Goal: Task Accomplishment & Management: Use online tool/utility

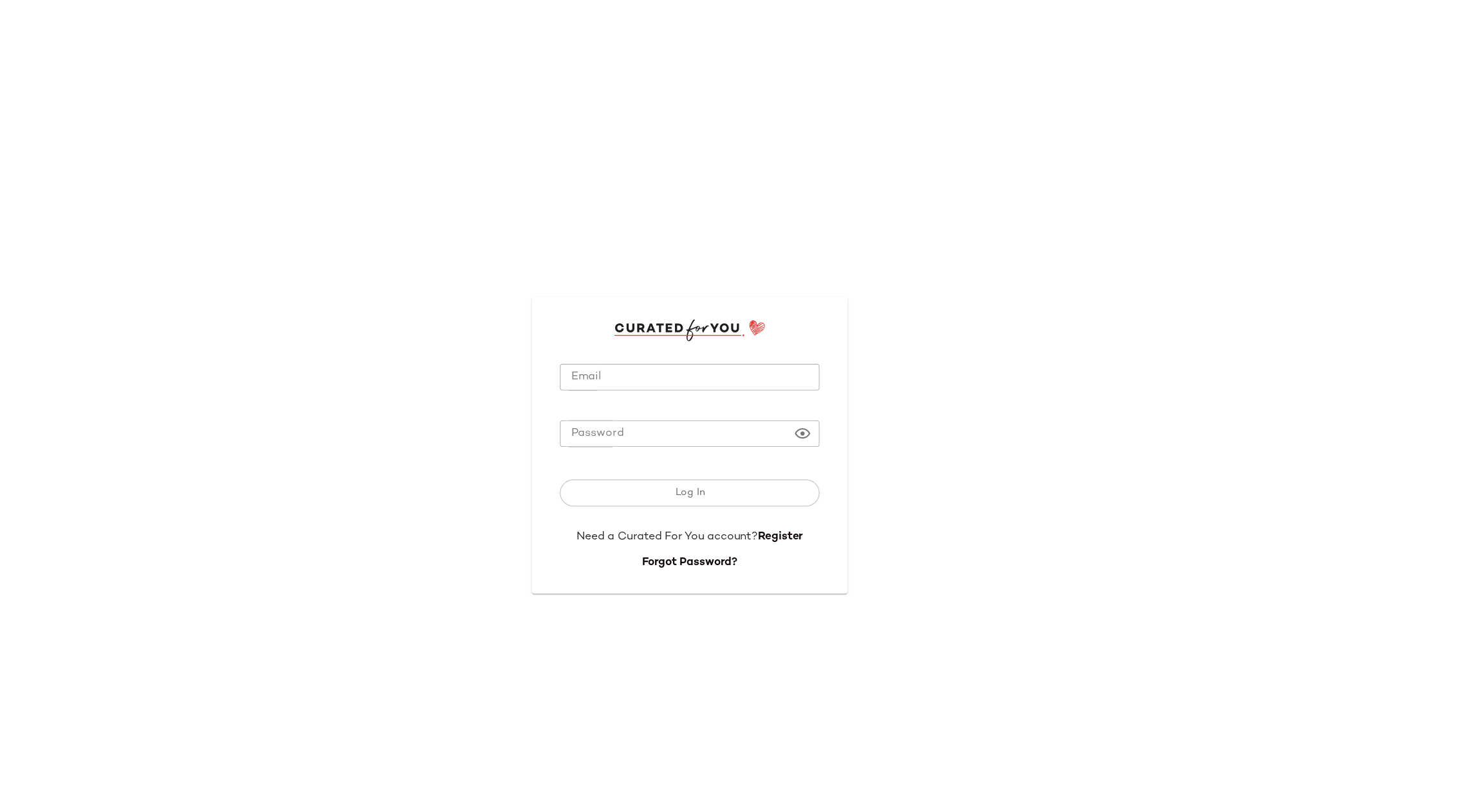
type input "**********"
click at [707, 451] on button "Log In" at bounding box center [733, 449] width 236 height 24
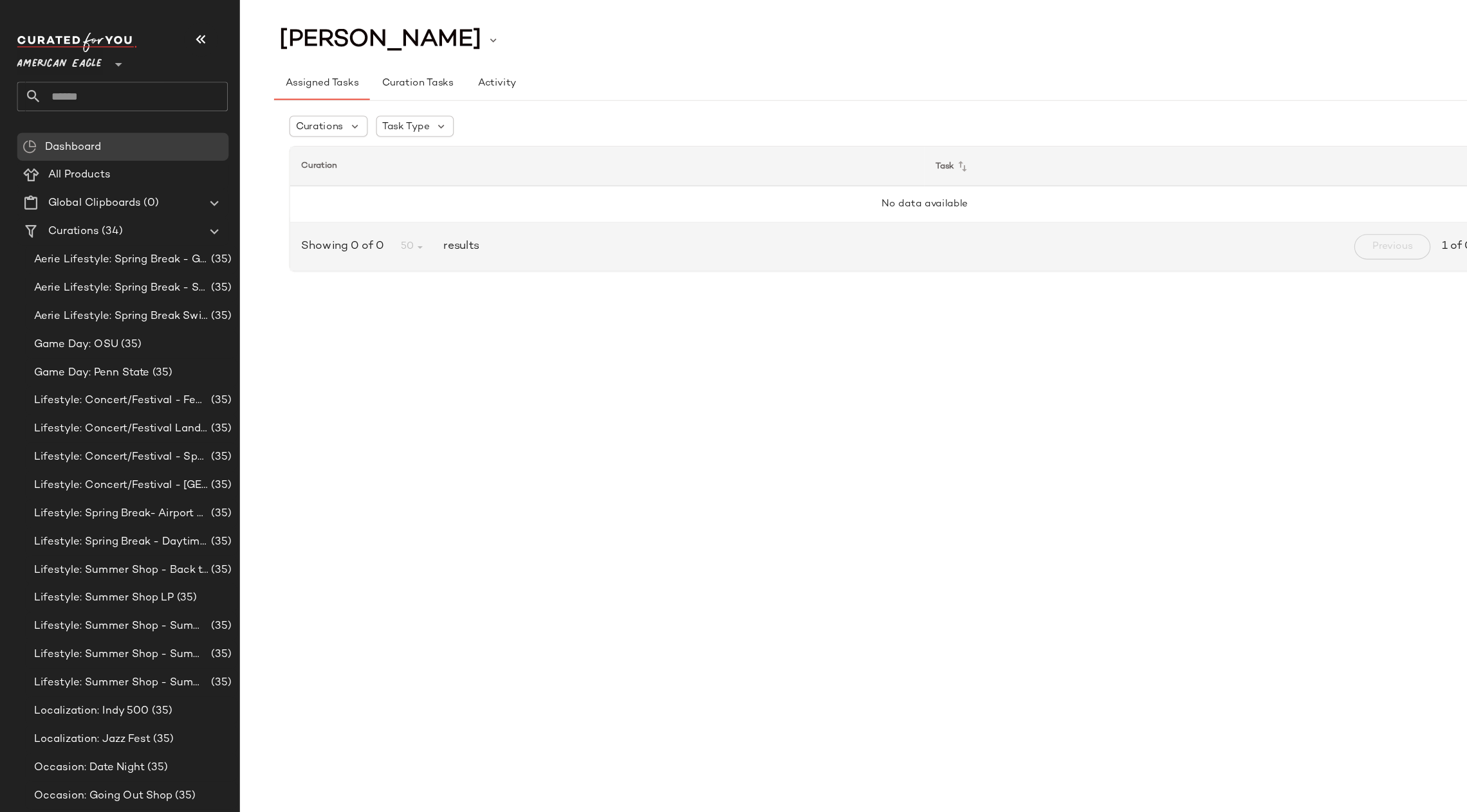
click at [114, 56] on icon at bounding box center [108, 58] width 16 height 16
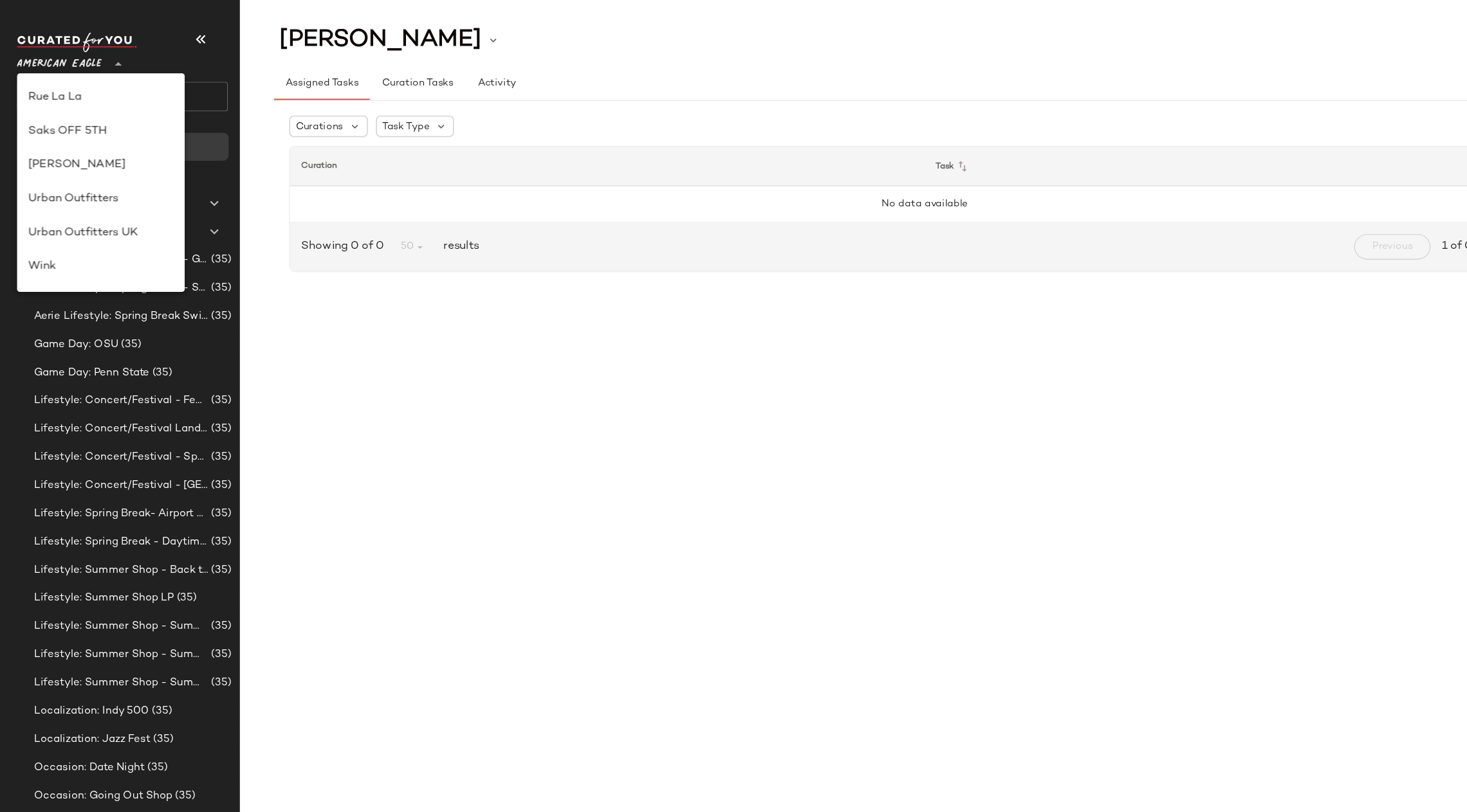
scroll to position [706, 0]
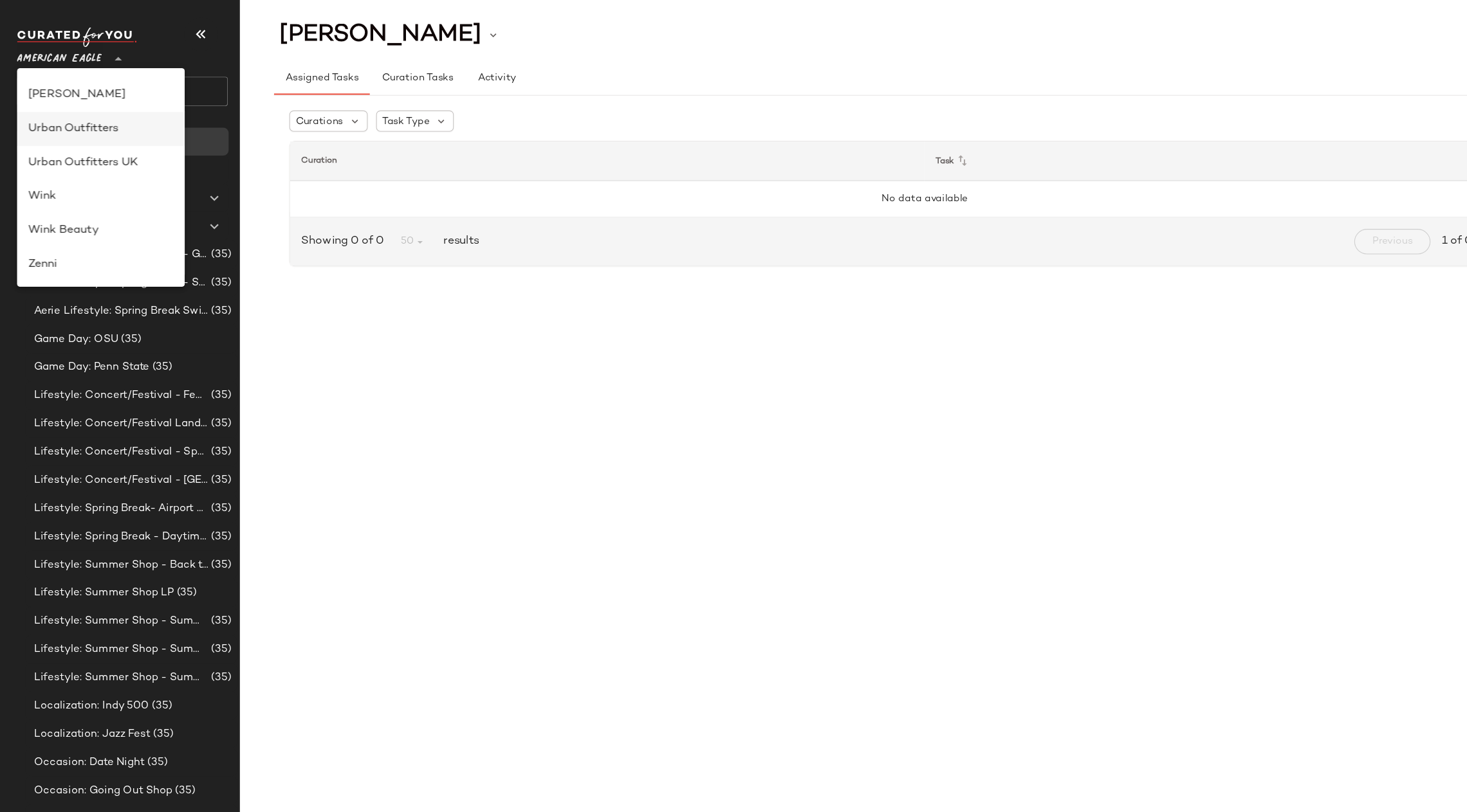
click at [113, 122] on div "Urban Outfitters" at bounding box center [91, 123] width 132 height 16
type input "**"
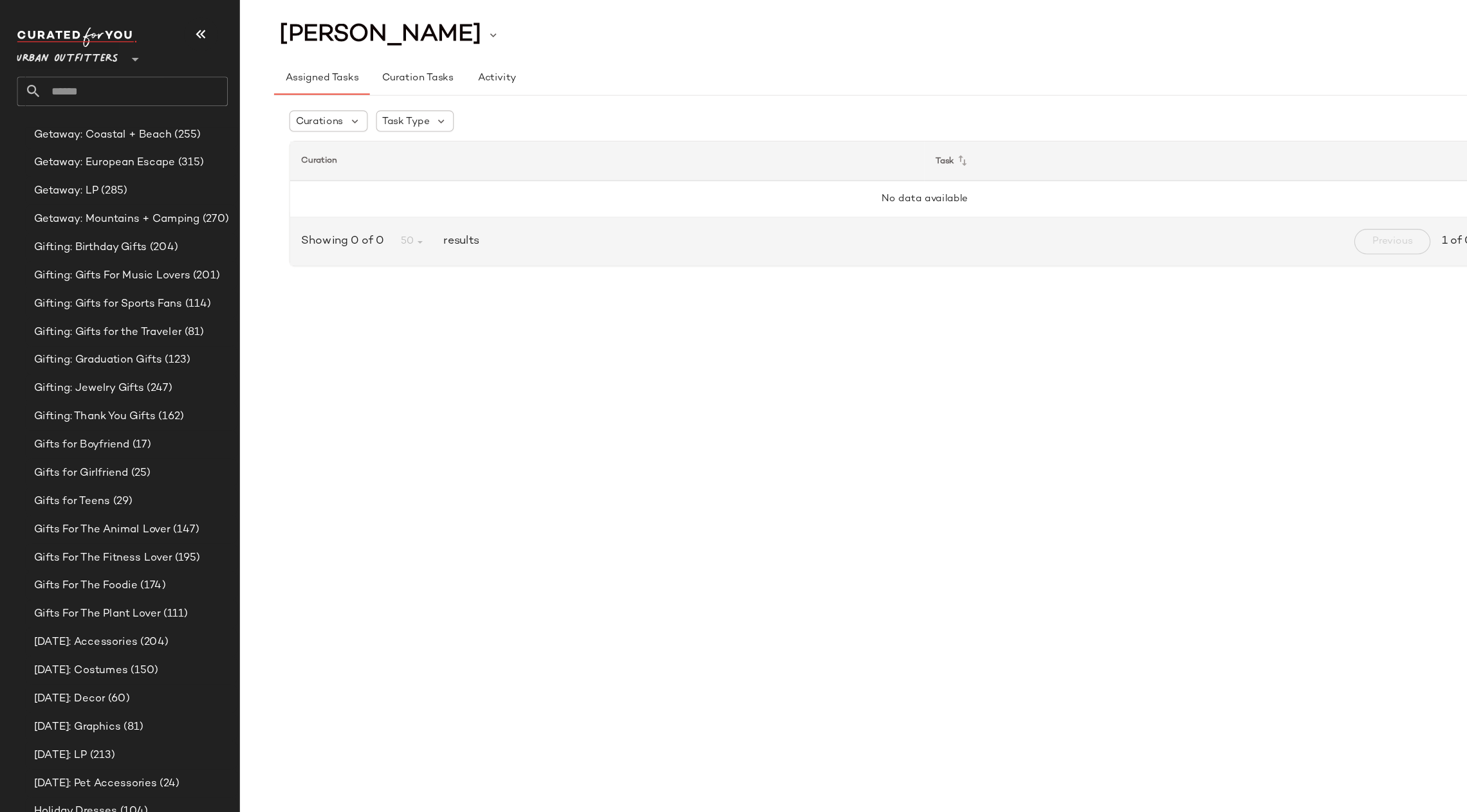
scroll to position [3046, 0]
click at [177, 394] on div "Gifts for Boyfriend (17)" at bounding box center [120, 406] width 193 height 25
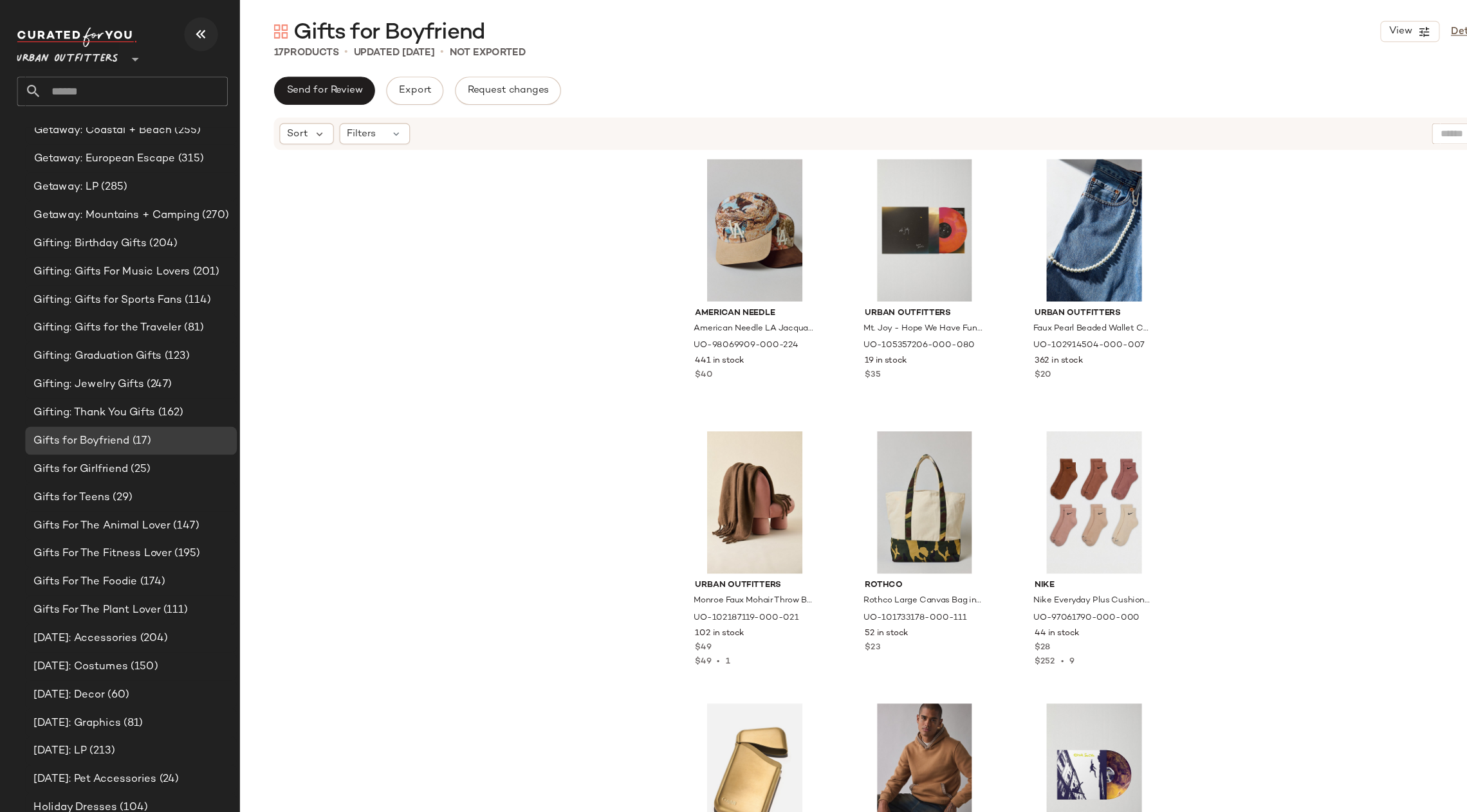
click at [187, 35] on icon "button" at bounding box center [184, 36] width 16 height 16
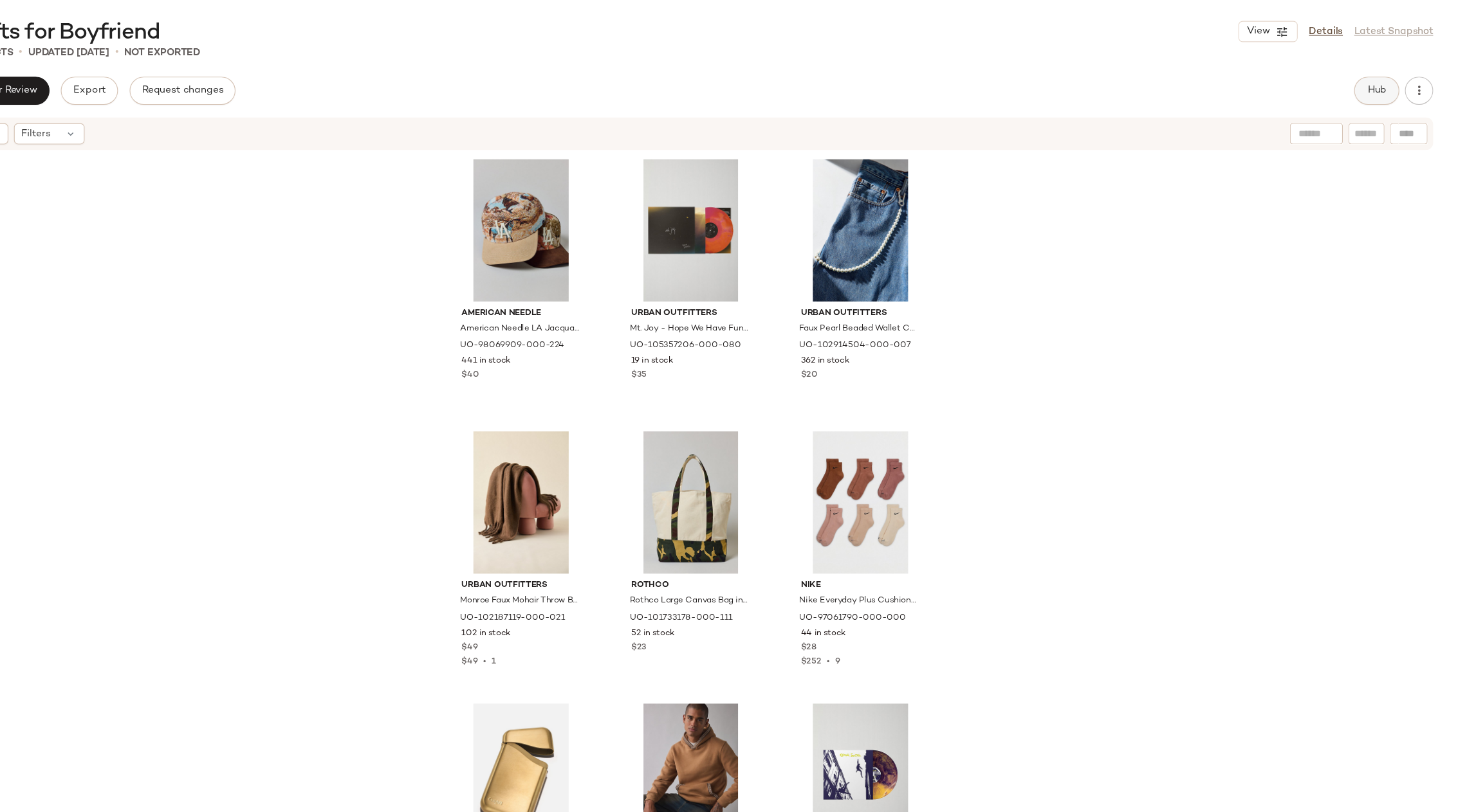
click at [1378, 95] on button "Hub" at bounding box center [1384, 88] width 41 height 25
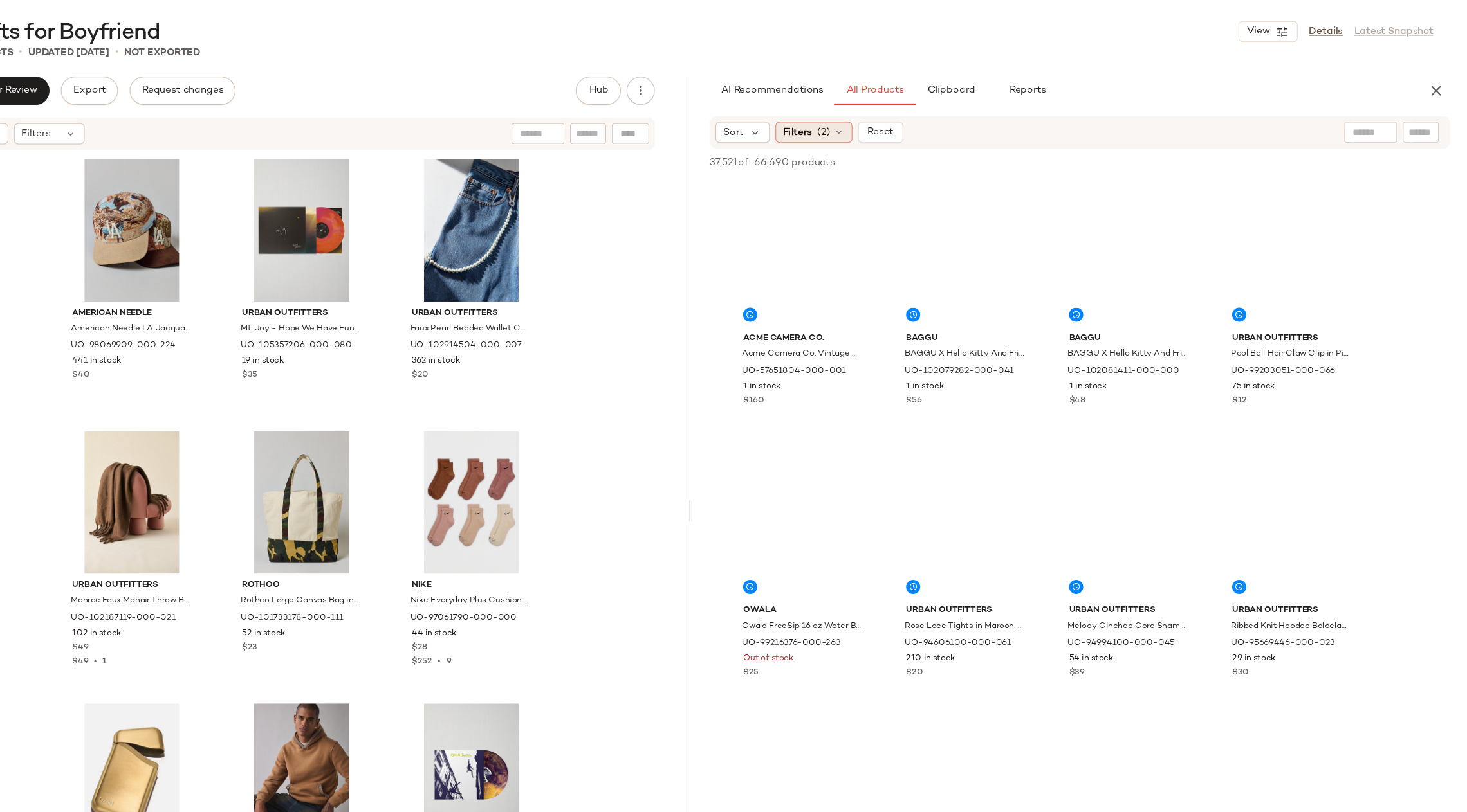
click at [856, 131] on span "Filters" at bounding box center [856, 125] width 26 height 14
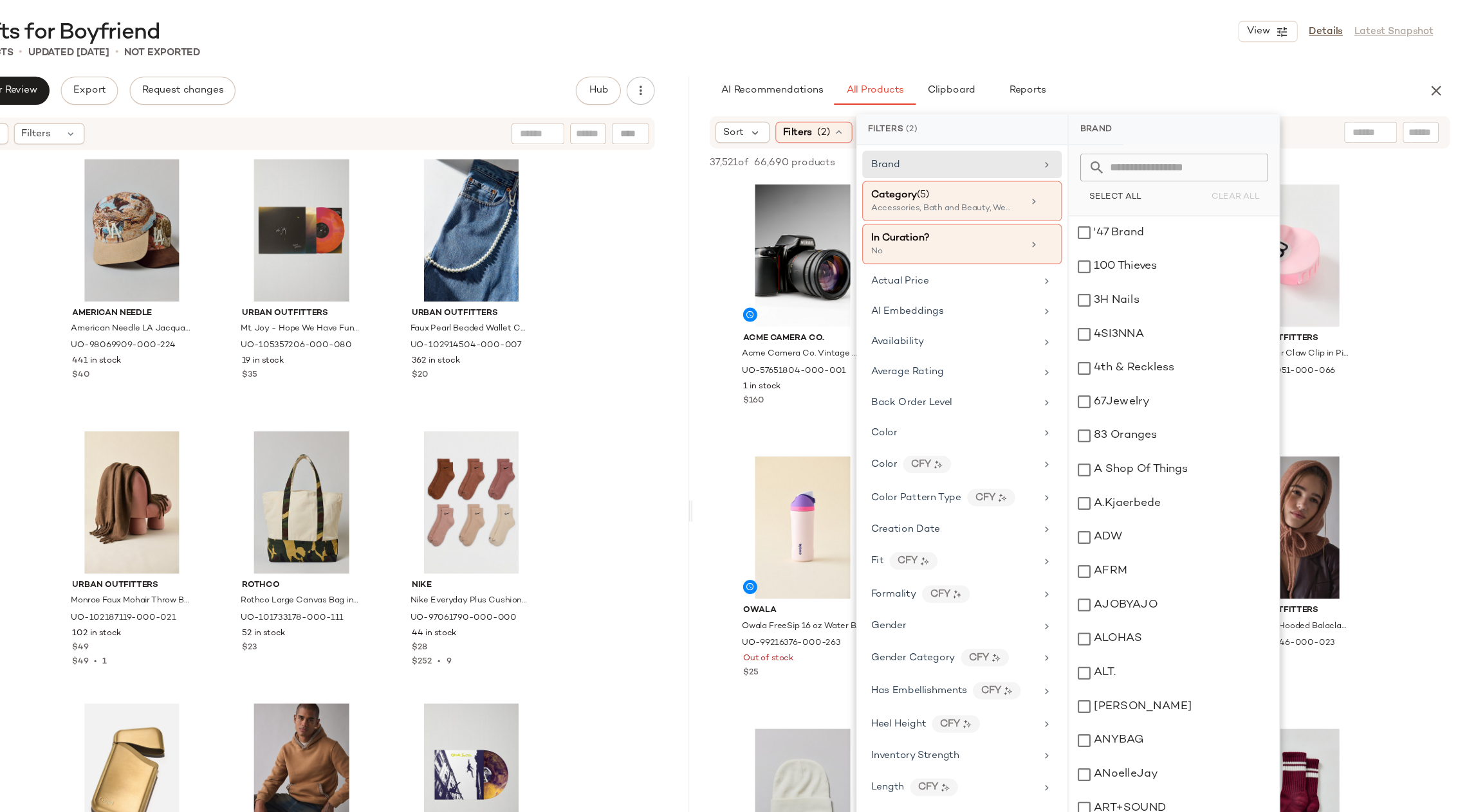
click at [677, 335] on div "American Needle American Needle LA Jacquard Snapback Hat in Tan, Men's at Urban…" at bounding box center [404, 476] width 705 height 665
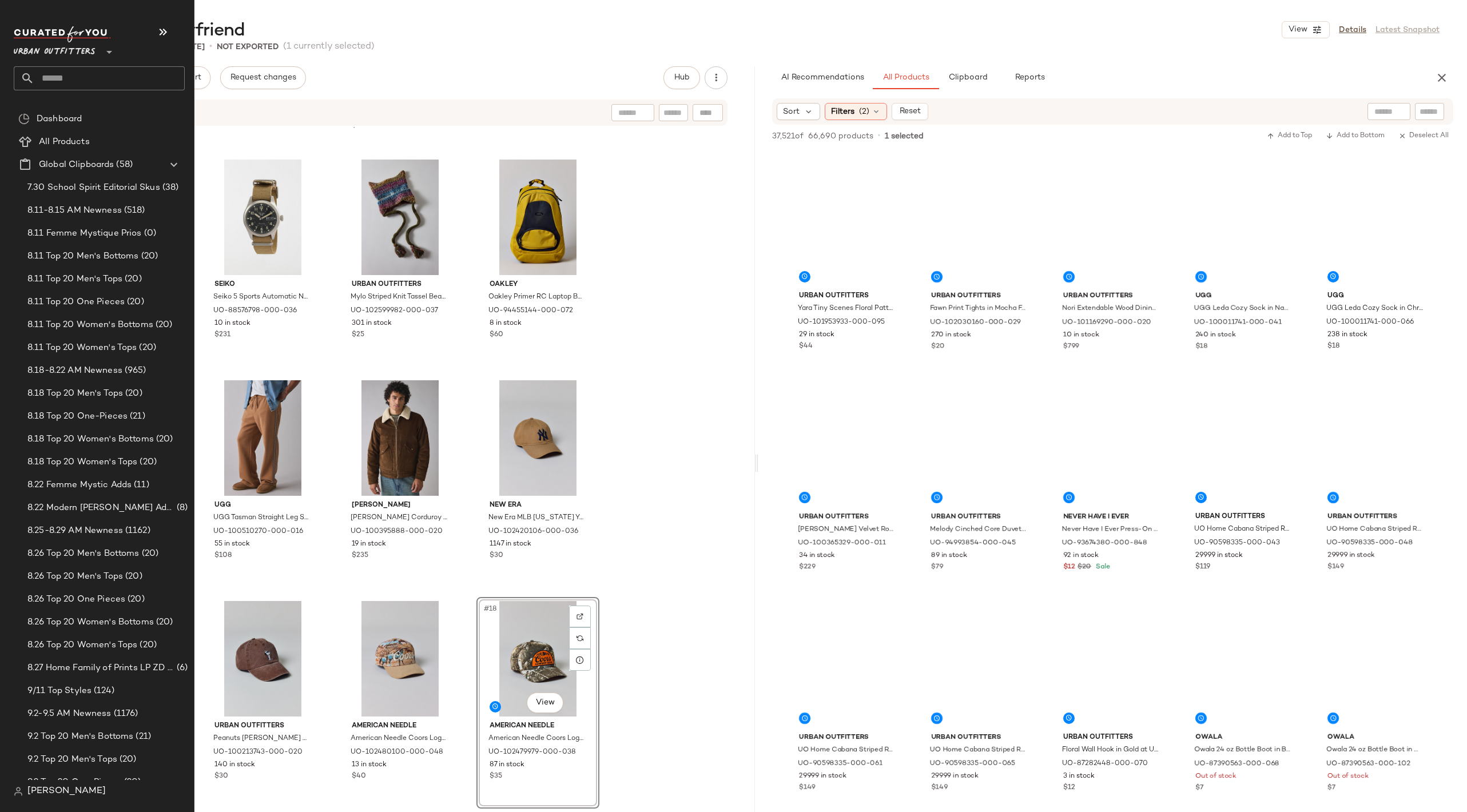
scroll to position [3294, 0]
click at [74, 72] on input "text" at bounding box center [110, 79] width 151 height 24
type input "*****"
click at [80, 107] on span "Licensed Groups:" at bounding box center [55, 112] width 67 height 12
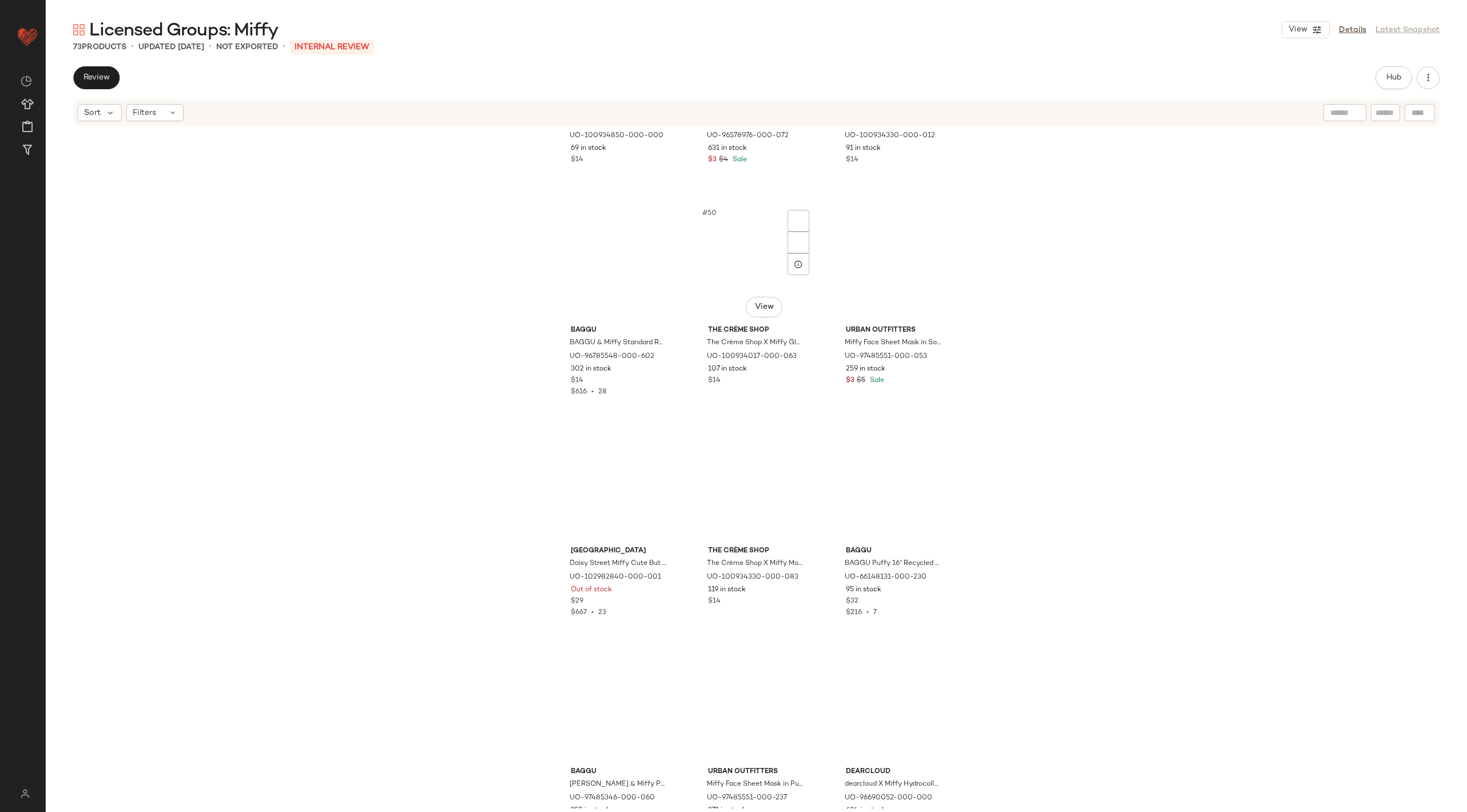
scroll to position [3915, 0]
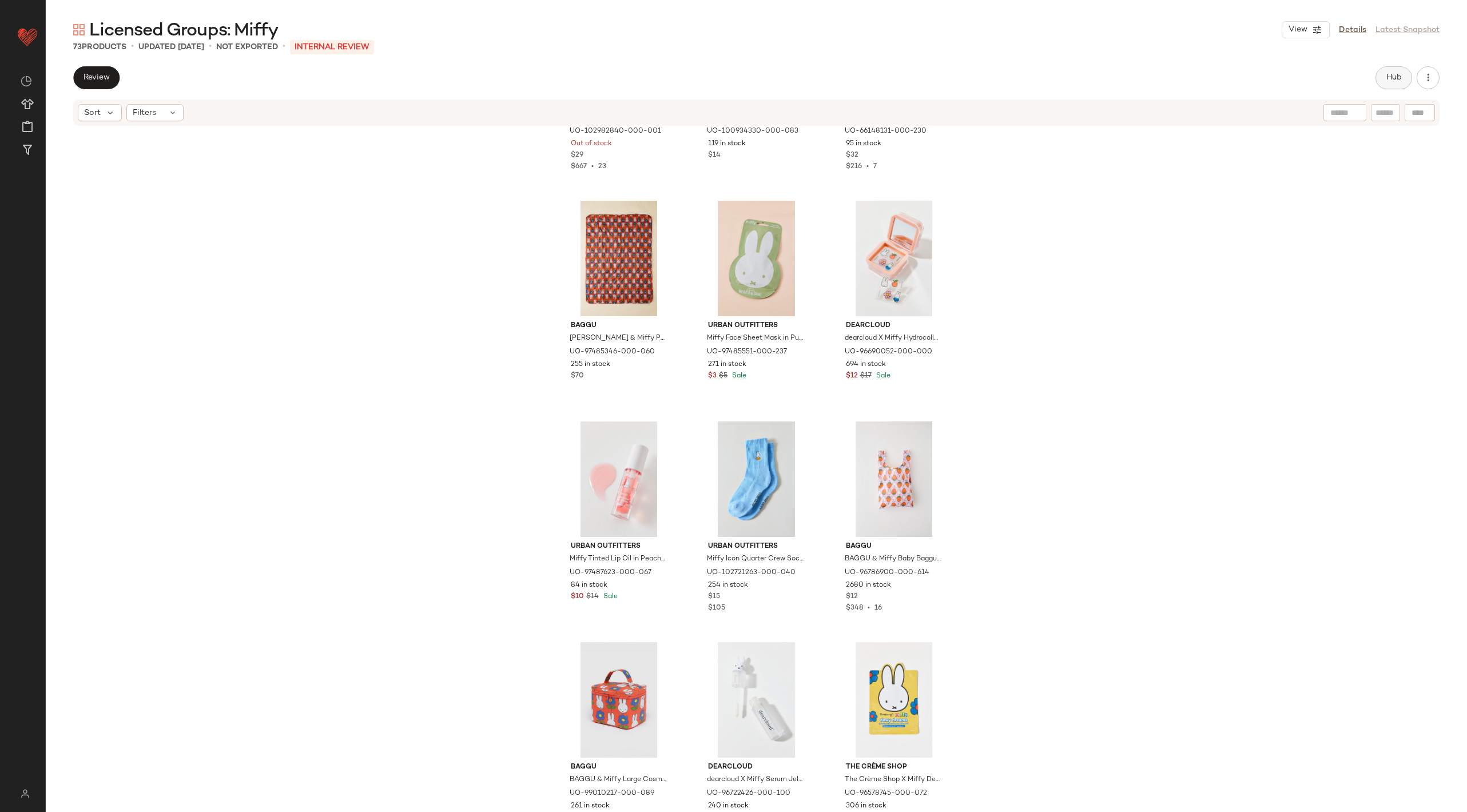
click at [1304, 67] on button "Hub" at bounding box center [1393, 78] width 36 height 22
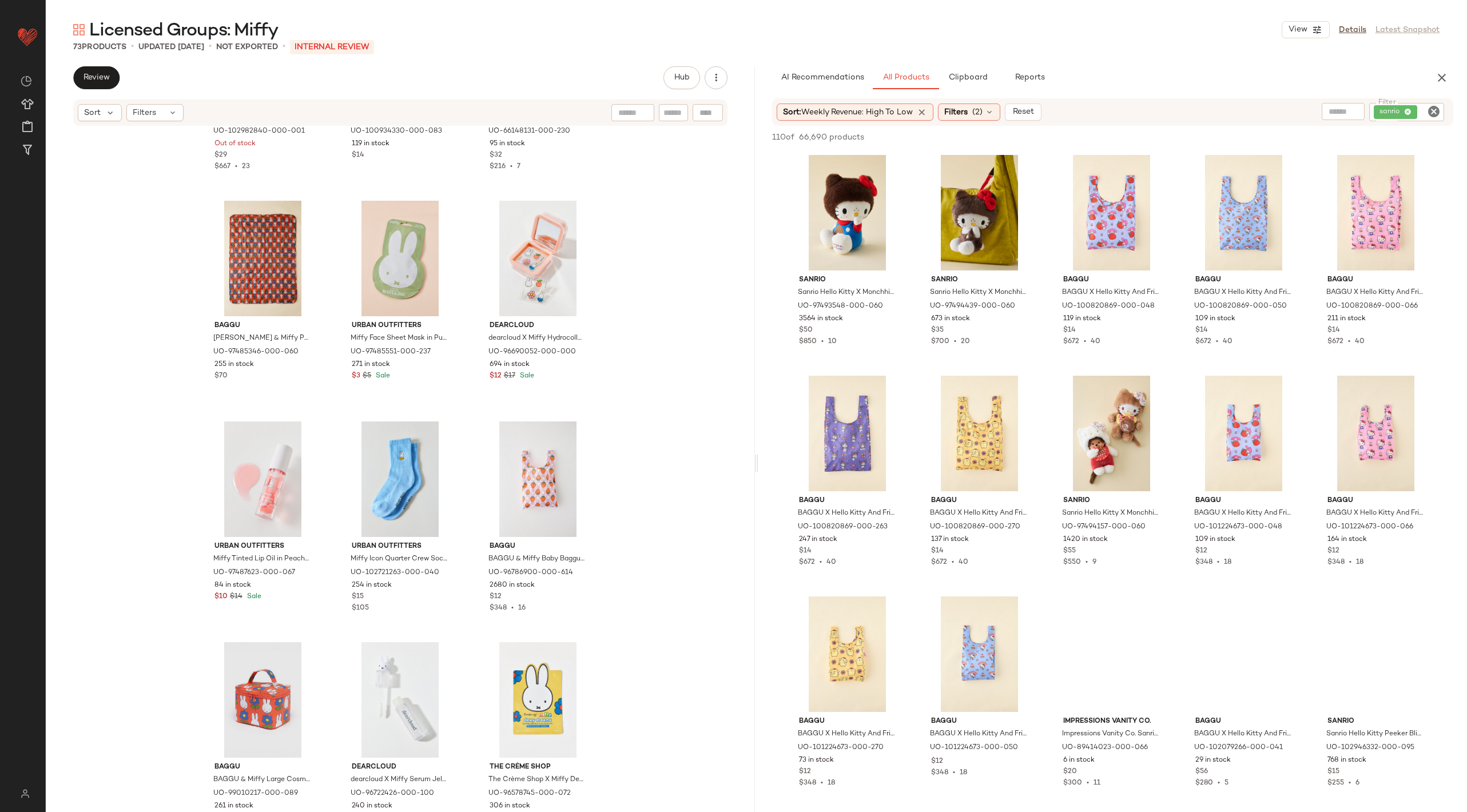
click at [1304, 110] on icon "Clear Filter" at bounding box center [1434, 112] width 14 height 14
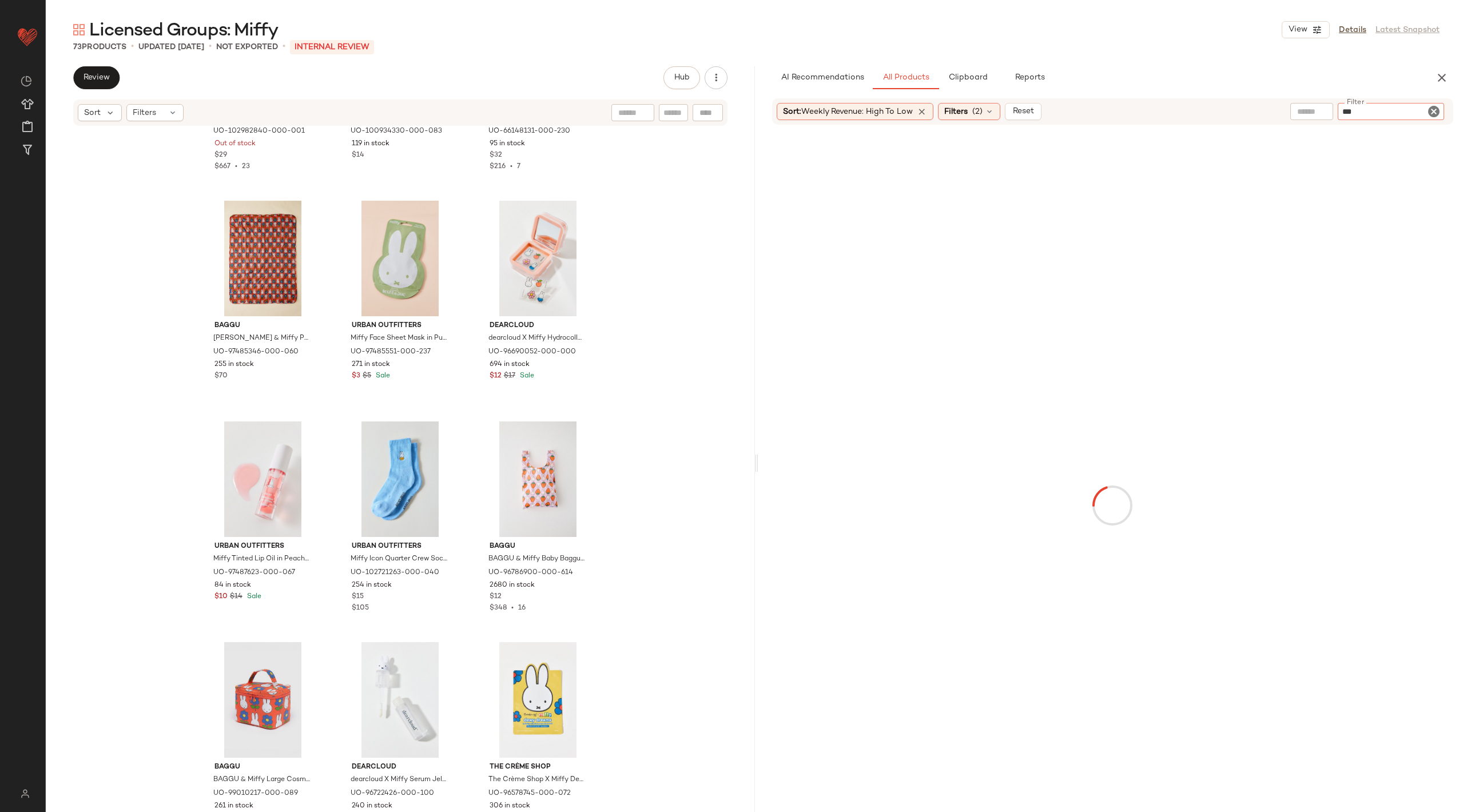
type input "****"
click at [1304, 109] on icon "Clear Filter" at bounding box center [1434, 112] width 14 height 14
type input "*****"
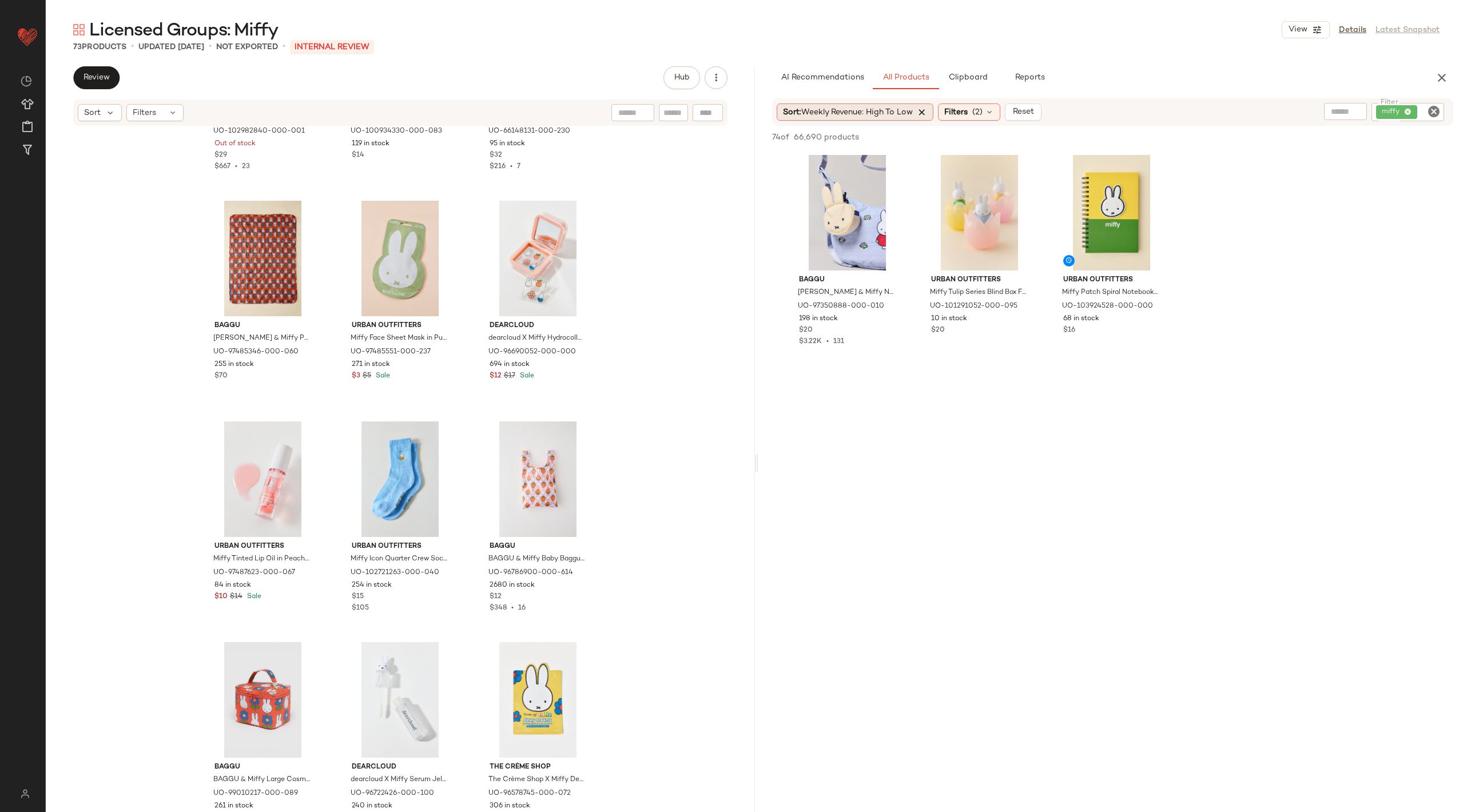
click at [923, 112] on icon at bounding box center [923, 112] width 10 height 10
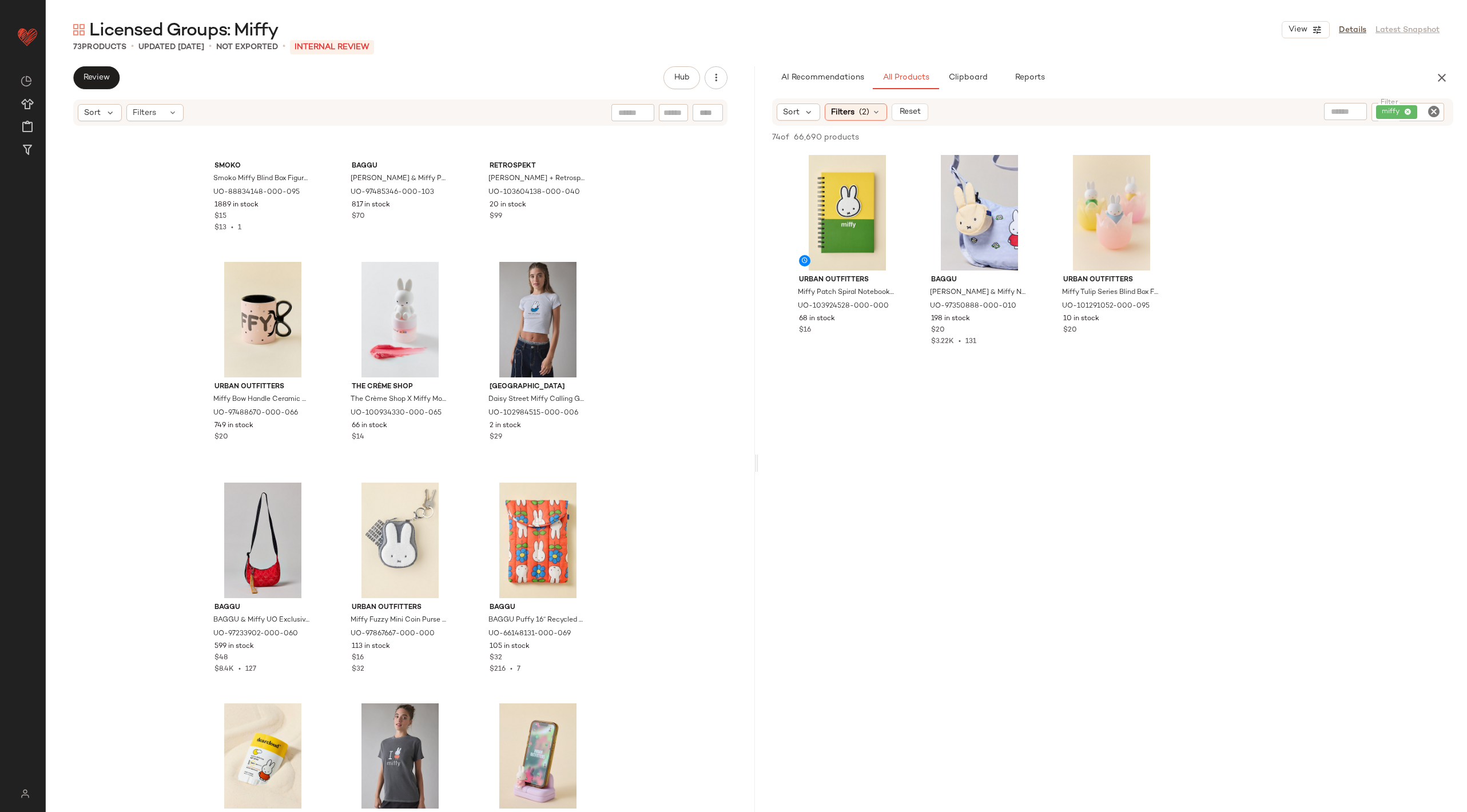
scroll to position [1881, 0]
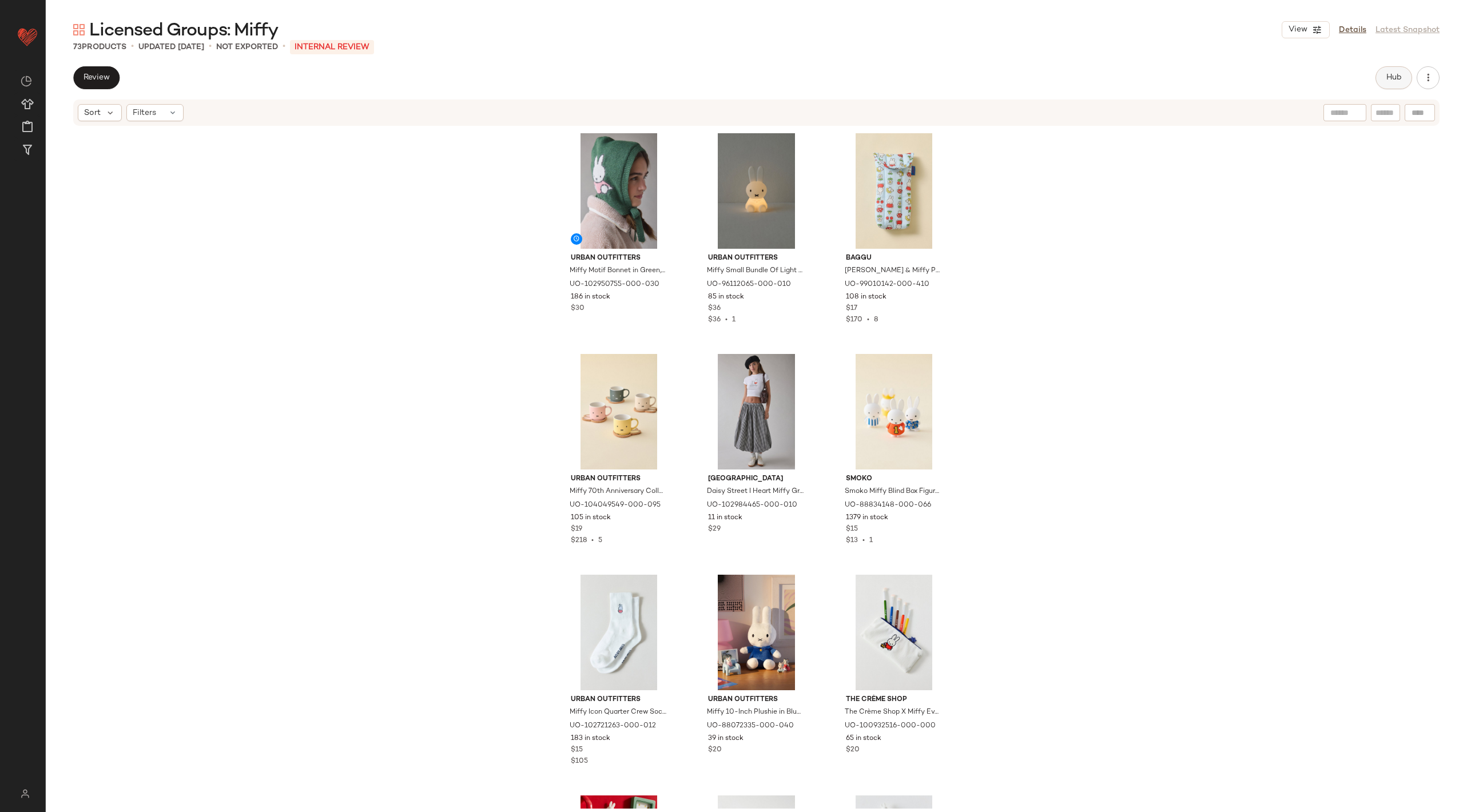
click at [1304, 73] on button "Hub" at bounding box center [1393, 78] width 36 height 22
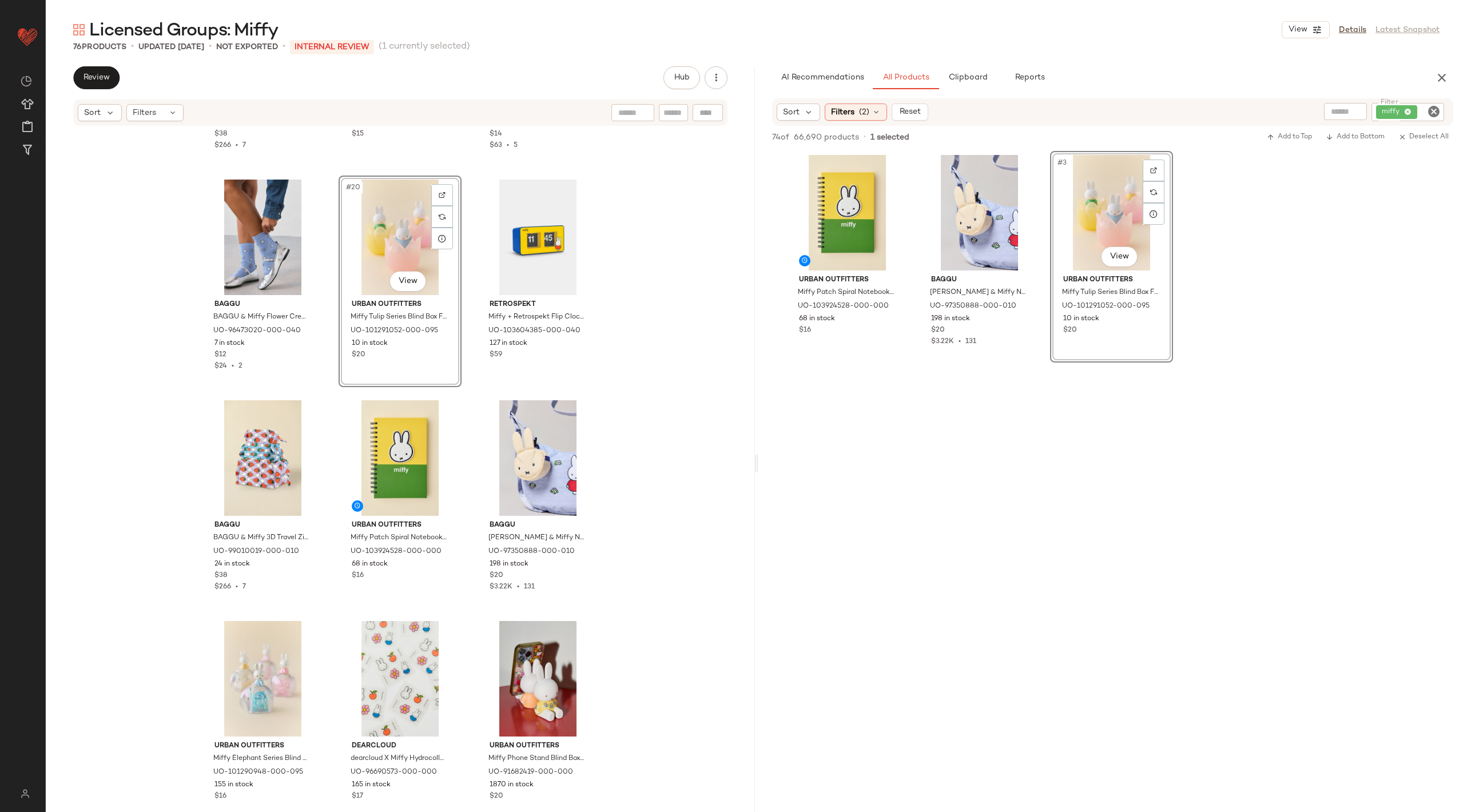
scroll to position [1338, 0]
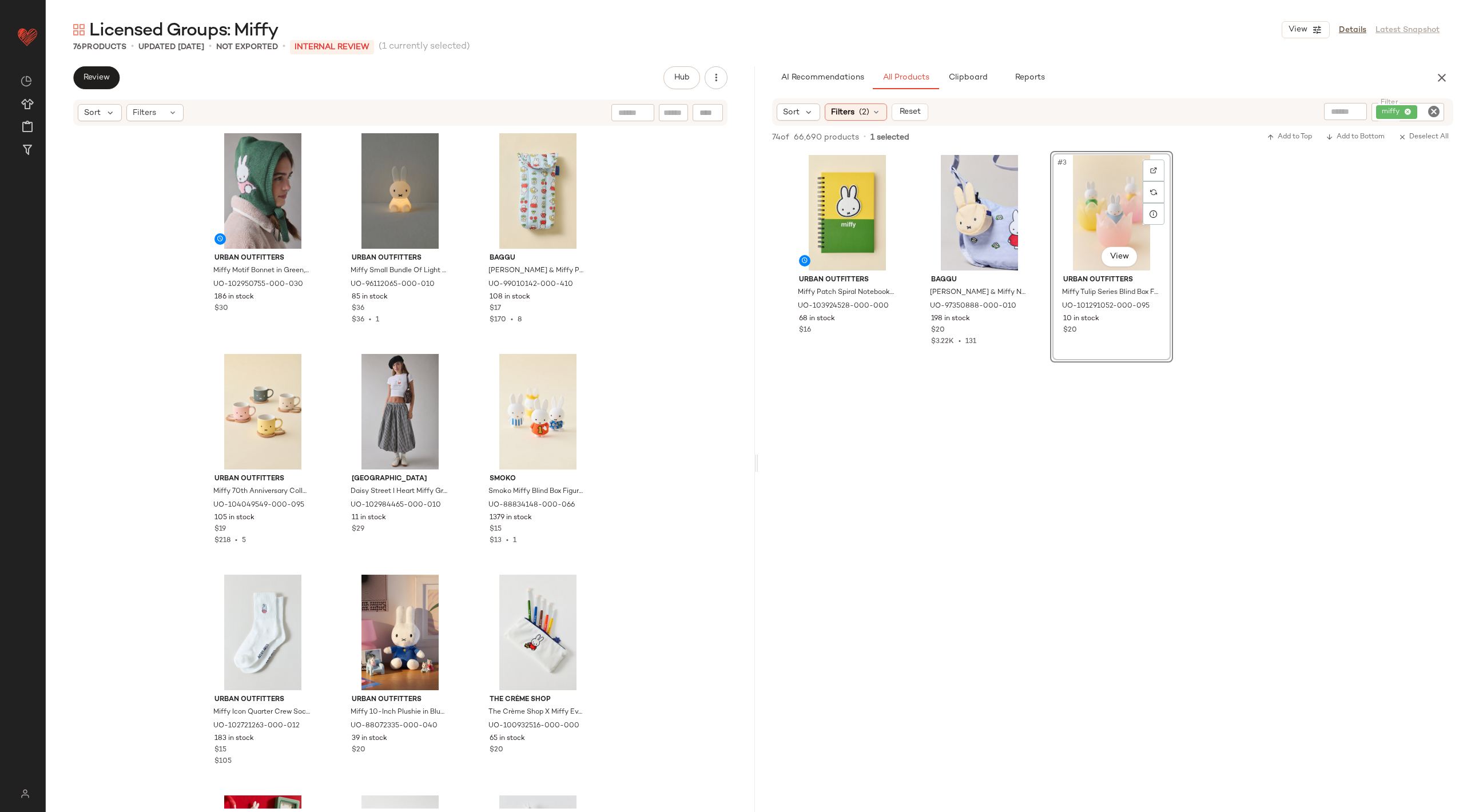
click at [1304, 111] on icon "Clear Filter" at bounding box center [1434, 112] width 14 height 14
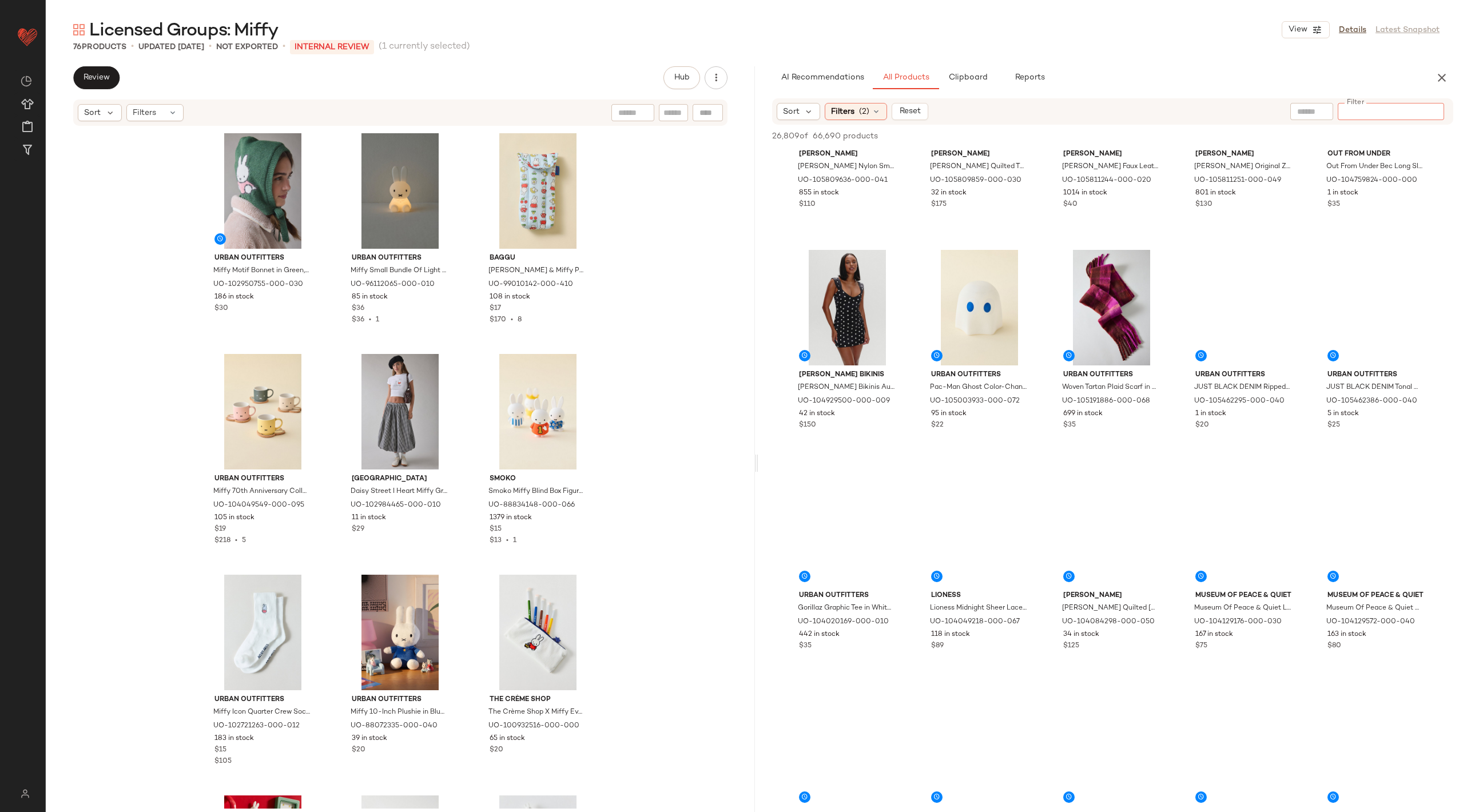
scroll to position [4195, 0]
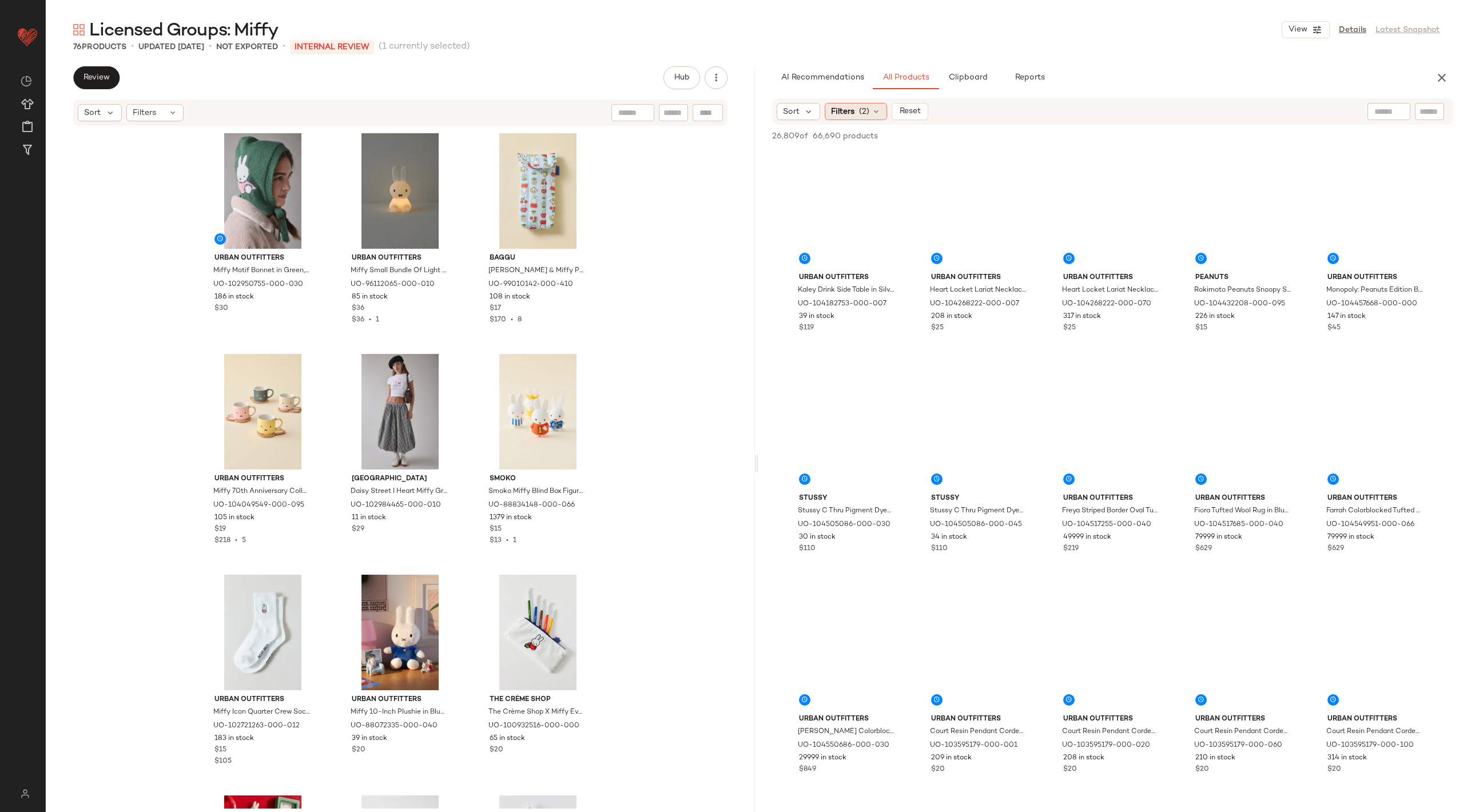
click at [848, 114] on span "Filters" at bounding box center [842, 112] width 23 height 12
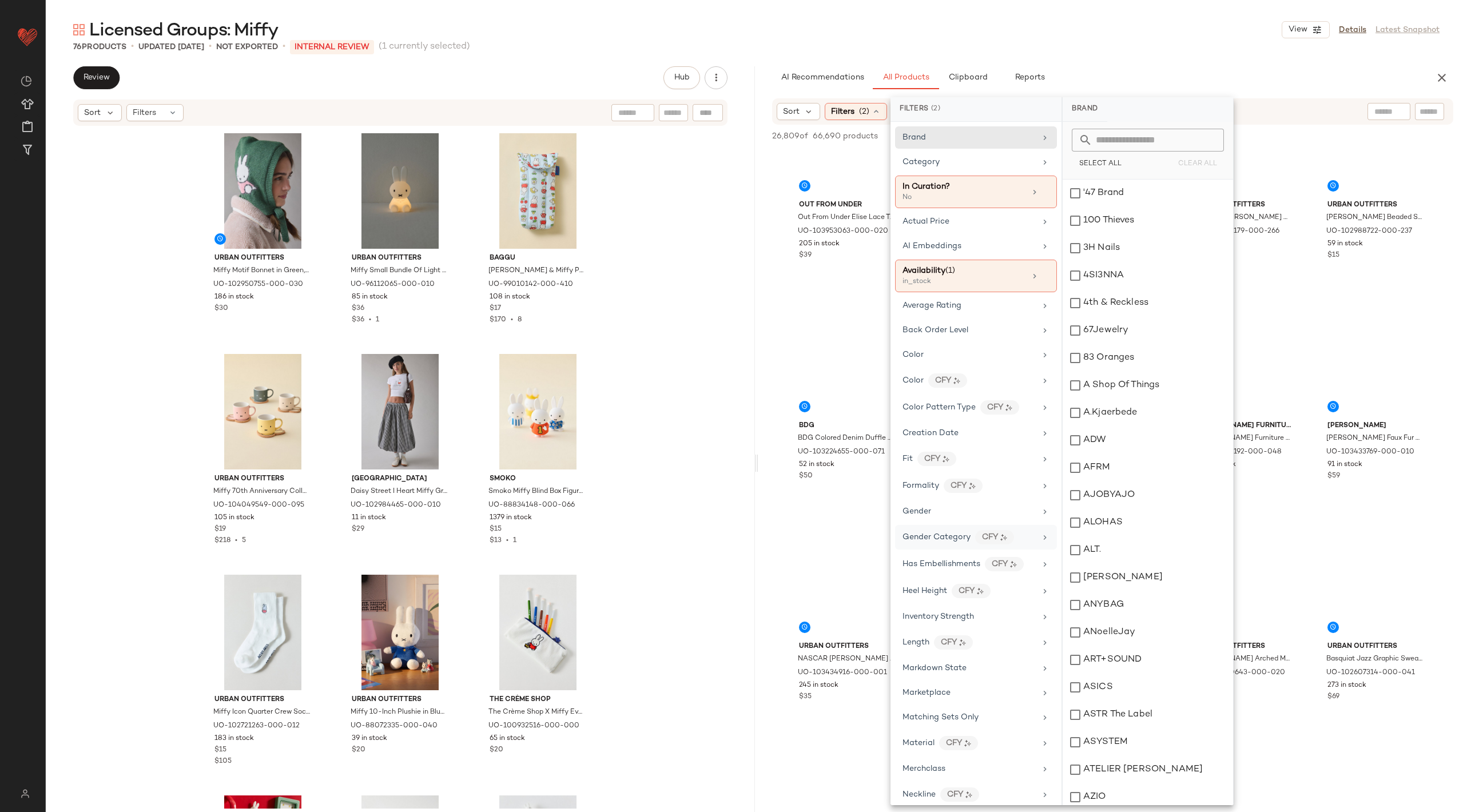
scroll to position [5446, 0]
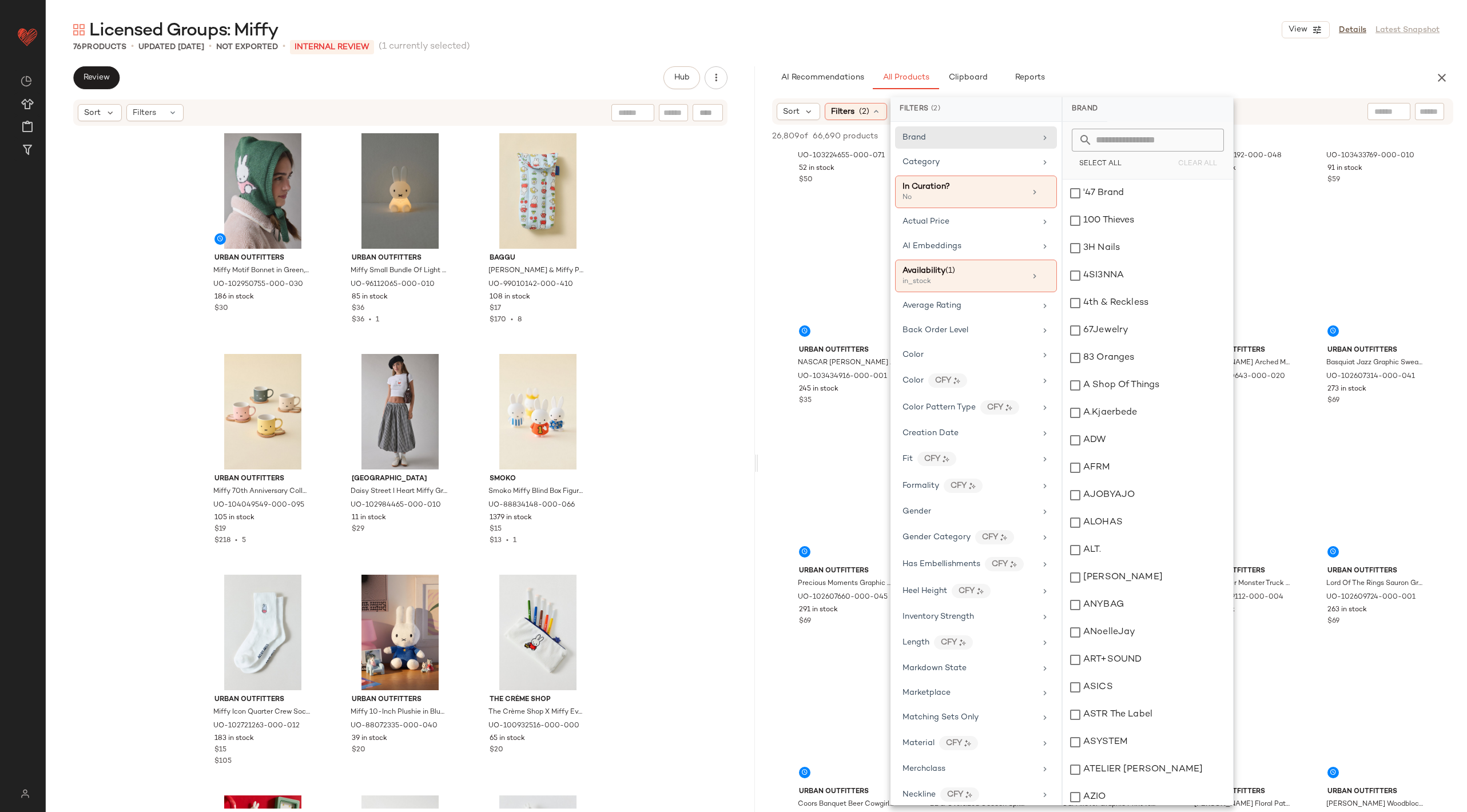
click at [659, 634] on div "Urban Outfitters Miffy Motif Bonnet in Green, Women's at Urban Outfitters UO-10…" at bounding box center [400, 468] width 709 height 681
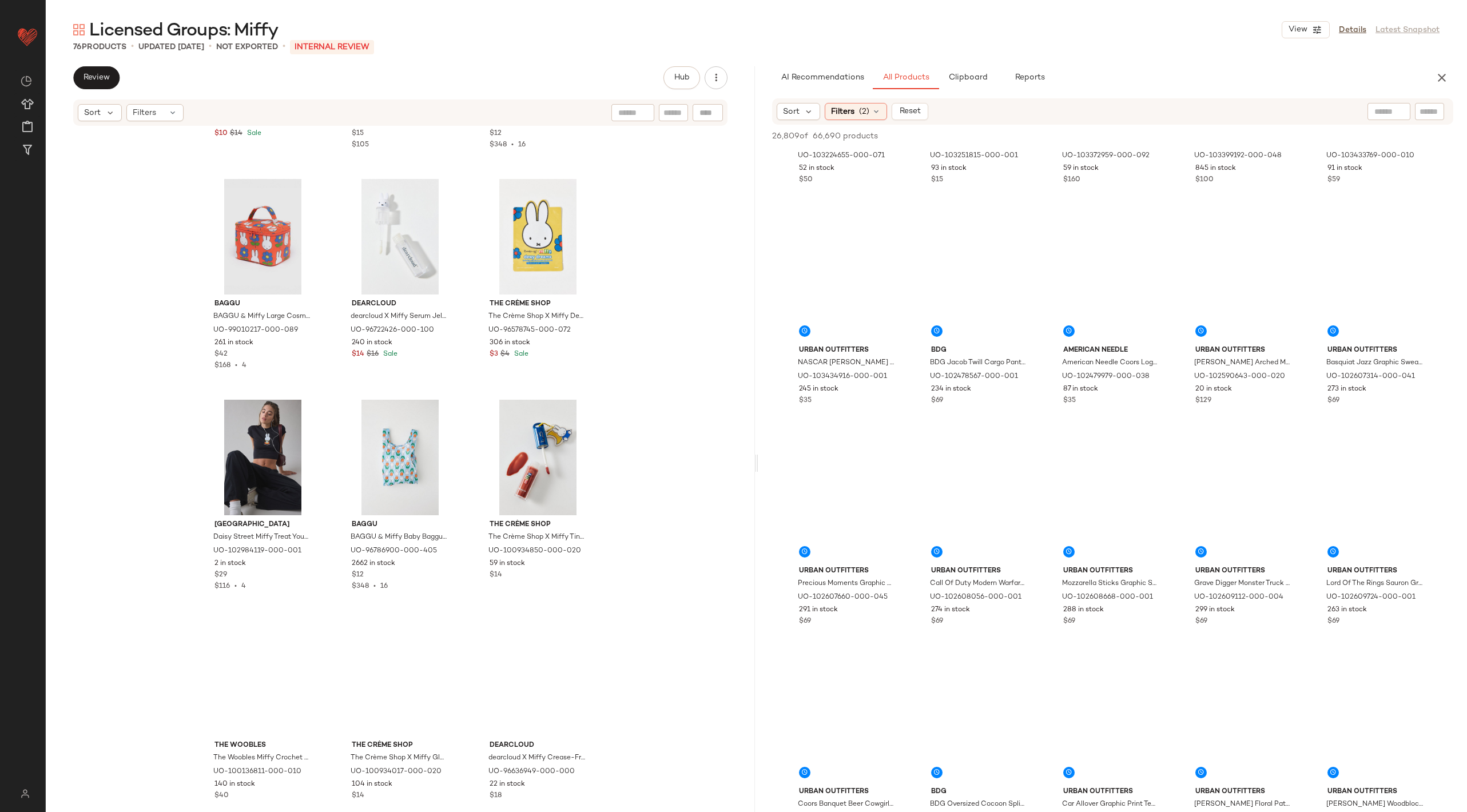
scroll to position [5059, 0]
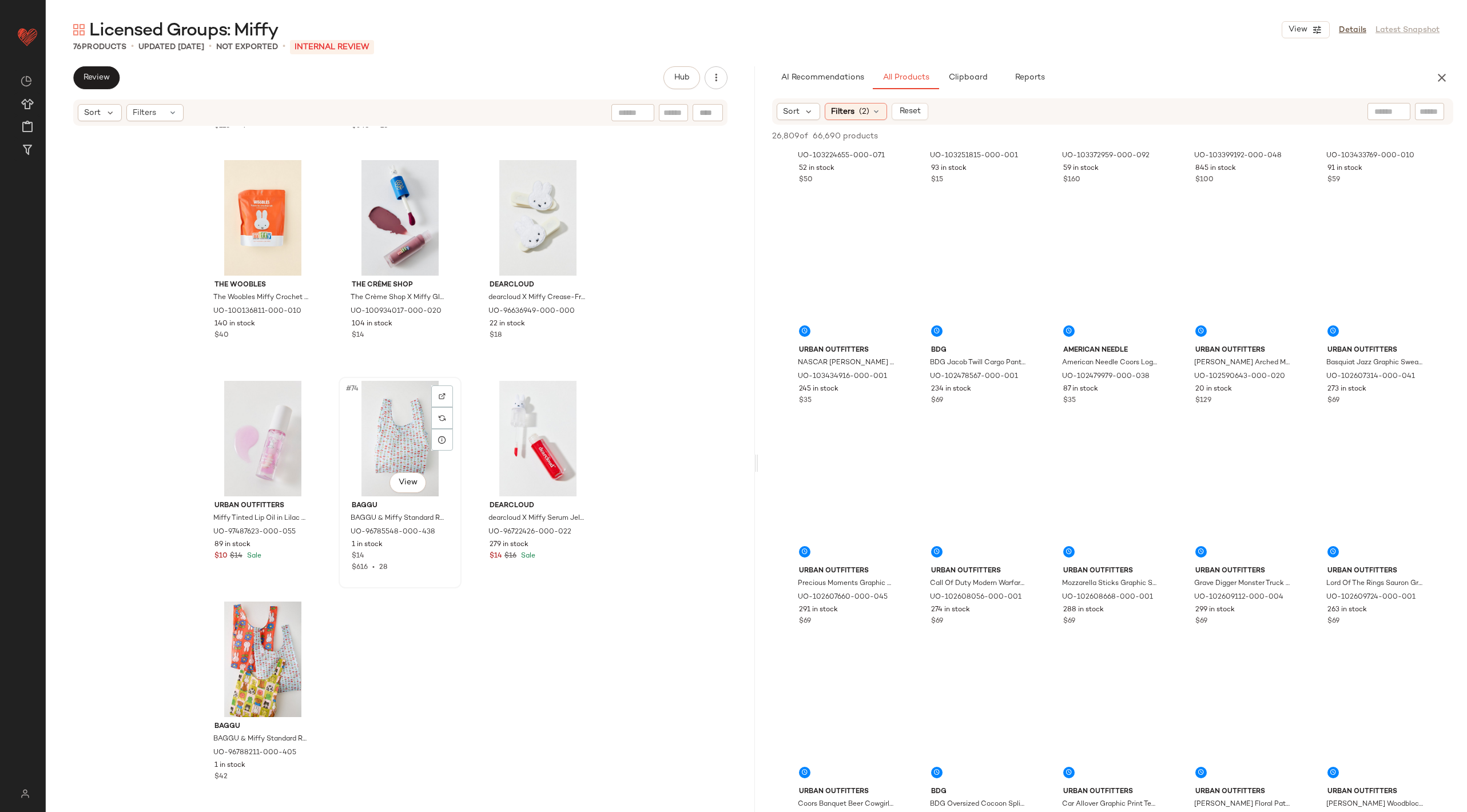
click at [404, 398] on div "#74 View" at bounding box center [400, 438] width 115 height 116
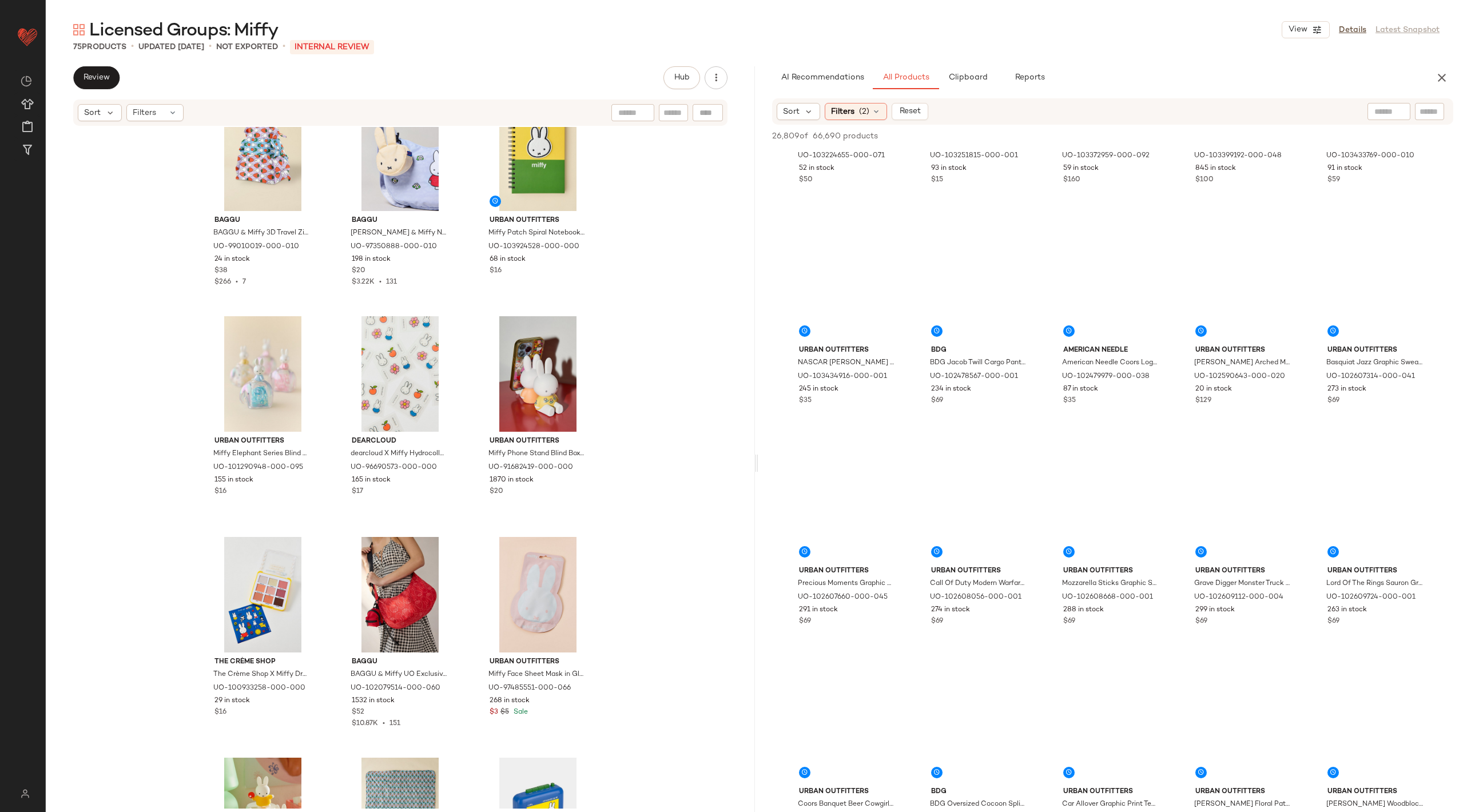
scroll to position [786, 0]
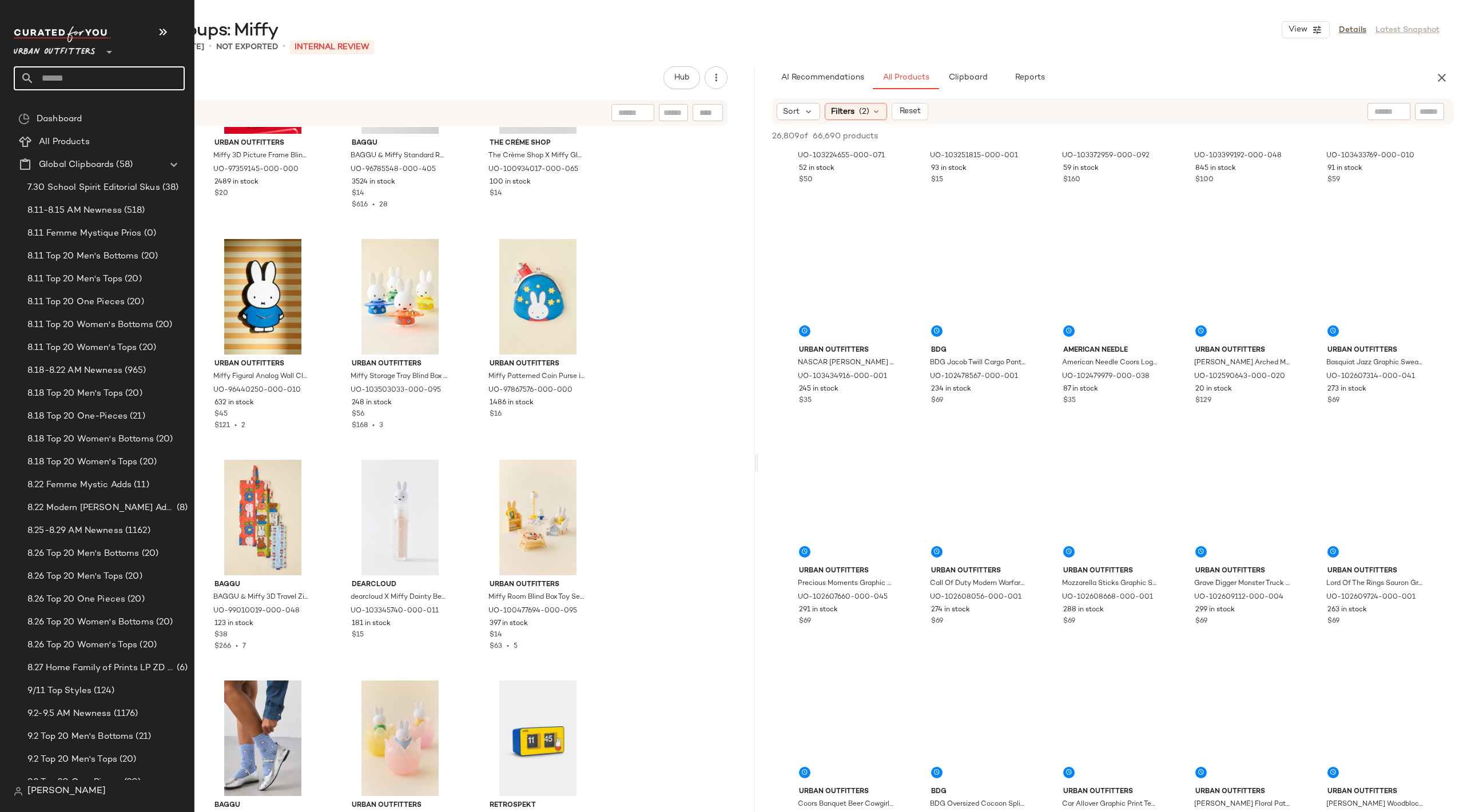
click at [65, 76] on input "text" at bounding box center [110, 79] width 151 height 24
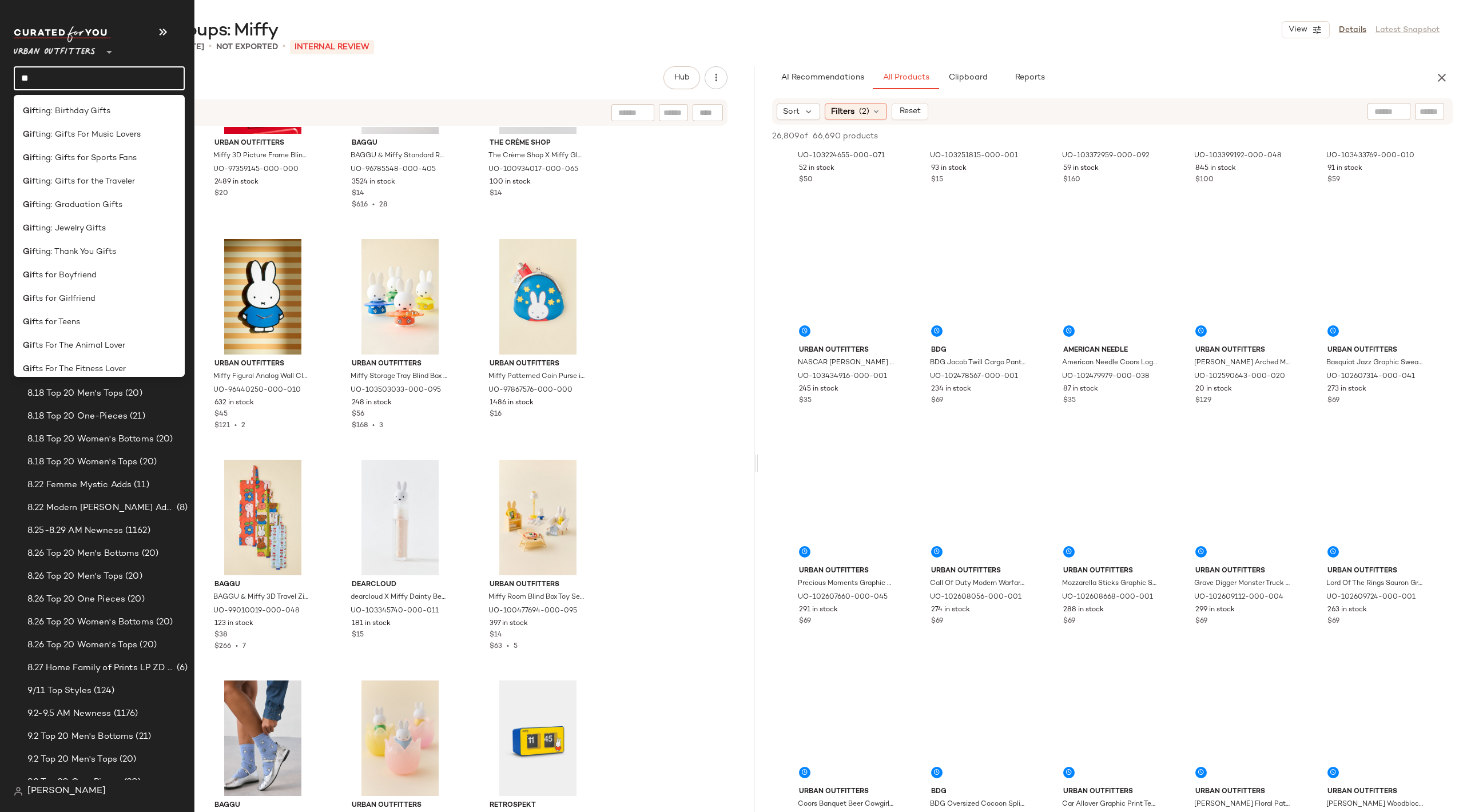
type input "*"
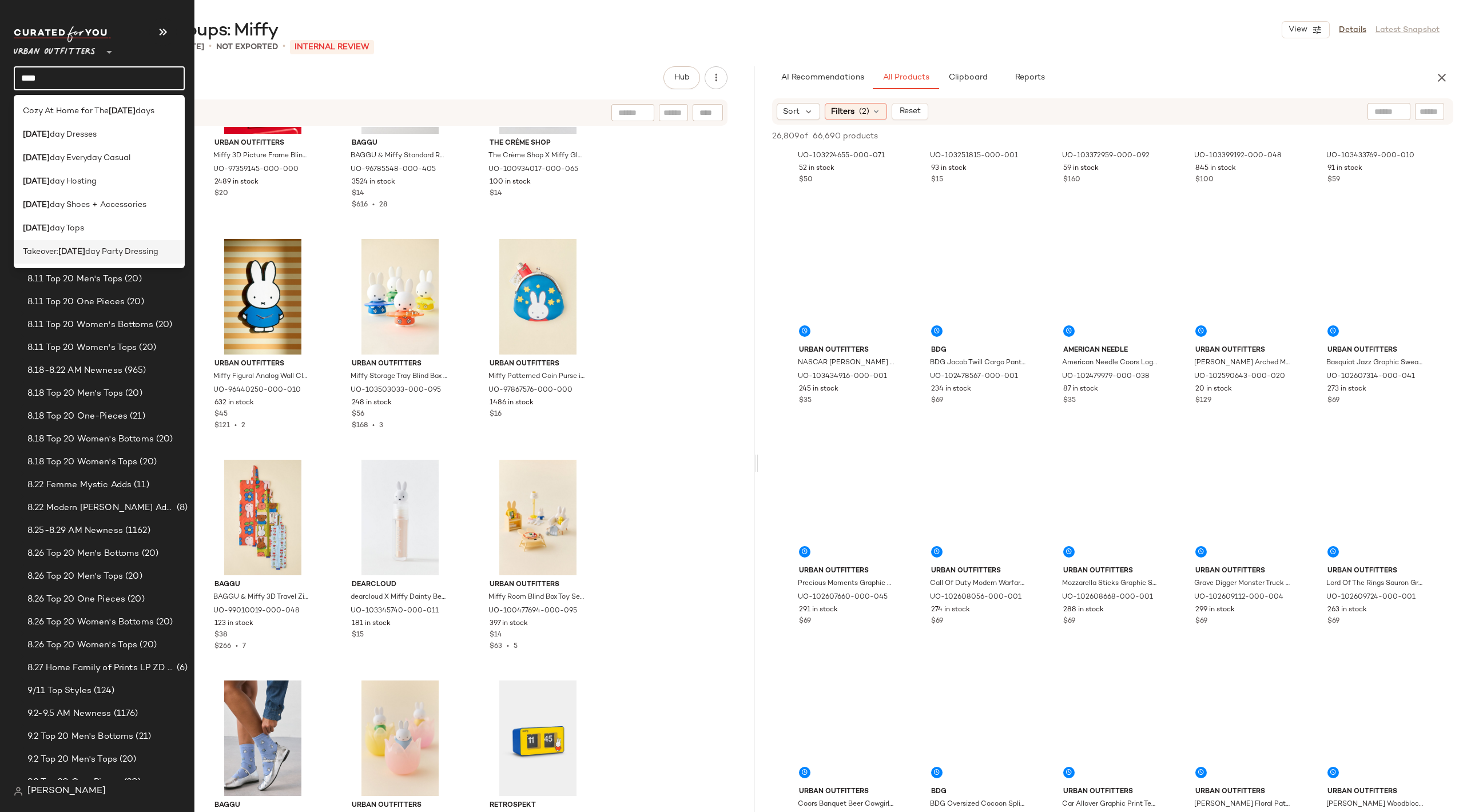
type input "****"
click at [121, 251] on span "day Party Dressing" at bounding box center [122, 252] width 74 height 12
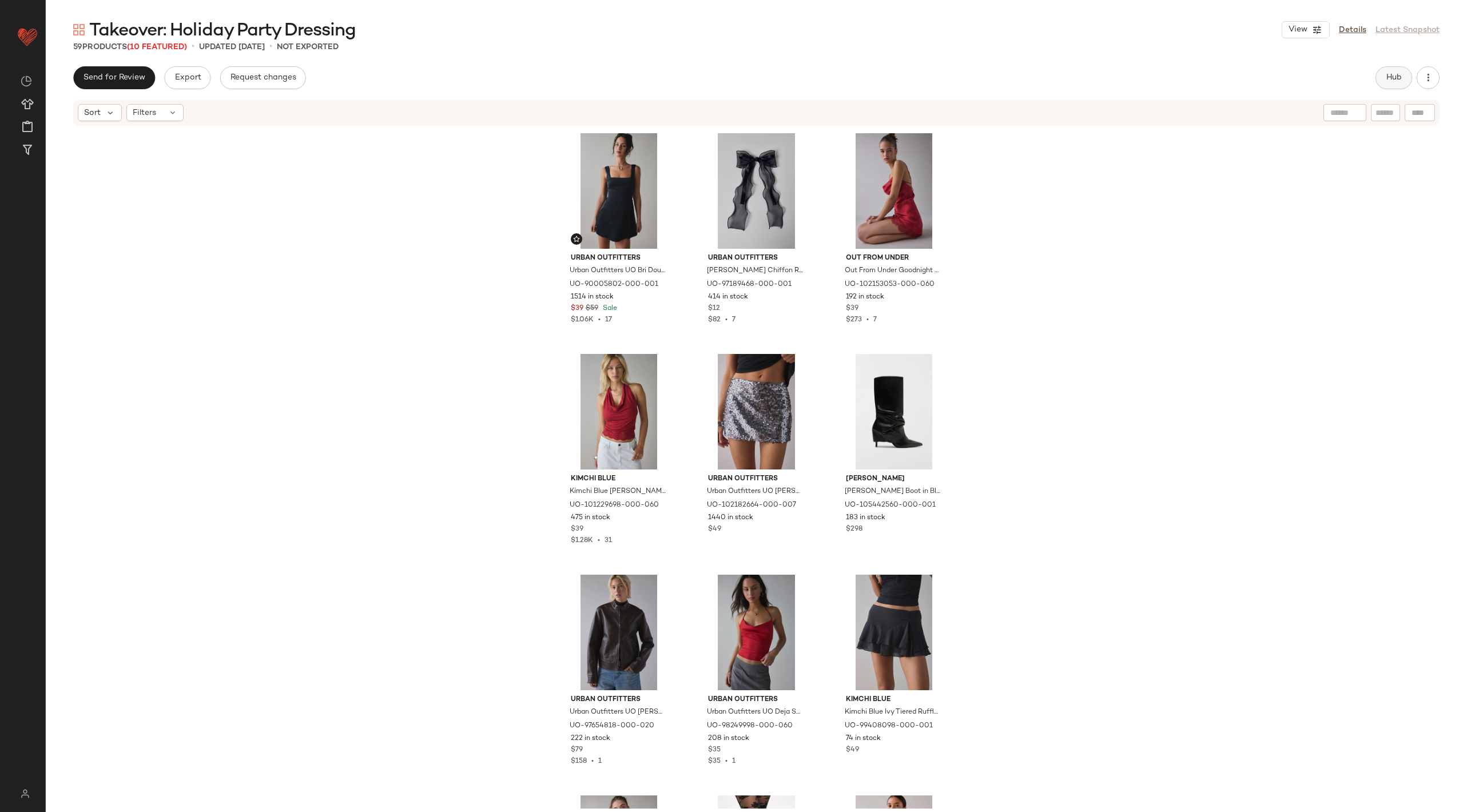
click at [1304, 80] on span "Hub" at bounding box center [1393, 78] width 16 height 10
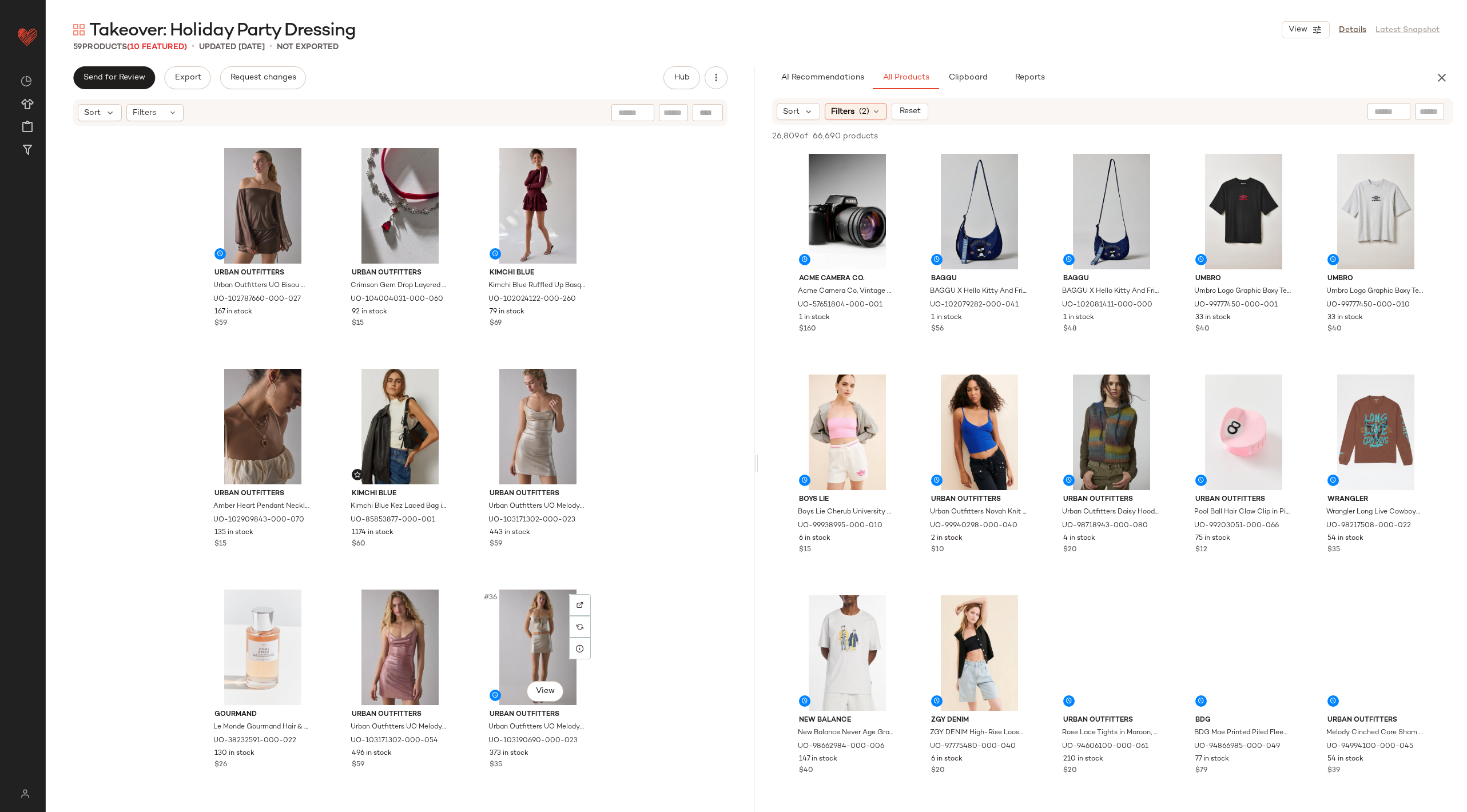
scroll to position [1992, 0]
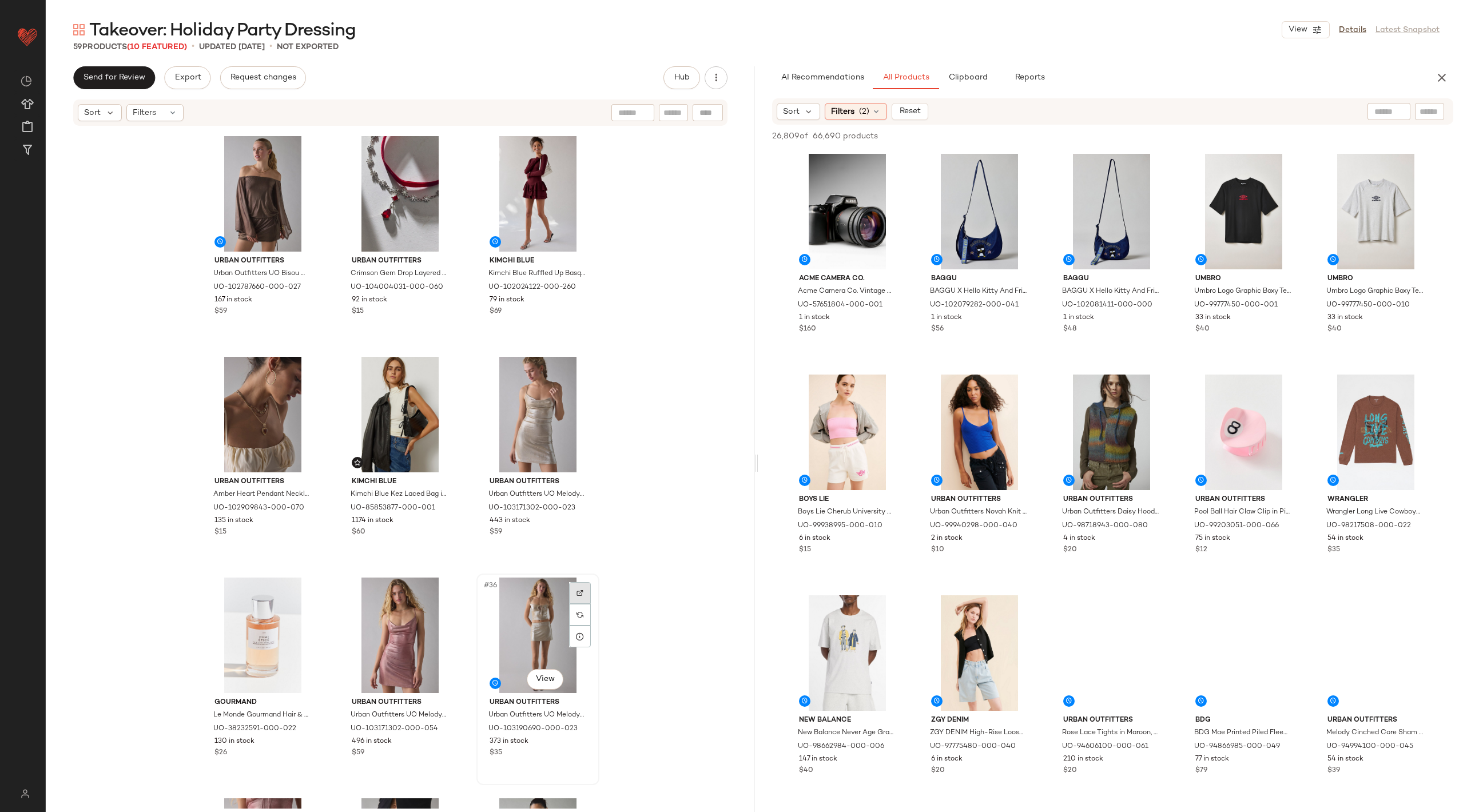
click at [583, 587] on div at bounding box center [580, 592] width 22 height 22
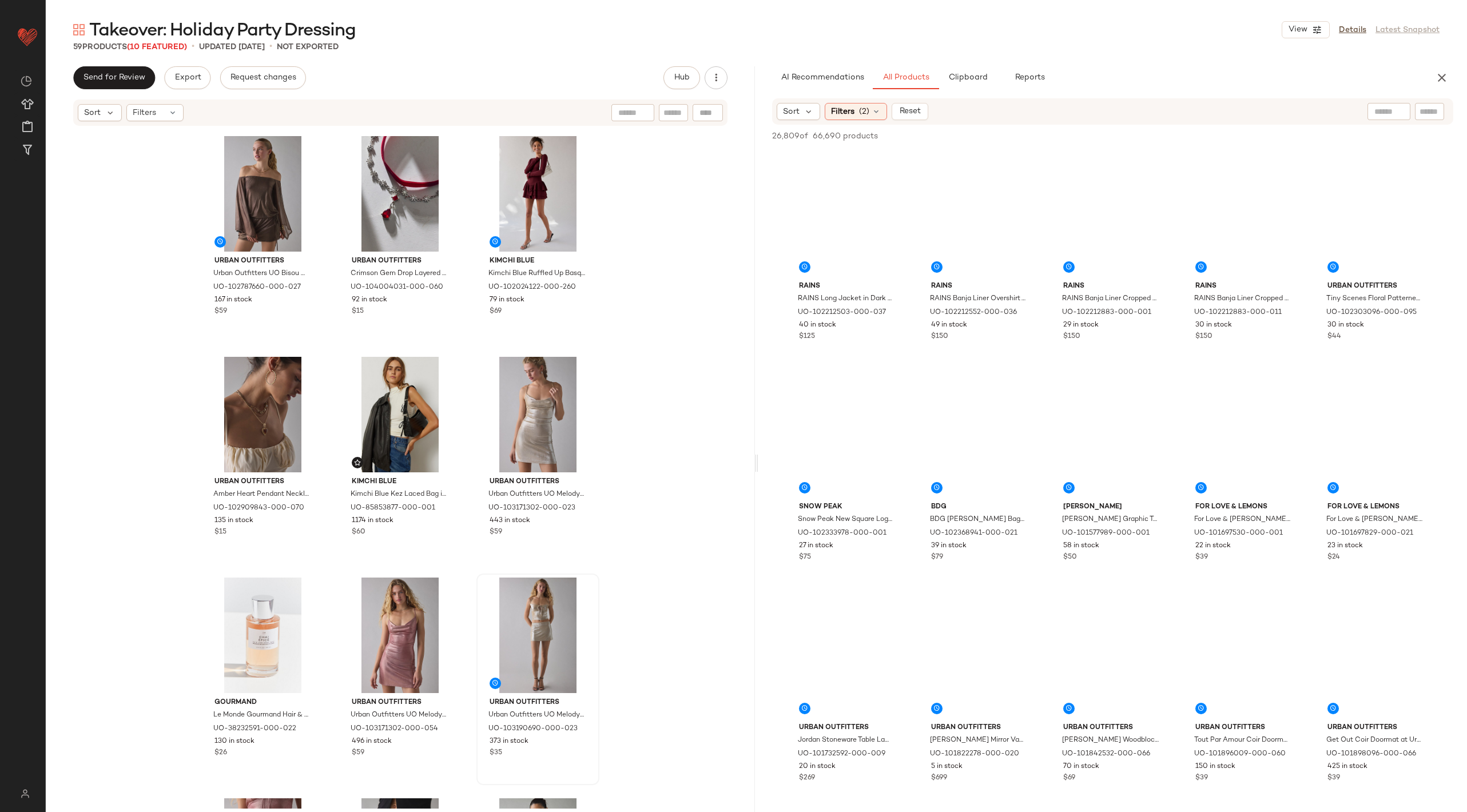
scroll to position [7000, 0]
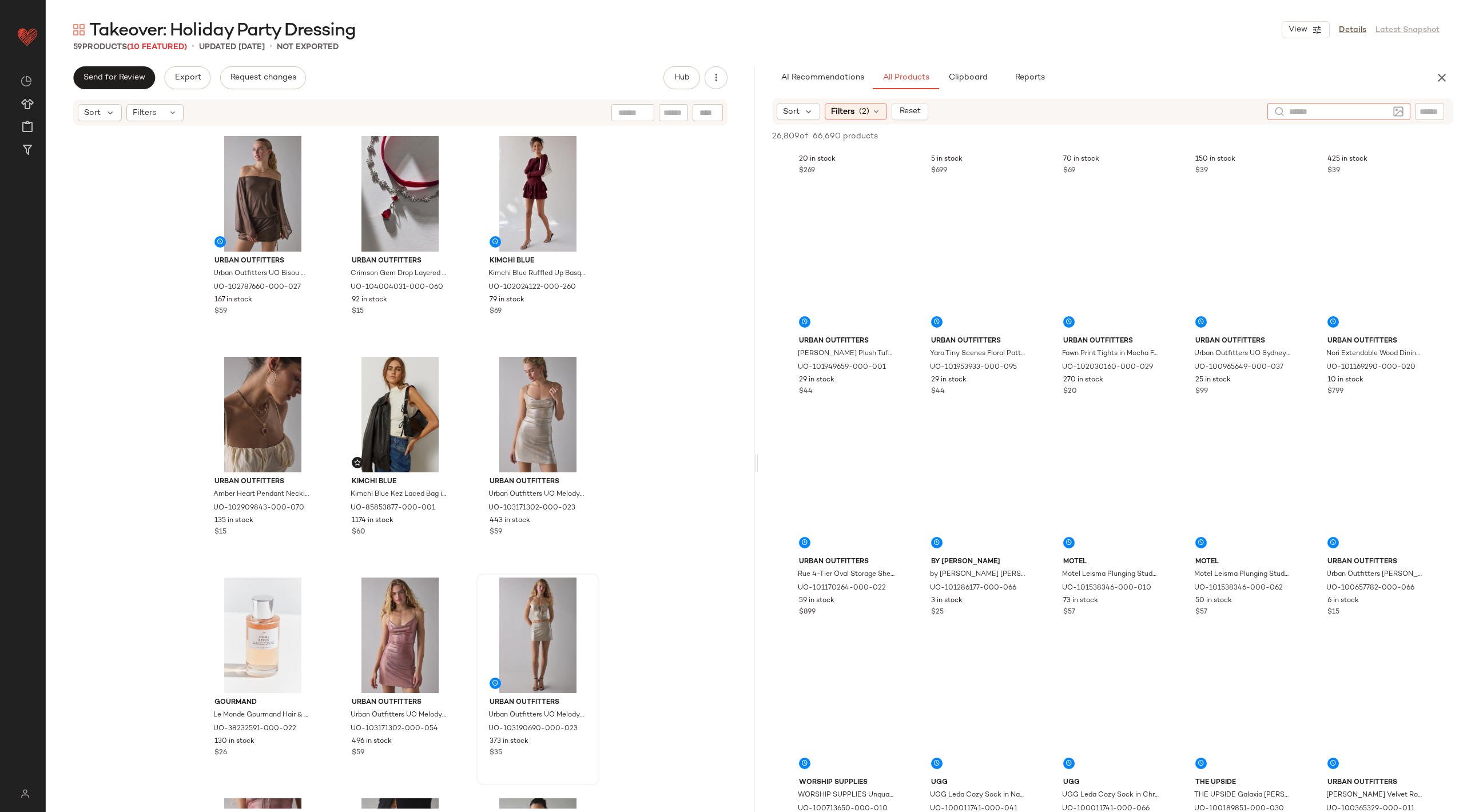
click at [1304, 108] on input "text" at bounding box center [1338, 112] width 99 height 12
type input "*******"
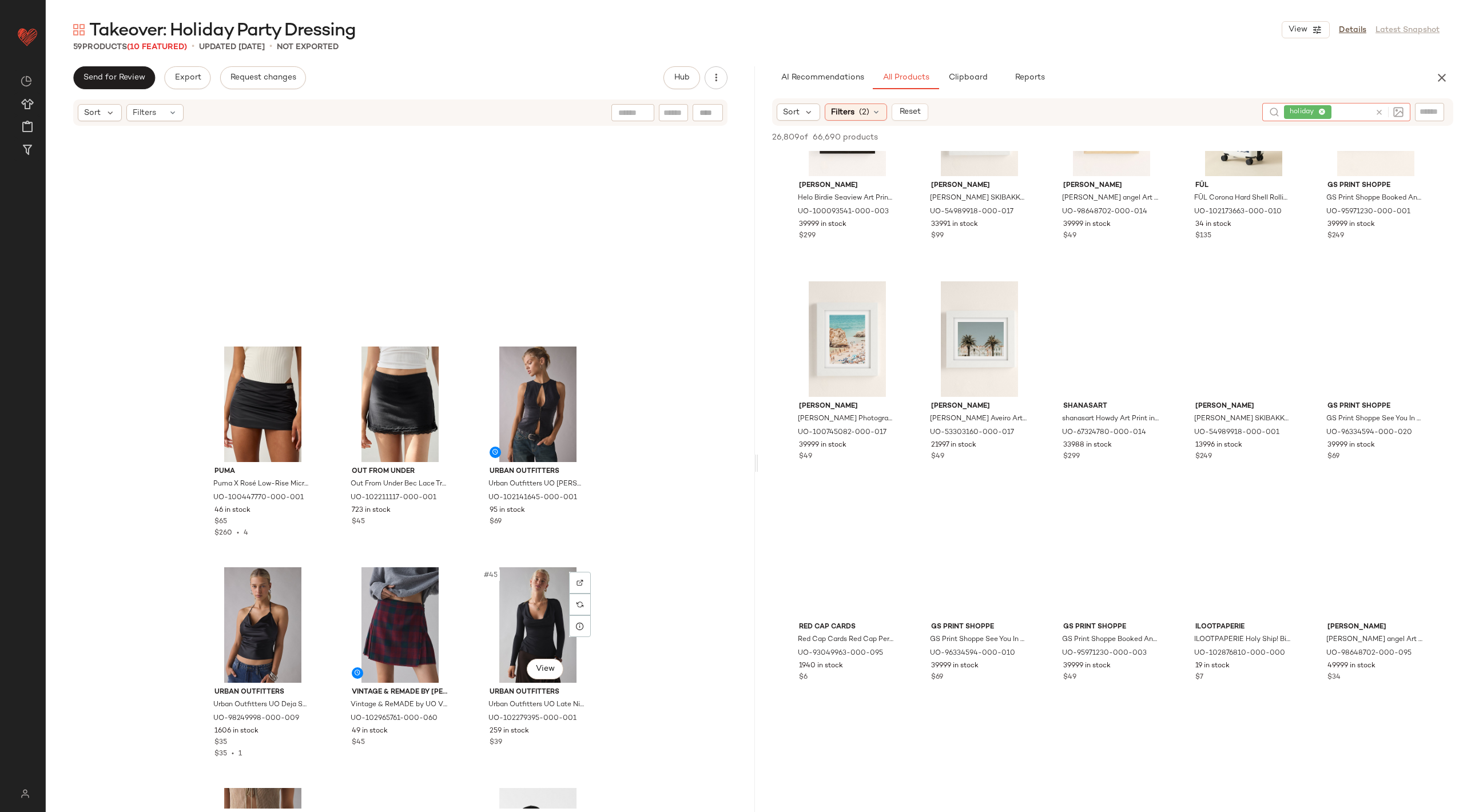
scroll to position [3295, 0]
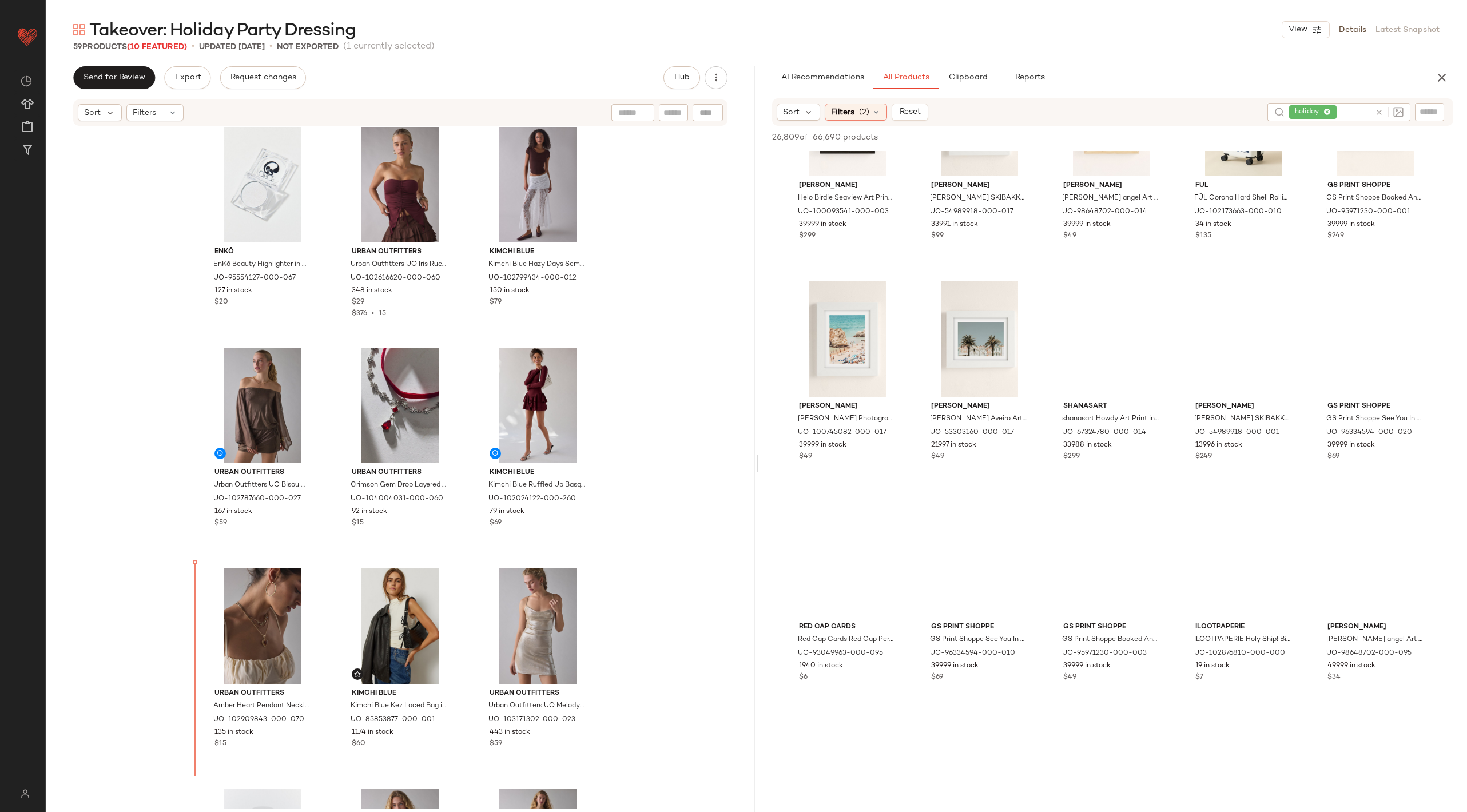
scroll to position [1781, 0]
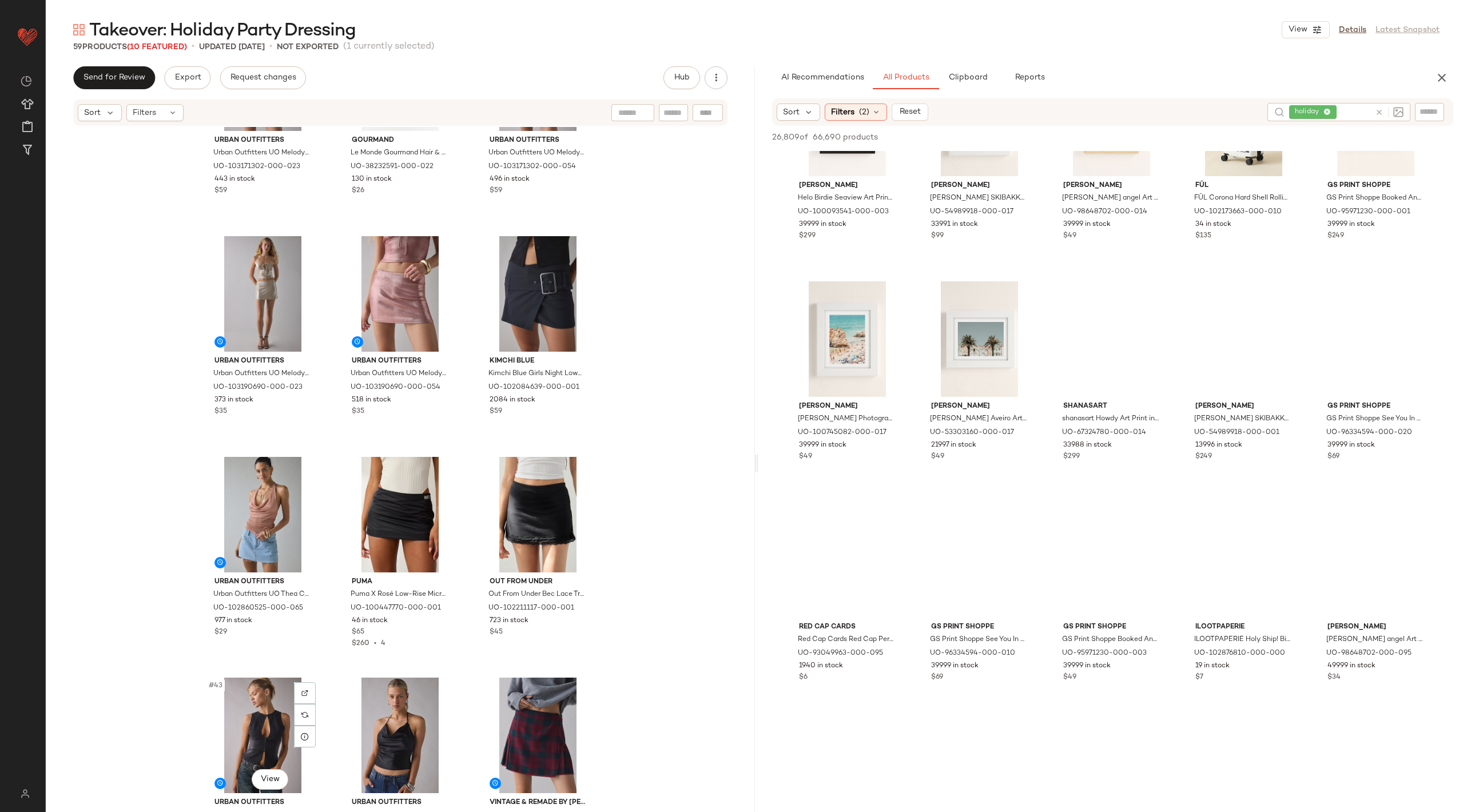
scroll to position [2553, 0]
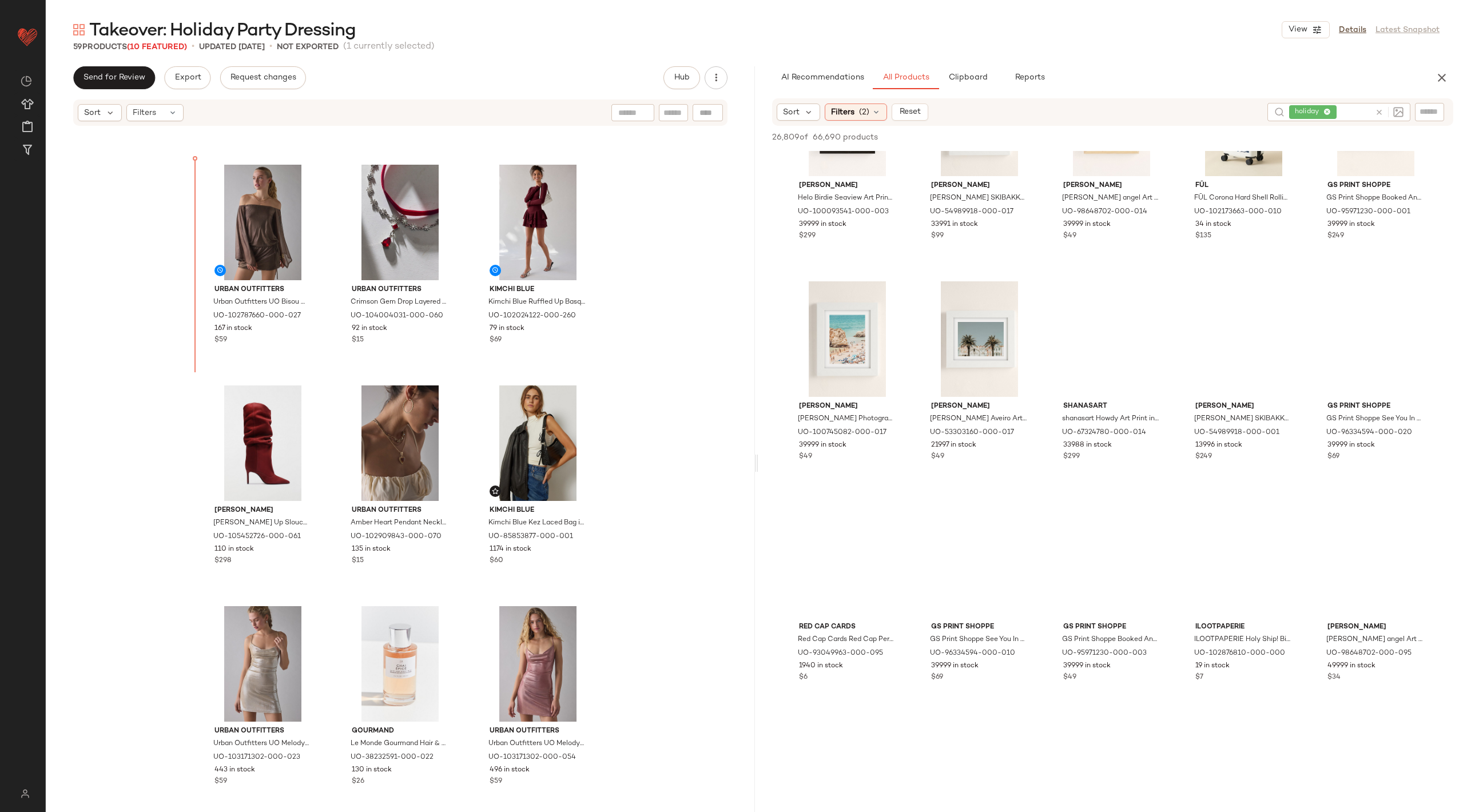
scroll to position [1925, 0]
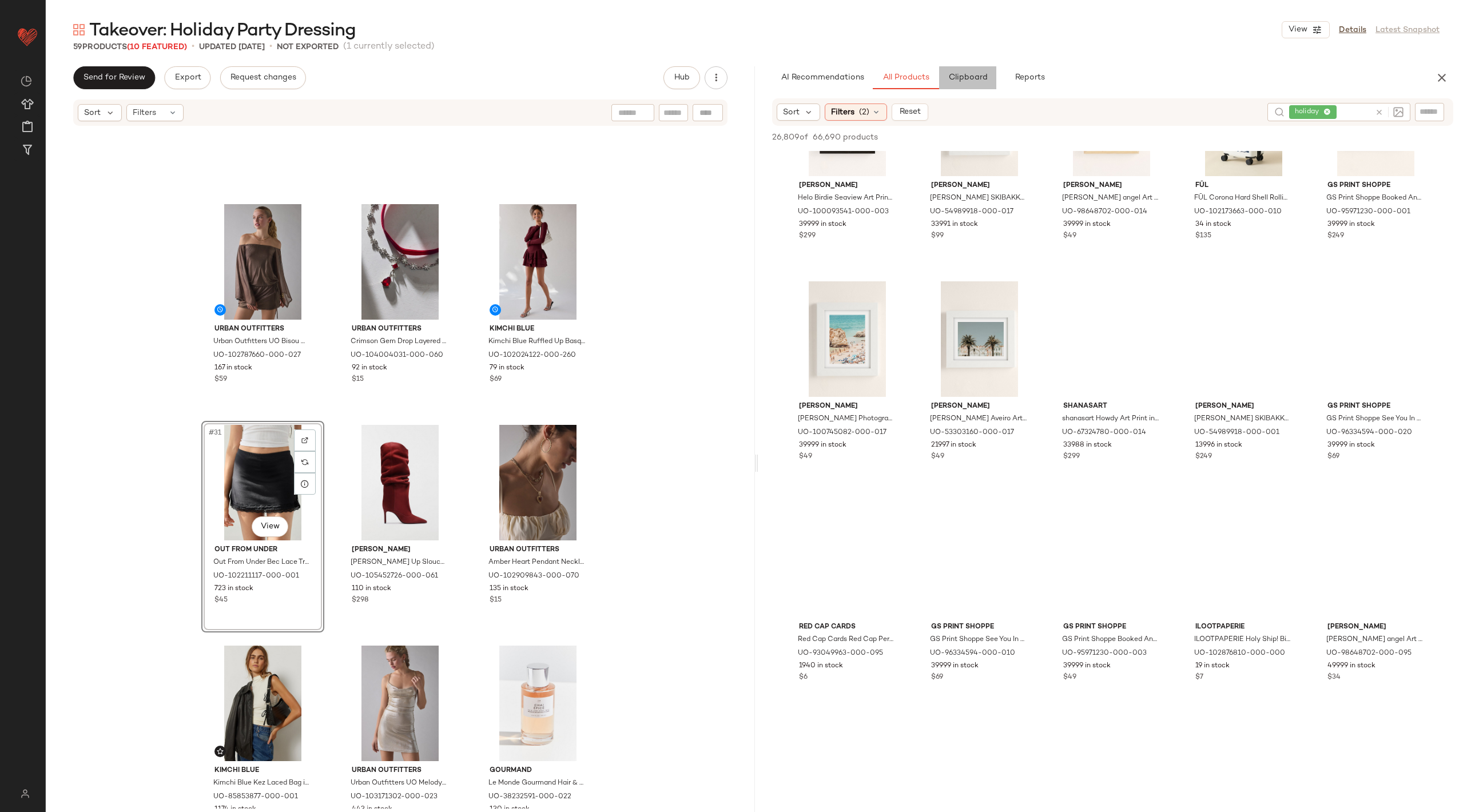
click at [964, 74] on span "Clipboard" at bounding box center [968, 78] width 40 height 10
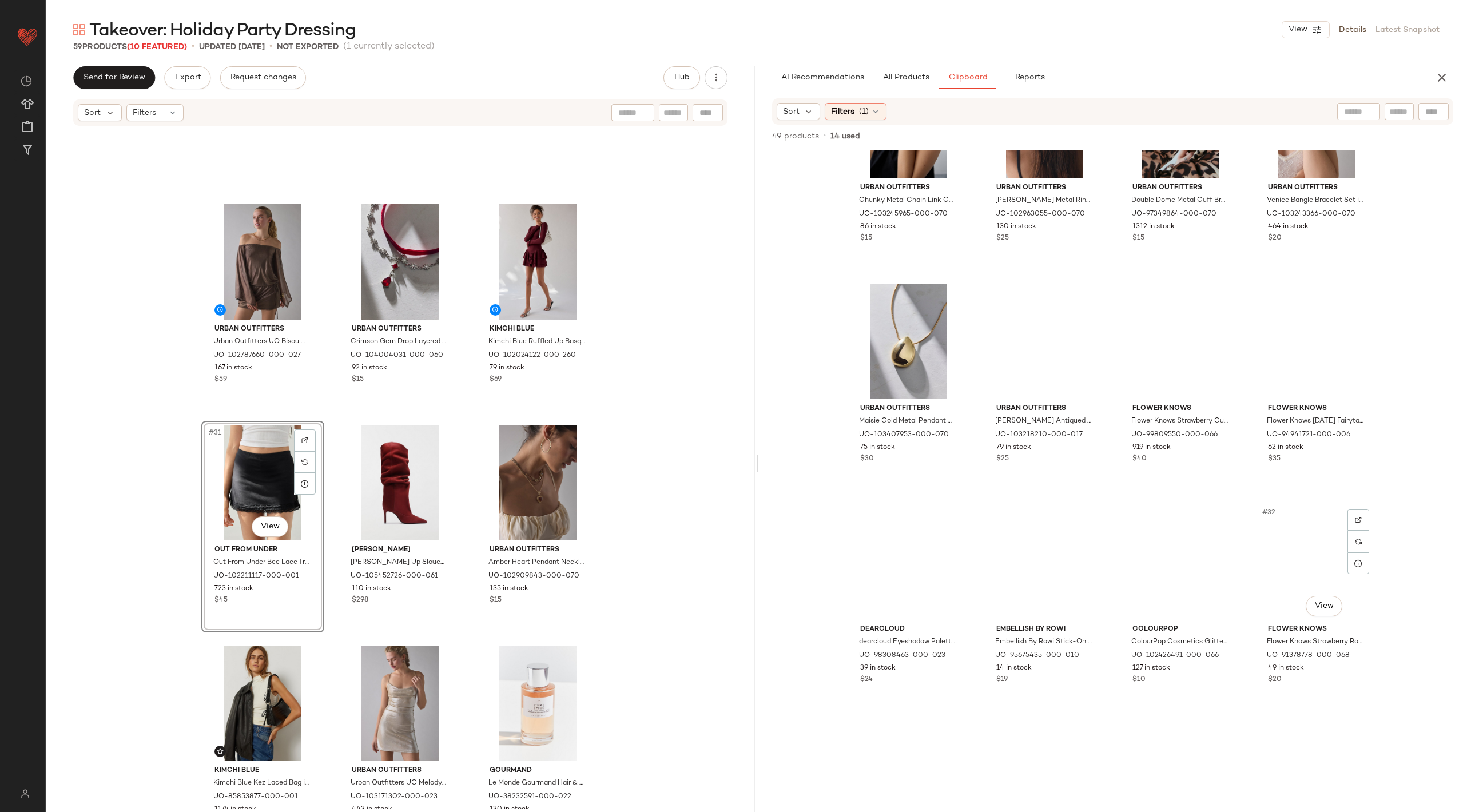
scroll to position [1278, 0]
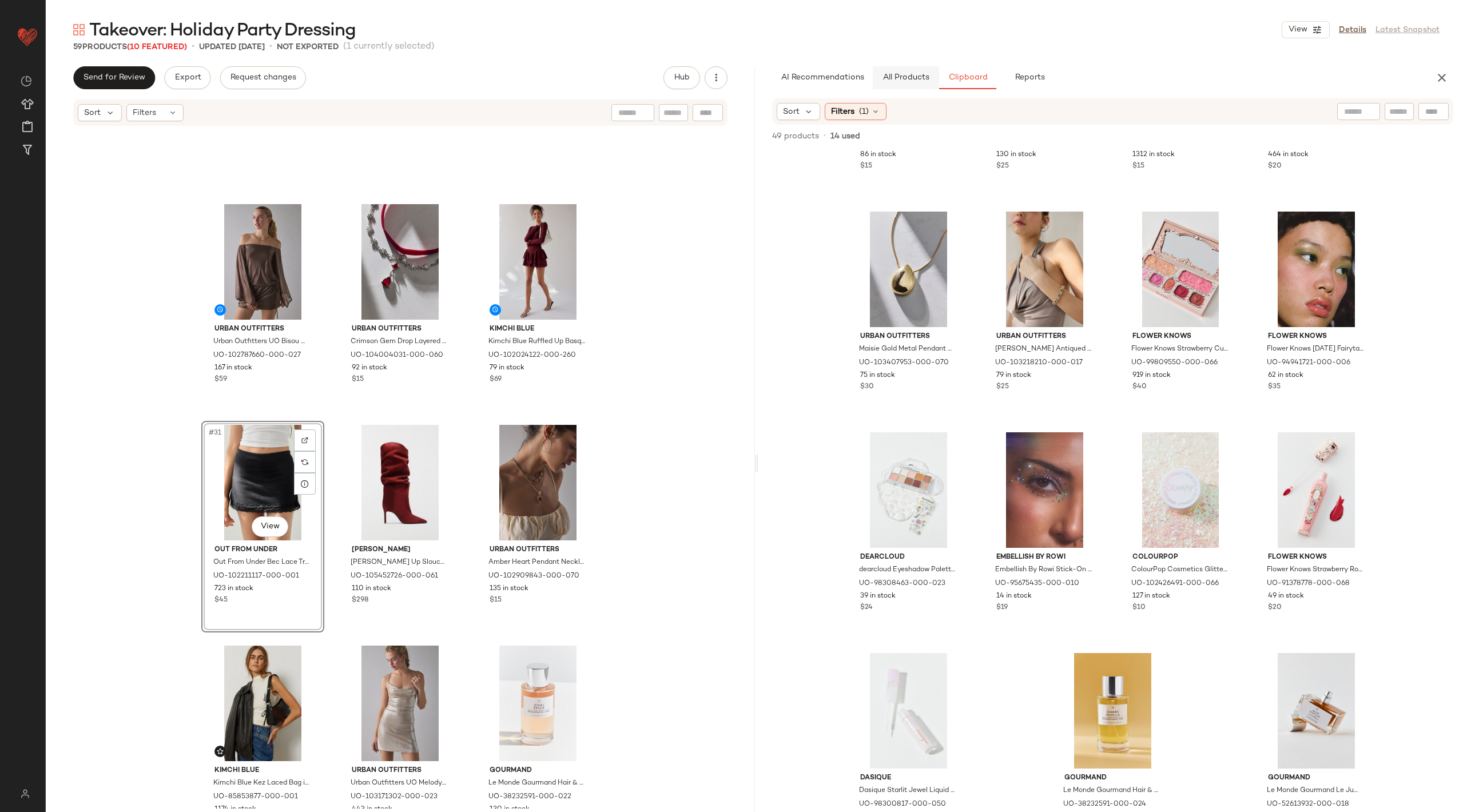
click at [915, 72] on button "All Products" at bounding box center [906, 78] width 67 height 22
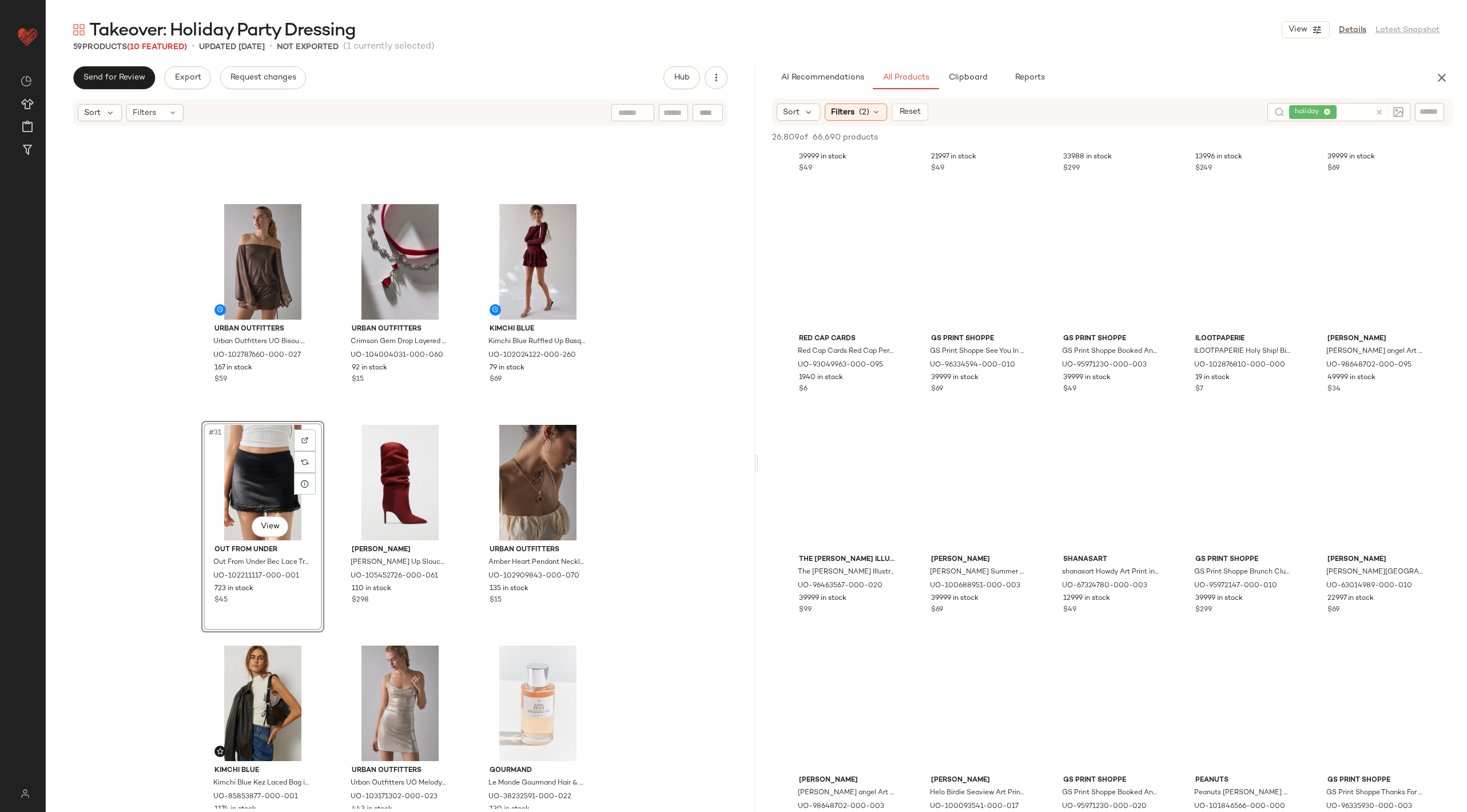
scroll to position [2434, 0]
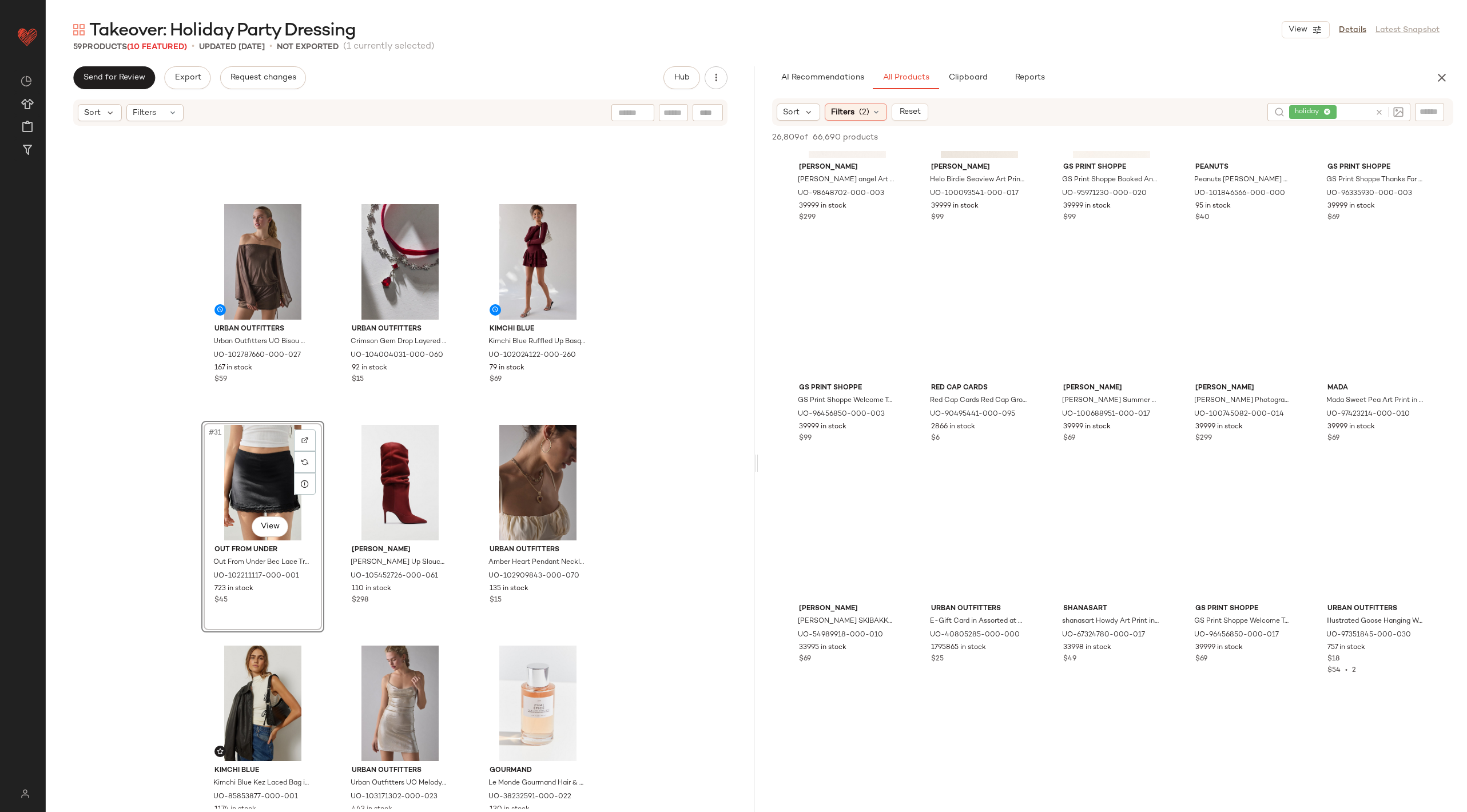
scroll to position [2982, 0]
click at [1375, 116] on icon at bounding box center [1380, 112] width 9 height 9
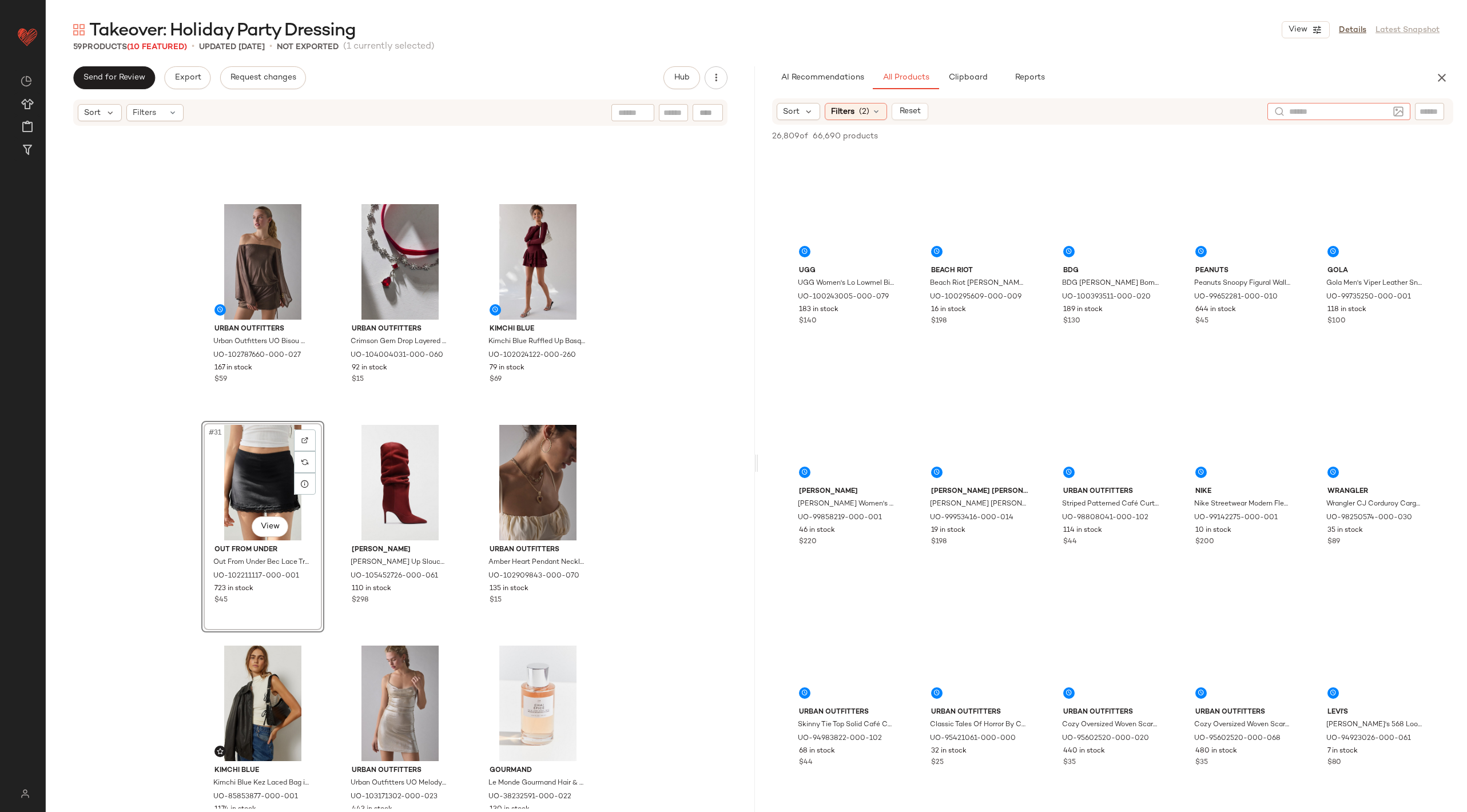
scroll to position [28927, 0]
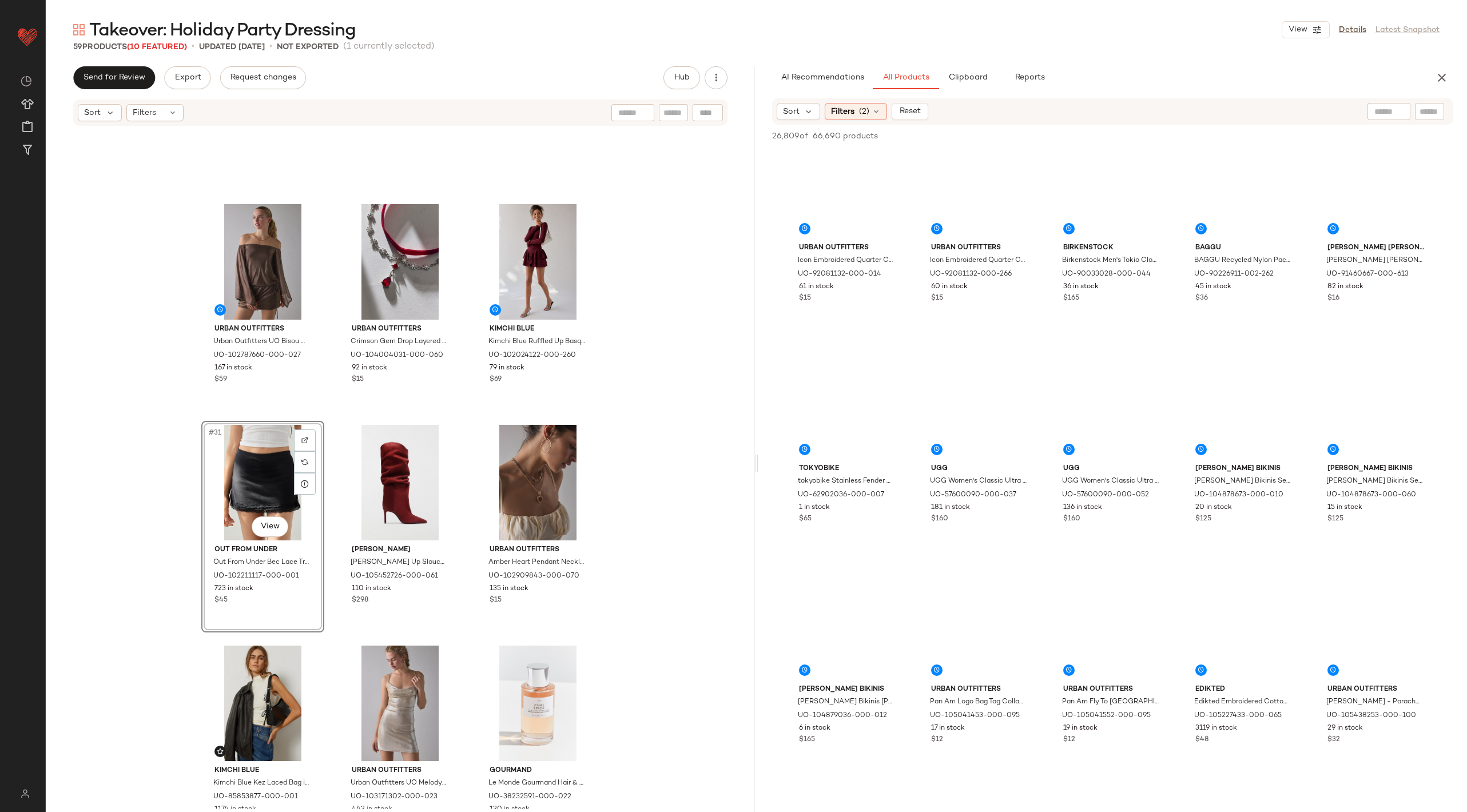
scroll to position [29606, 0]
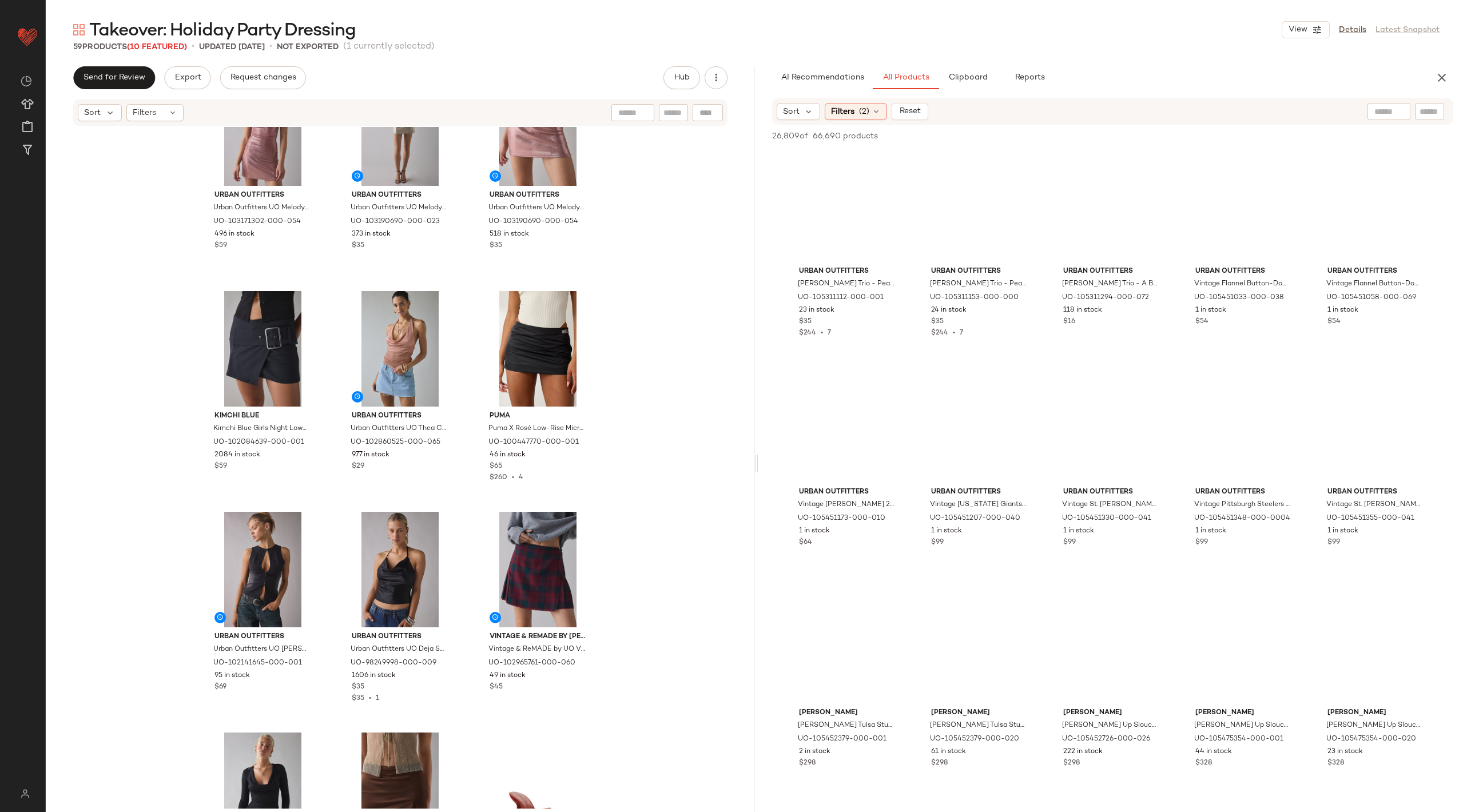
scroll to position [2668, 0]
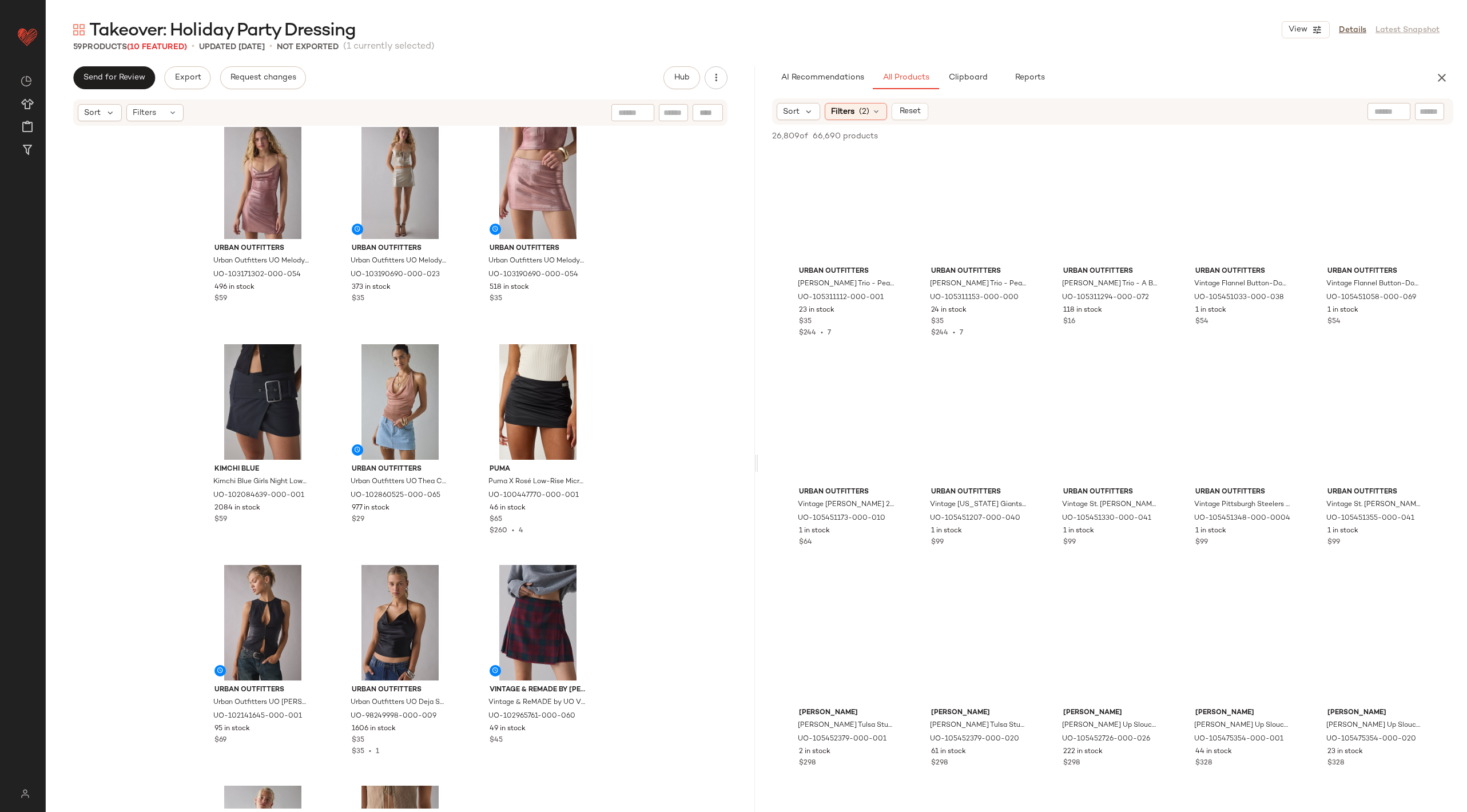
click at [1383, 117] on input "text" at bounding box center [1389, 112] width 29 height 12
type input "*******"
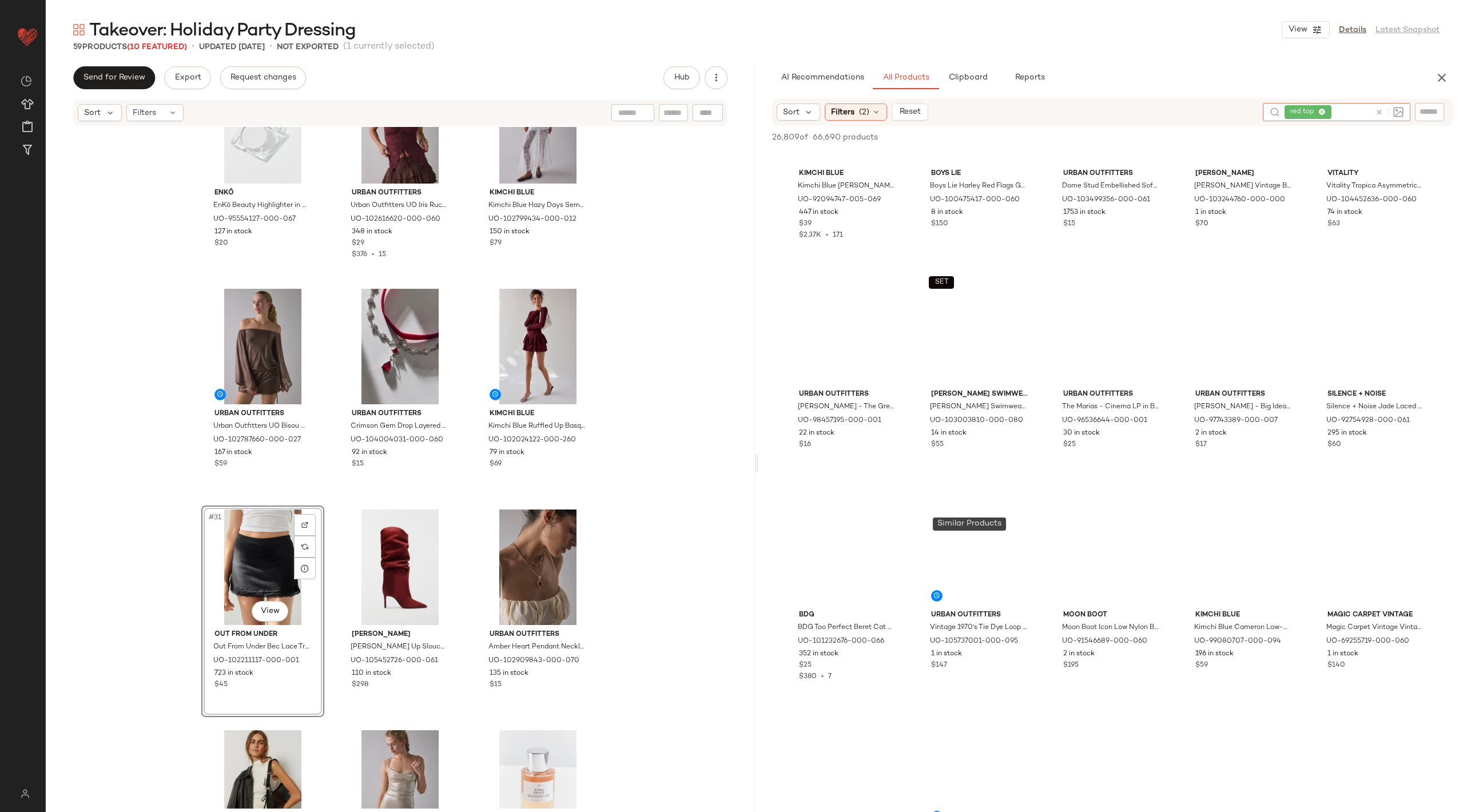
scroll to position [17540, 0]
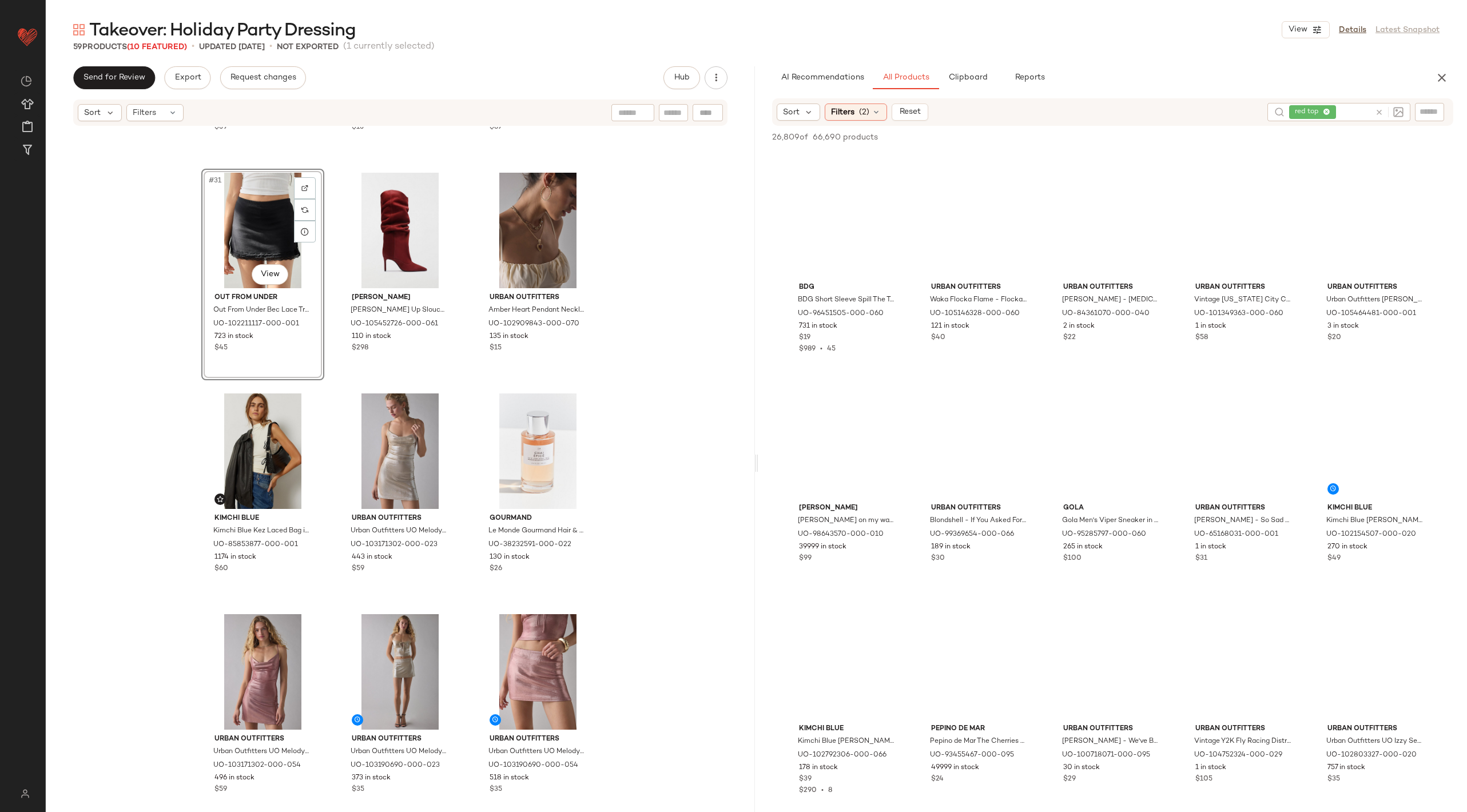
scroll to position [34197, 0]
click at [1379, 108] on icon at bounding box center [1380, 112] width 9 height 9
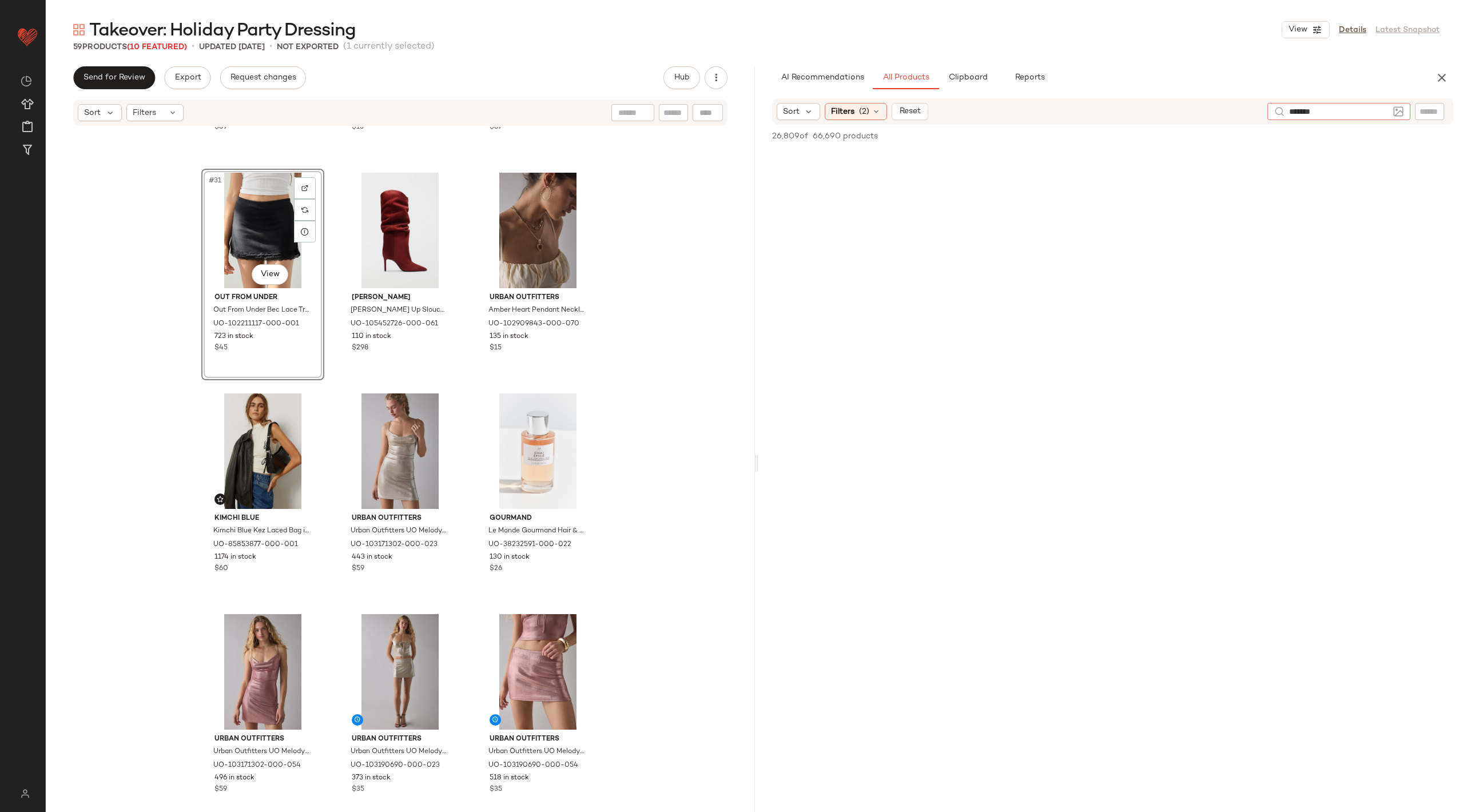
type input "********"
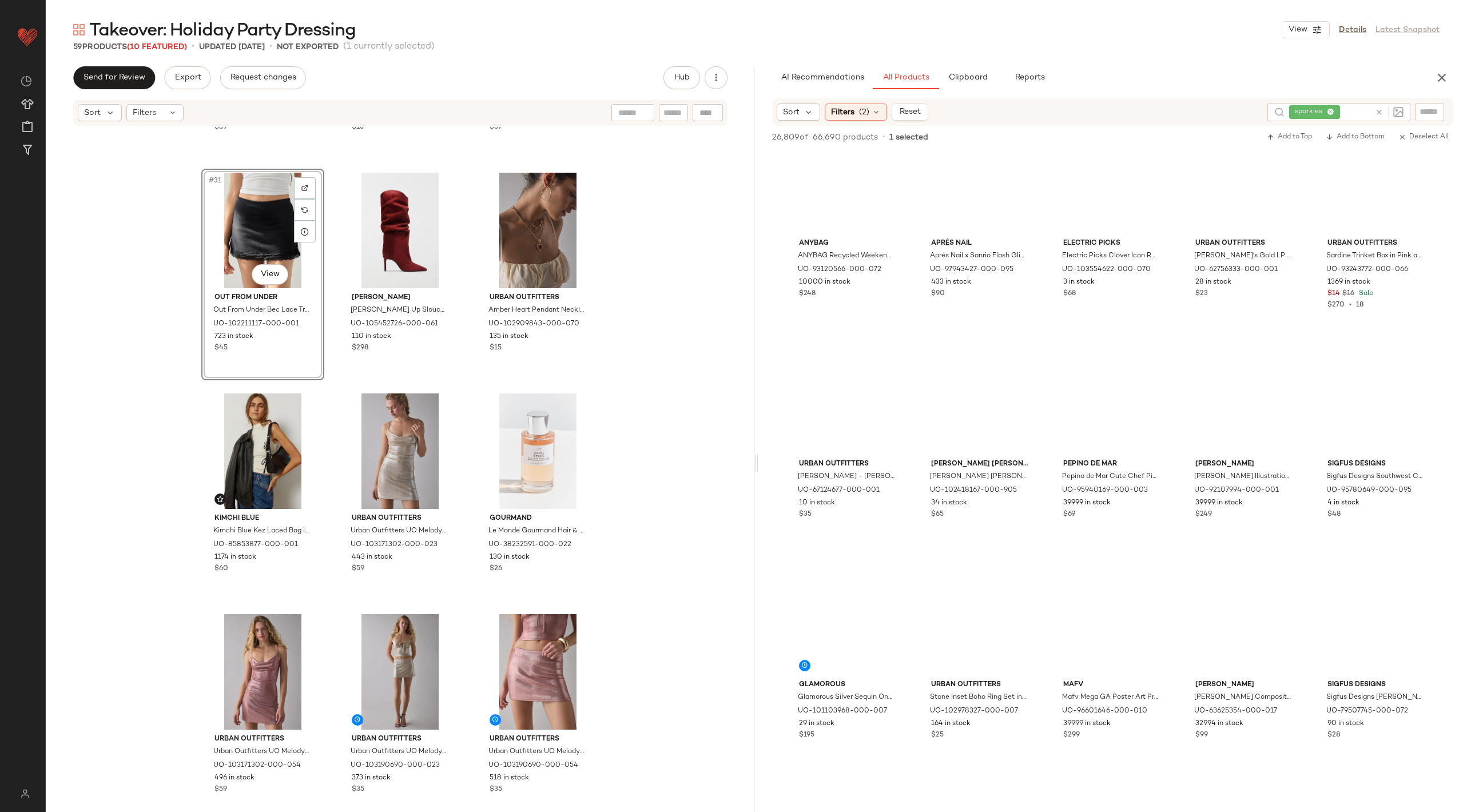
scroll to position [40648, 0]
click at [977, 76] on span "Clipboard" at bounding box center [968, 78] width 40 height 10
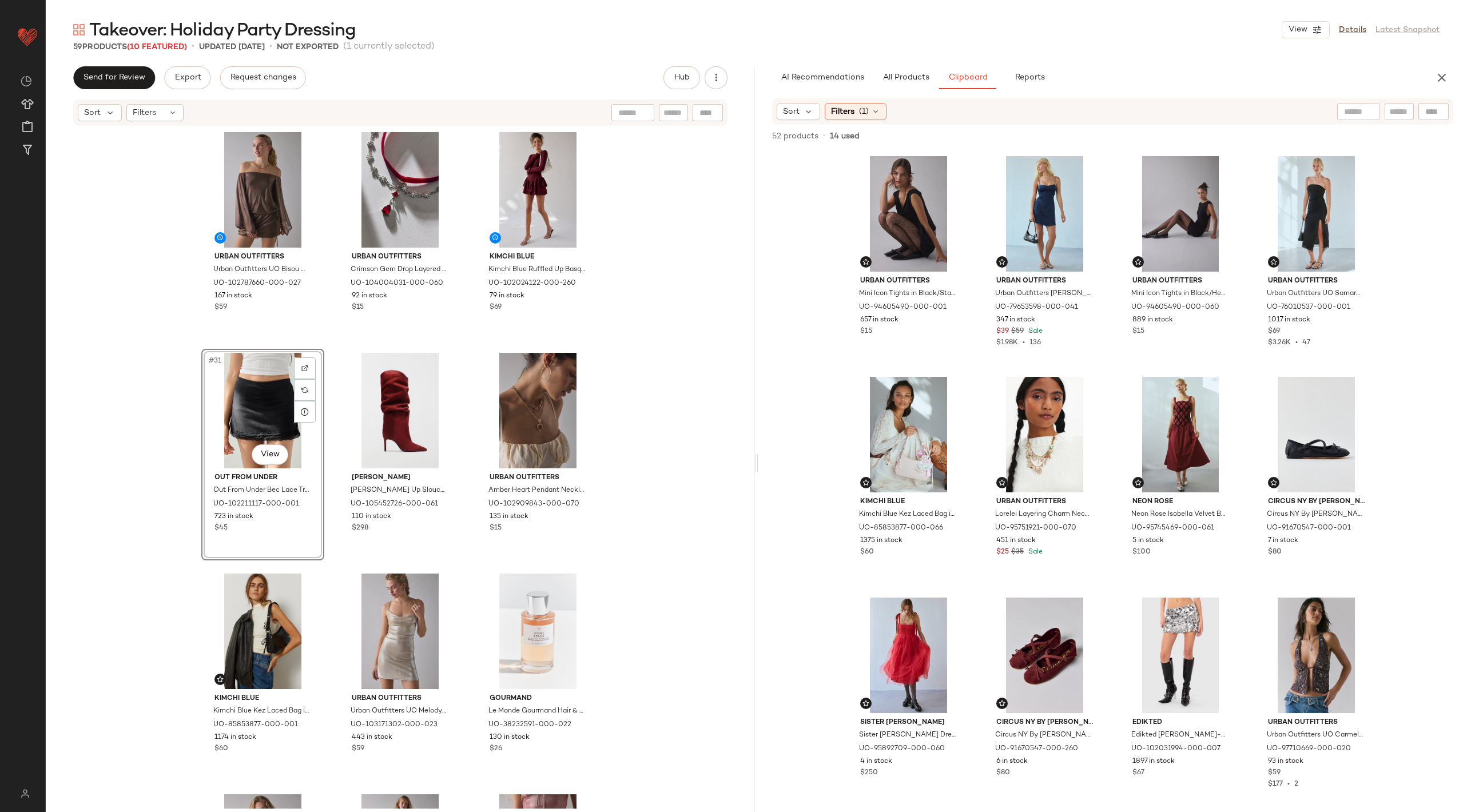
scroll to position [1988, 0]
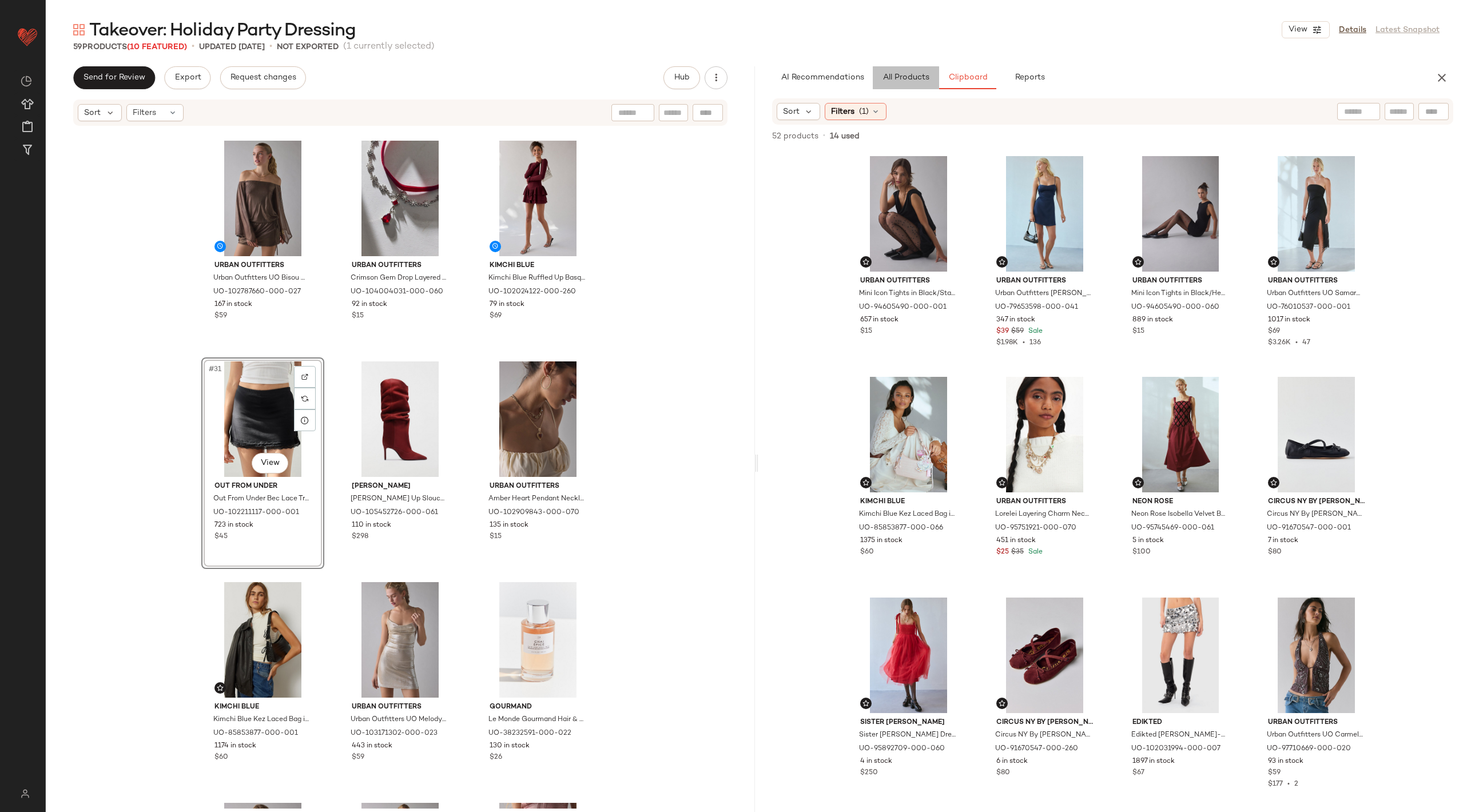
click at [913, 75] on span "All Products" at bounding box center [906, 78] width 47 height 10
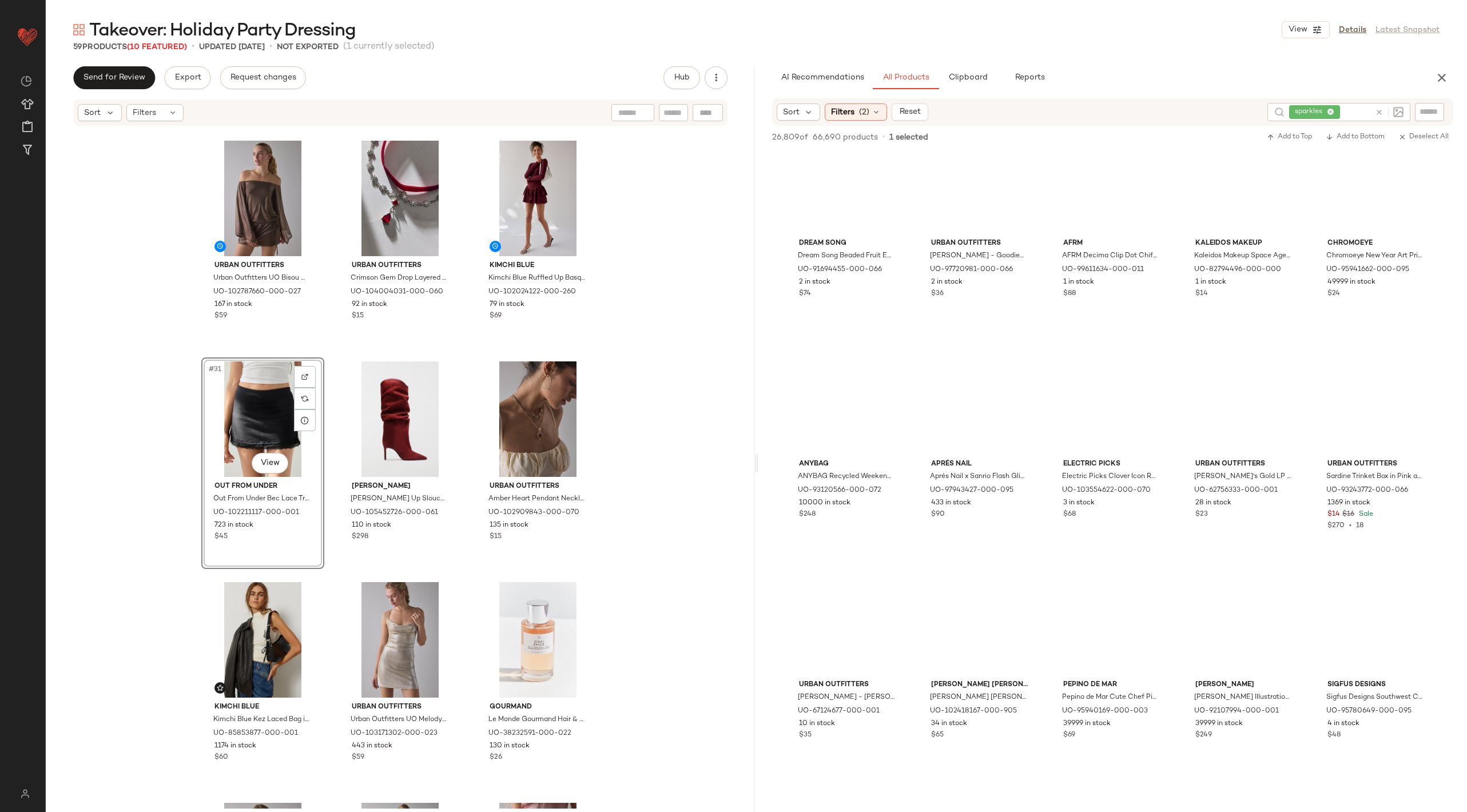
scroll to position [34910, 0]
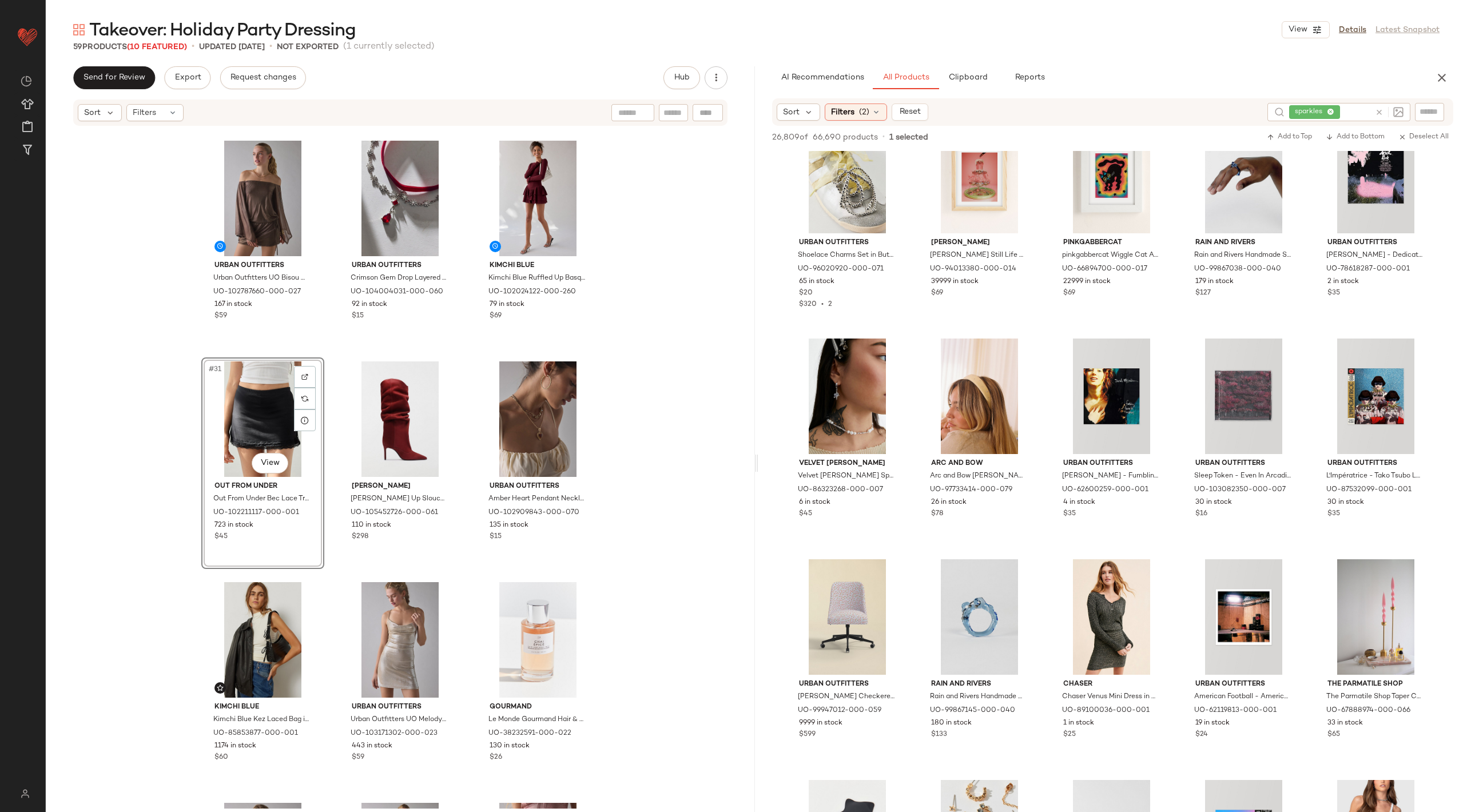
click at [1383, 111] on icon at bounding box center [1380, 112] width 9 height 9
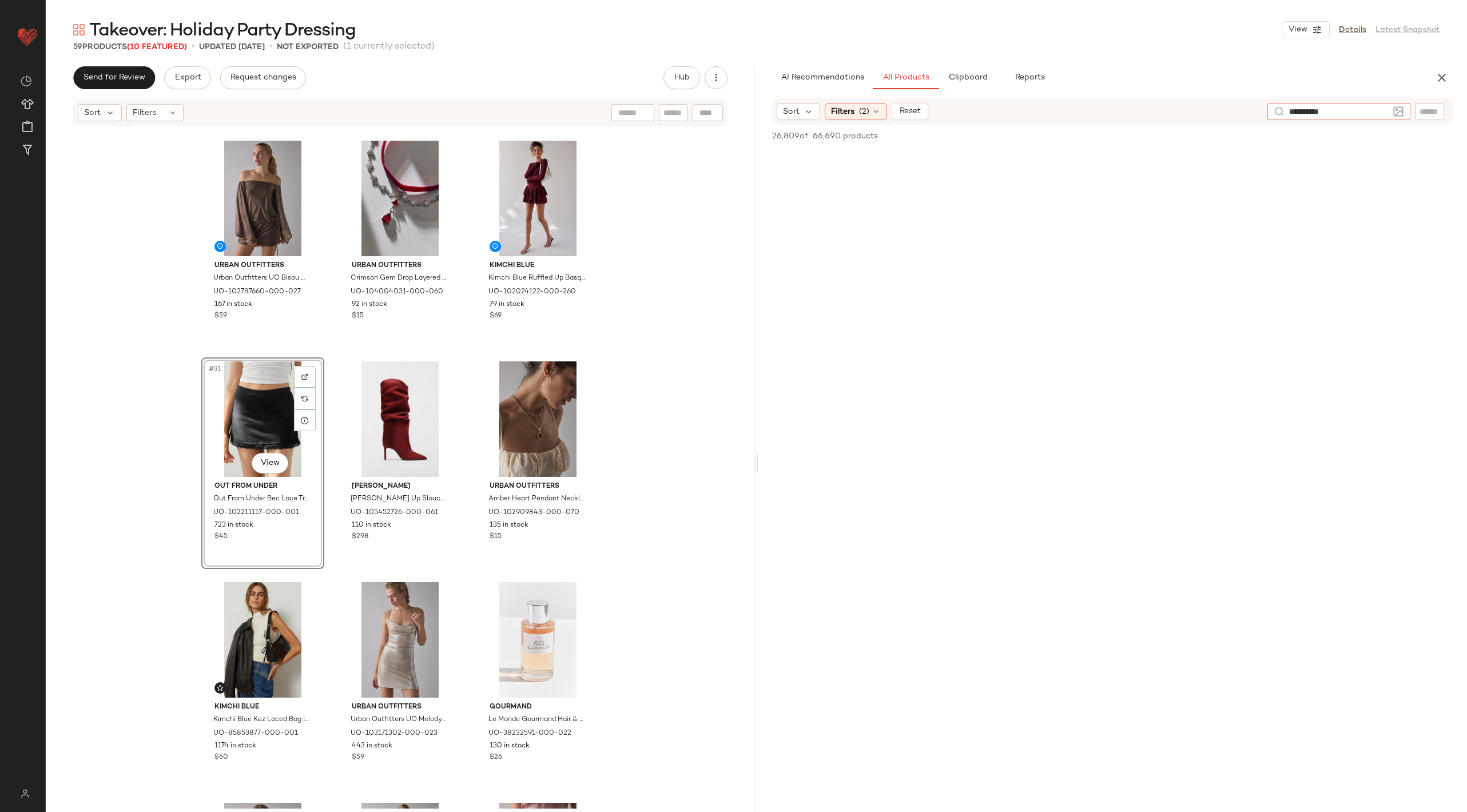
type input "**********"
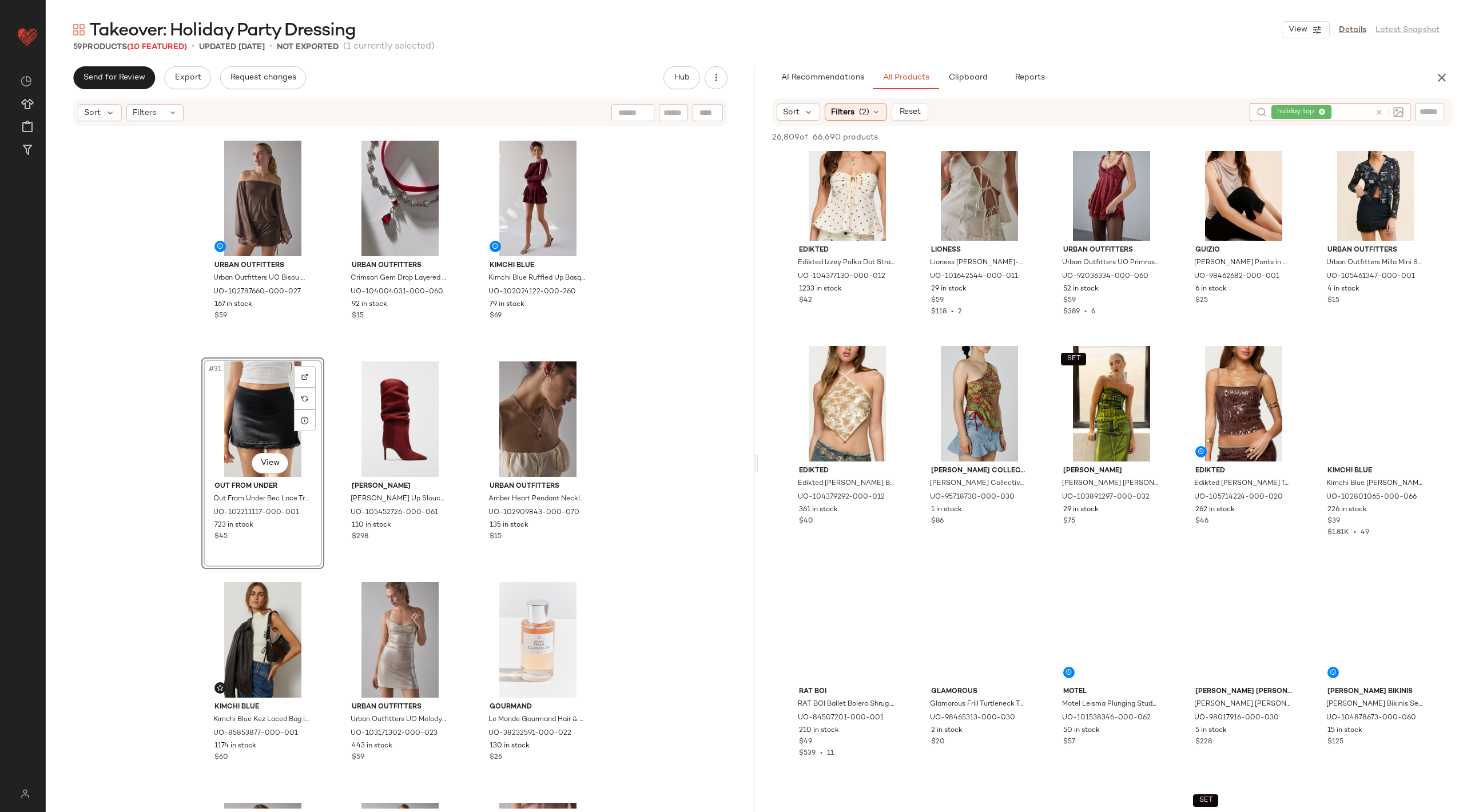
scroll to position [1125, 0]
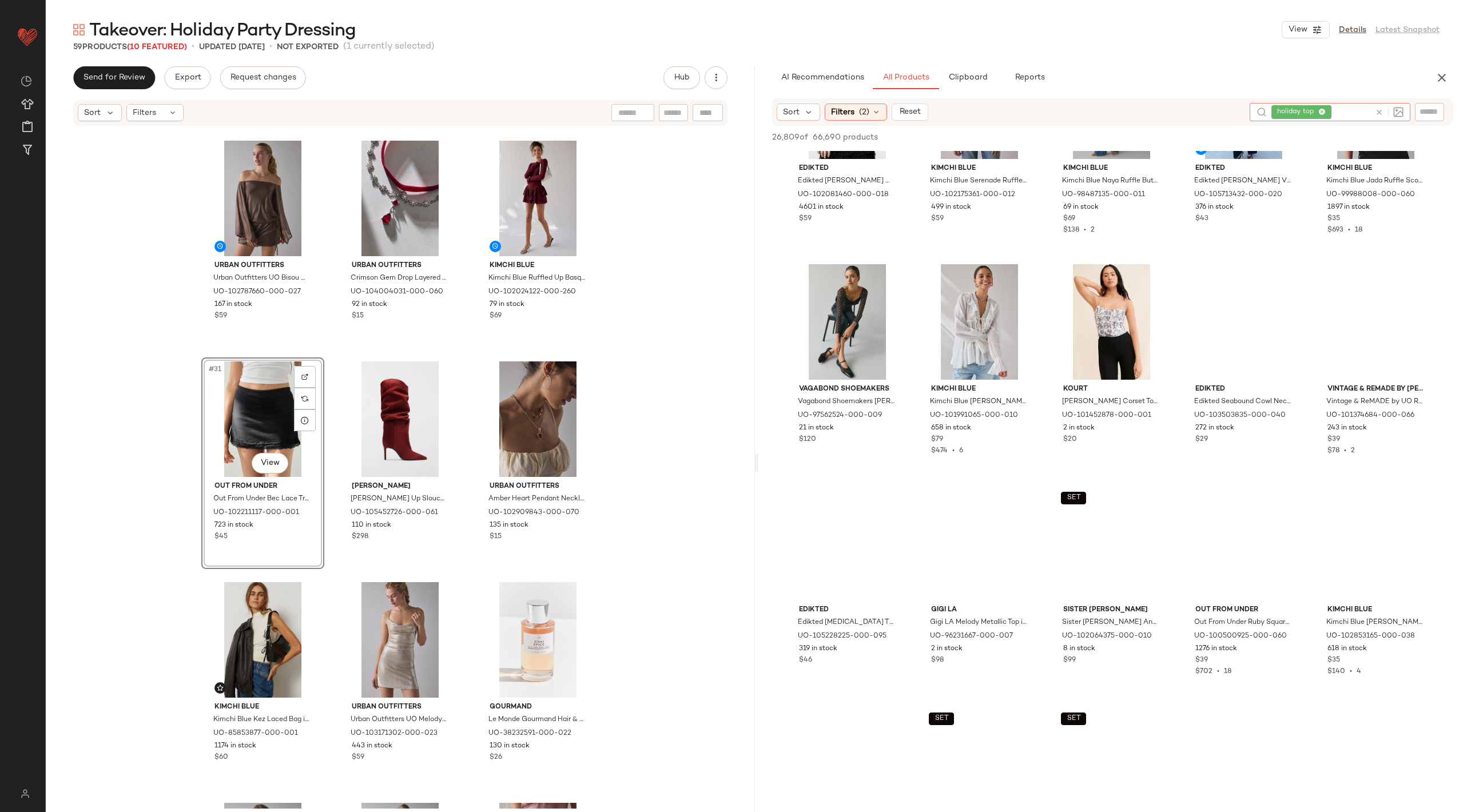
scroll to position [2242, 0]
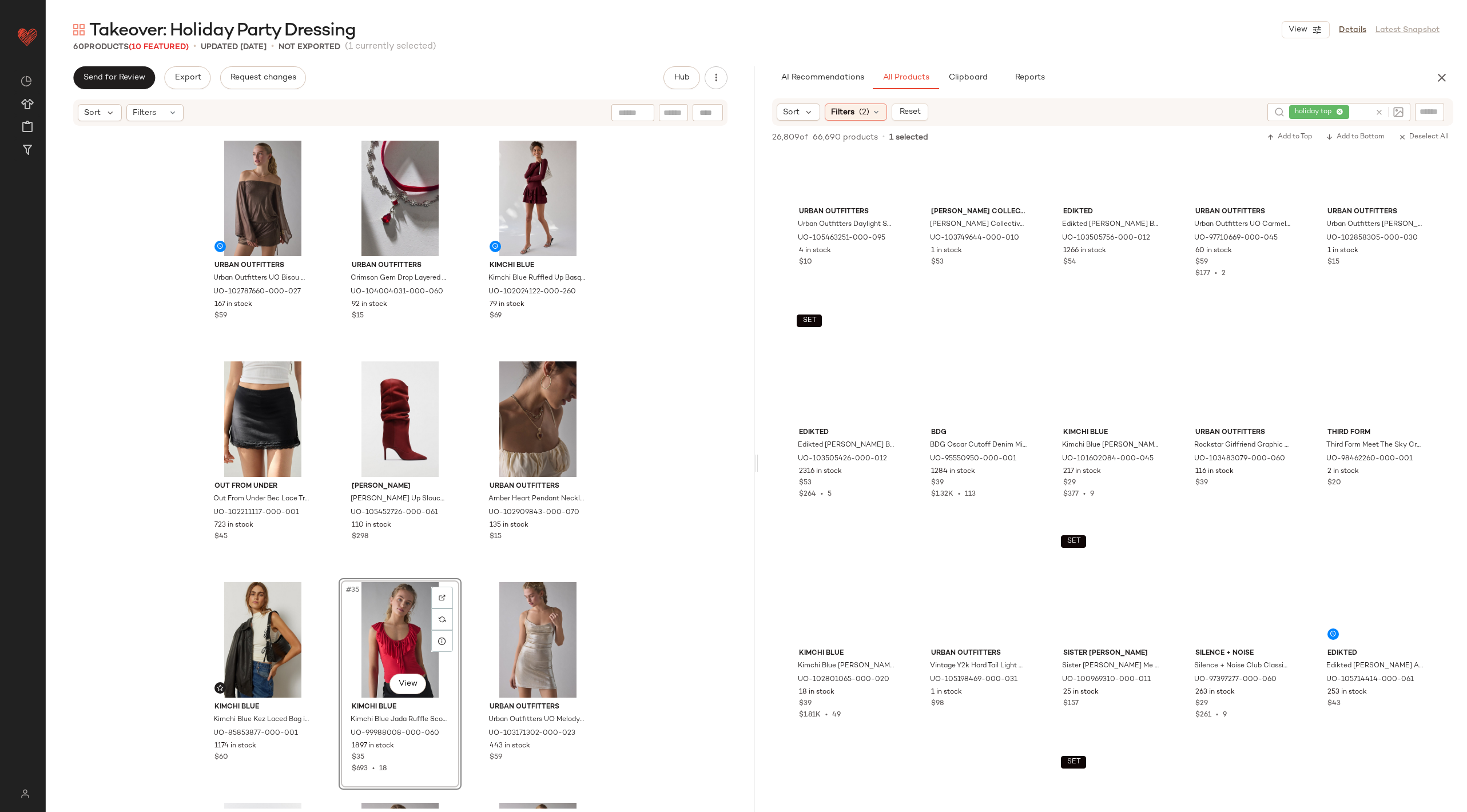
scroll to position [3433, 0]
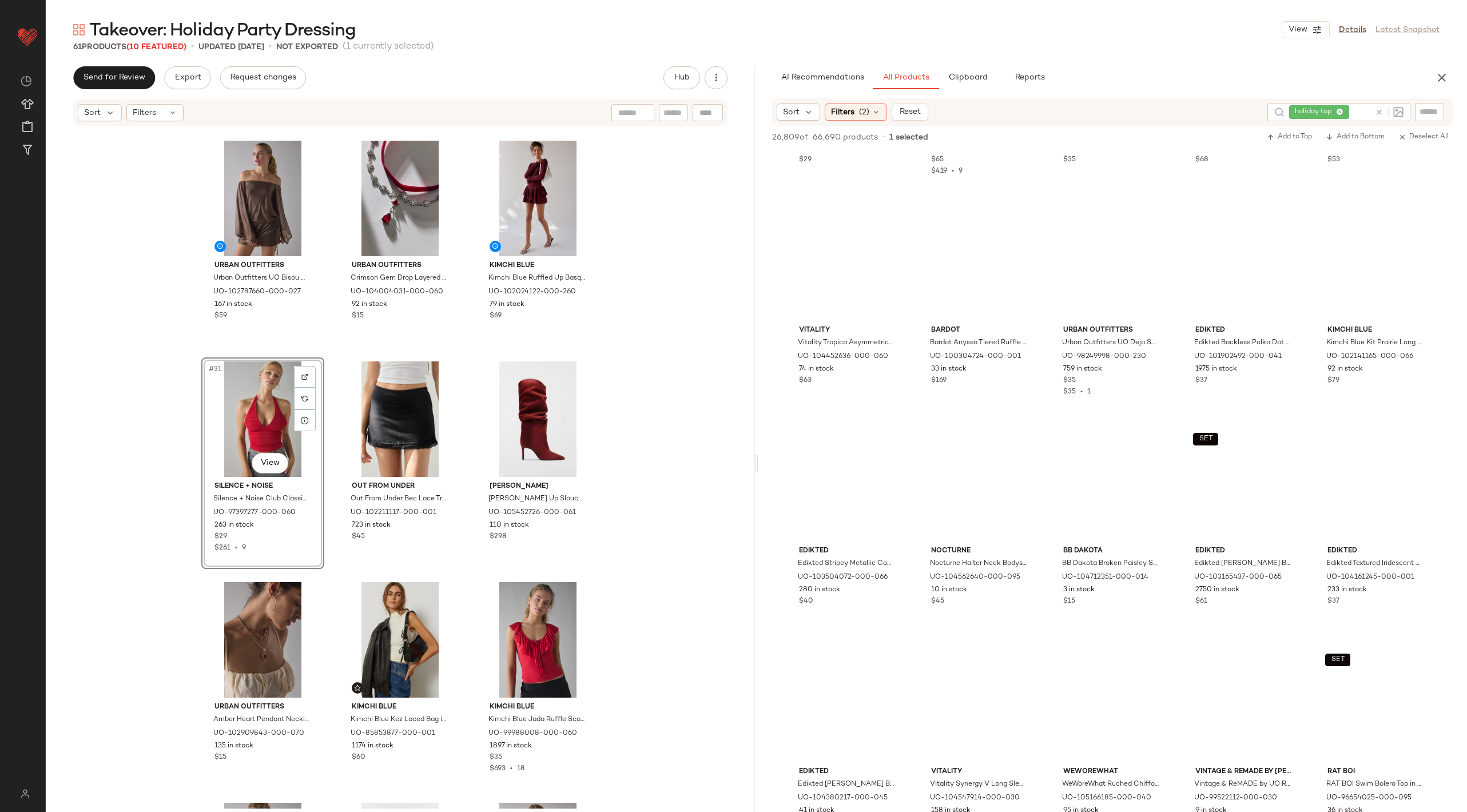
scroll to position [10142, 0]
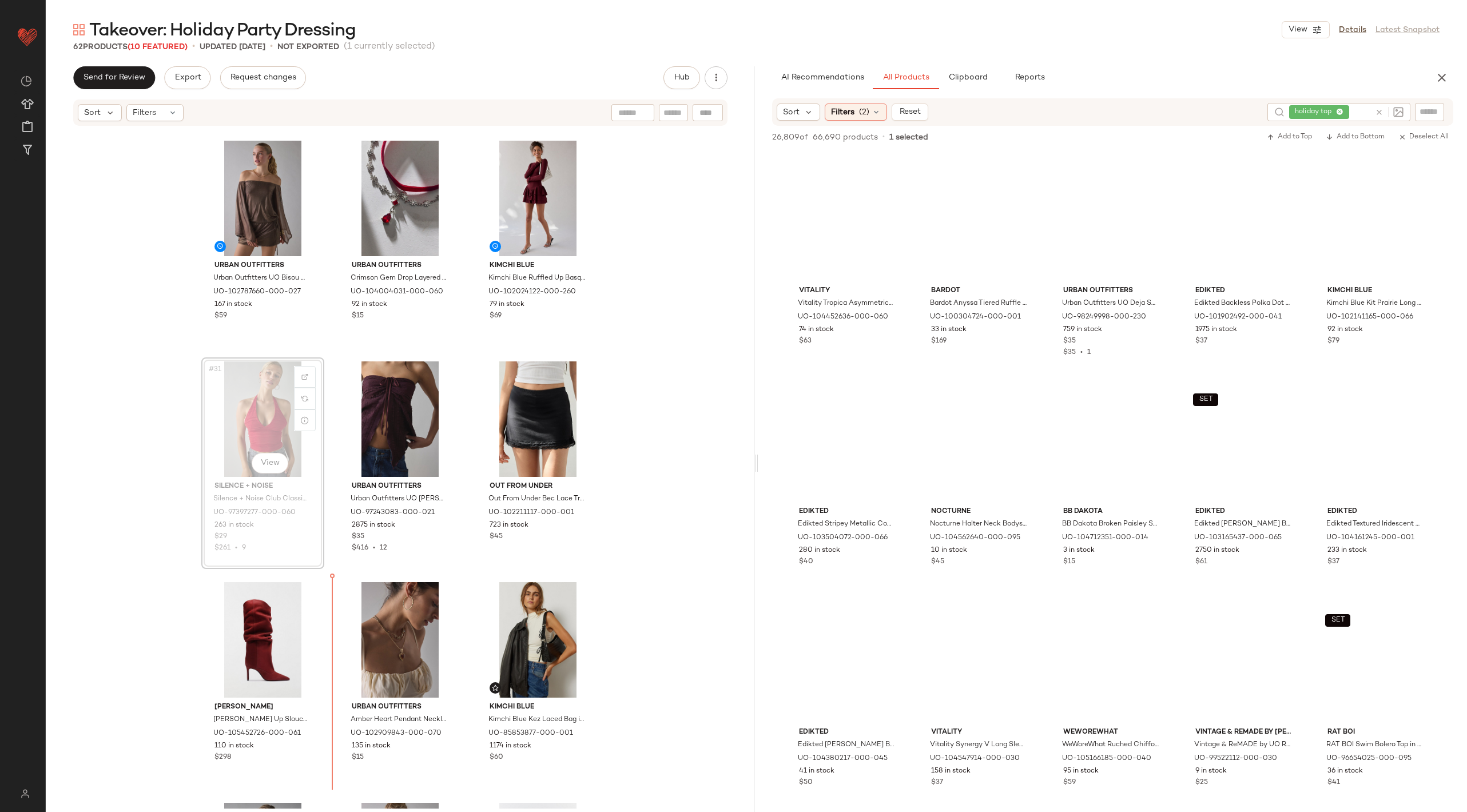
scroll to position [1990, 0]
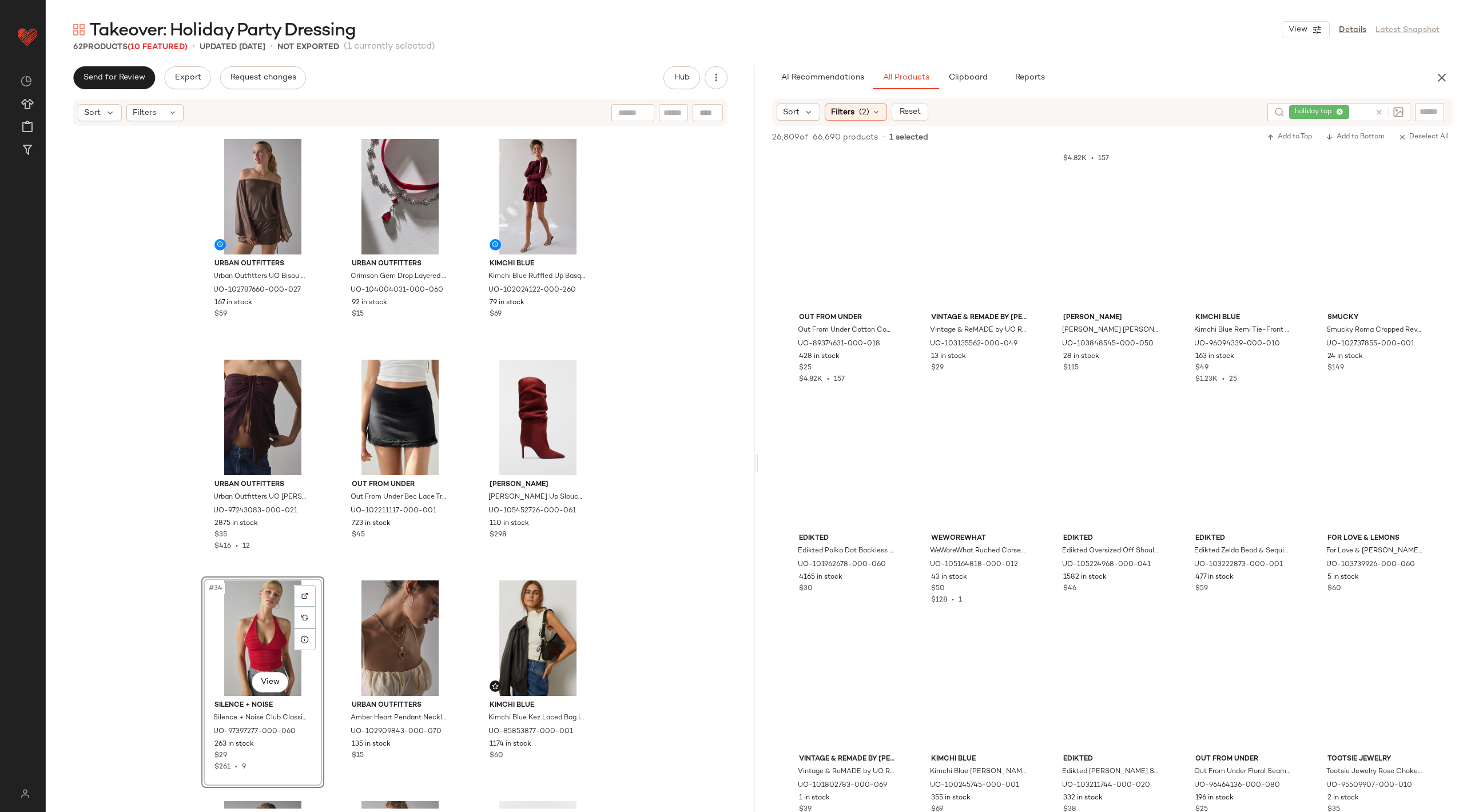
scroll to position [21152, 0]
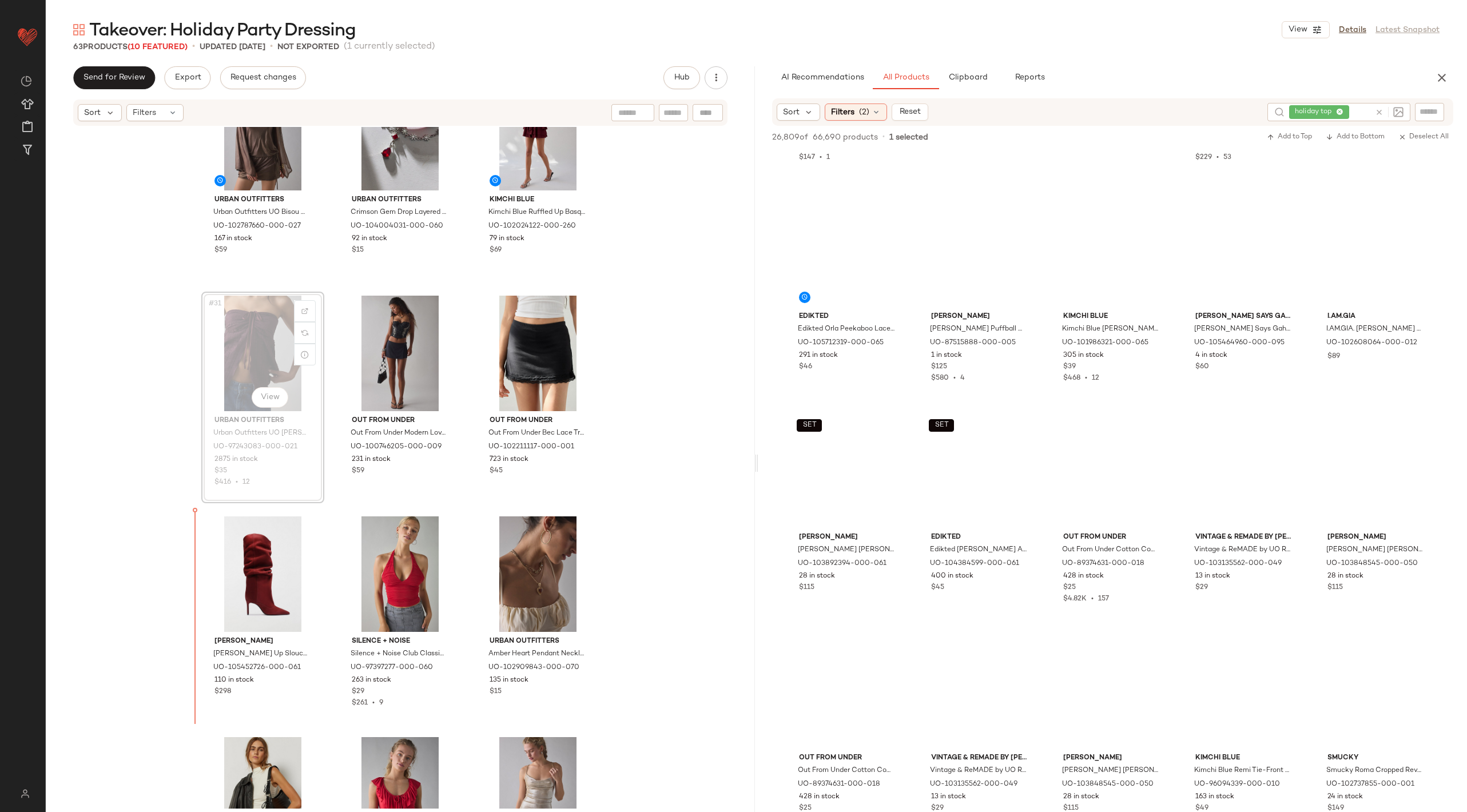
scroll to position [2056, 0]
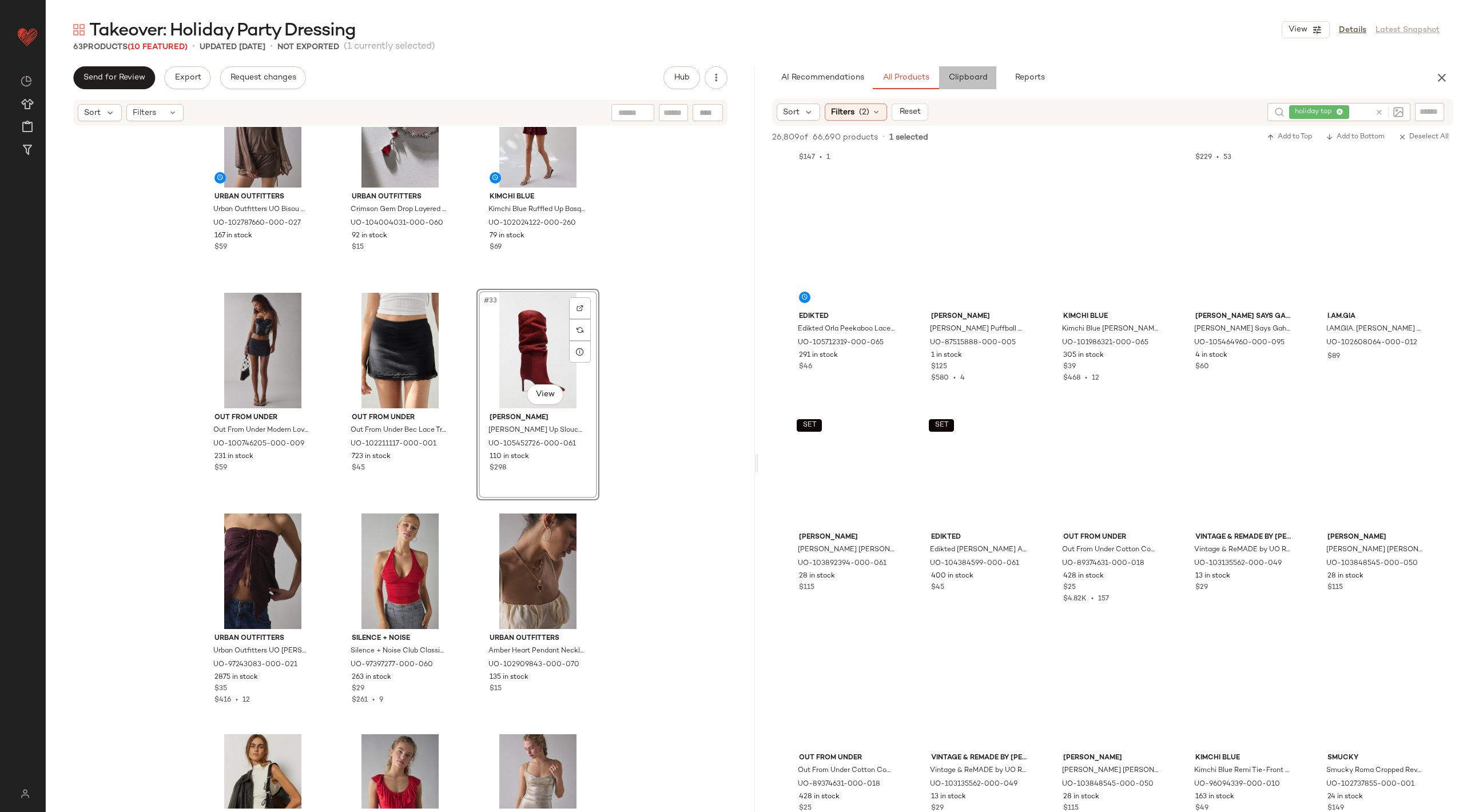
click at [966, 80] on span "Clipboard" at bounding box center [968, 78] width 40 height 10
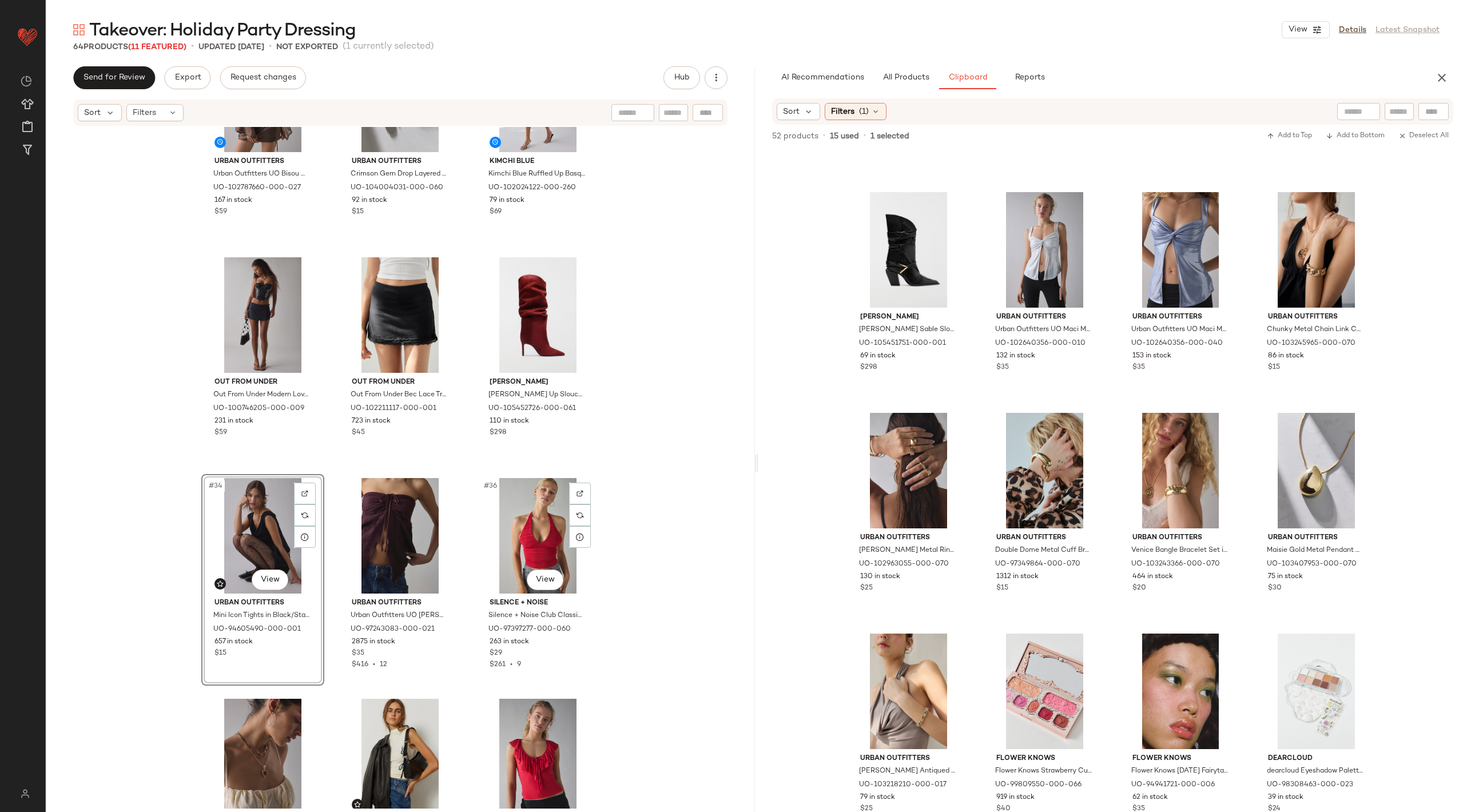
scroll to position [2094, 0]
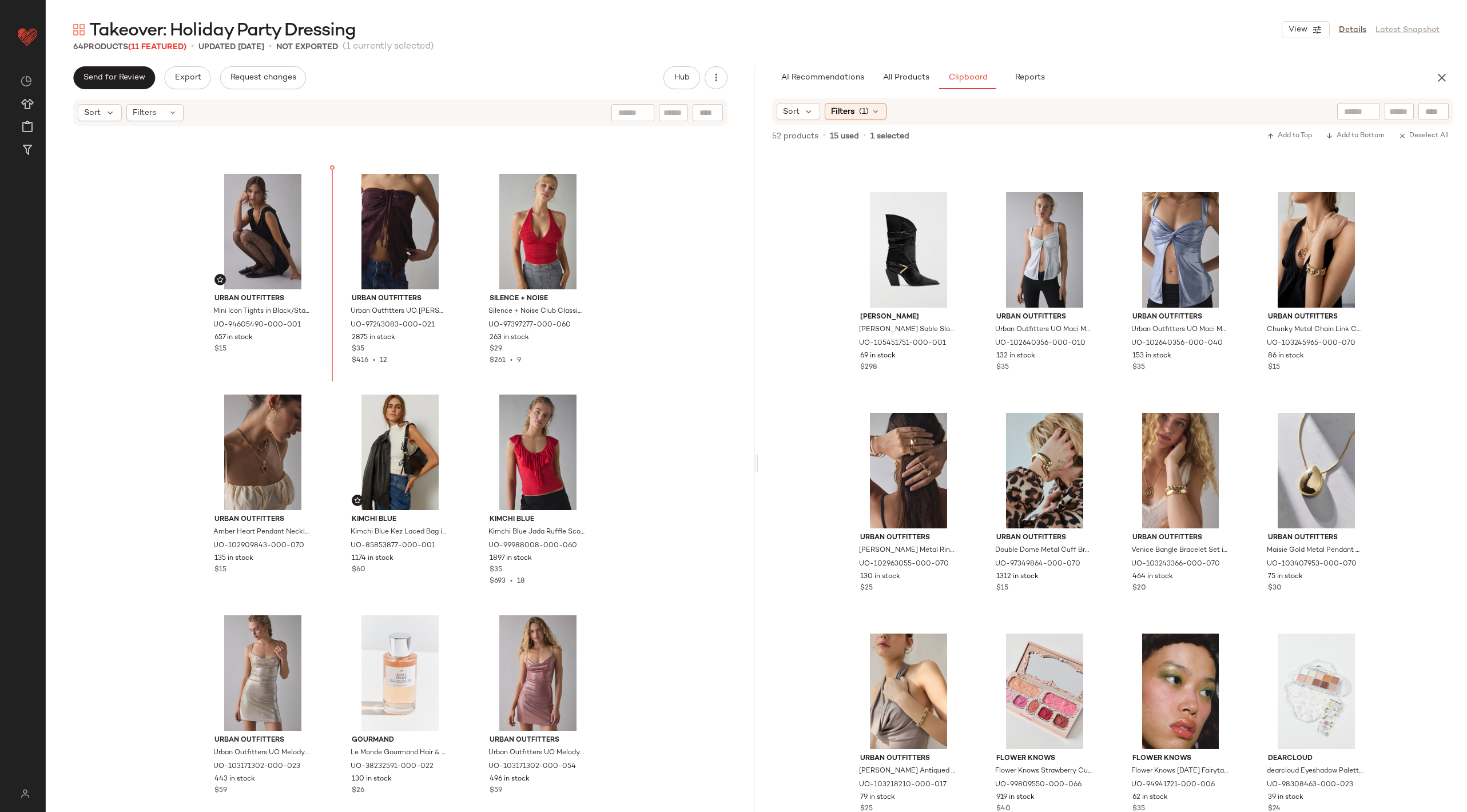
scroll to position [2394, 0]
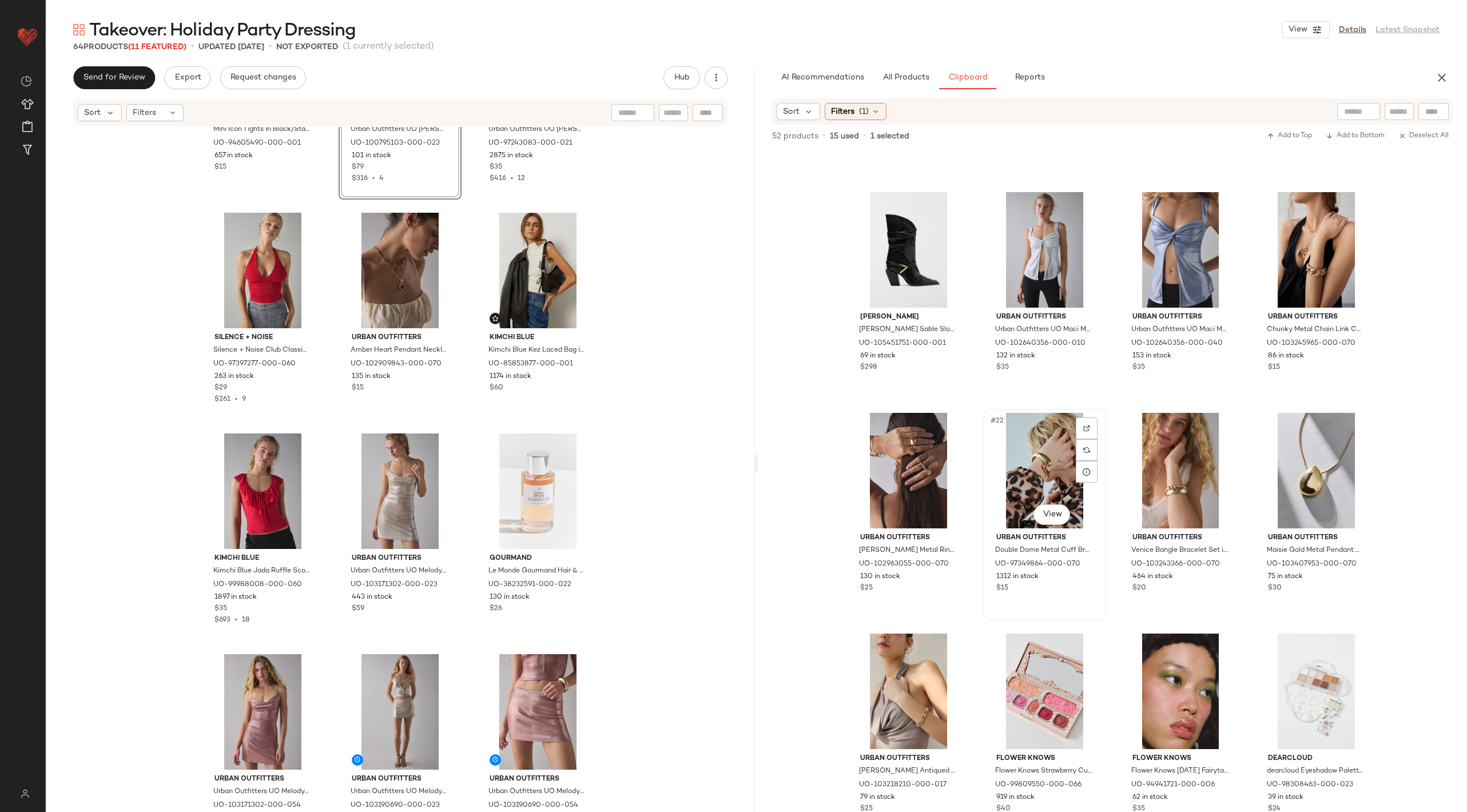
scroll to position [1499, 0]
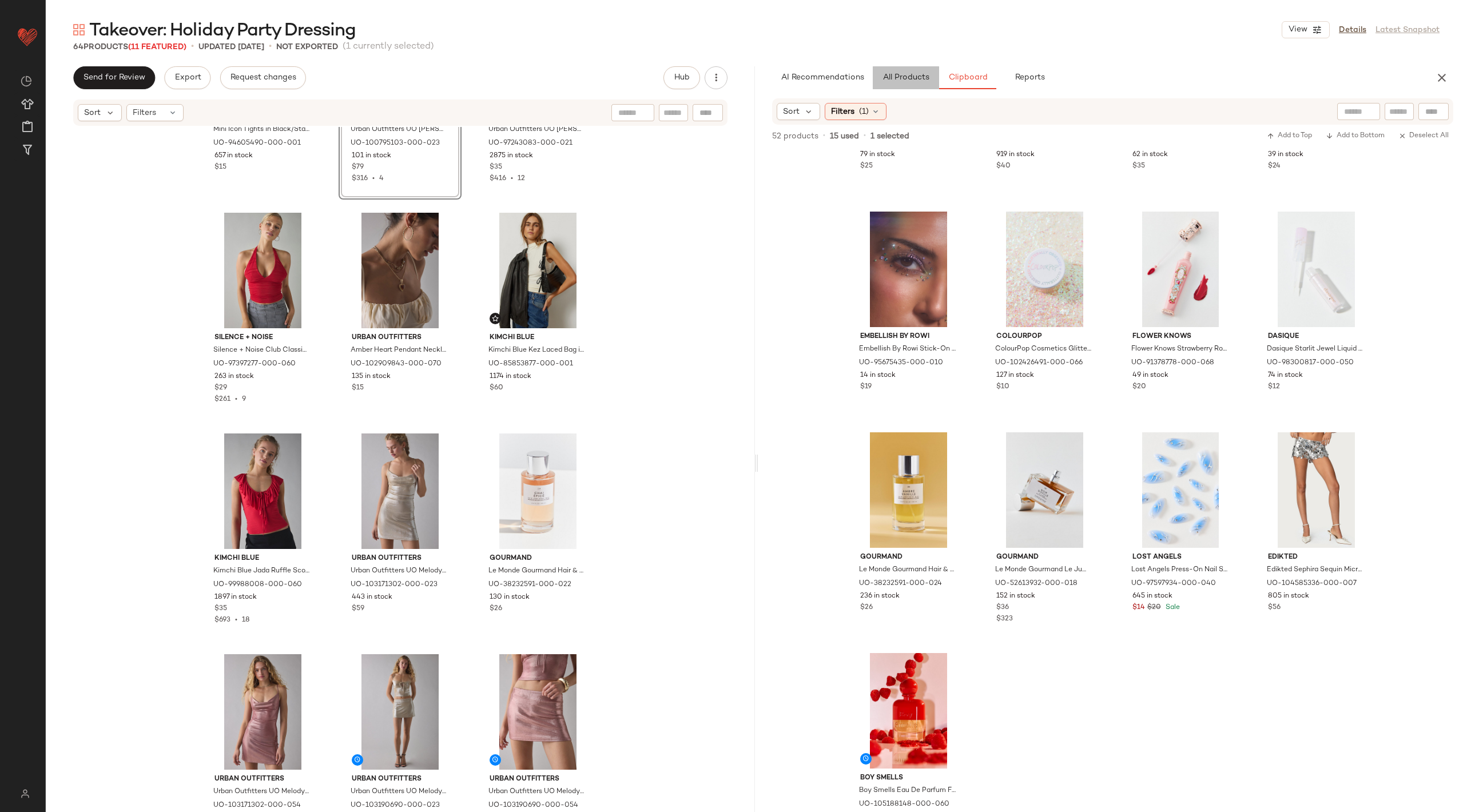
click at [921, 68] on button "All Products" at bounding box center [906, 78] width 67 height 22
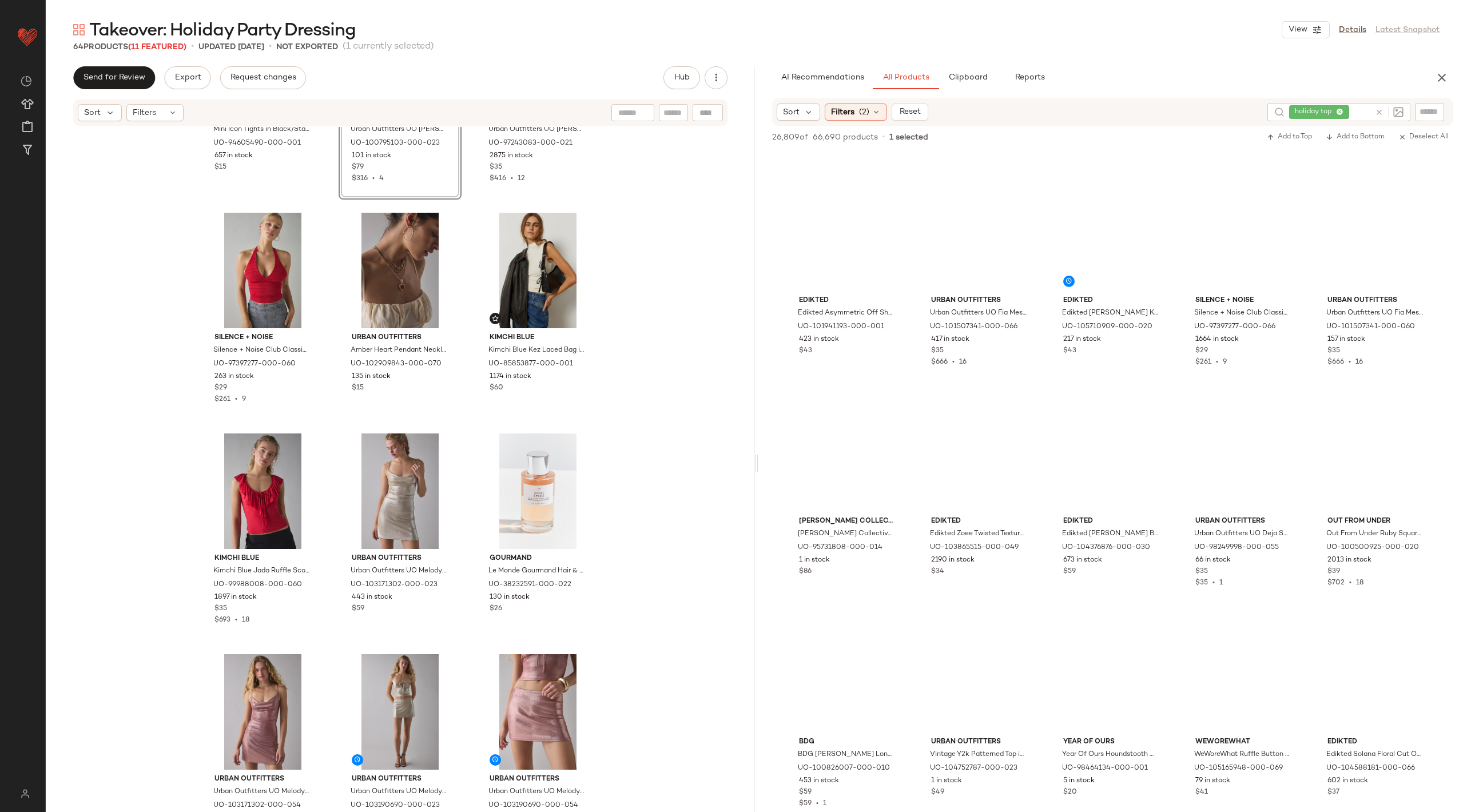
scroll to position [22051, 0]
click at [1376, 110] on icon at bounding box center [1380, 112] width 9 height 9
click at [1425, 122] on div "Sort Filters (2) Reset" at bounding box center [1113, 112] width 682 height 26
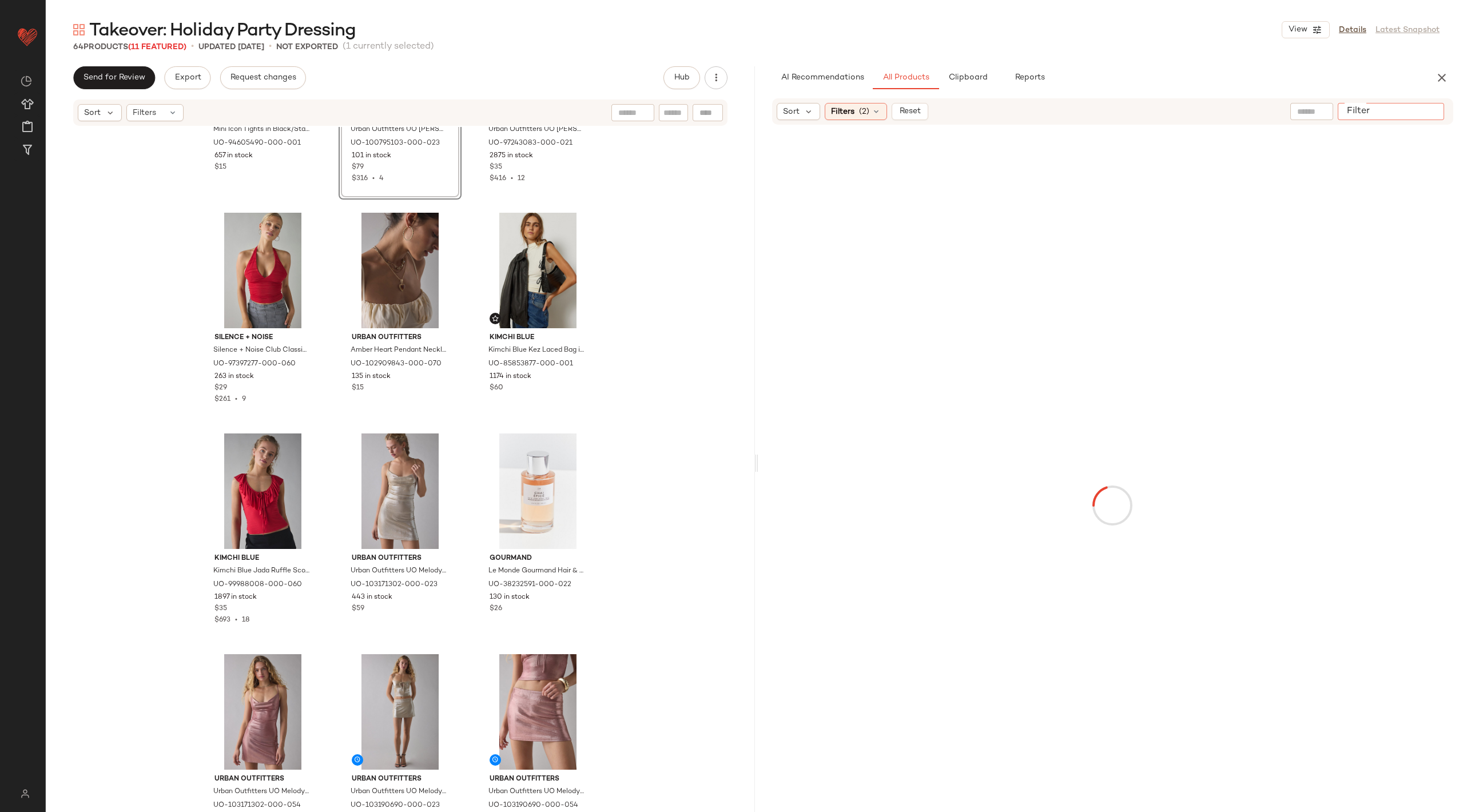
click at [1425, 118] on div at bounding box center [1391, 112] width 106 height 17
type input "*****"
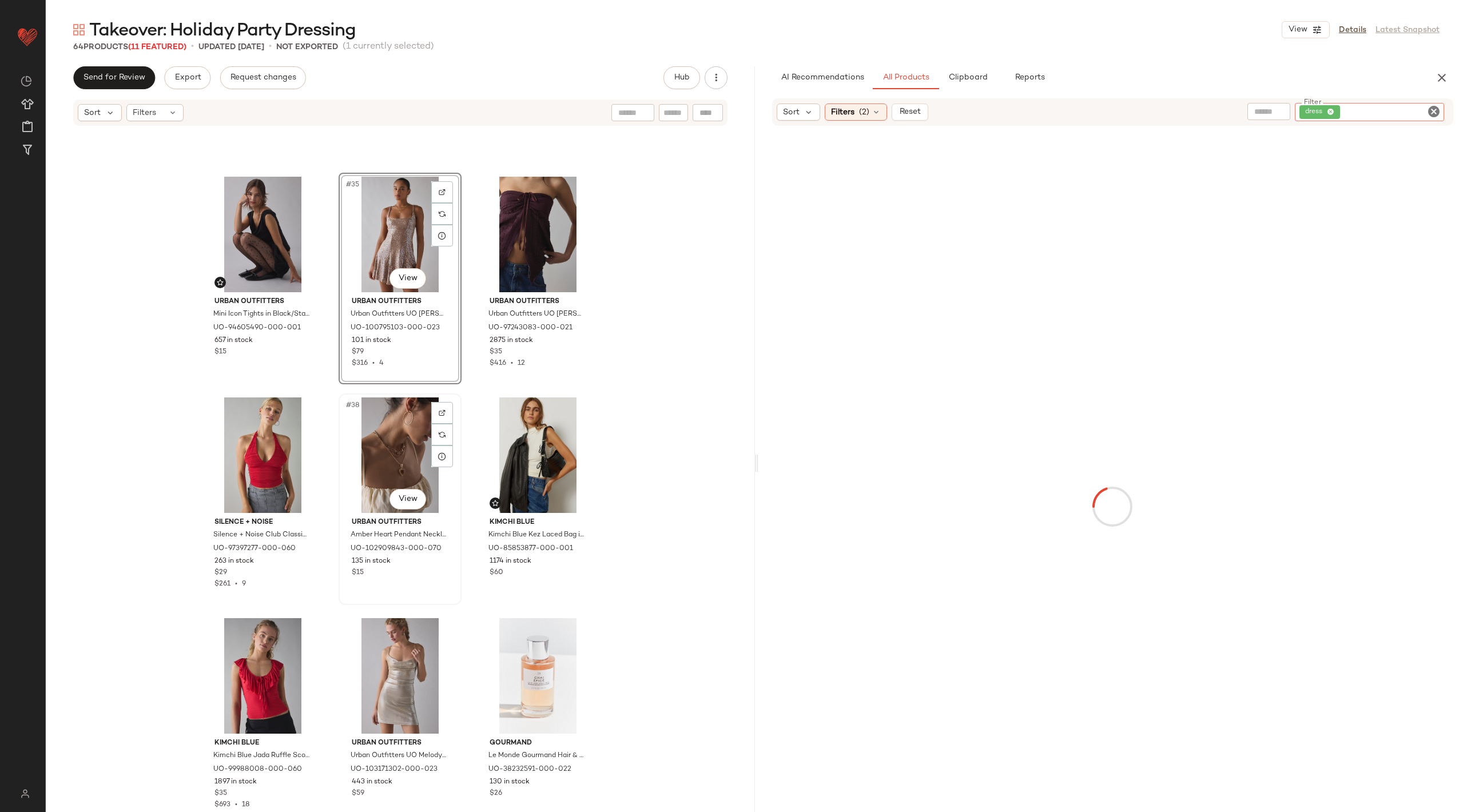
scroll to position [2389, 0]
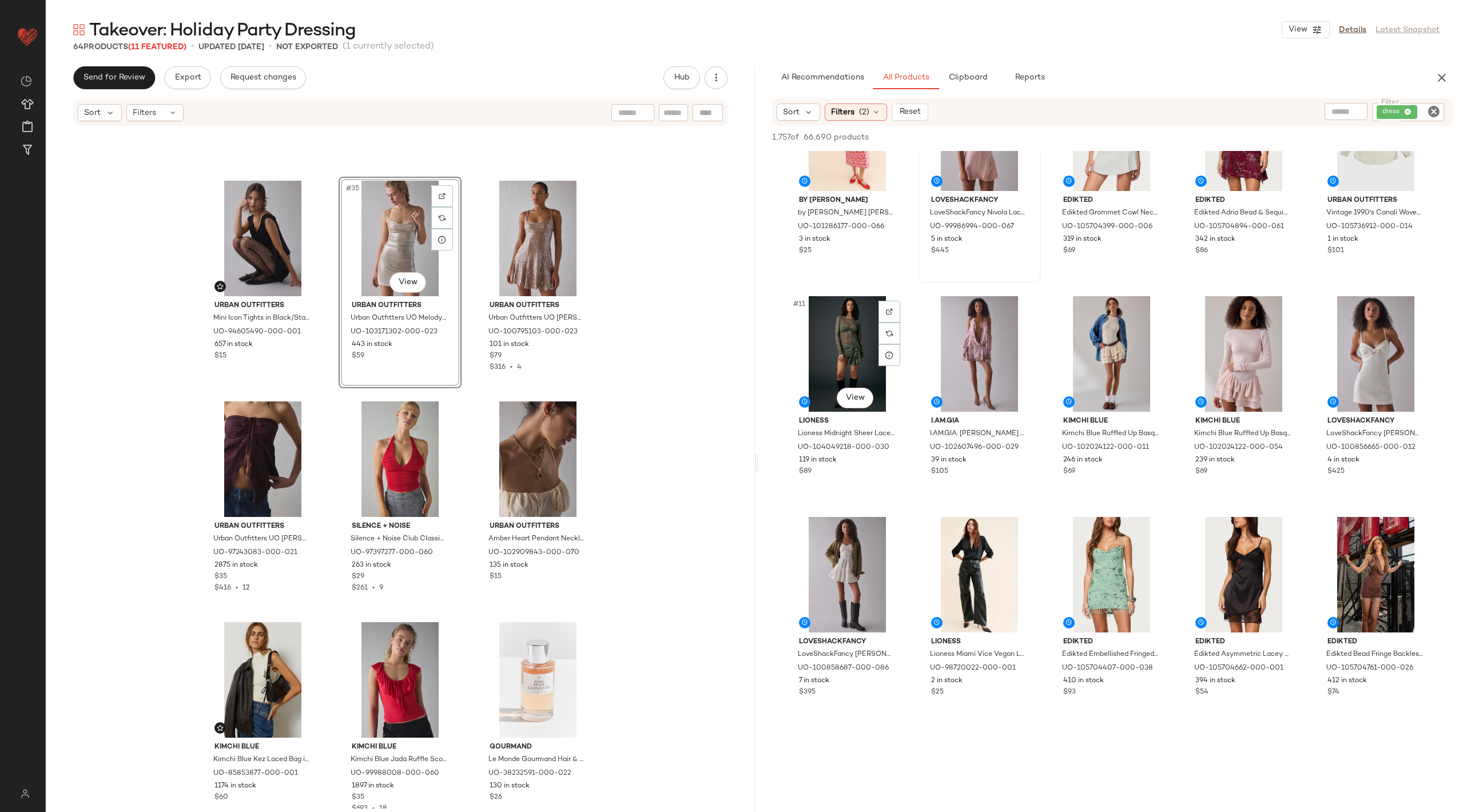
scroll to position [305, 0]
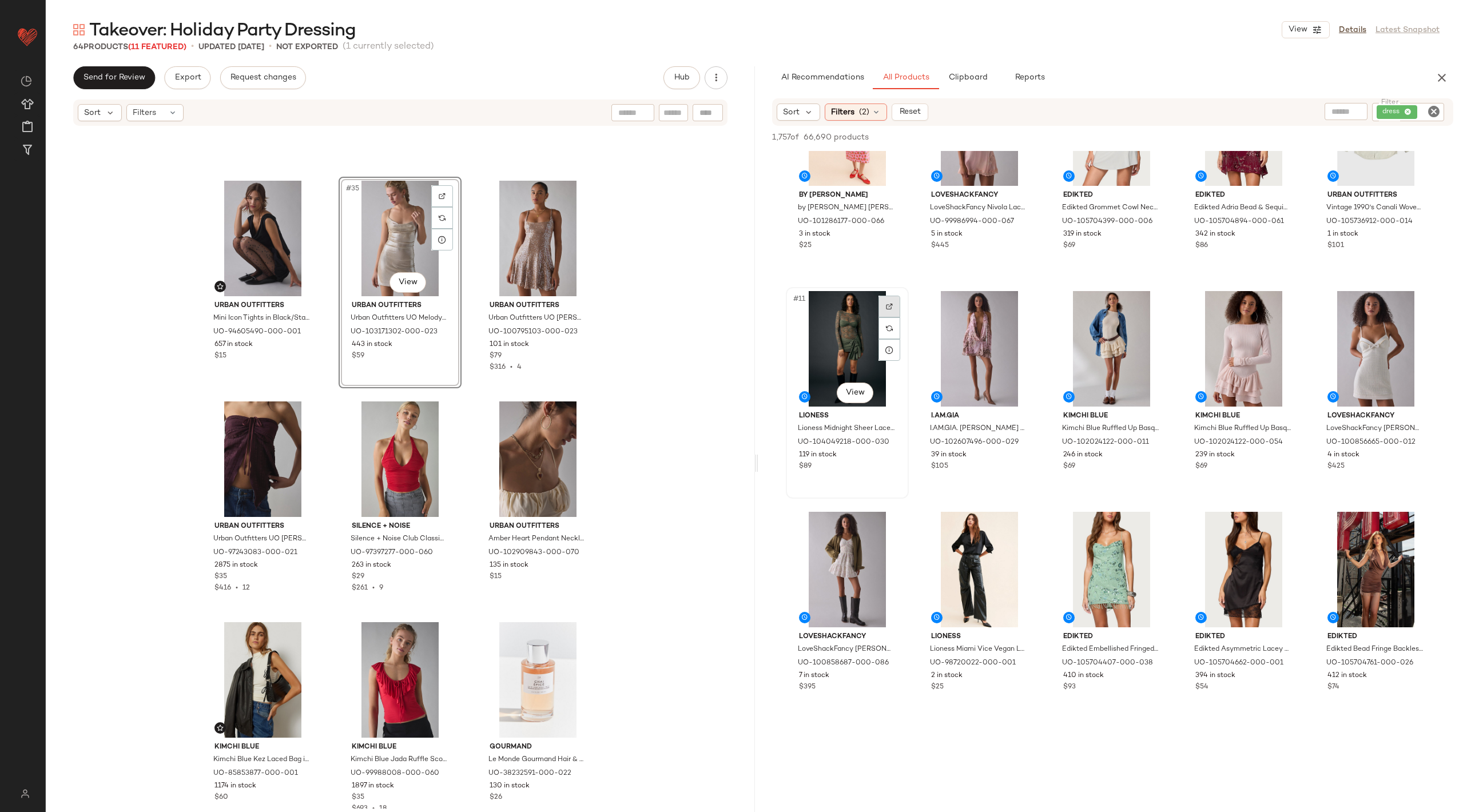
click at [900, 301] on div at bounding box center [889, 306] width 22 height 22
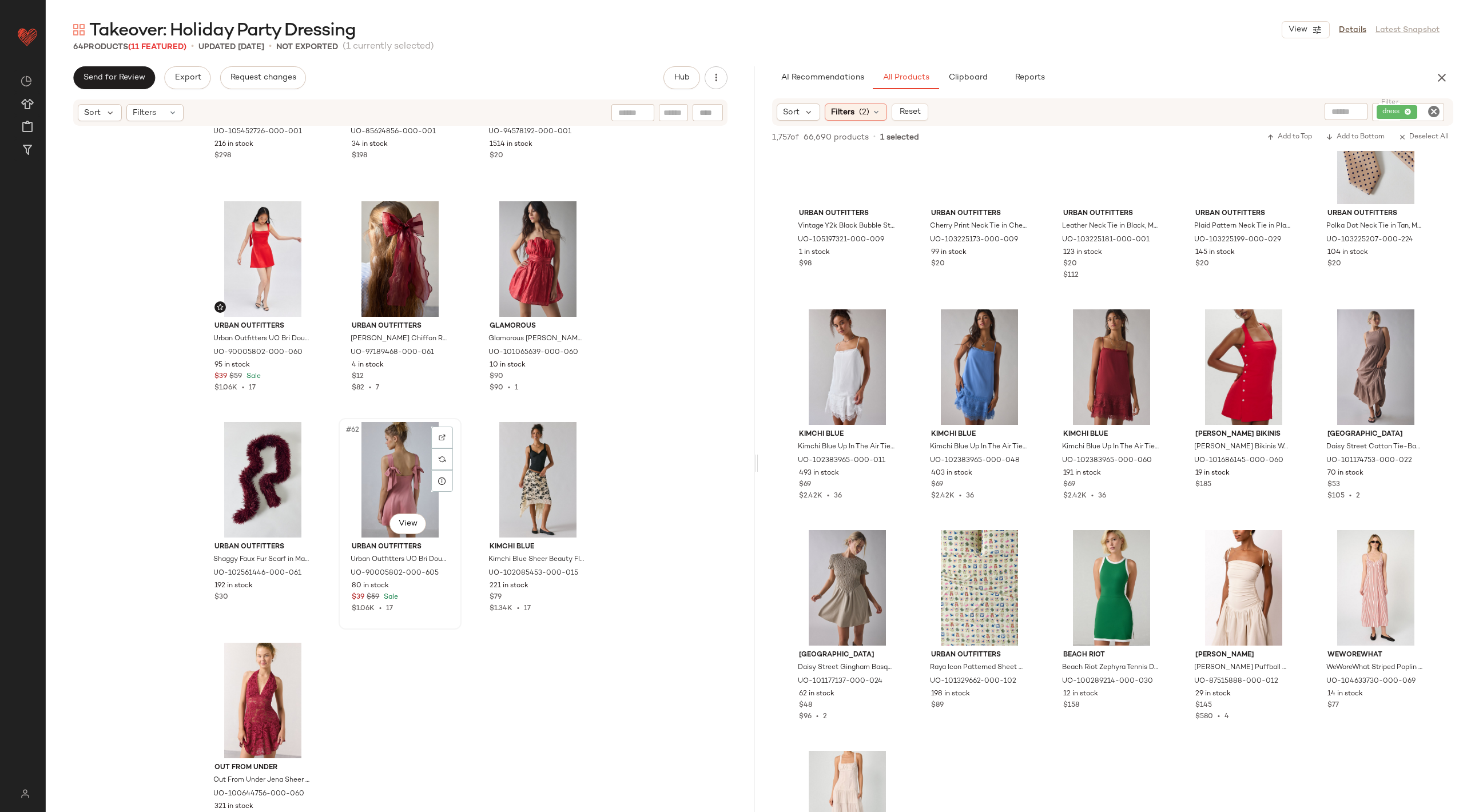
scroll to position [4134, 0]
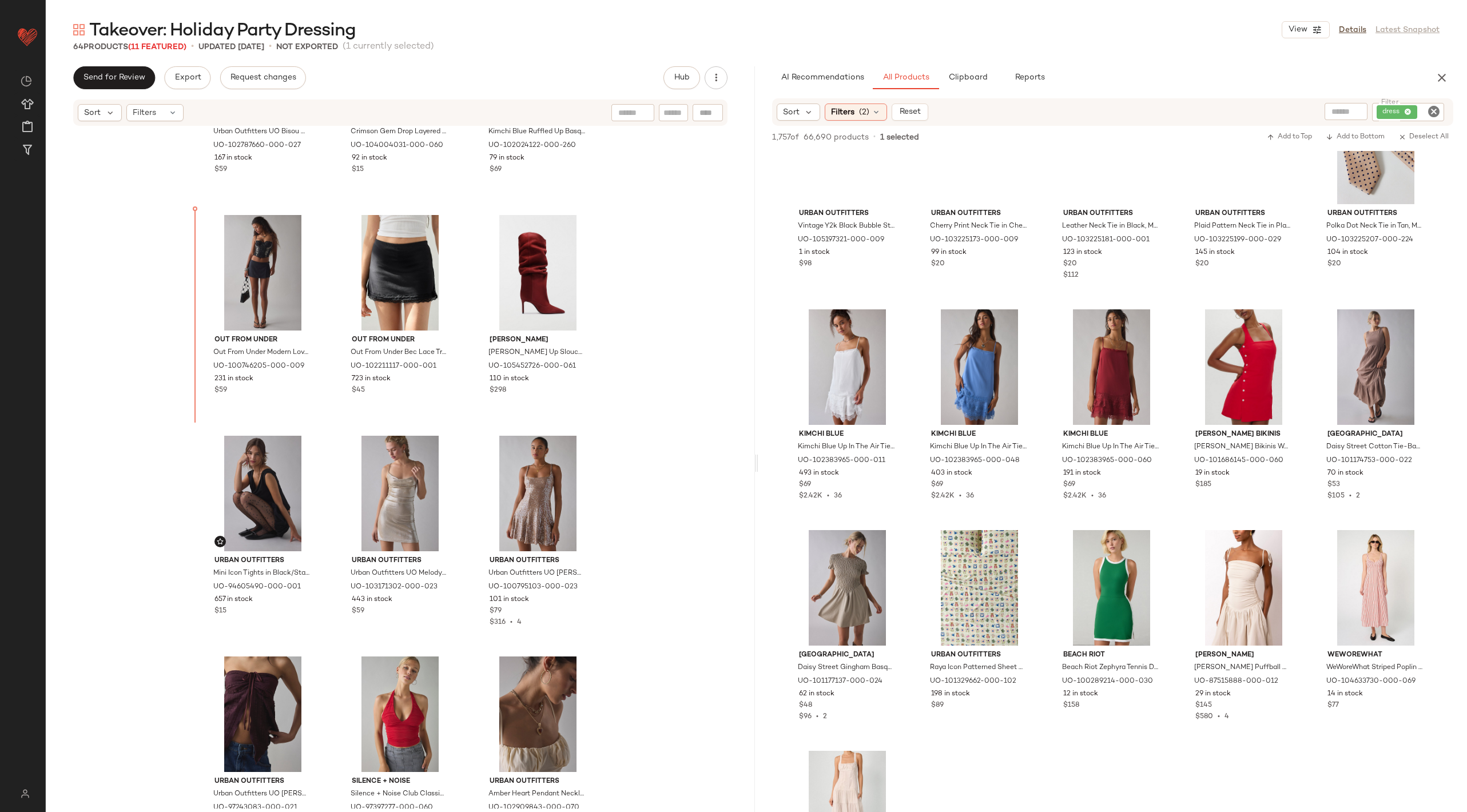
scroll to position [2120, 0]
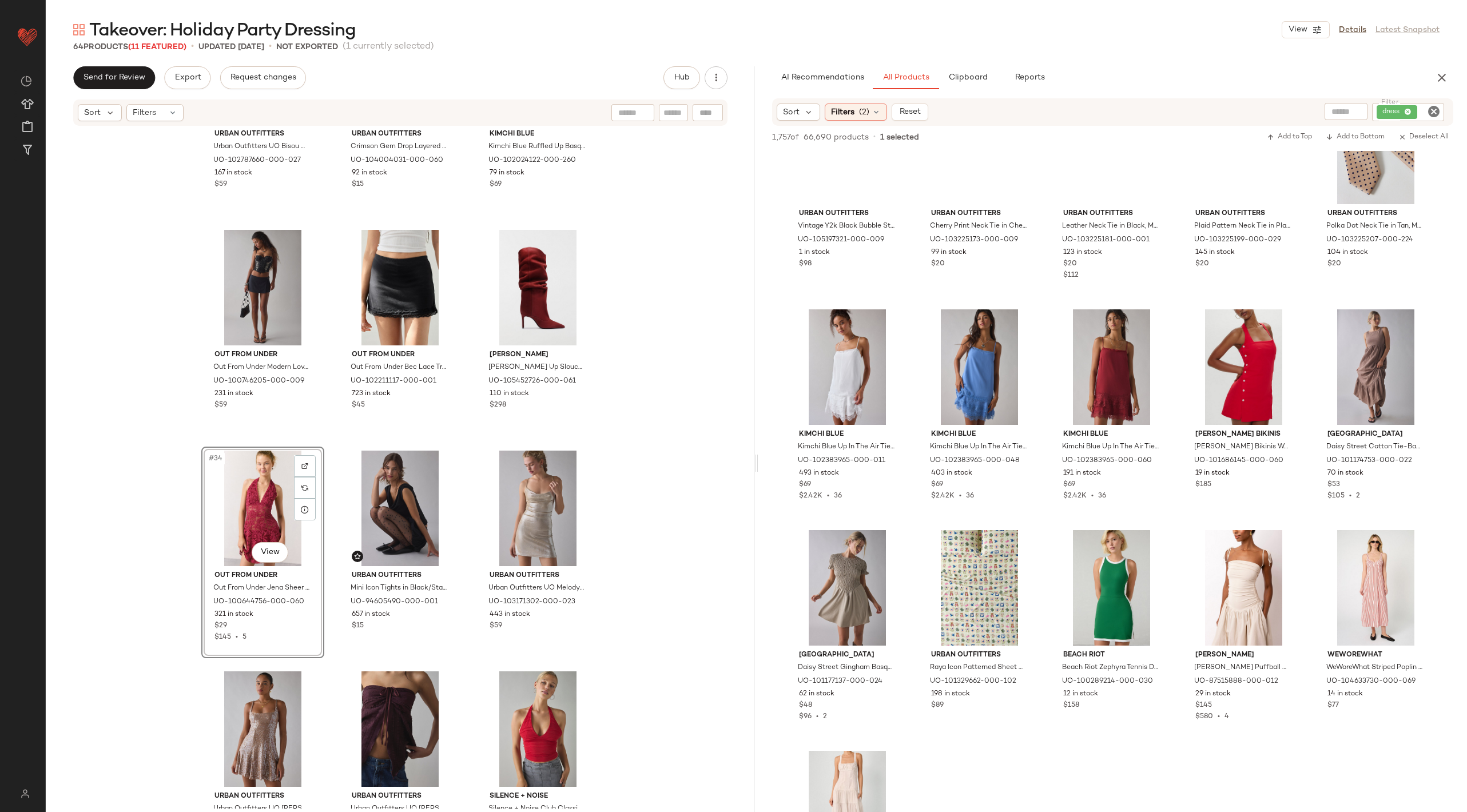
scroll to position [2079, 0]
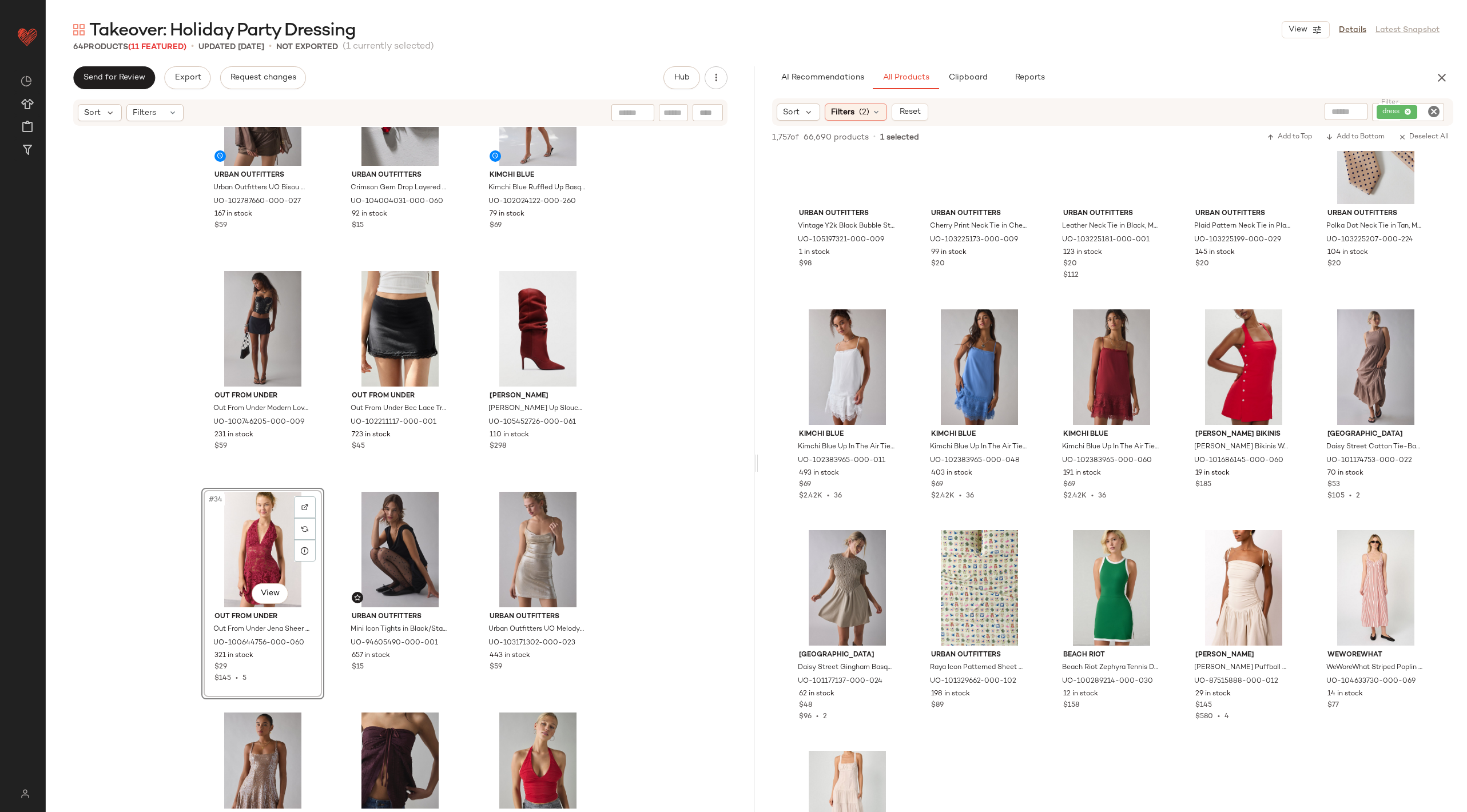
click at [601, 490] on div "Urban Outfitters Urban Outfitters UO Bisou Metallic Mesh Bell Sleeve Off-The-Sh…" at bounding box center [400, 468] width 709 height 681
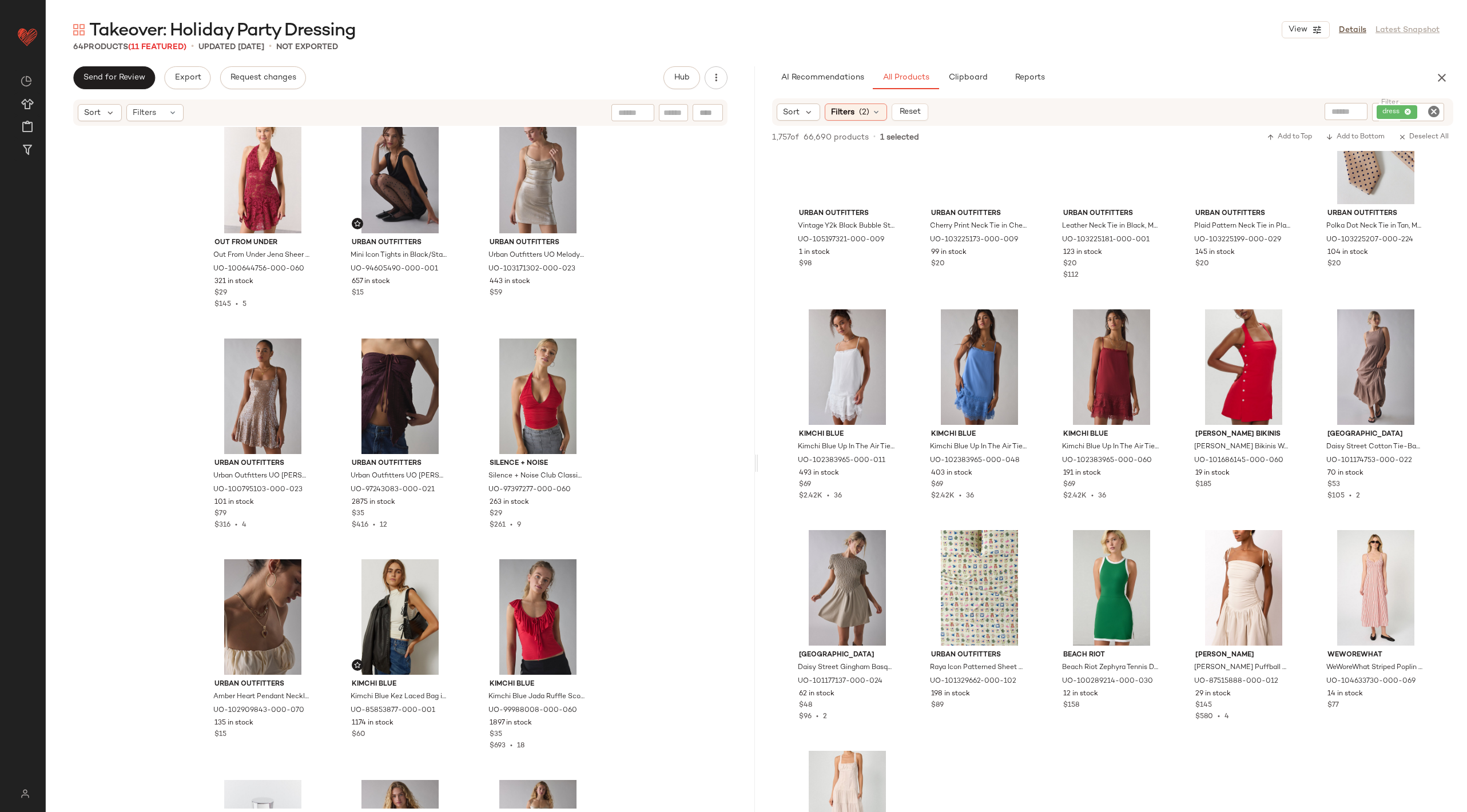
scroll to position [2567, 0]
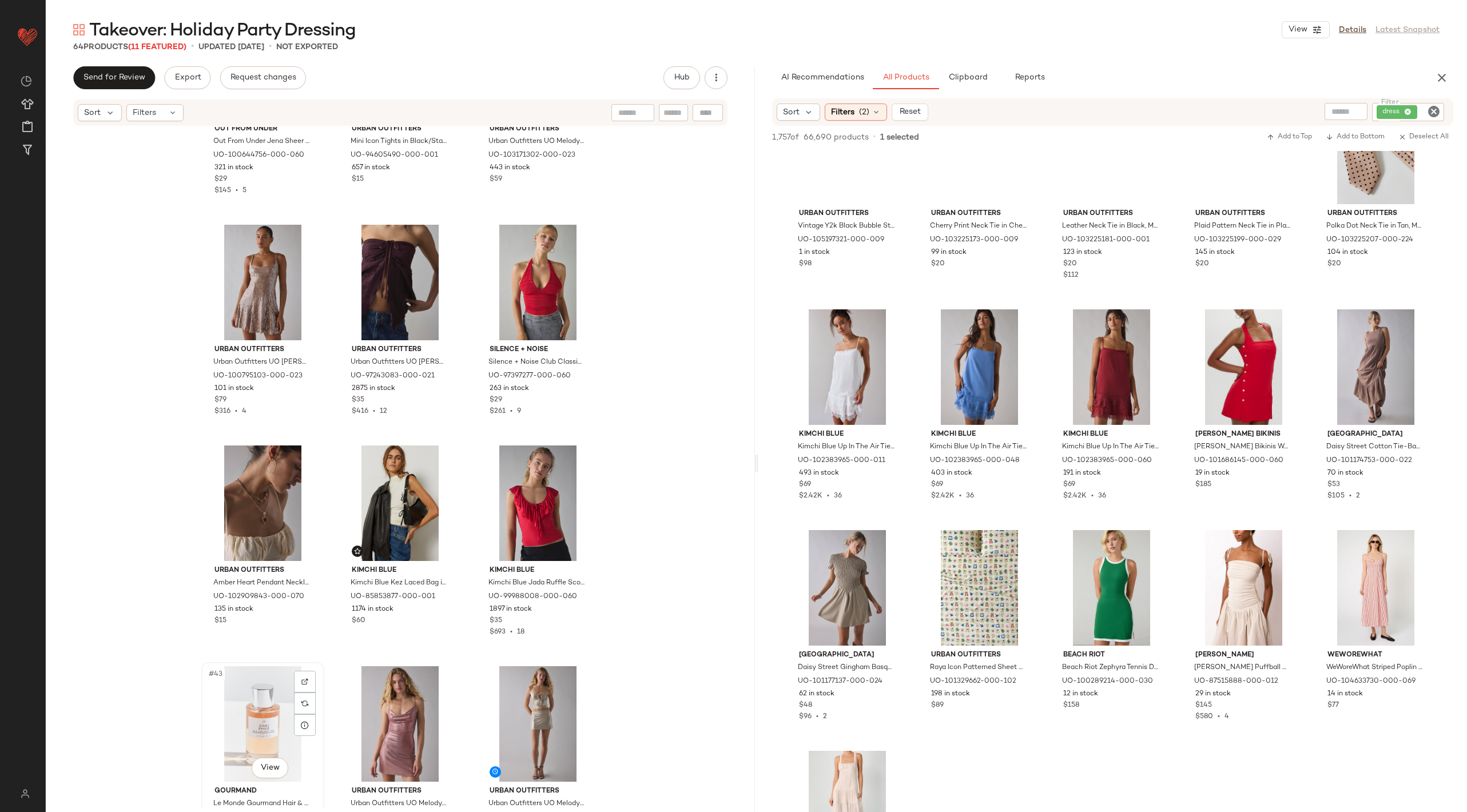
scroll to position [2567, 0]
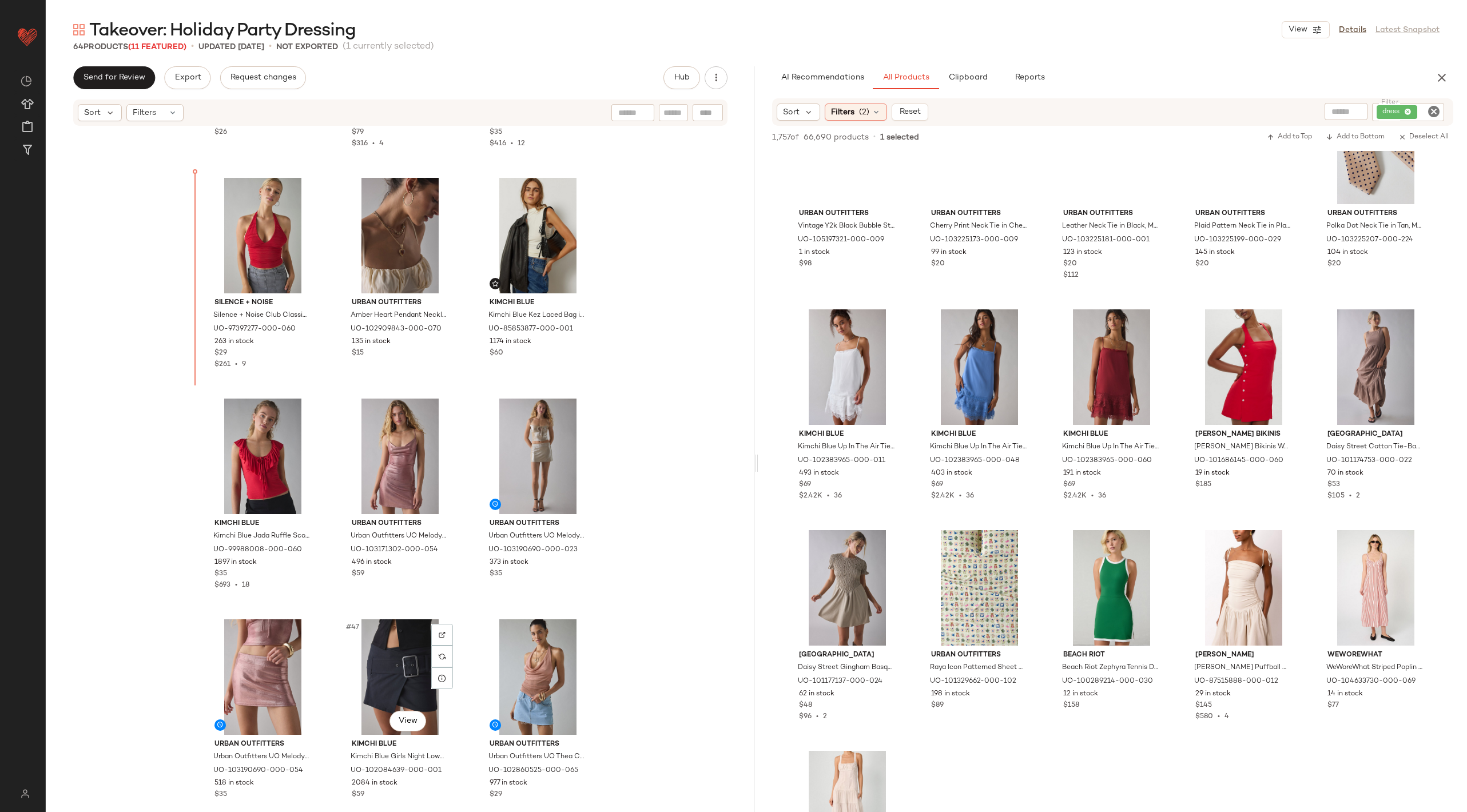
scroll to position [2823, 0]
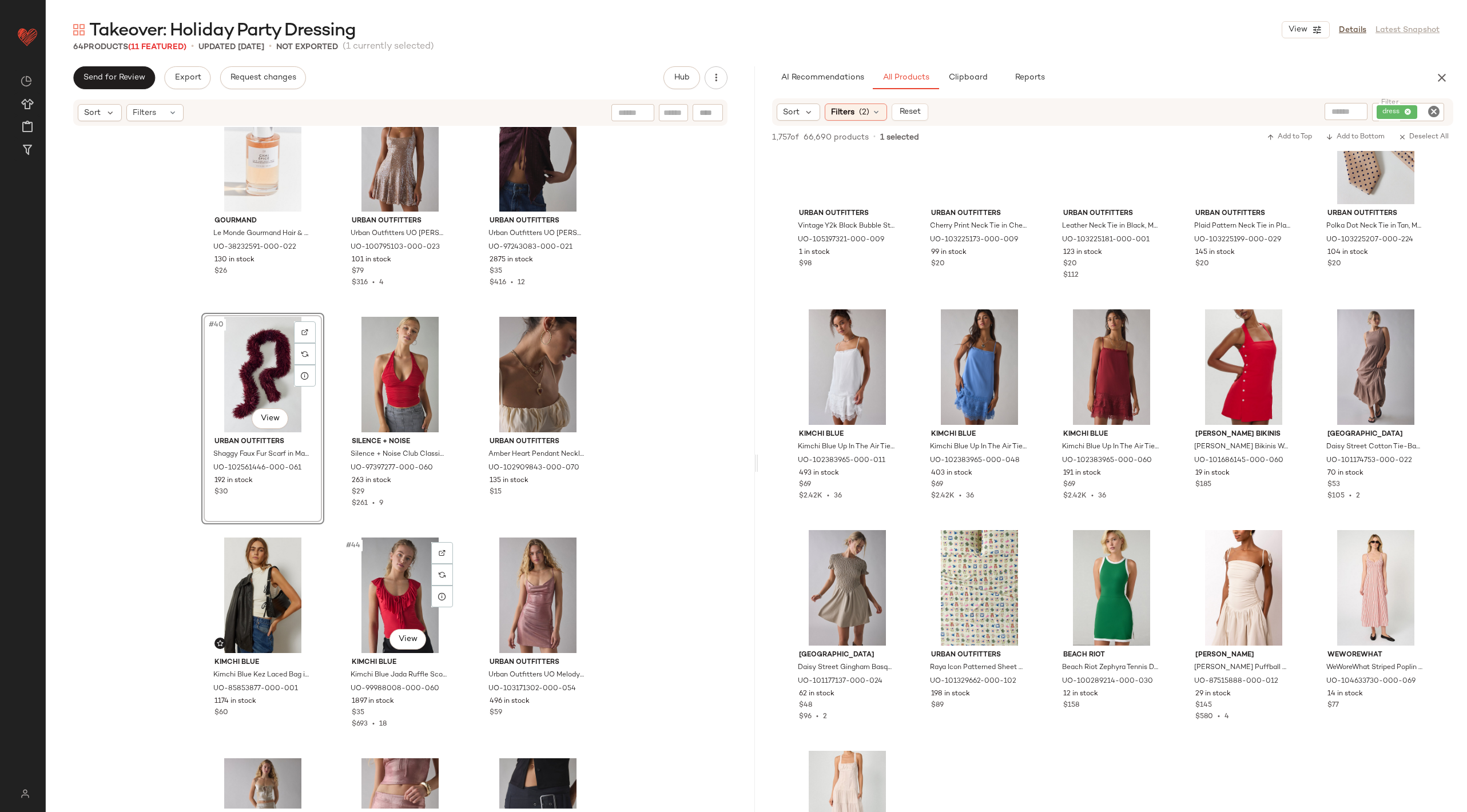
scroll to position [2646, 0]
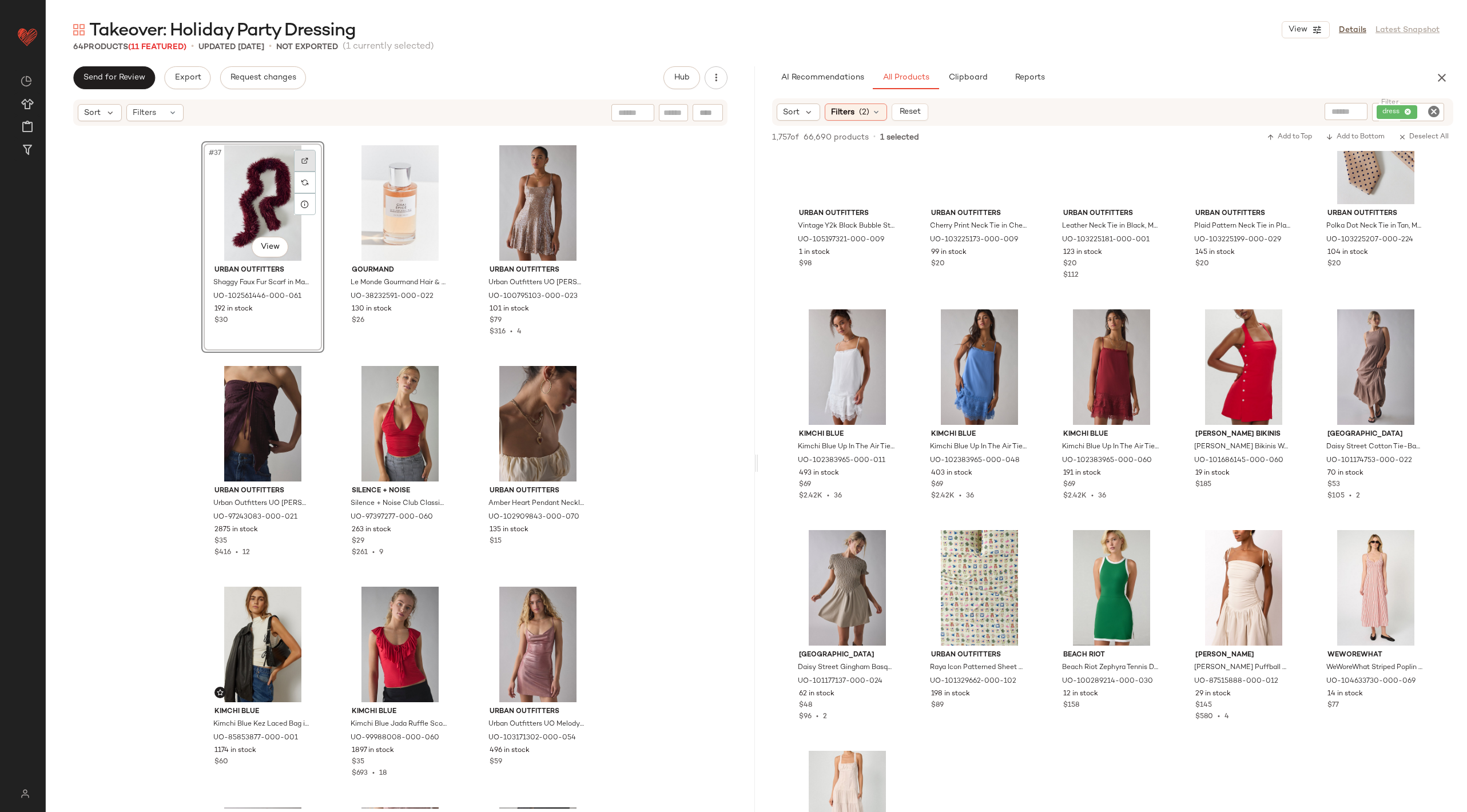
click at [306, 156] on div at bounding box center [304, 160] width 22 height 22
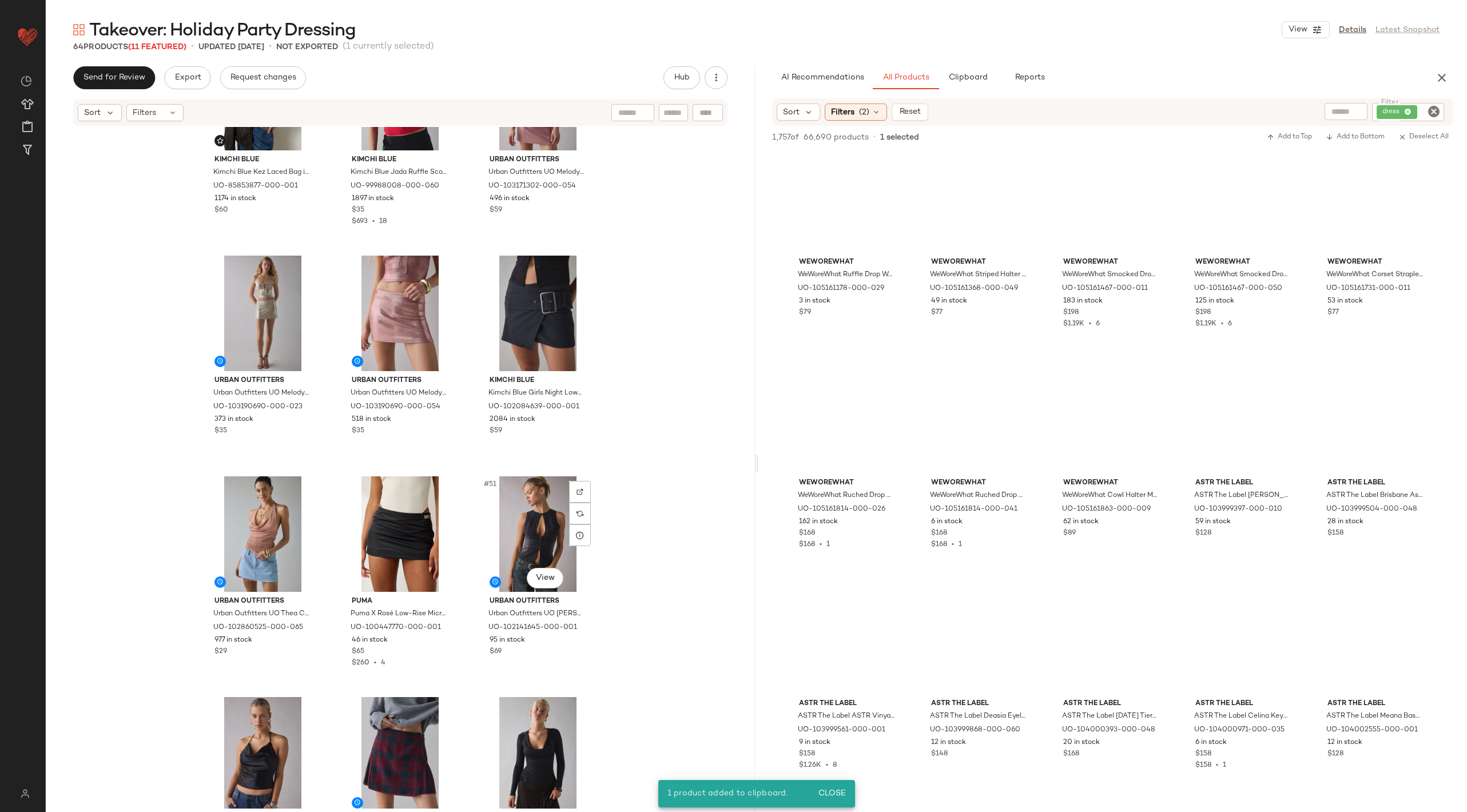
scroll to position [3315, 0]
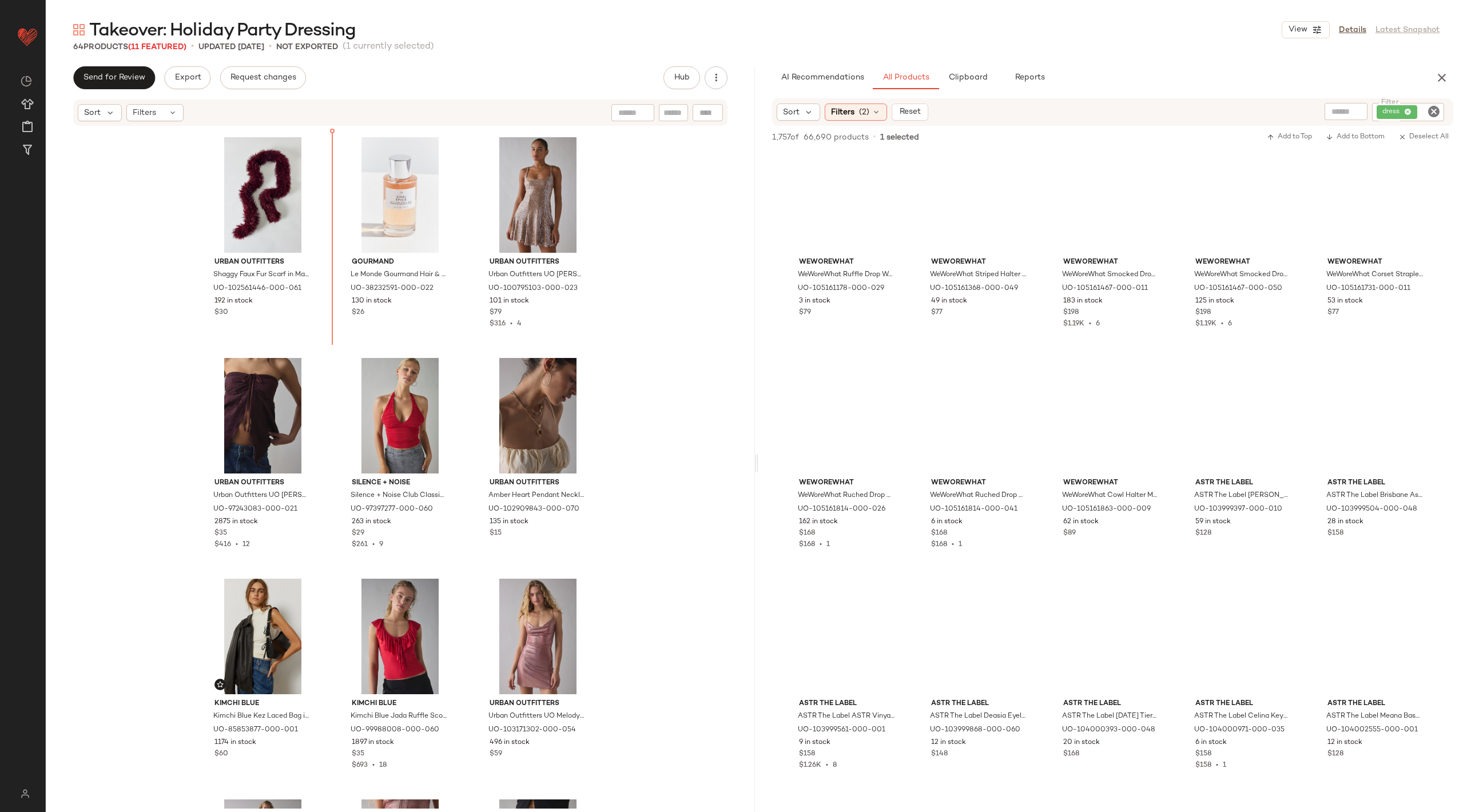
scroll to position [2607, 0]
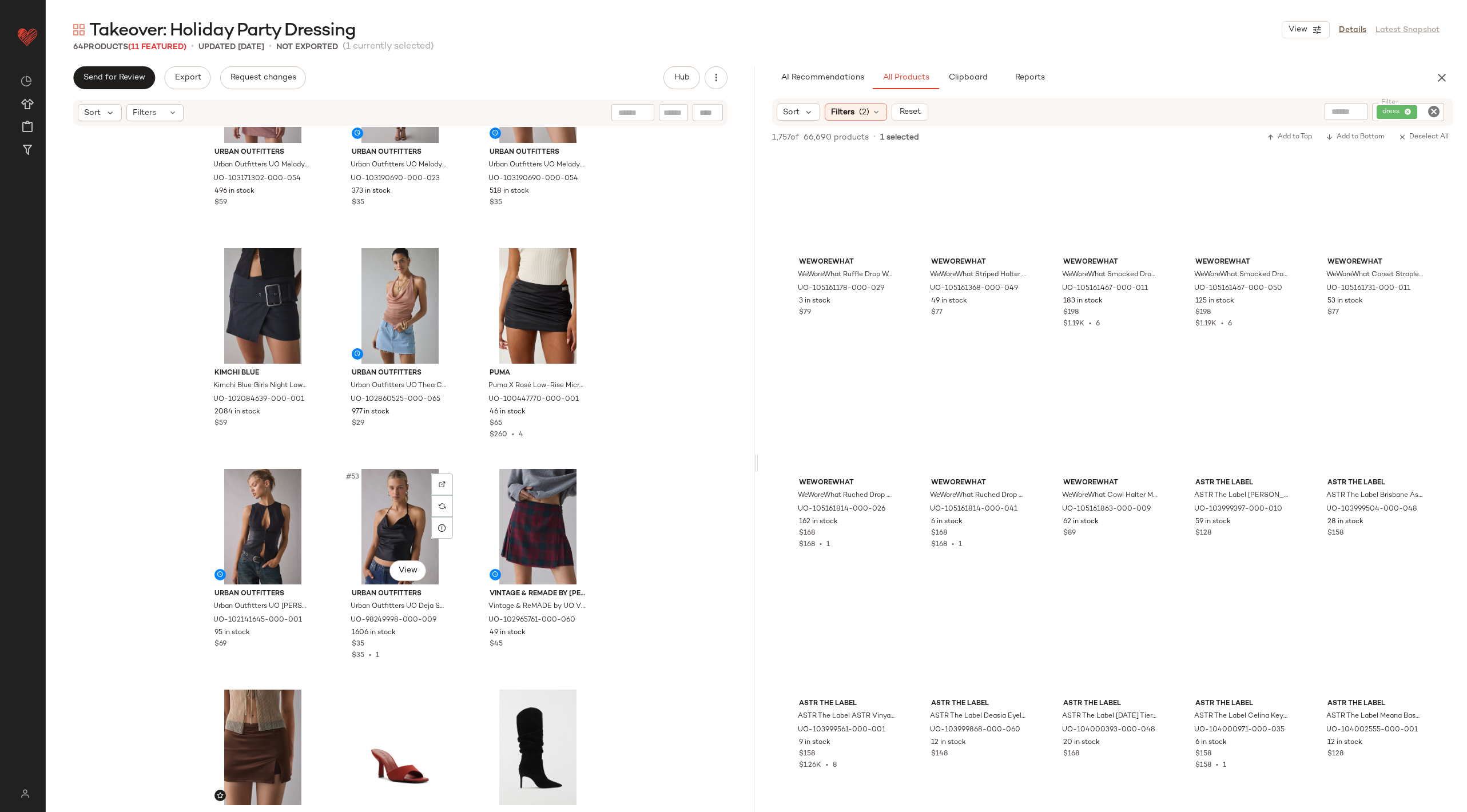
scroll to position [3417, 0]
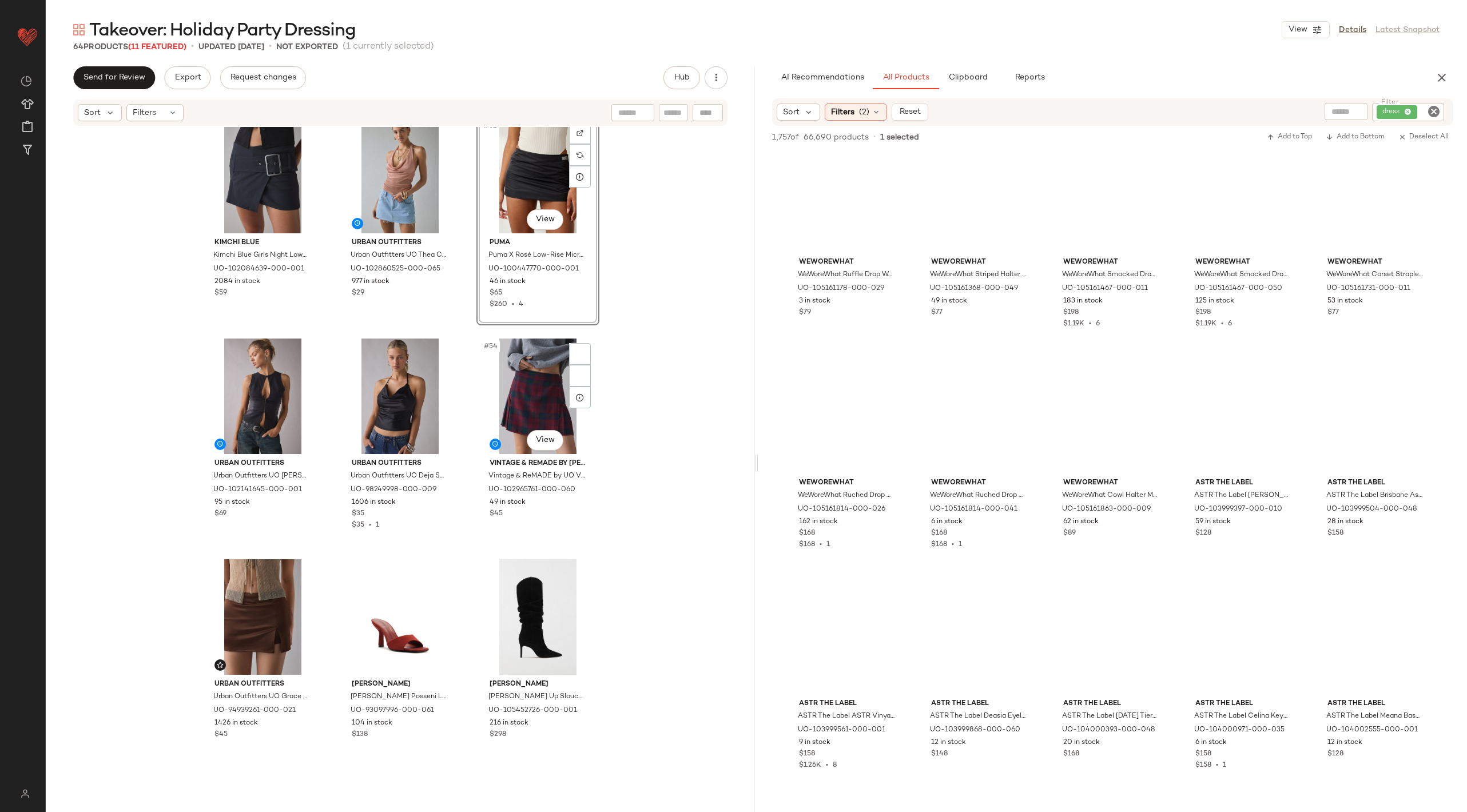
scroll to position [3557, 0]
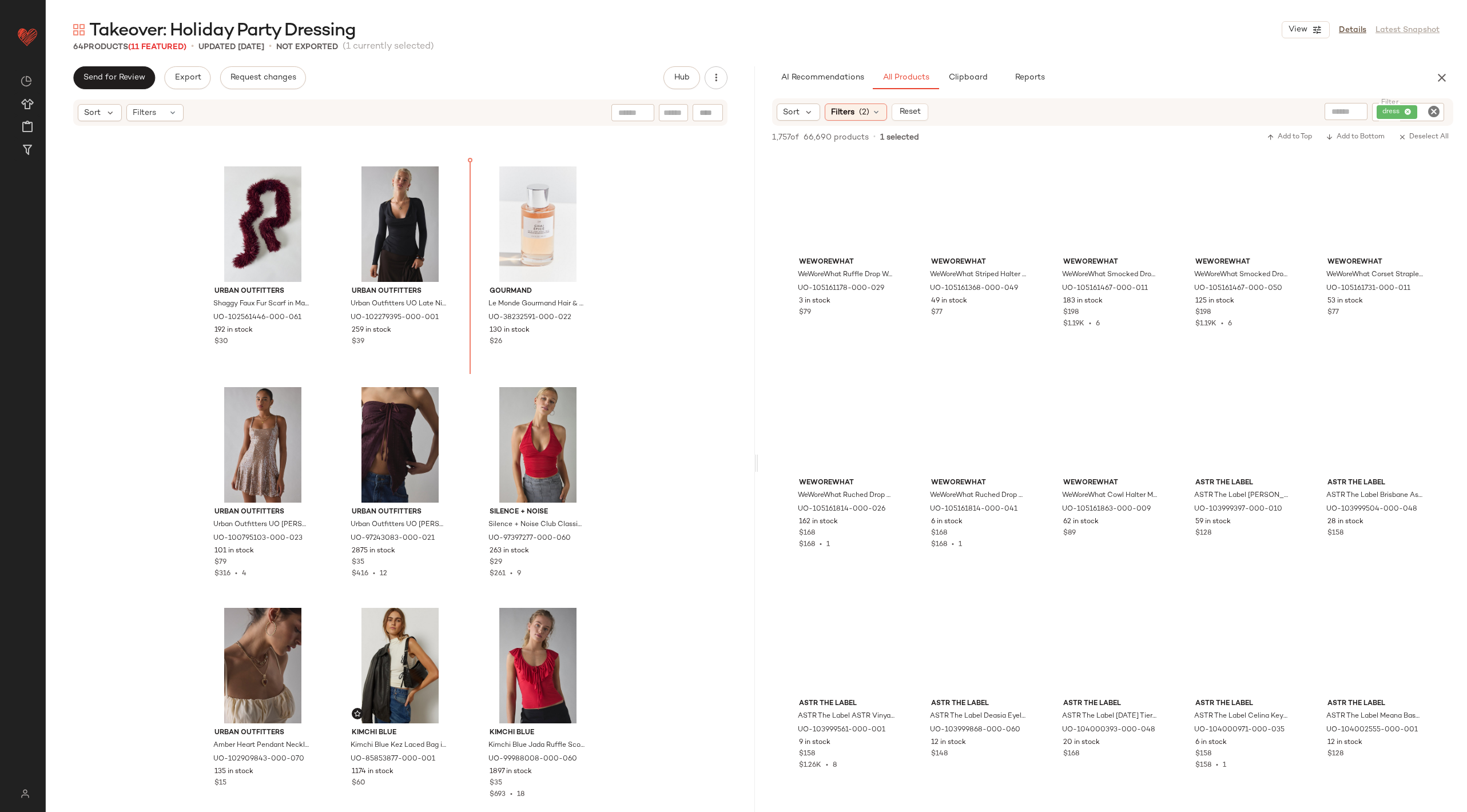
scroll to position [2599, 0]
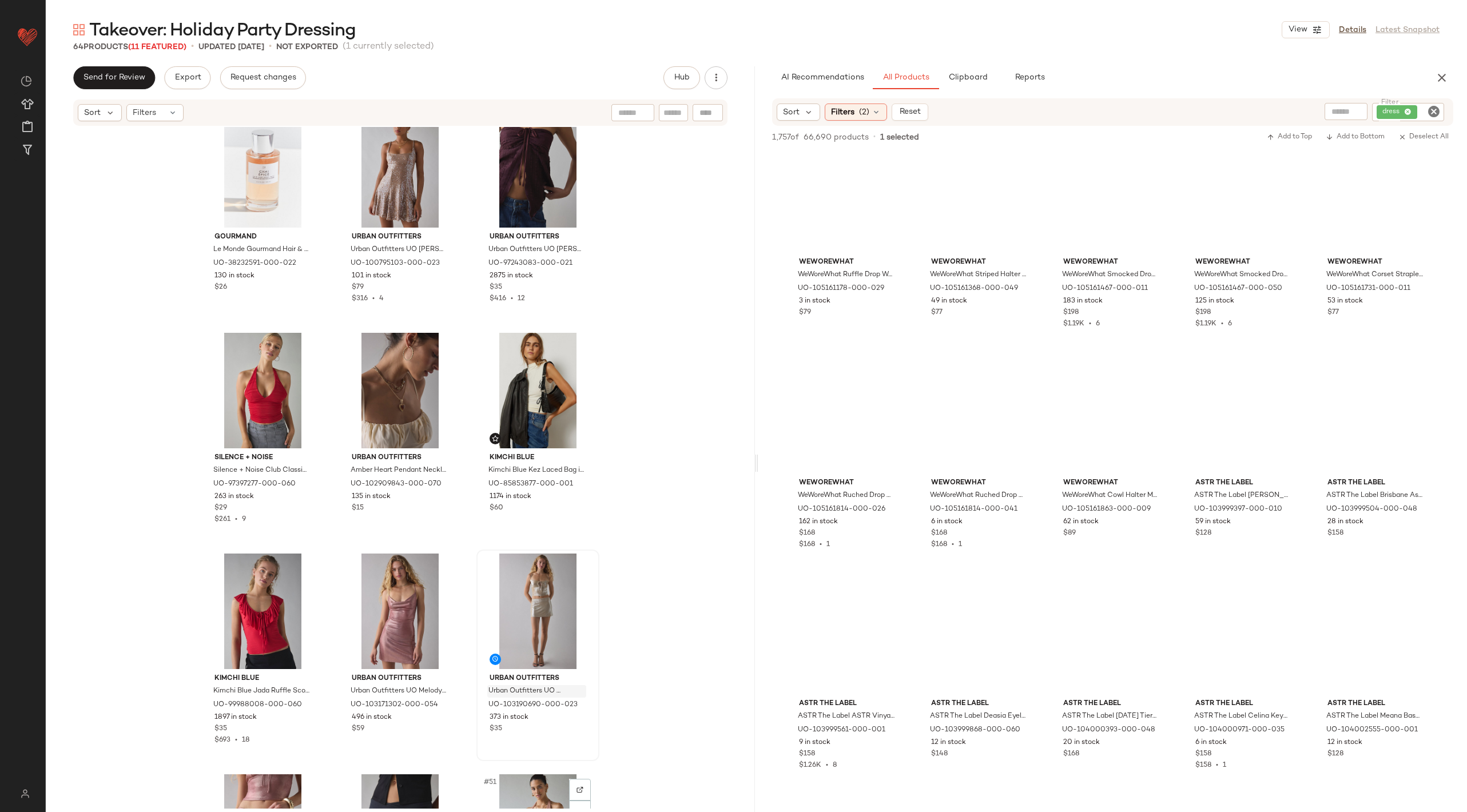
scroll to position [2848, 0]
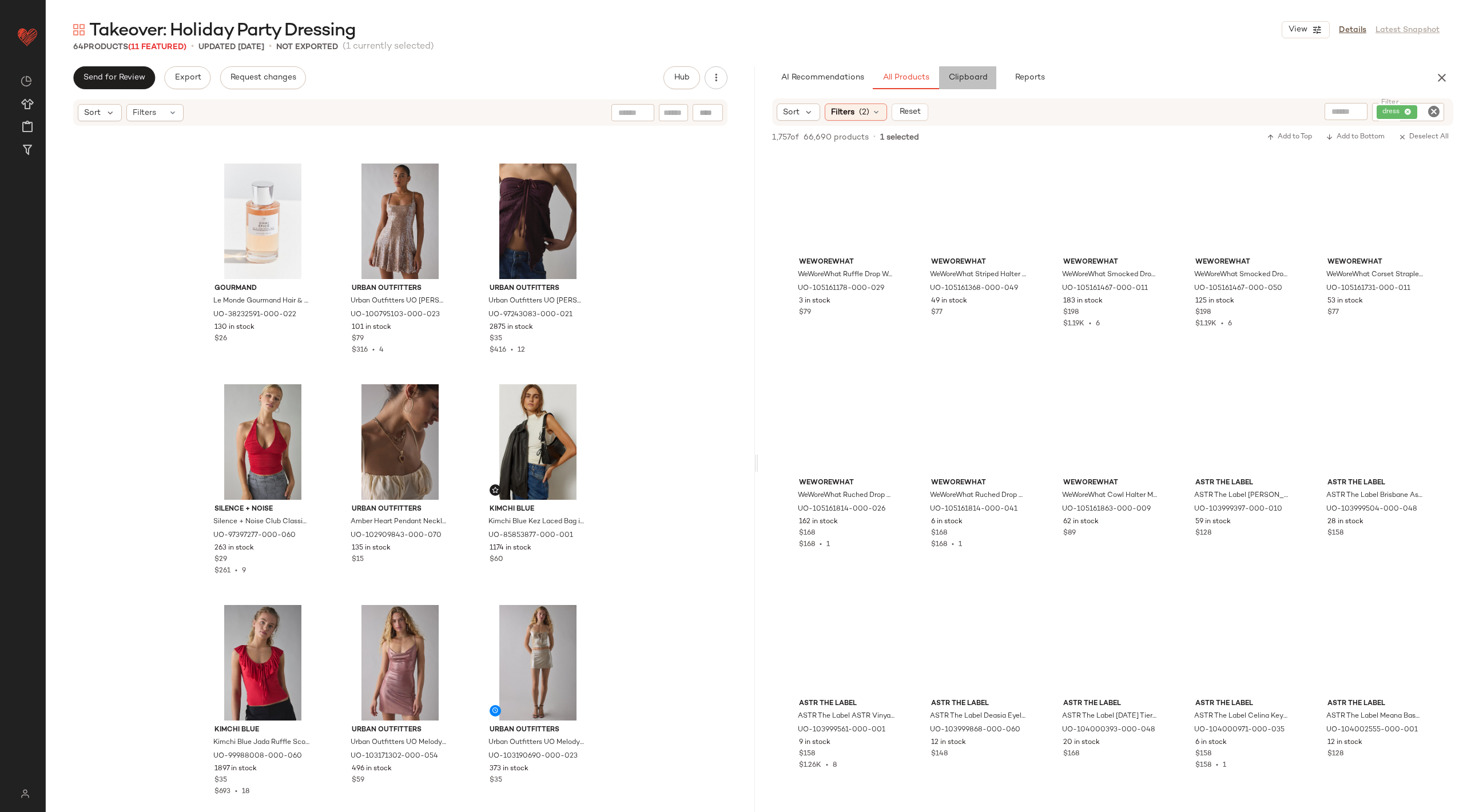
click at [965, 80] on span "Clipboard" at bounding box center [968, 78] width 40 height 10
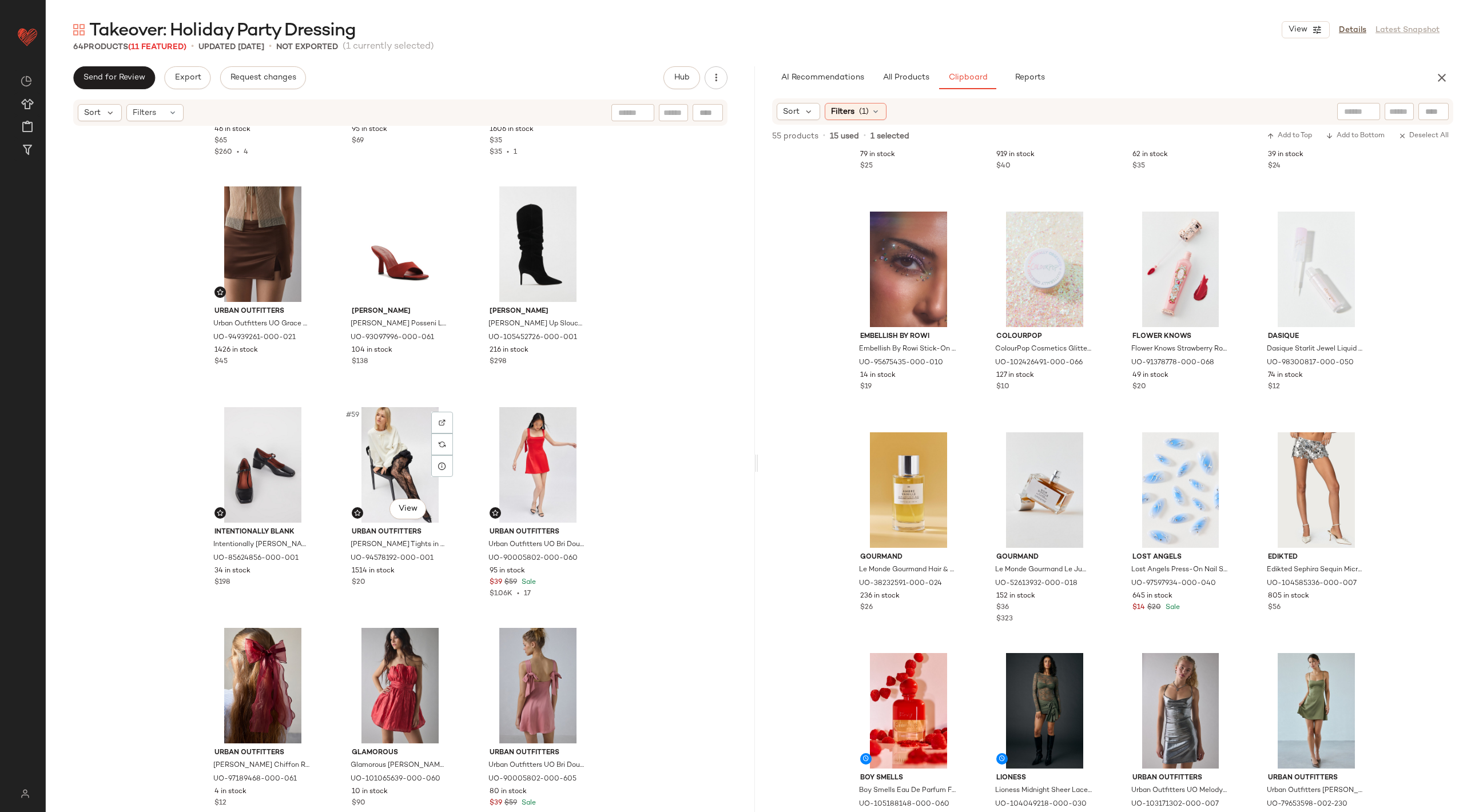
scroll to position [3852, 0]
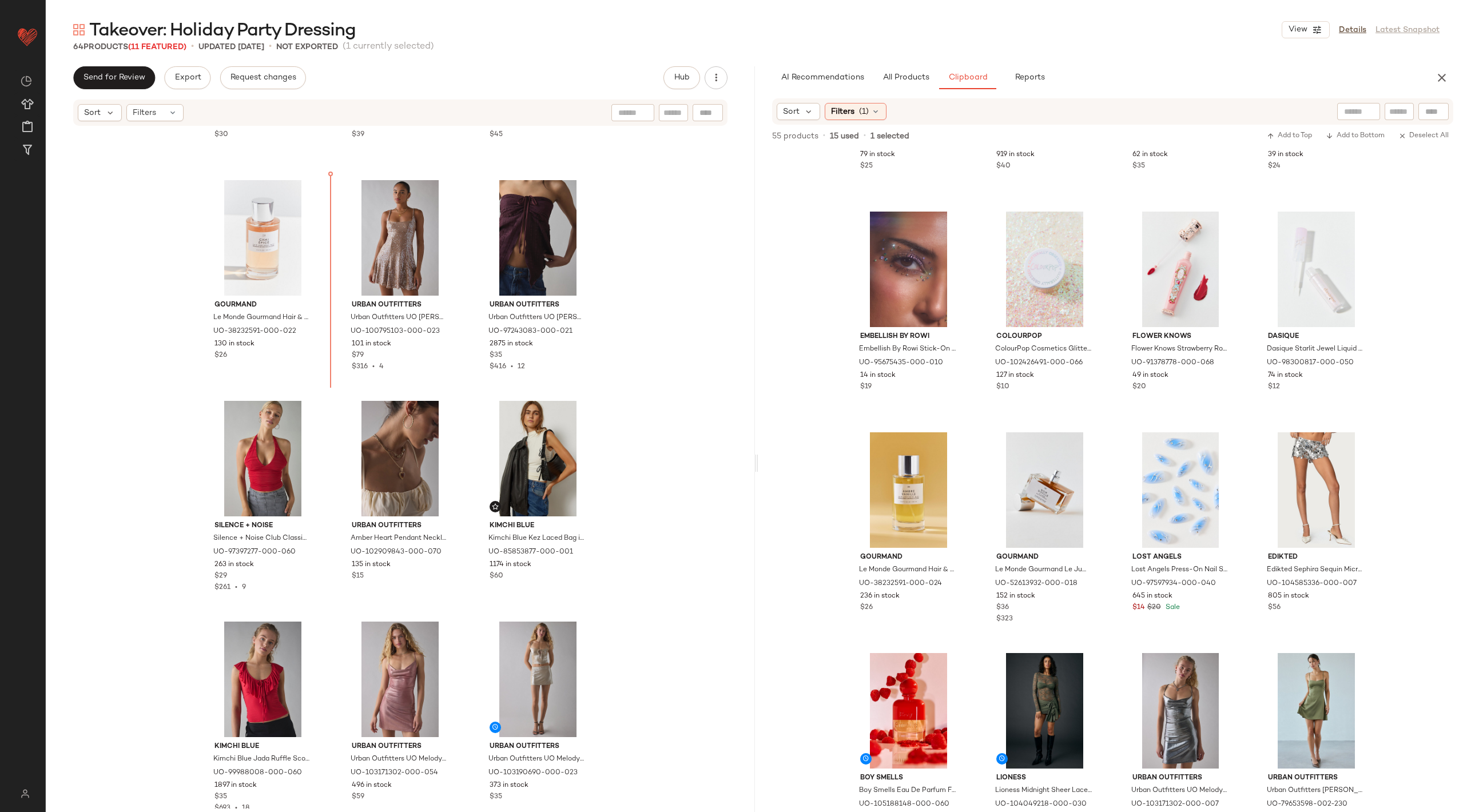
scroll to position [2829, 0]
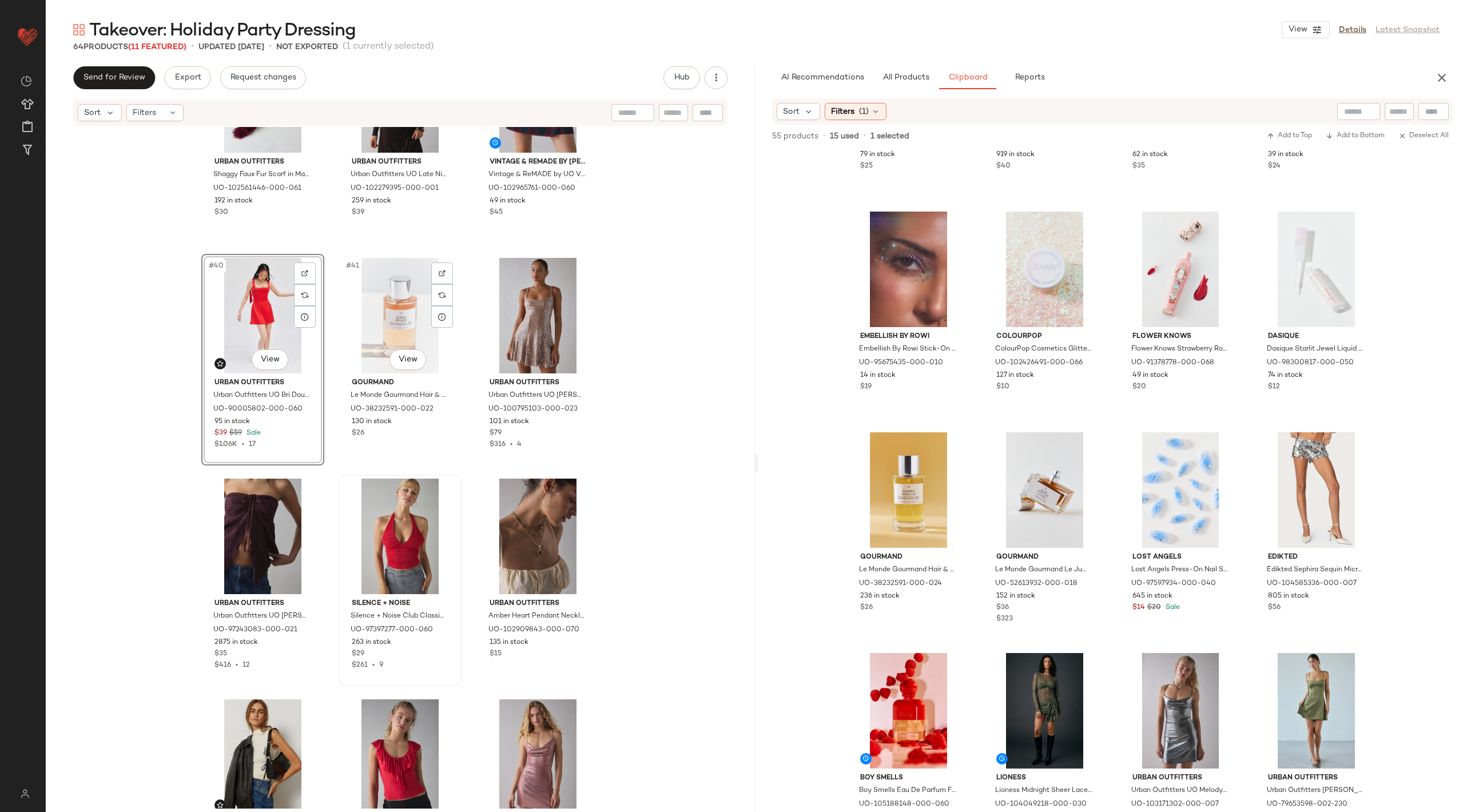
scroll to position [2728, 0]
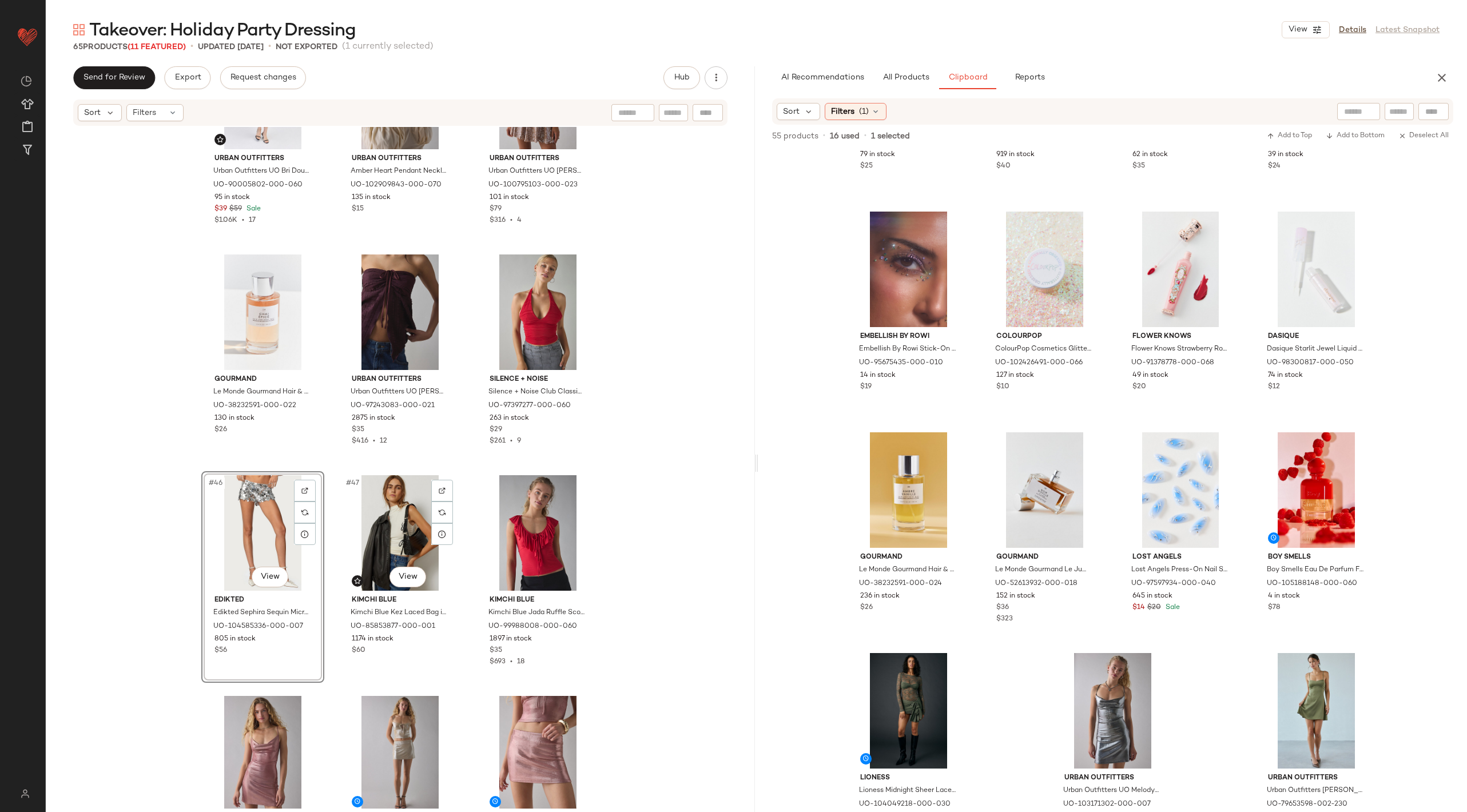
scroll to position [2879, 0]
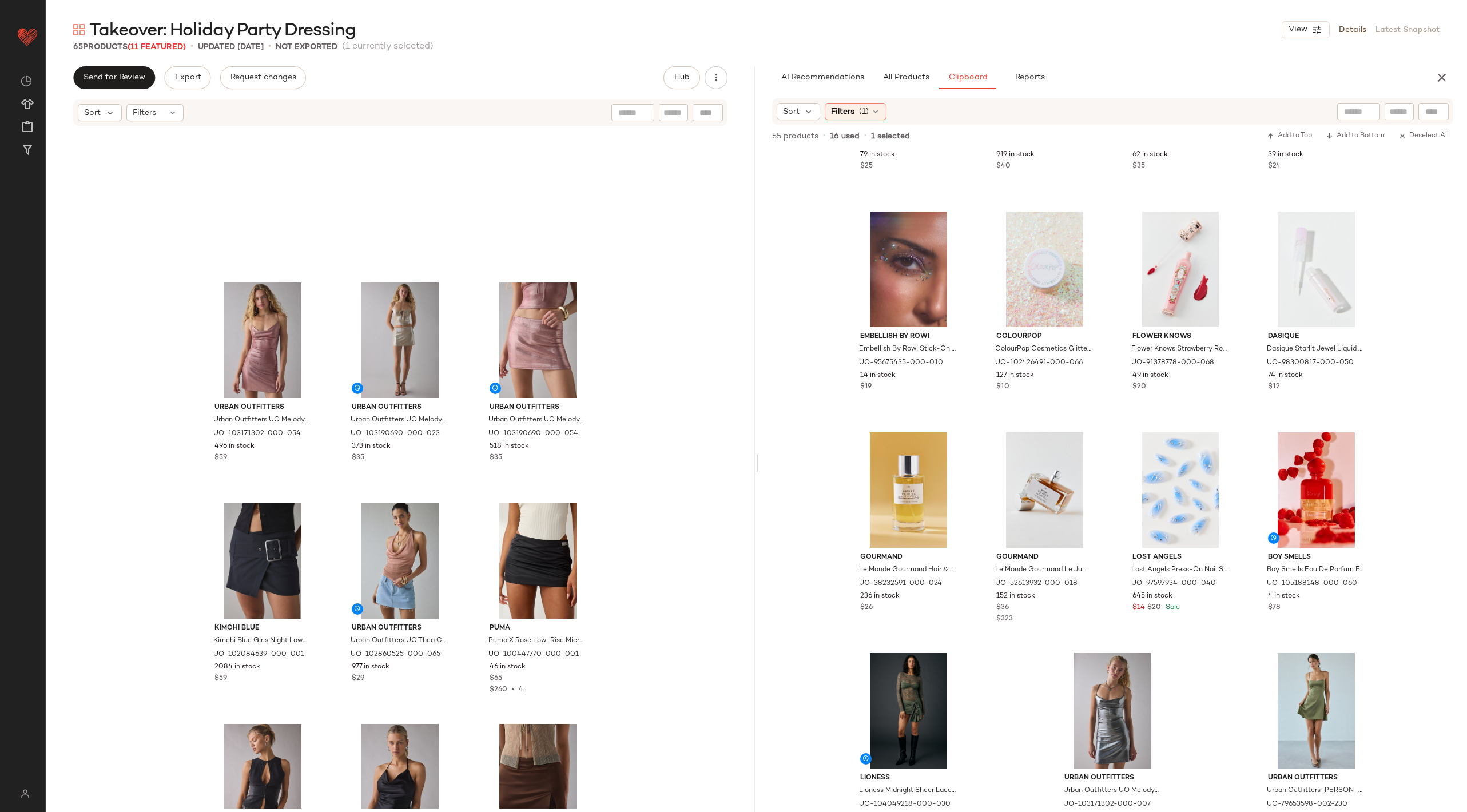
scroll to position [3804, 0]
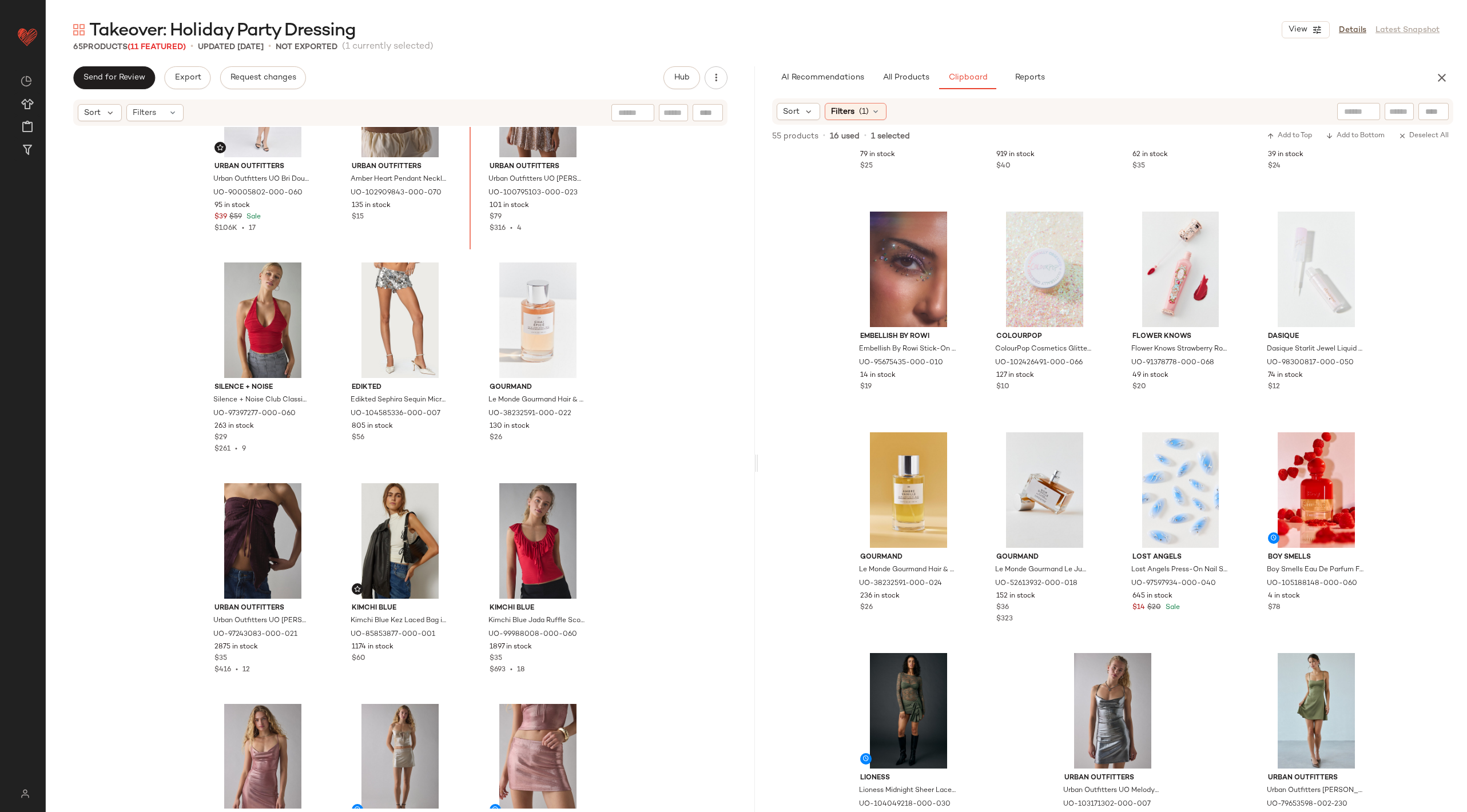
scroll to position [2928, 0]
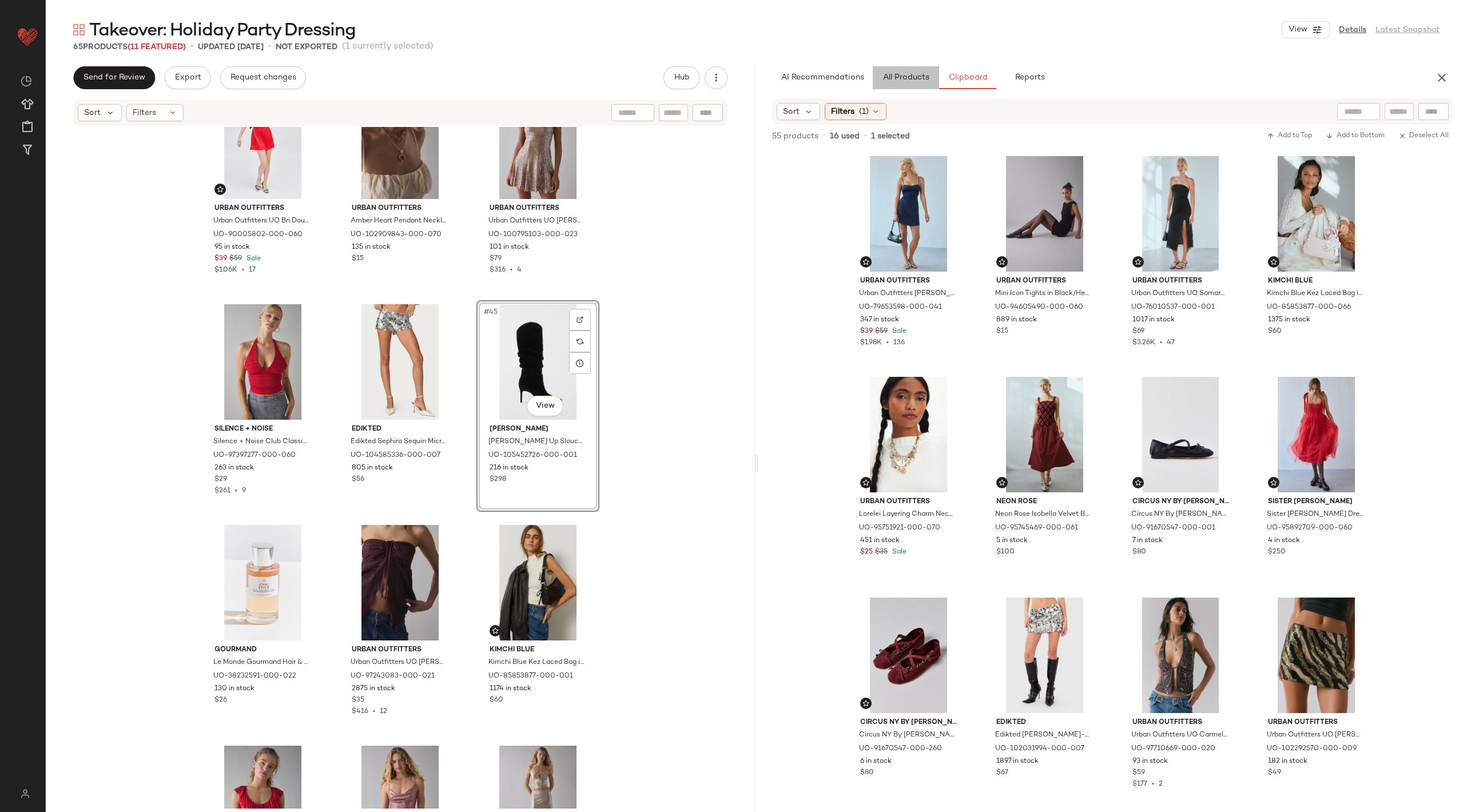
click at [915, 76] on span "All Products" at bounding box center [906, 78] width 47 height 10
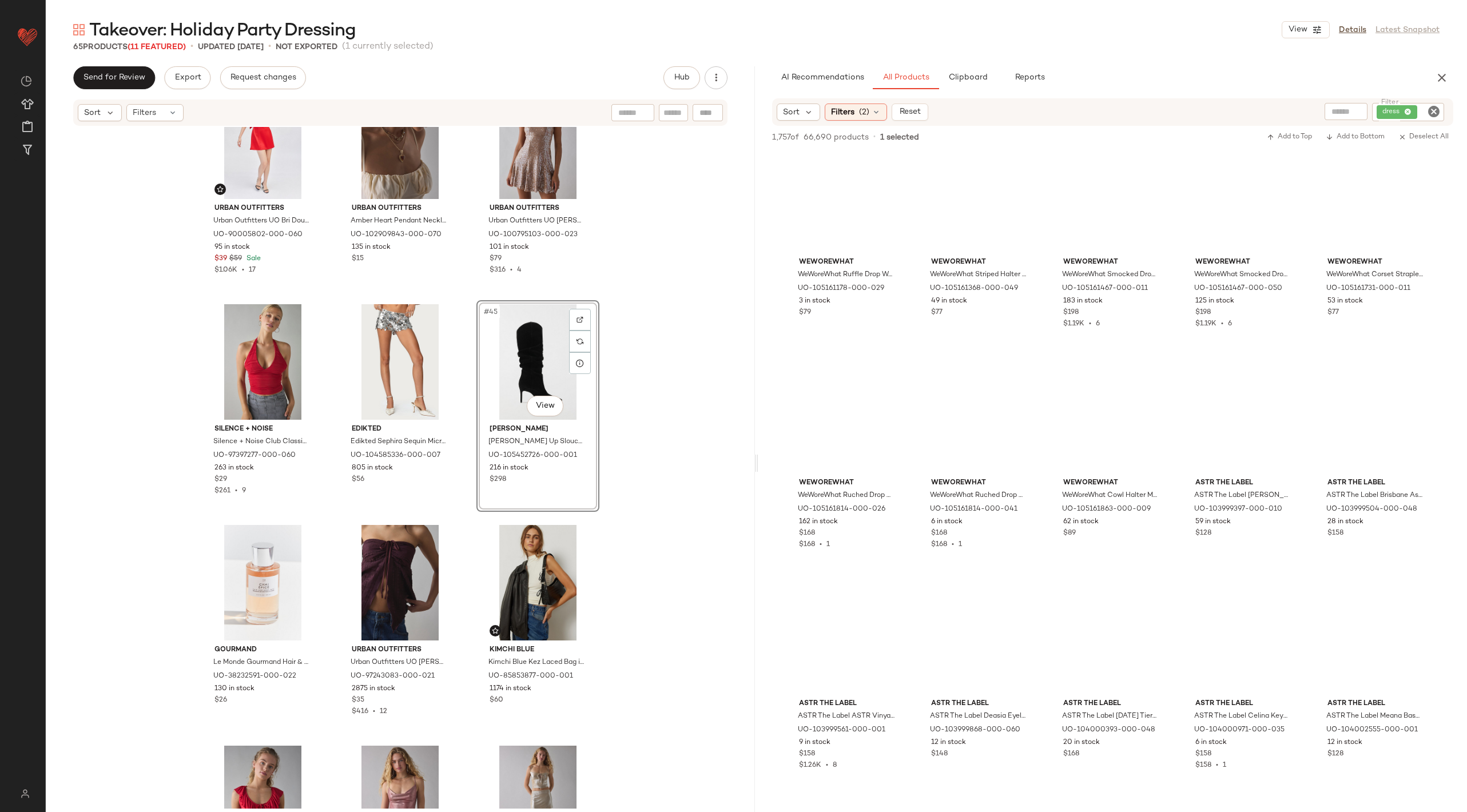
scroll to position [11274, 0]
click at [1439, 72] on icon "button" at bounding box center [1442, 78] width 14 height 14
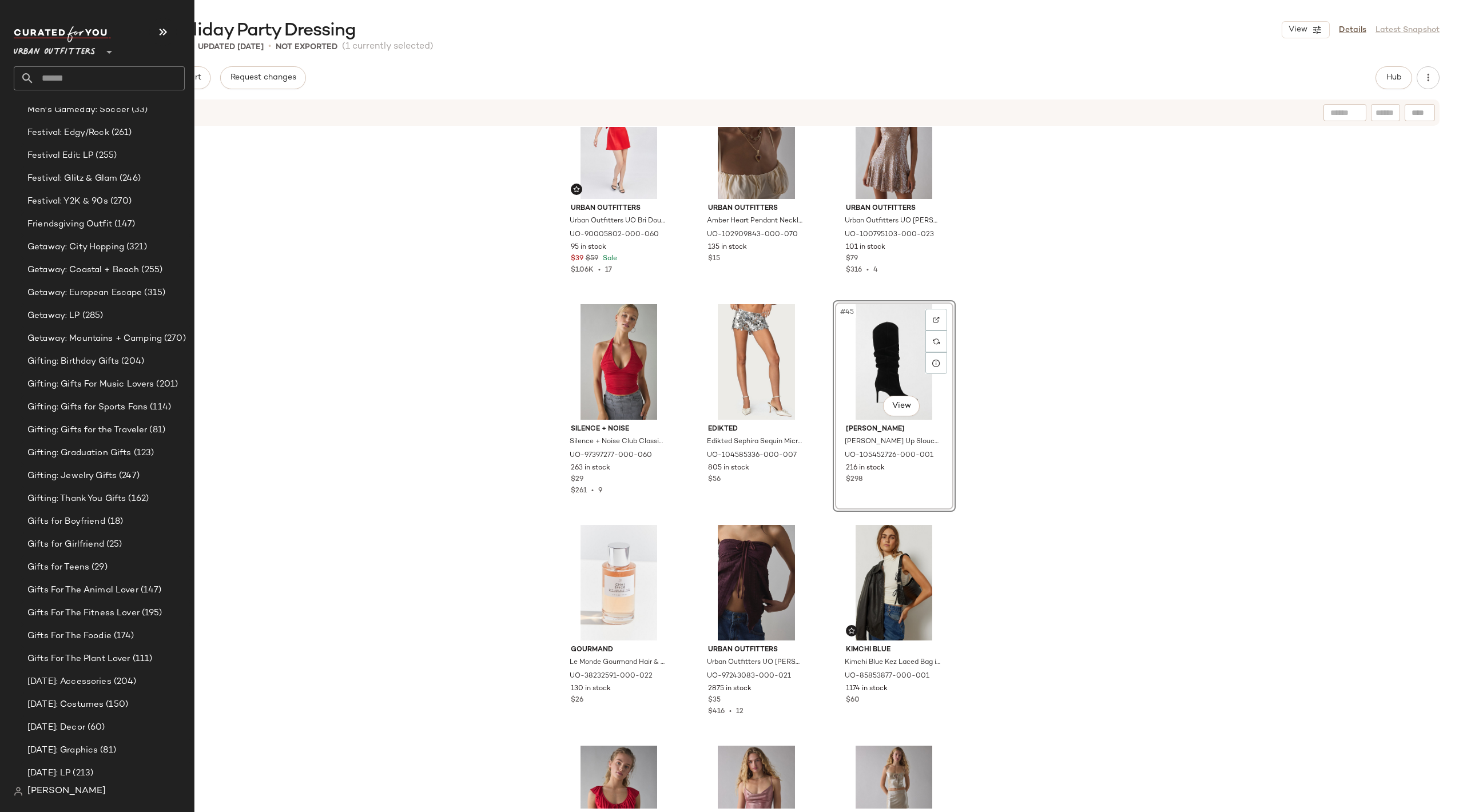
scroll to position [6462, 0]
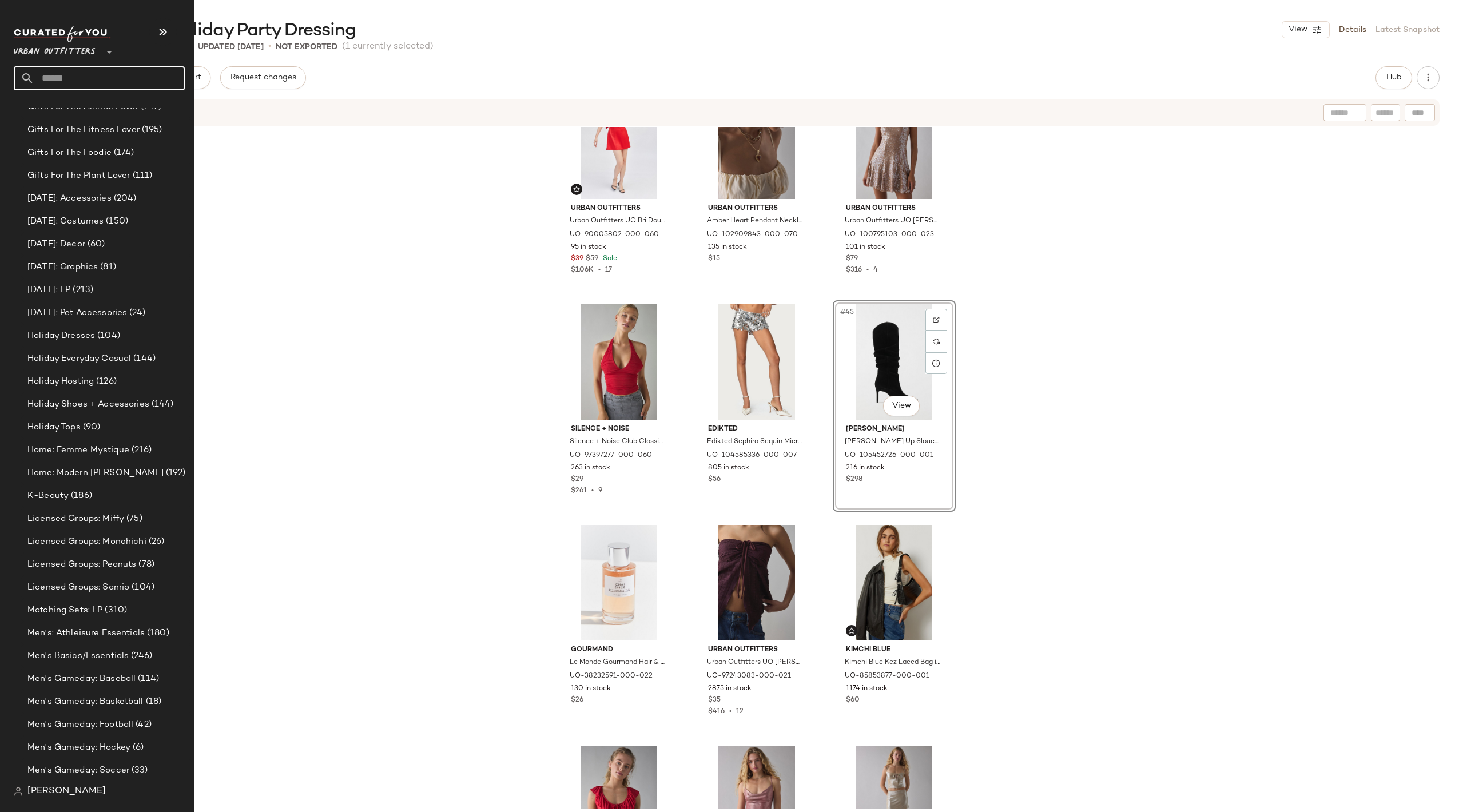
click at [81, 79] on input "text" at bounding box center [110, 79] width 151 height 24
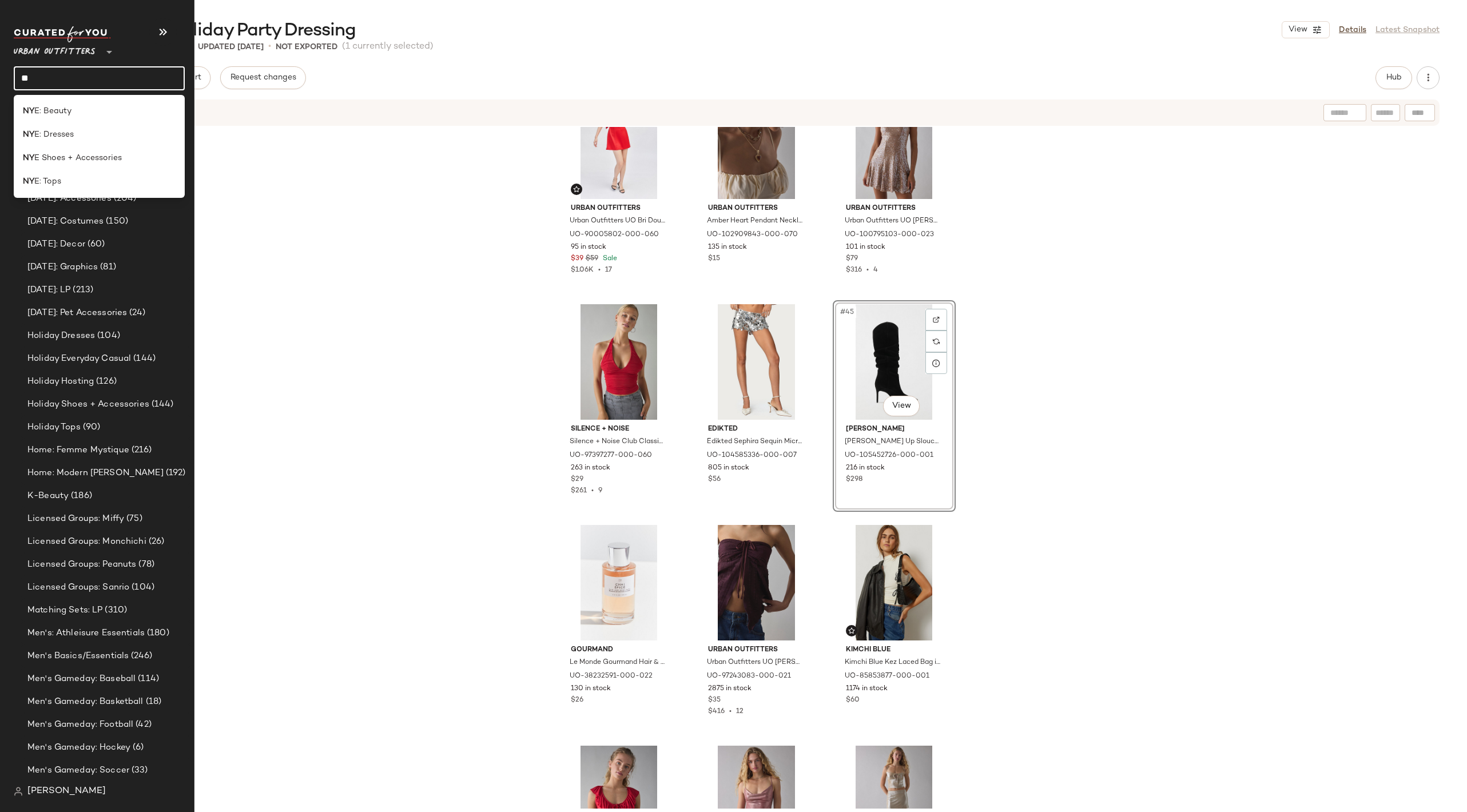
type input "*"
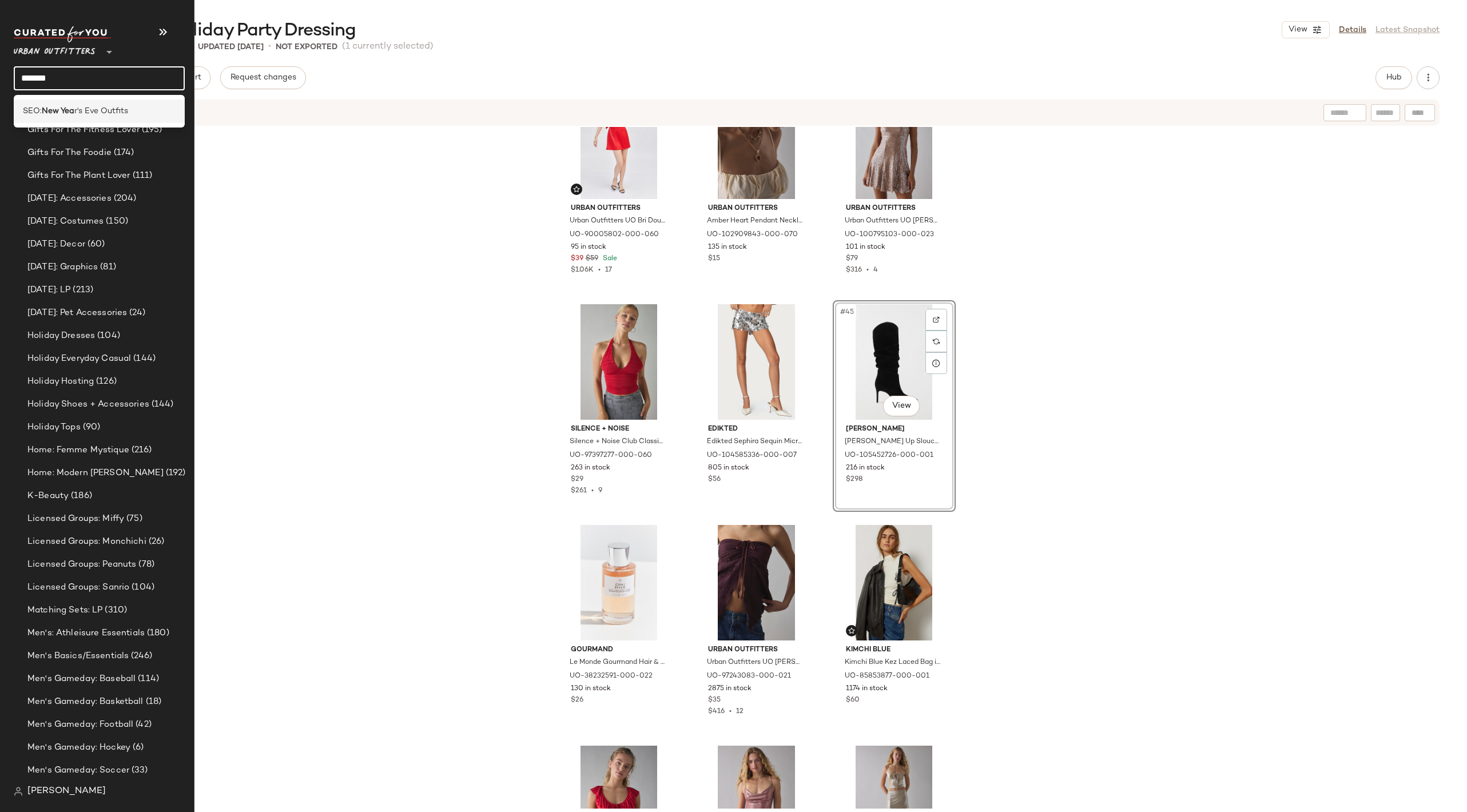
type input "*******"
click at [86, 111] on span "r's Eve Outfits" at bounding box center [101, 112] width 54 height 12
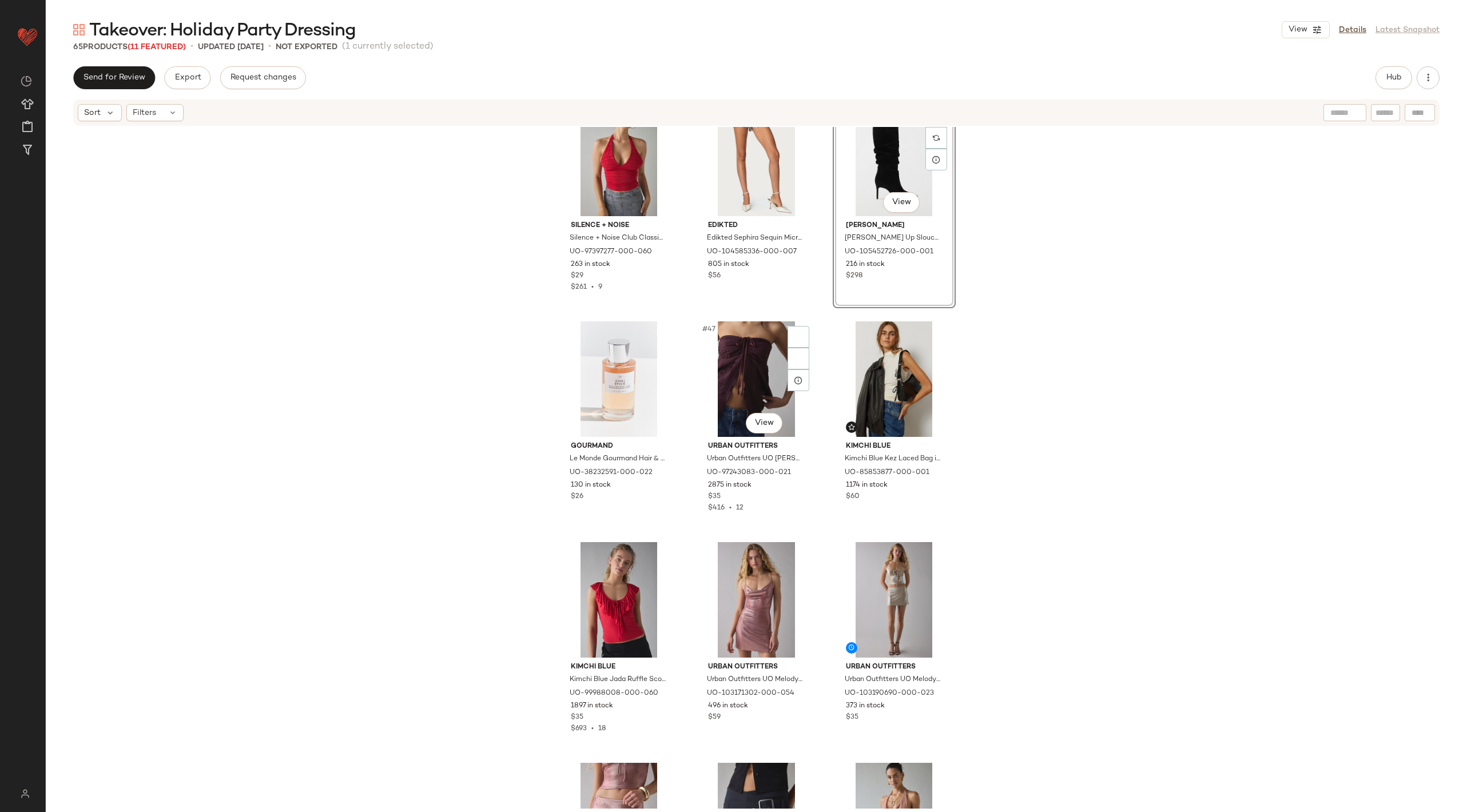
scroll to position [3132, 0]
click at [1393, 75] on span "Hub" at bounding box center [1393, 78] width 16 height 10
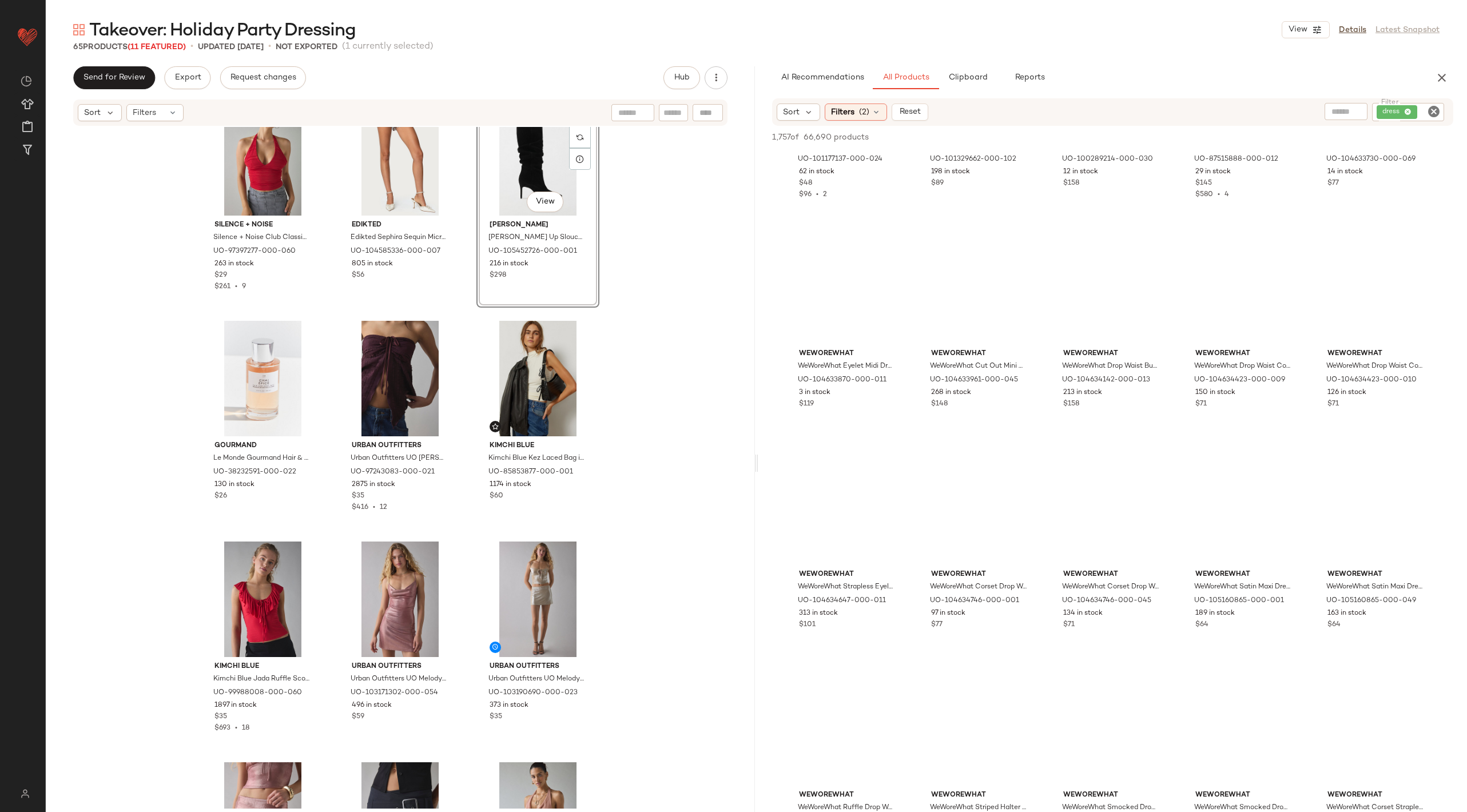
scroll to position [11064, 0]
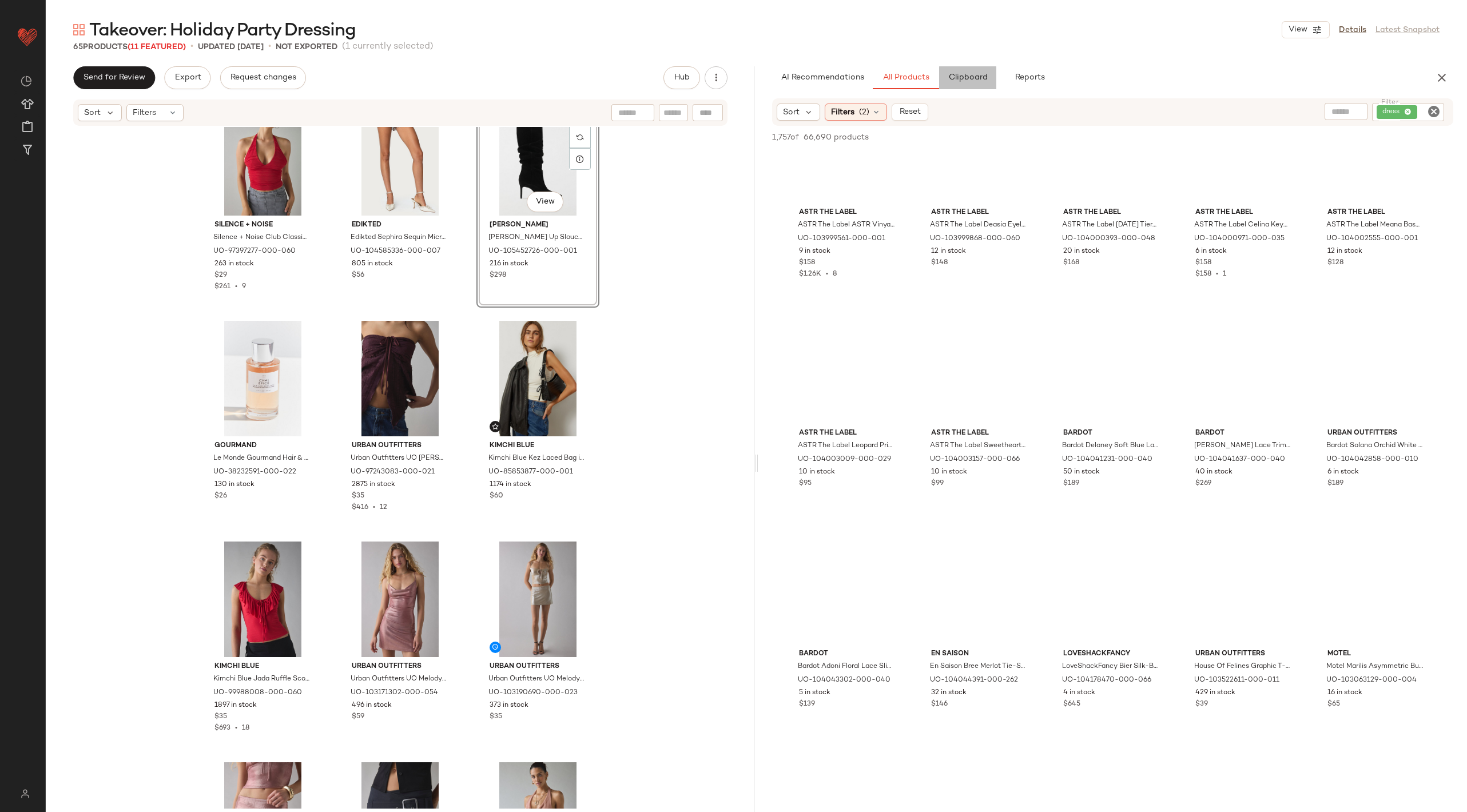
click at [977, 72] on button "Clipboard" at bounding box center [968, 78] width 57 height 22
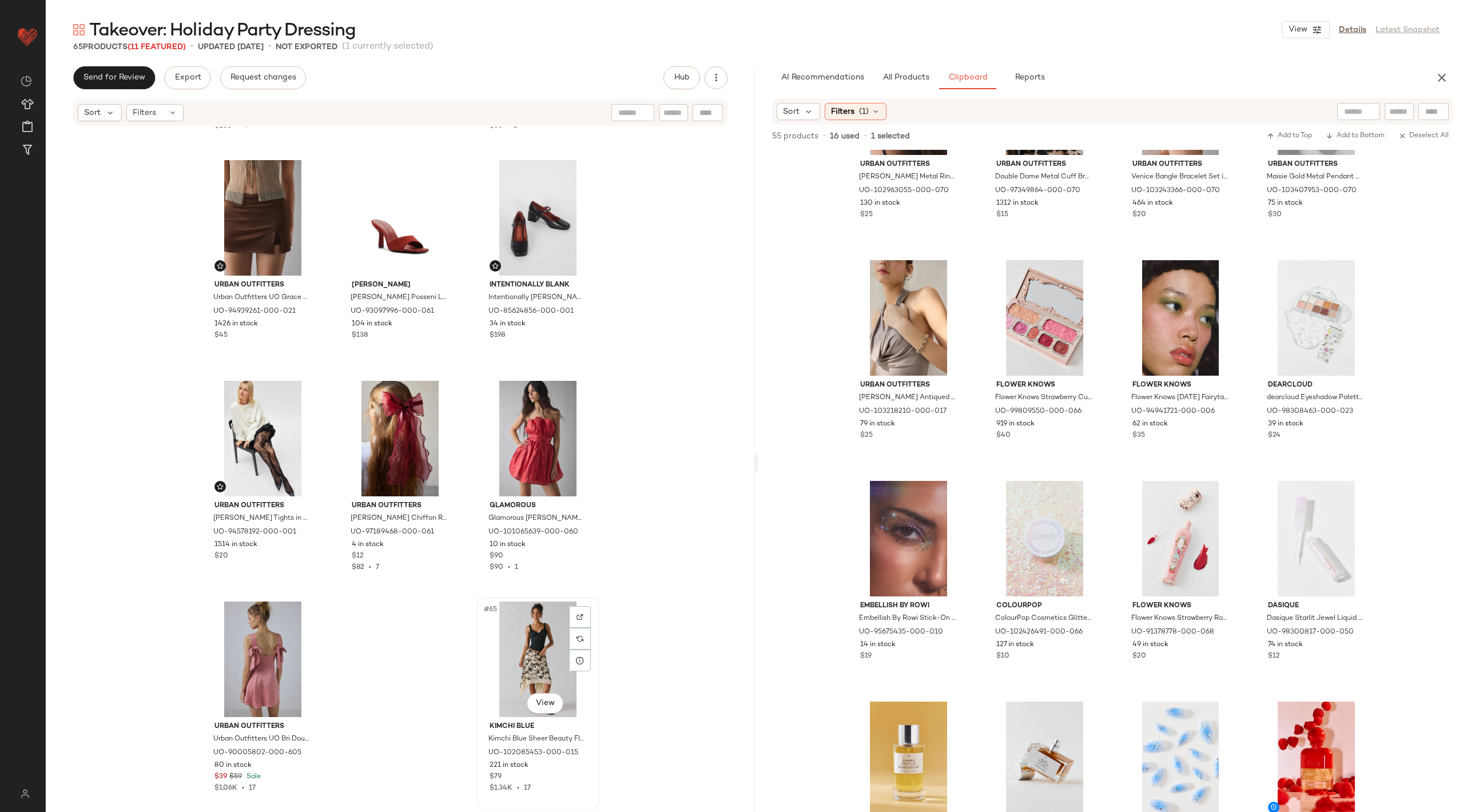
scroll to position [4145, 0]
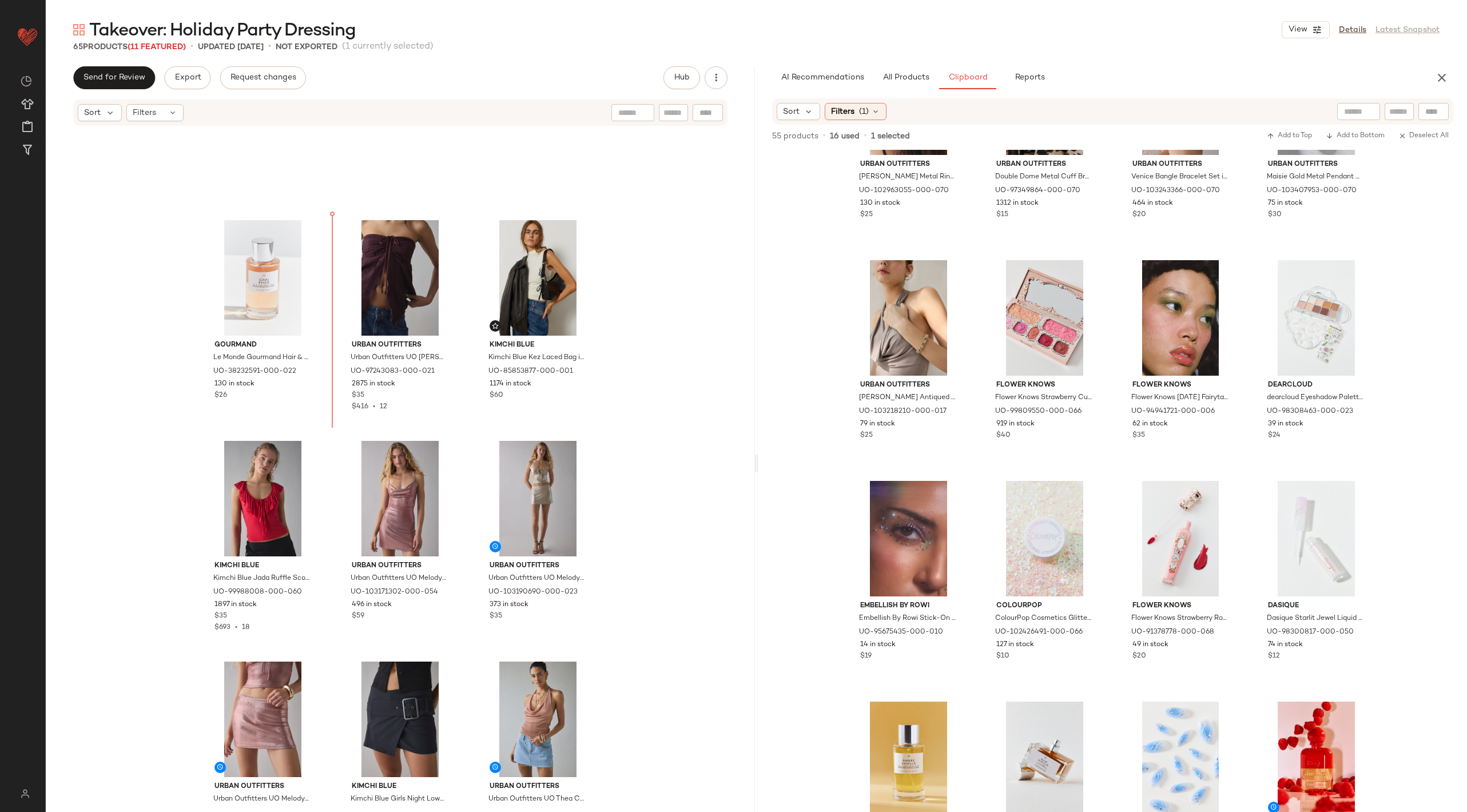
scroll to position [3149, 0]
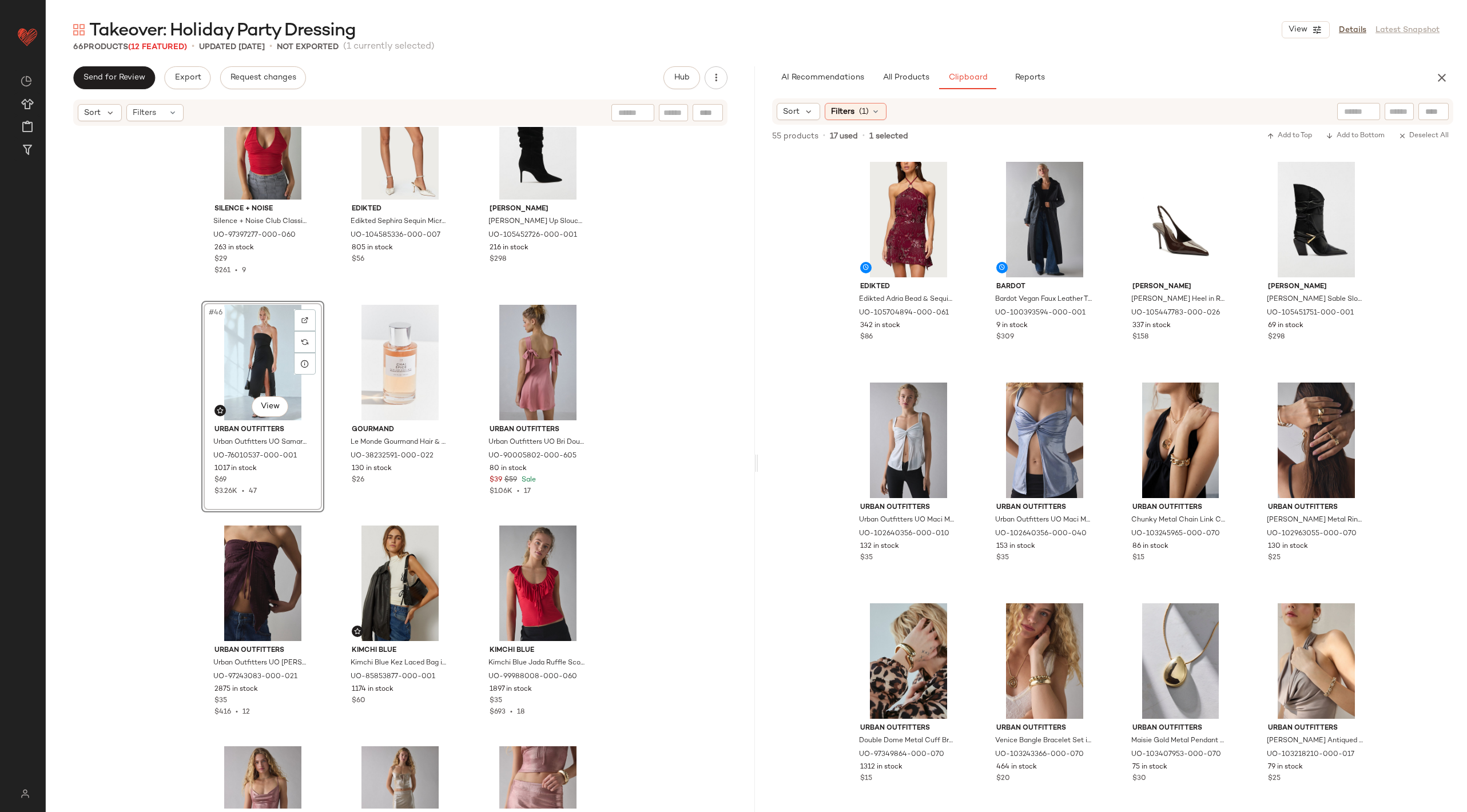
scroll to position [755, 0]
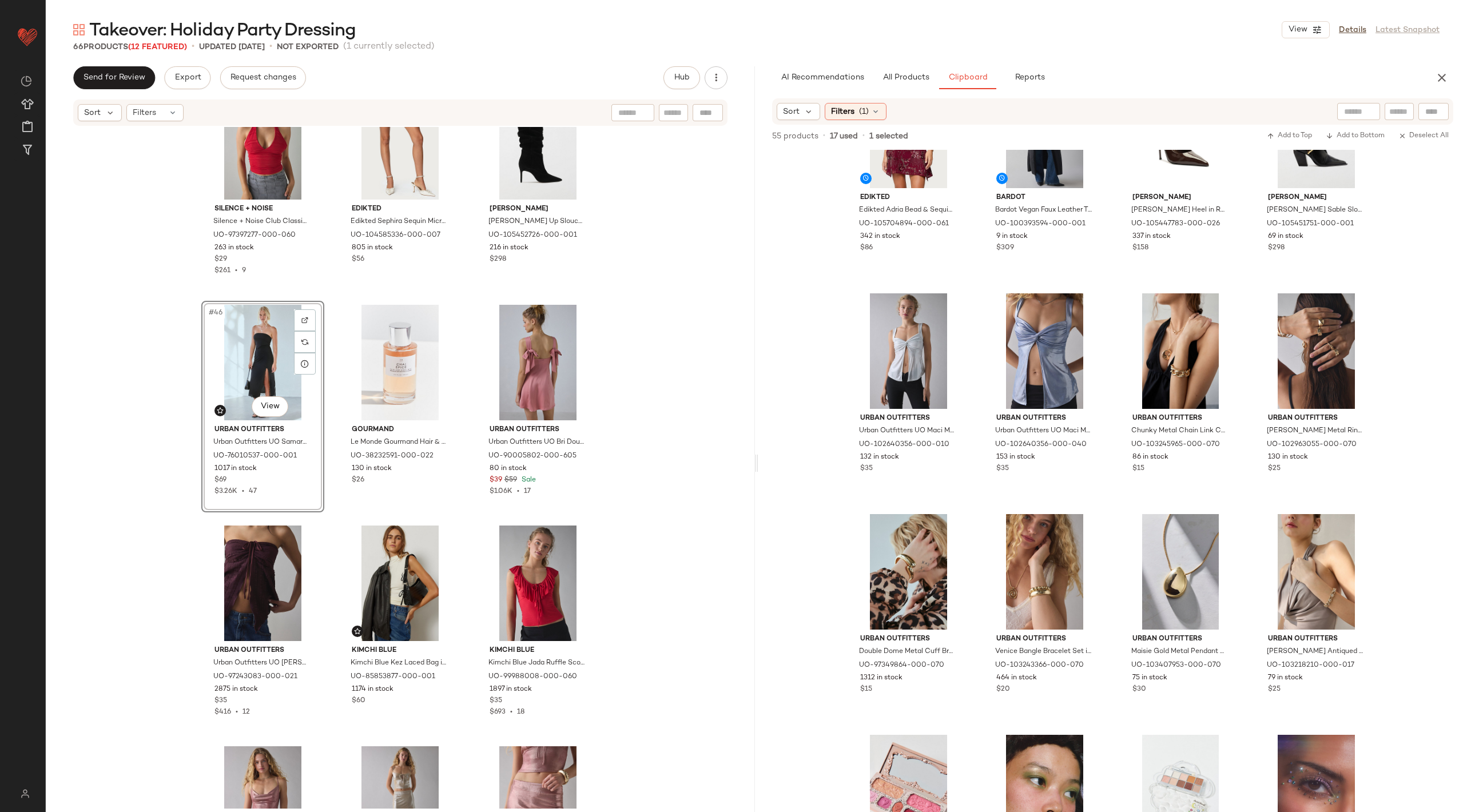
click at [895, 65] on div "Takeover: Holiday Party Dressing View Details Latest Snapshot 66 Products (12 F…" at bounding box center [756, 415] width 1421 height 794
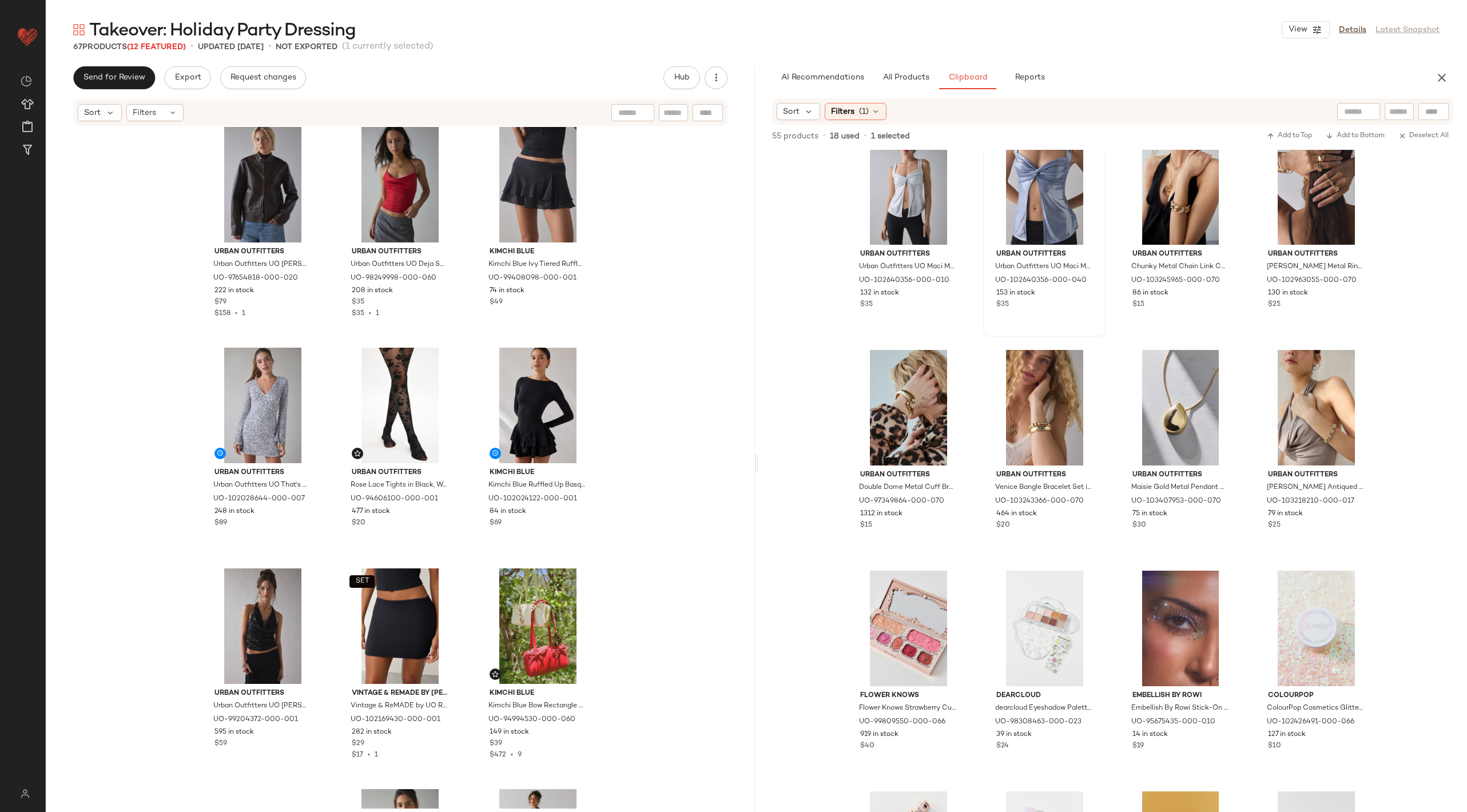
scroll to position [436, 0]
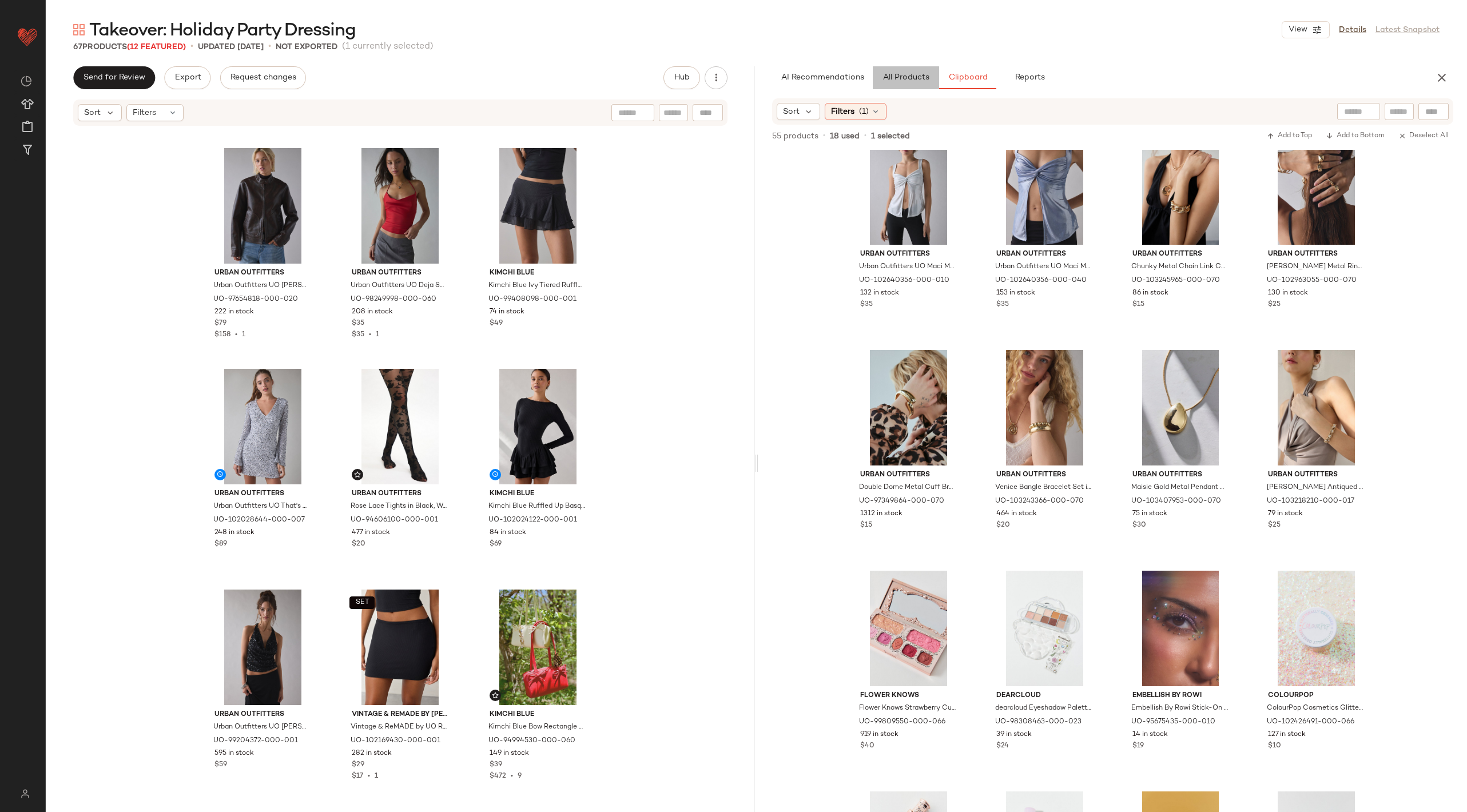
click at [896, 69] on button "All Products" at bounding box center [906, 78] width 67 height 22
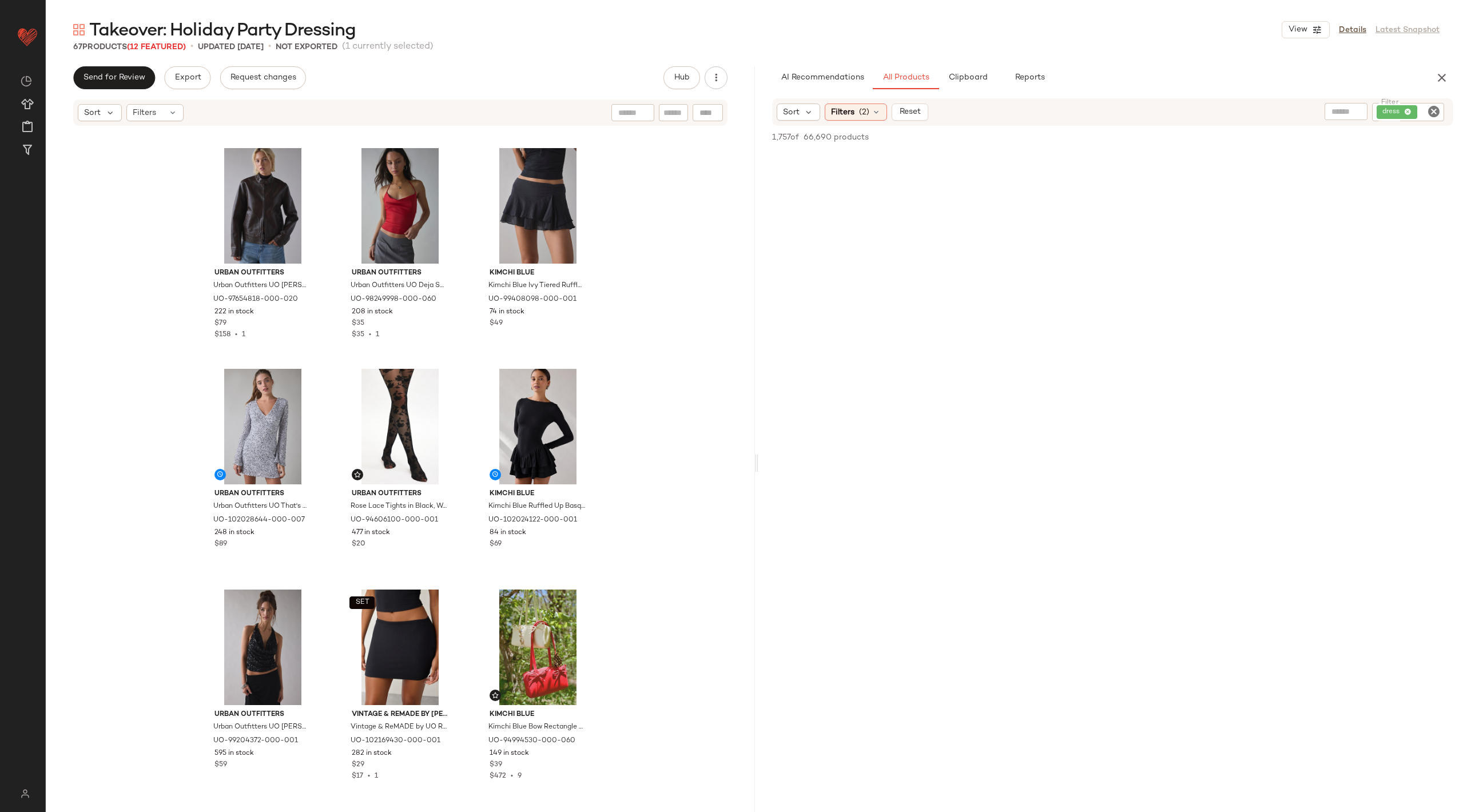
scroll to position [11765, 0]
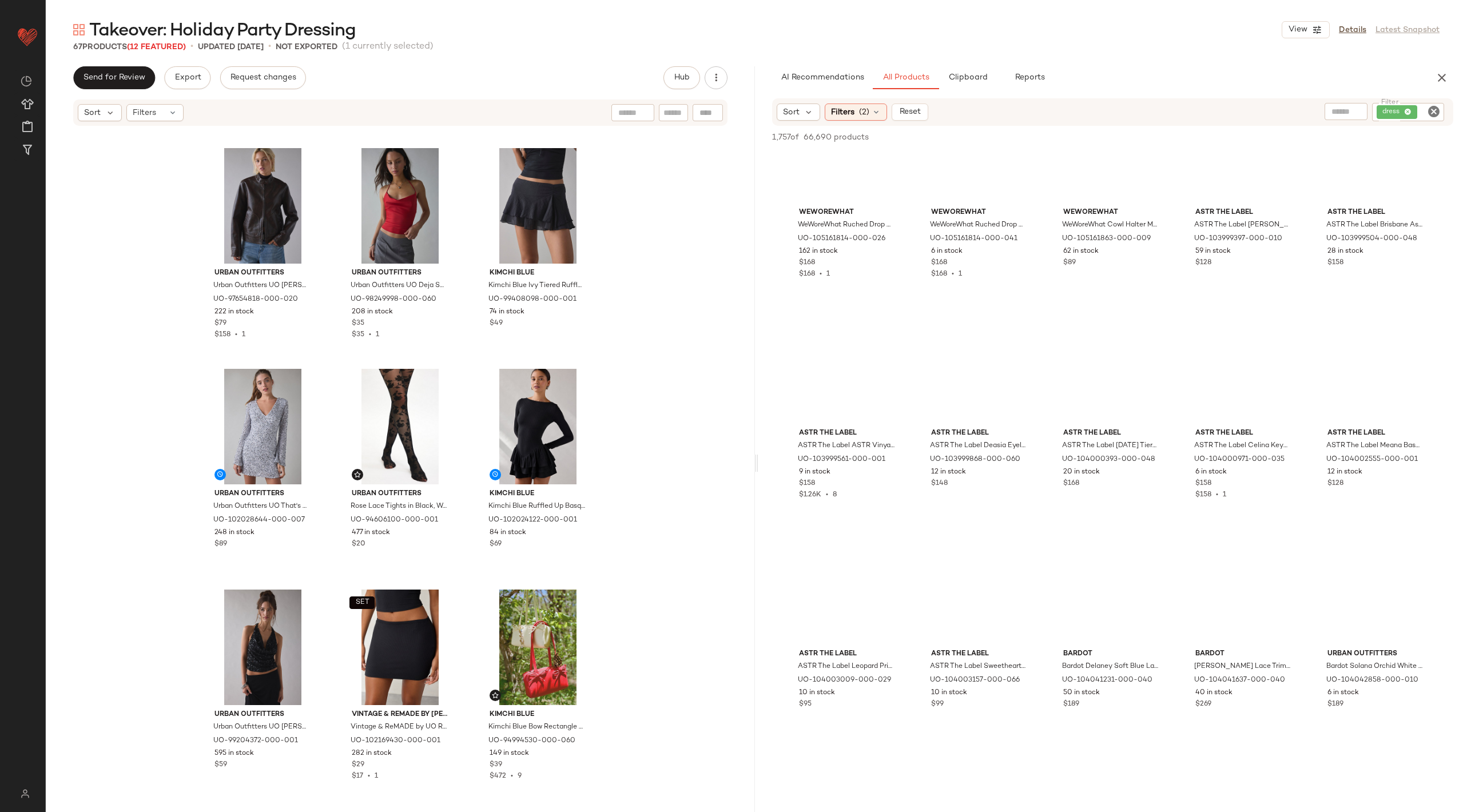
click at [1432, 107] on icon "Clear Filter" at bounding box center [1434, 112] width 14 height 14
click at [1311, 111] on input "text" at bounding box center [1338, 112] width 99 height 12
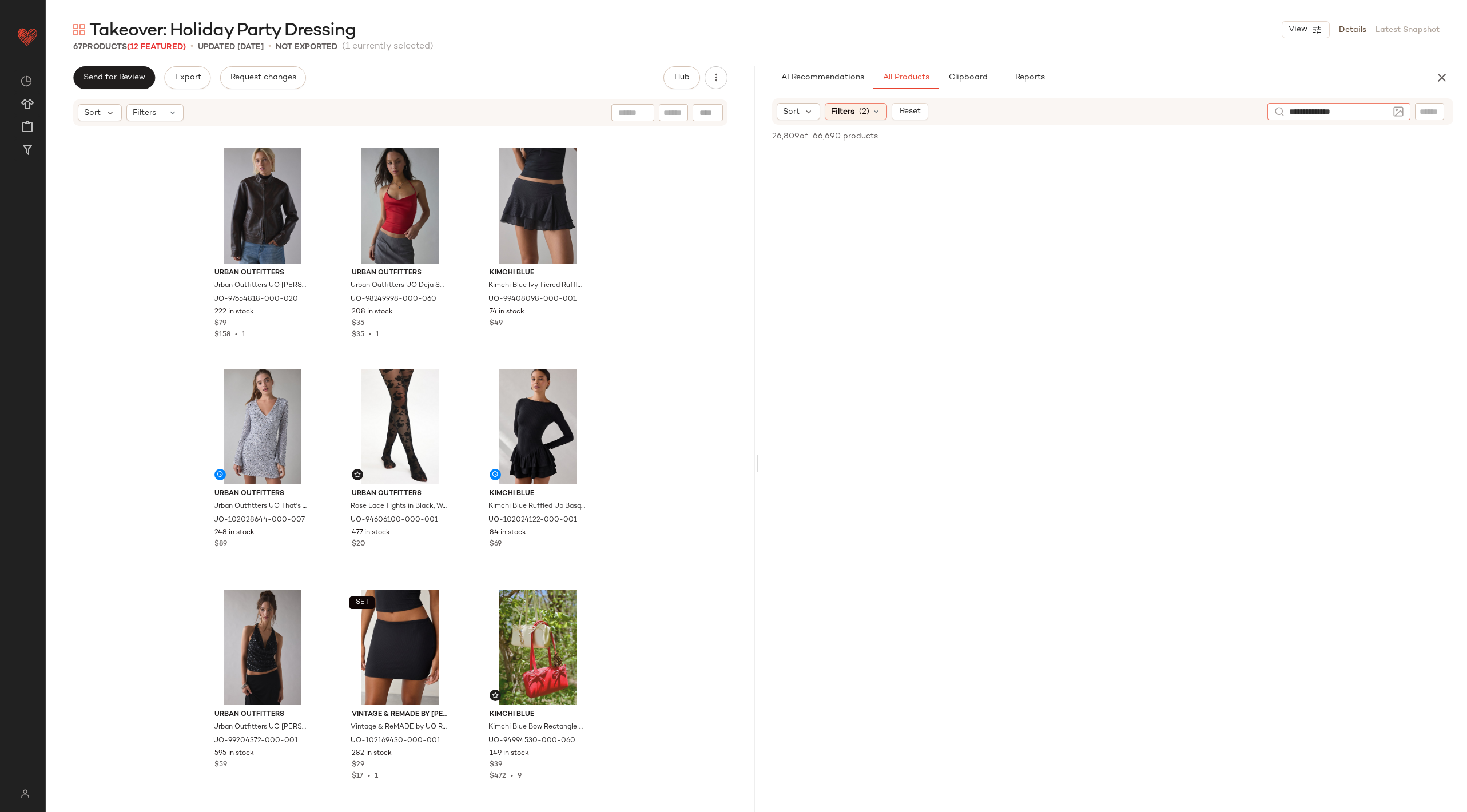
type input "**********"
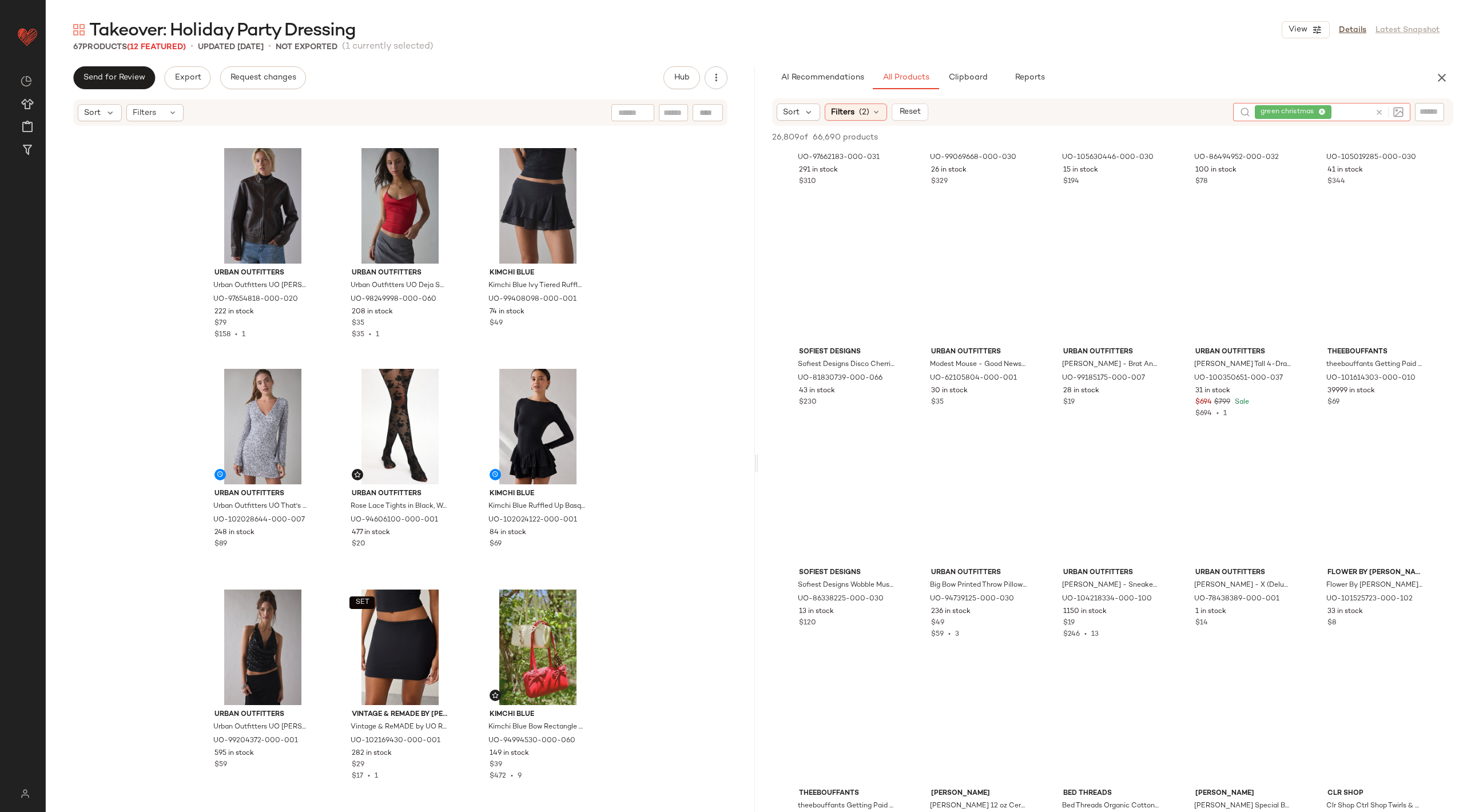
scroll to position [10623, 0]
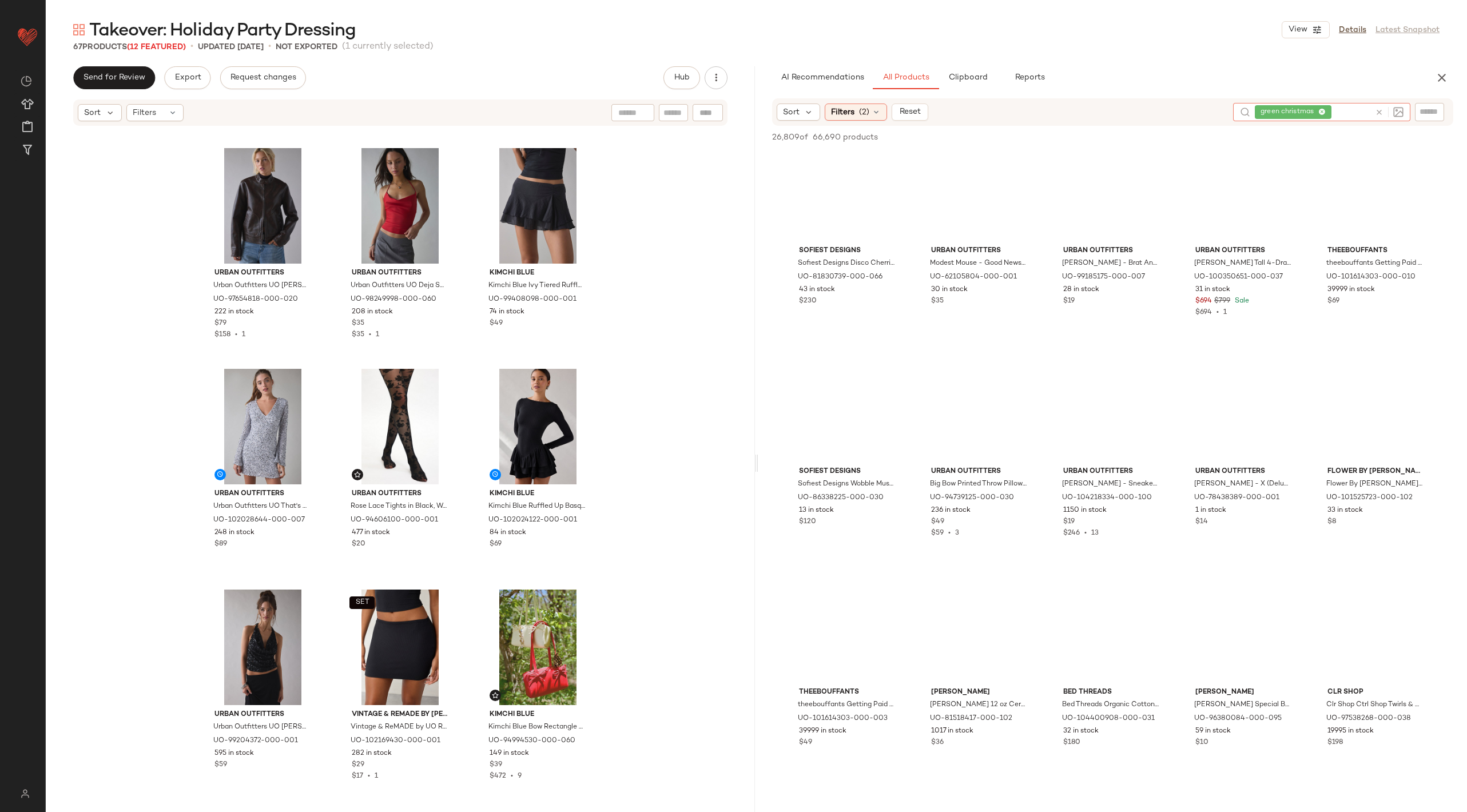
click at [1381, 111] on icon at bounding box center [1380, 112] width 9 height 9
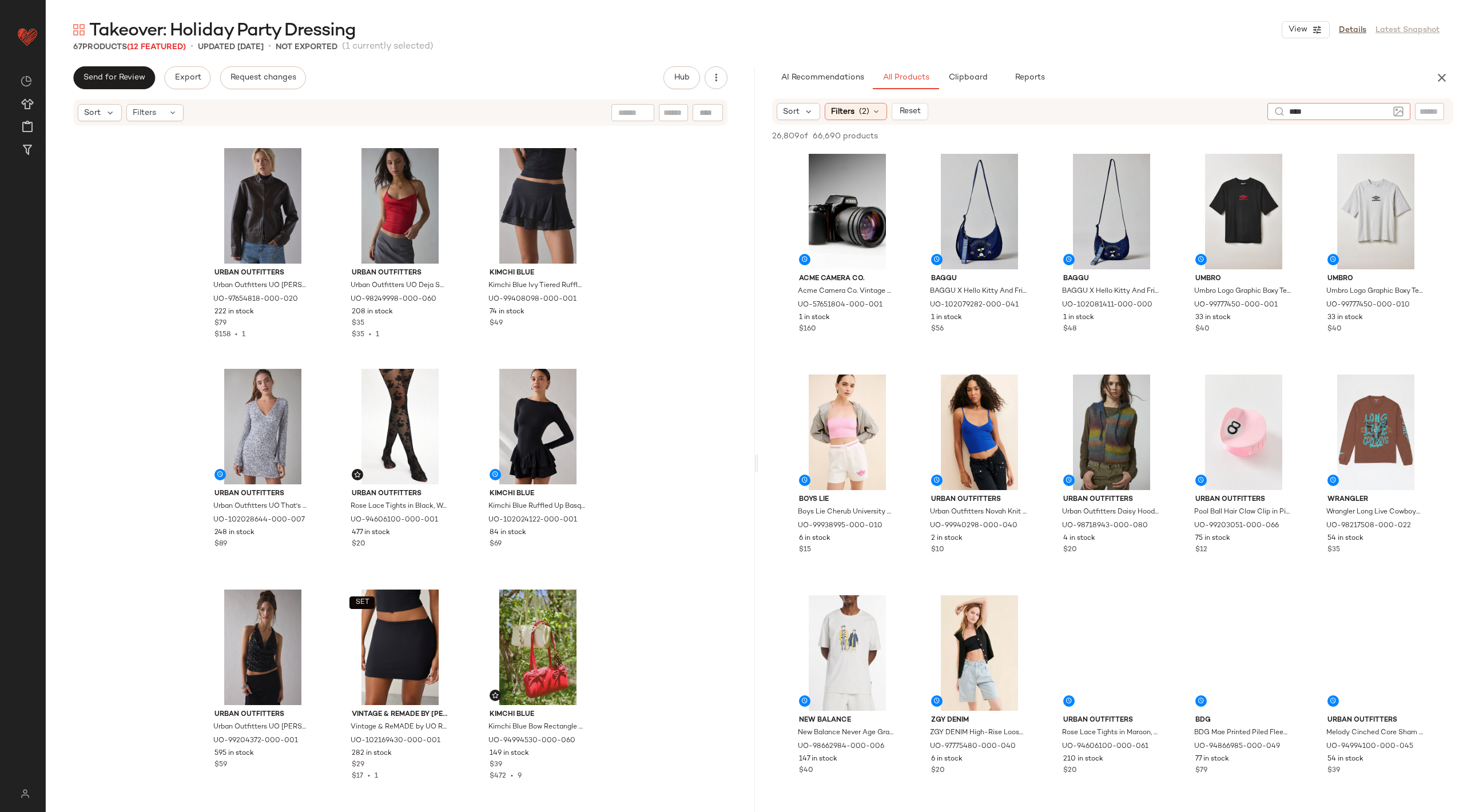
type input "*****"
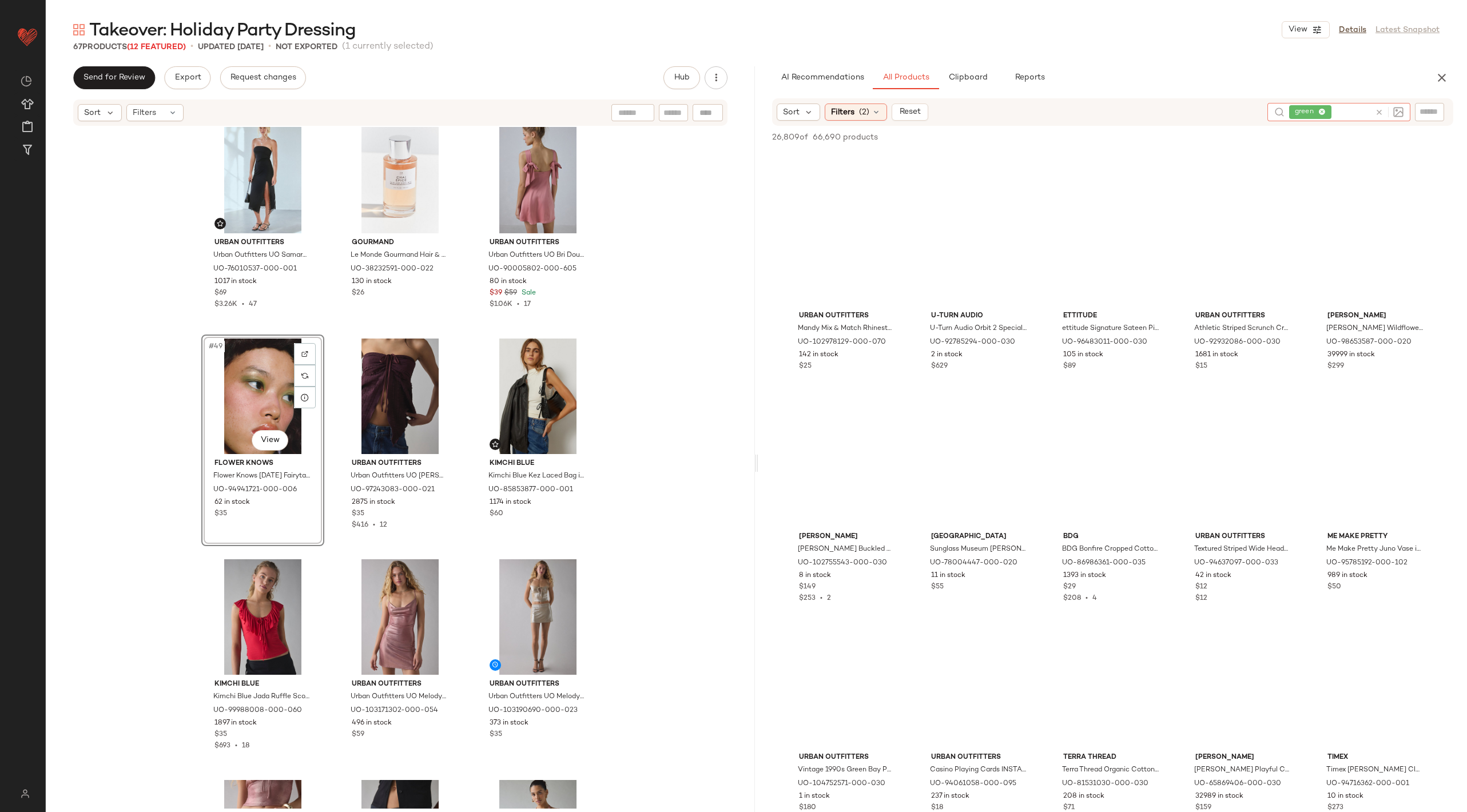
scroll to position [14974, 0]
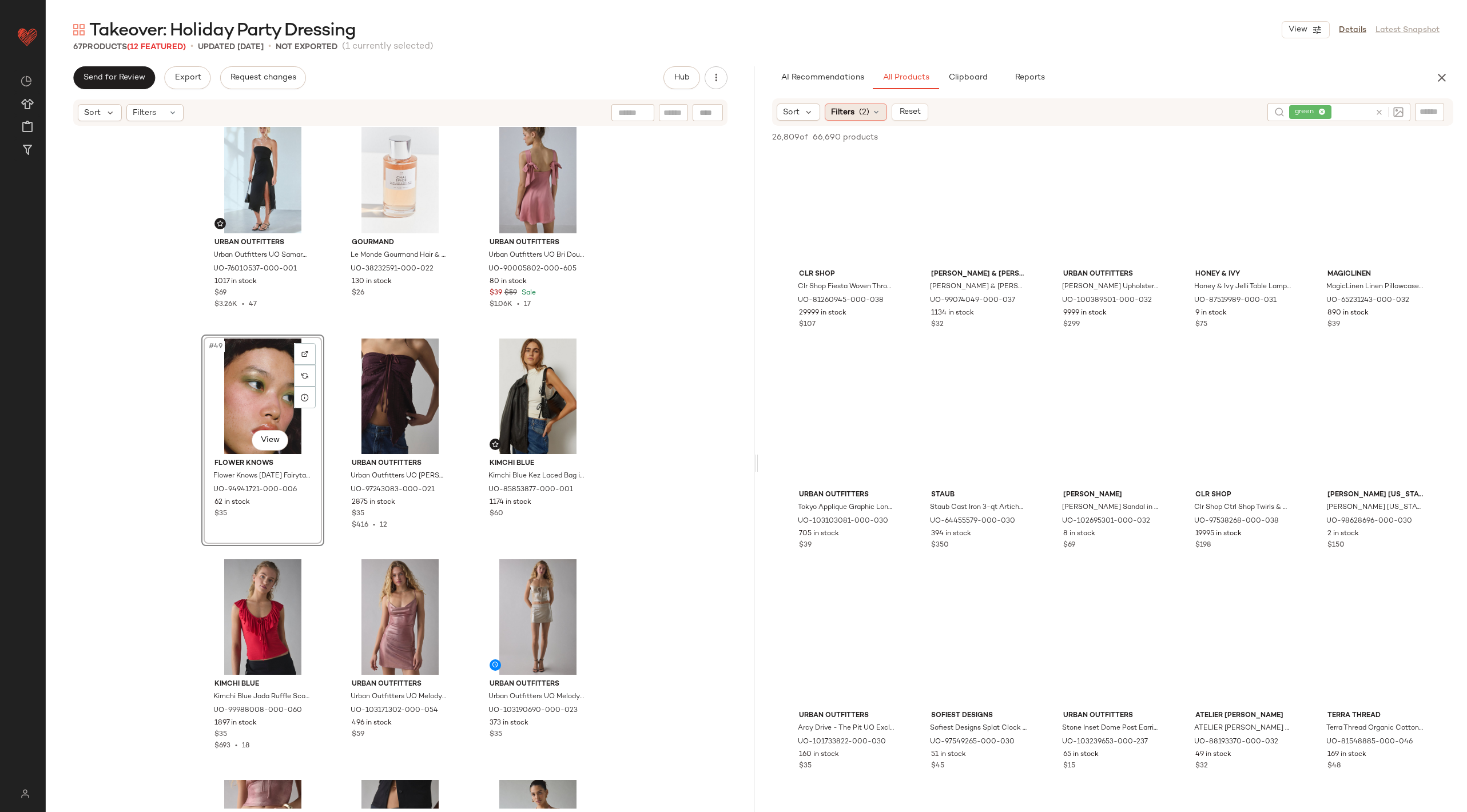
click at [834, 112] on span "Filters" at bounding box center [842, 112] width 23 height 12
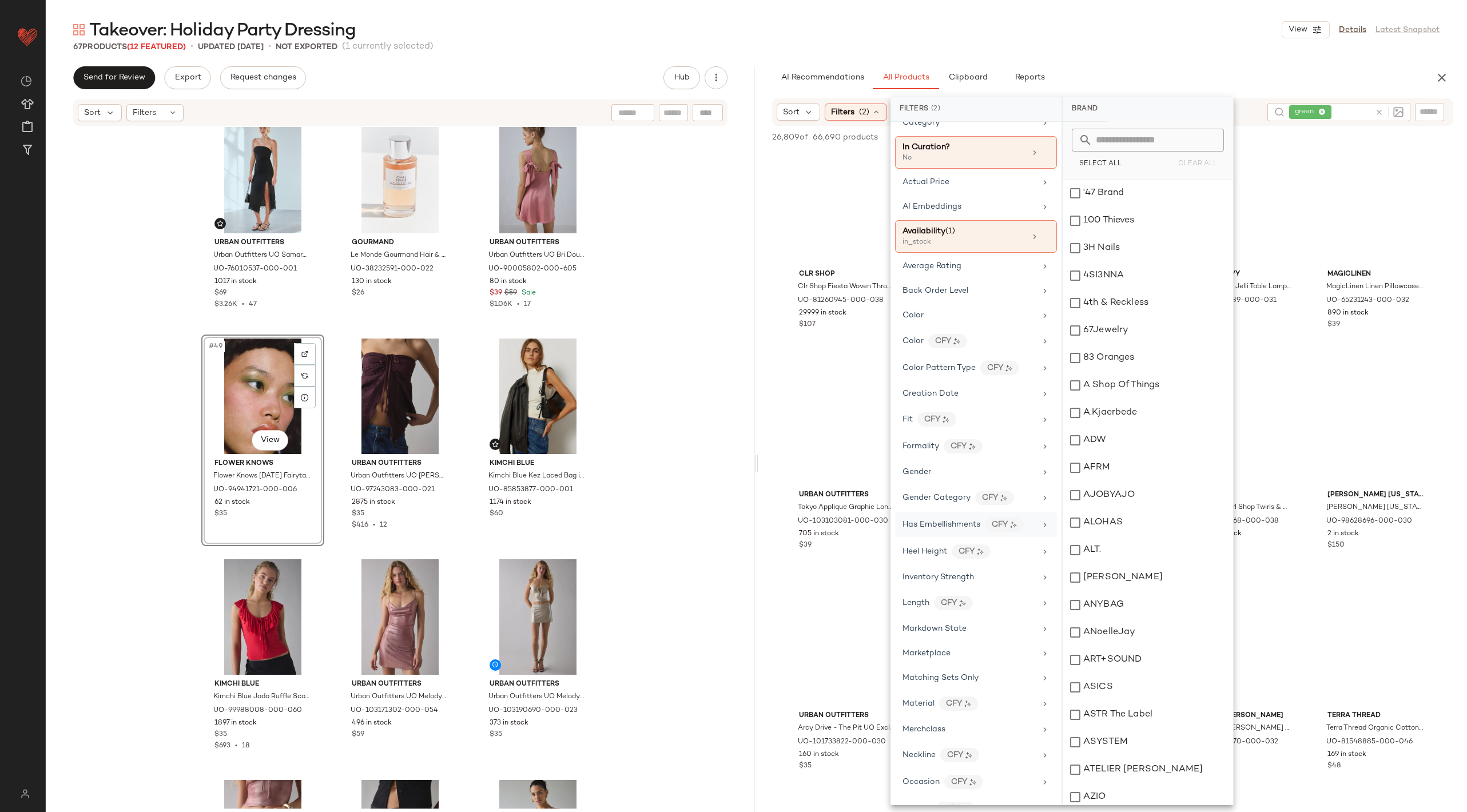
scroll to position [0, 0]
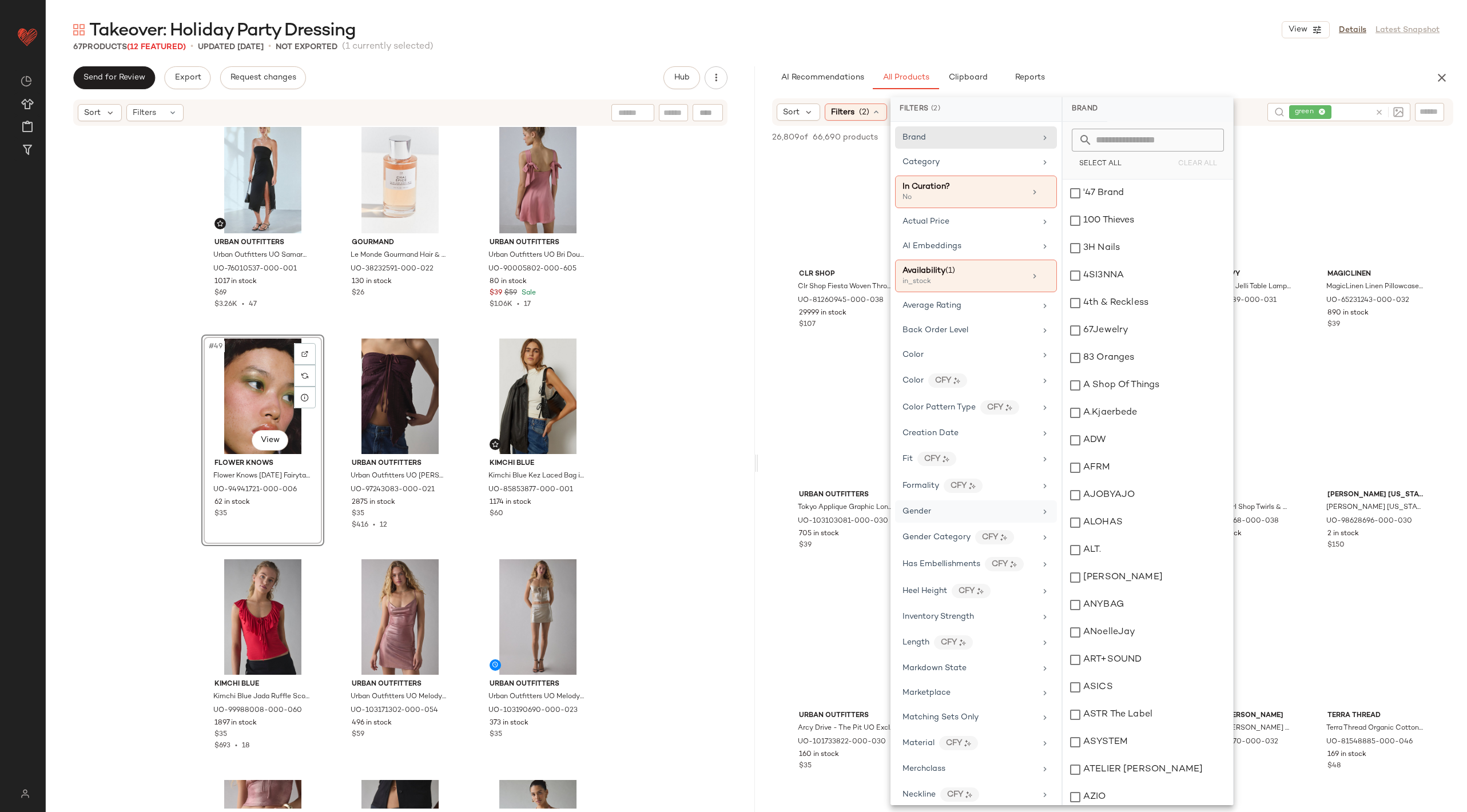
click at [954, 506] on div "Gender" at bounding box center [969, 512] width 133 height 12
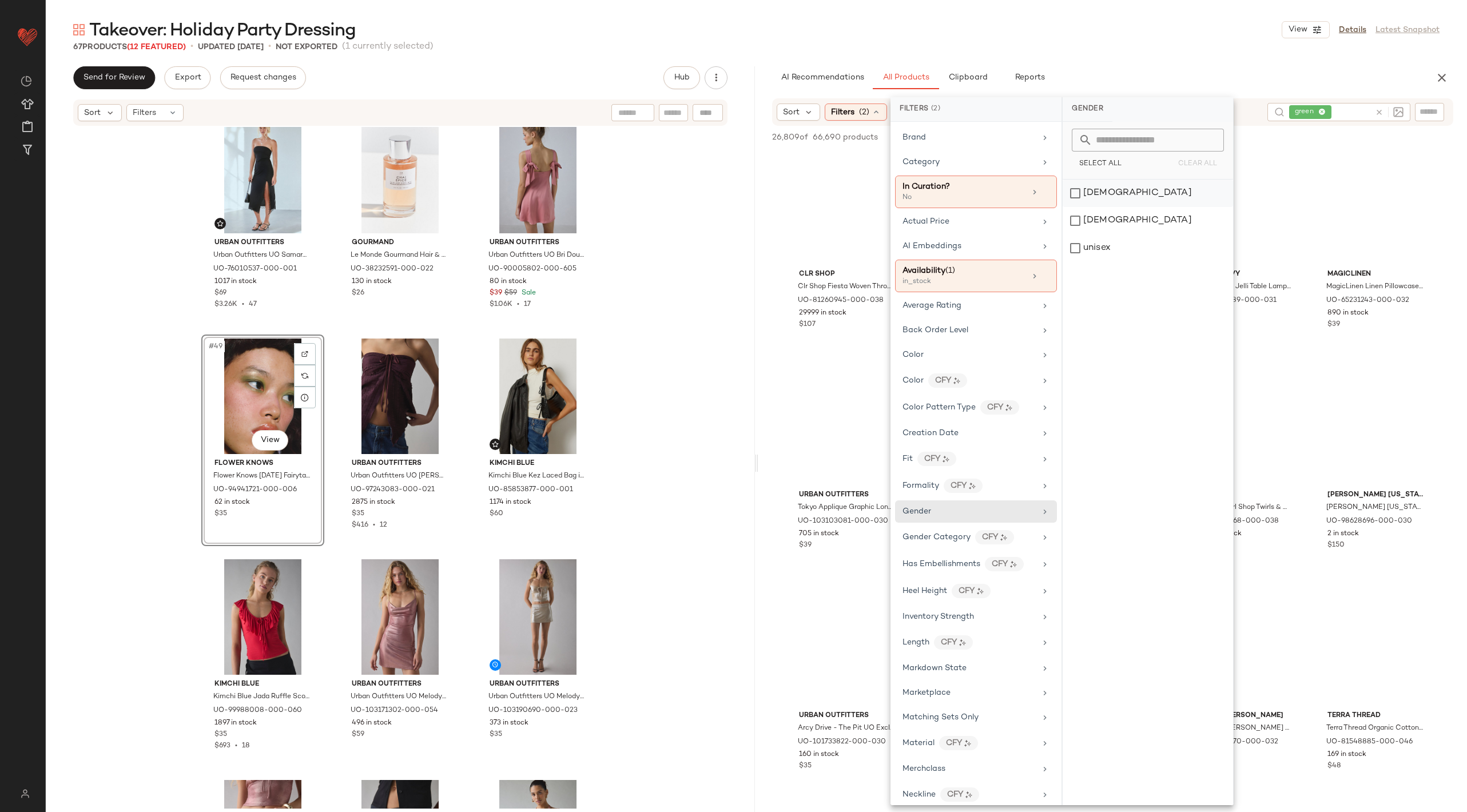
click at [1076, 181] on div "female" at bounding box center [1148, 194] width 170 height 28
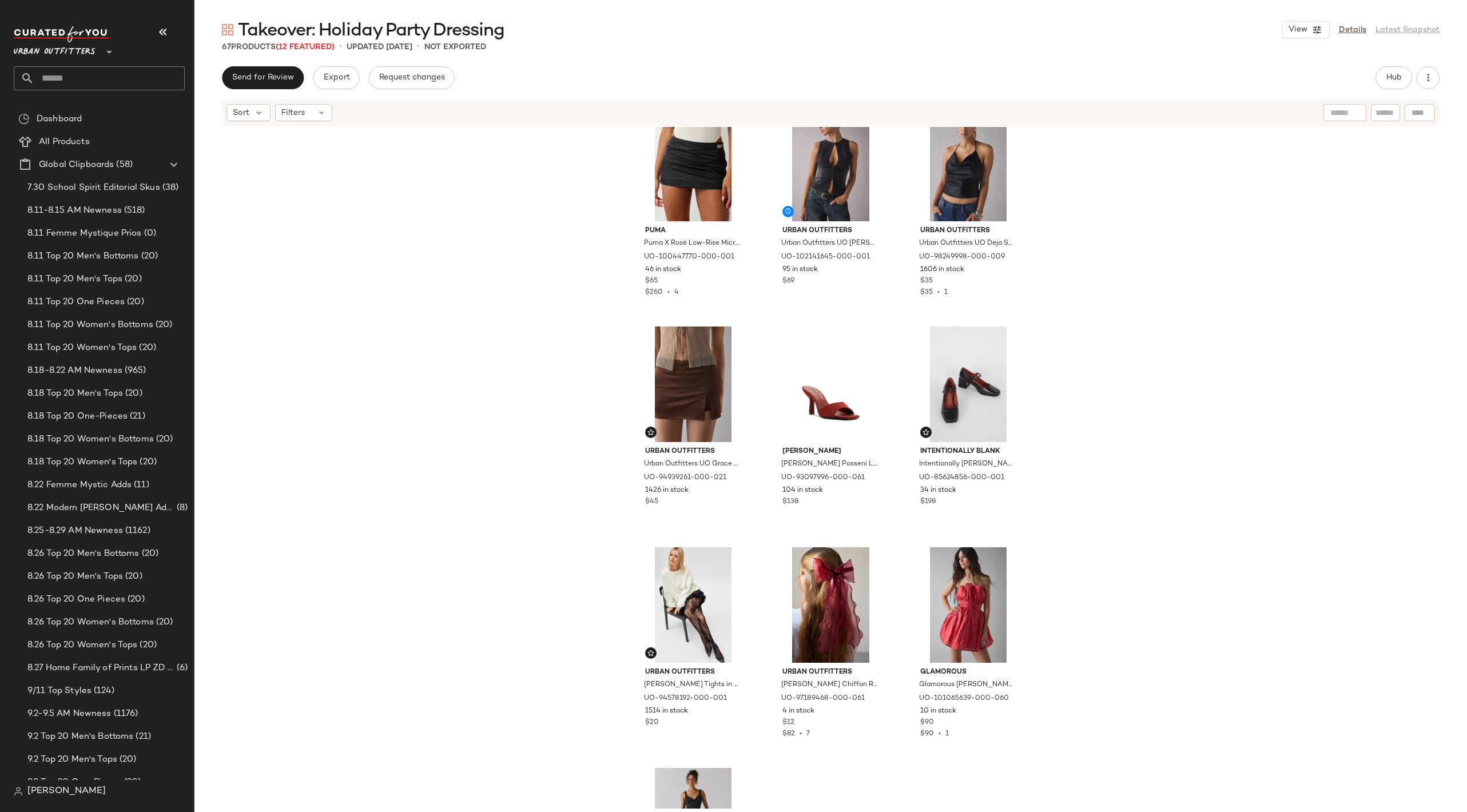
scroll to position [4396, 0]
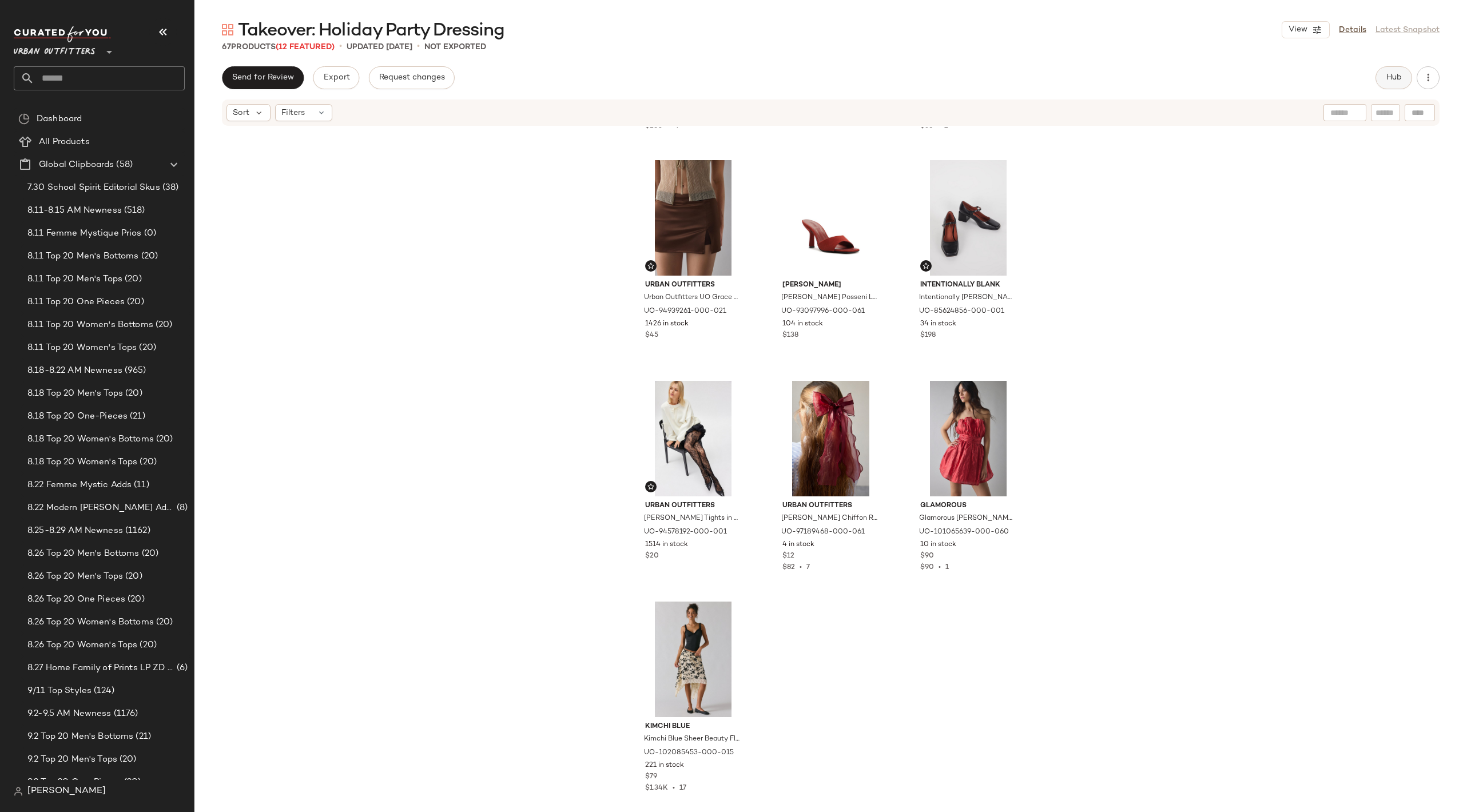
click at [1383, 87] on button "Hub" at bounding box center [1393, 78] width 36 height 22
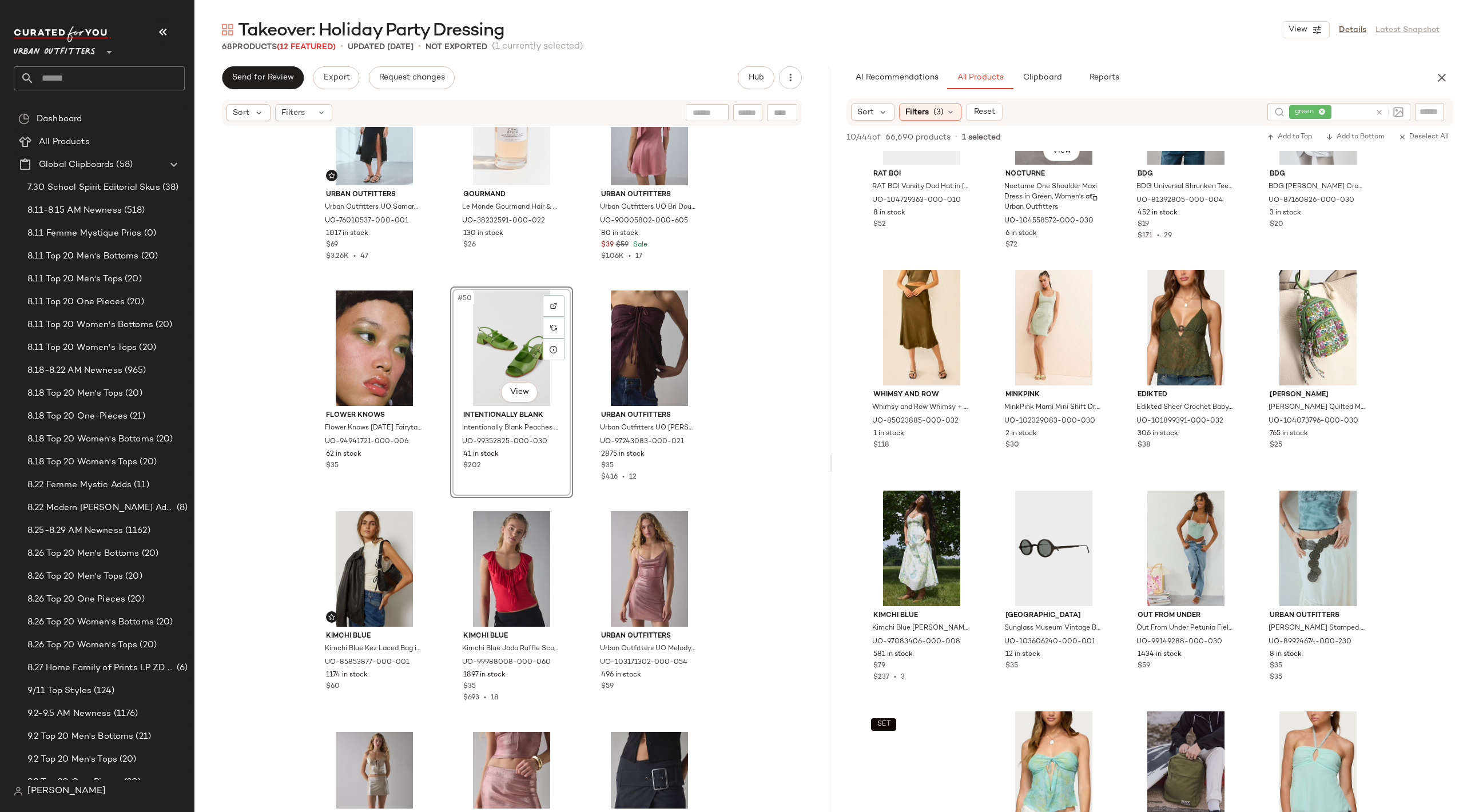
scroll to position [33576, 0]
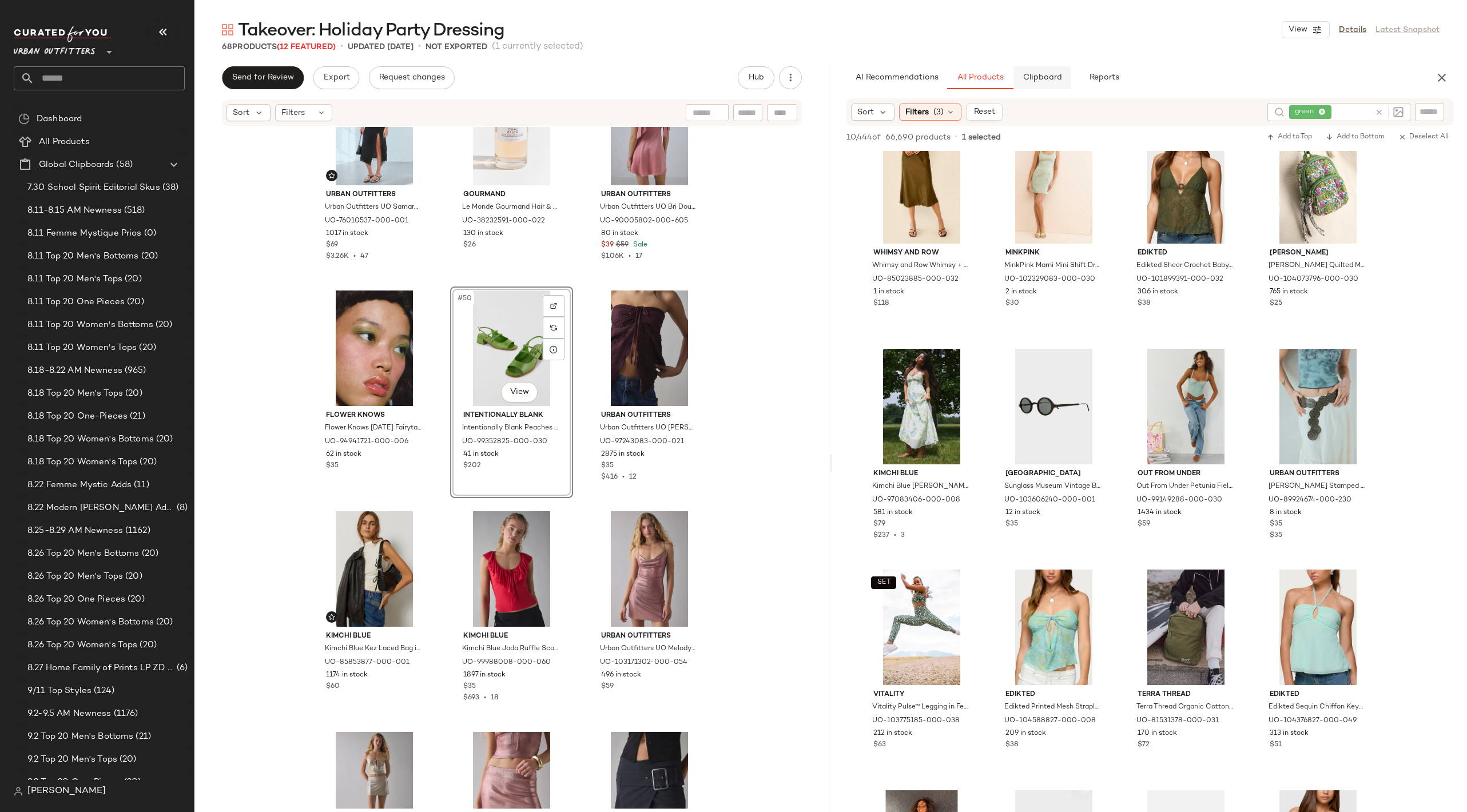
click at [1045, 81] on span "Clipboard" at bounding box center [1042, 78] width 40 height 10
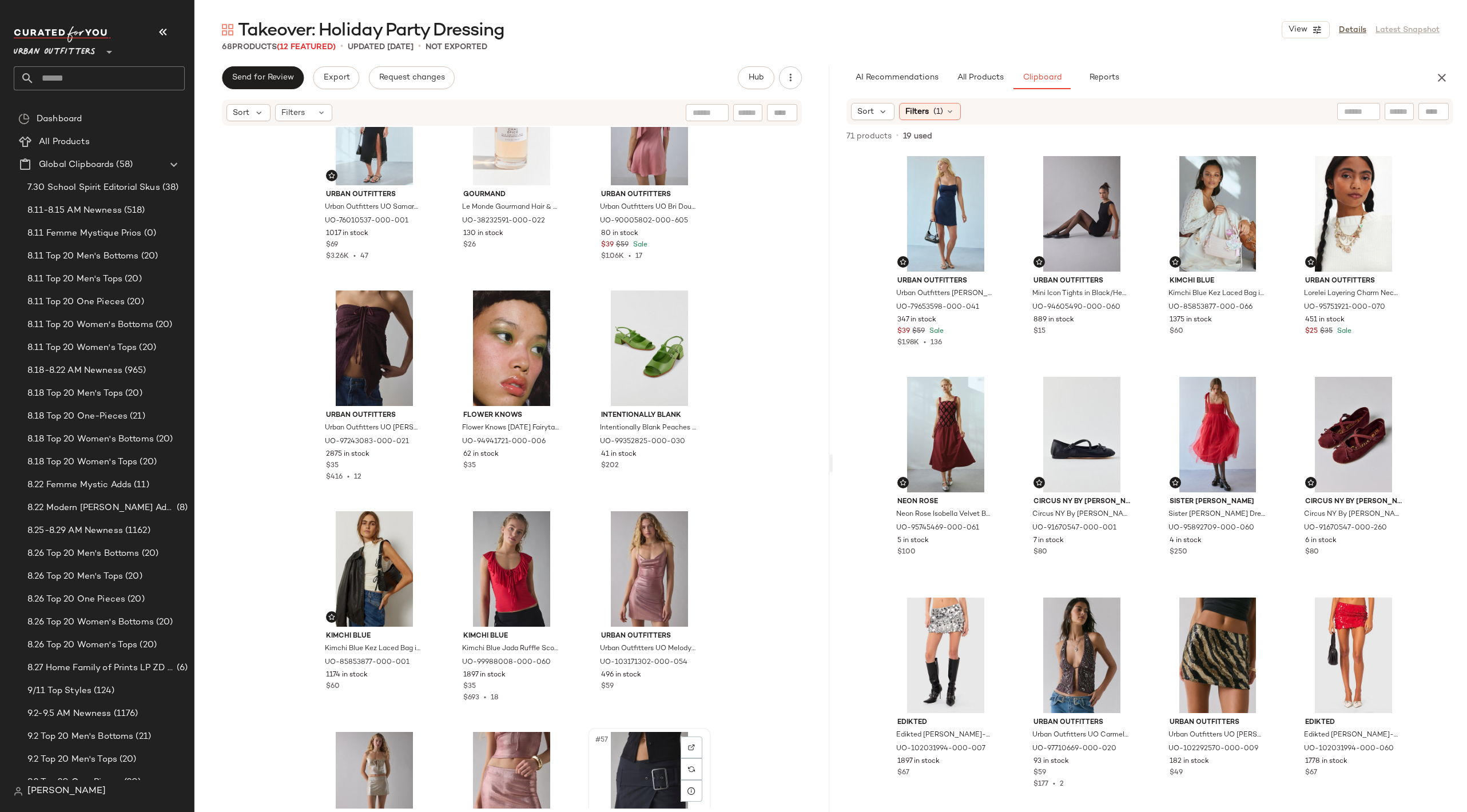
scroll to position [3385, 0]
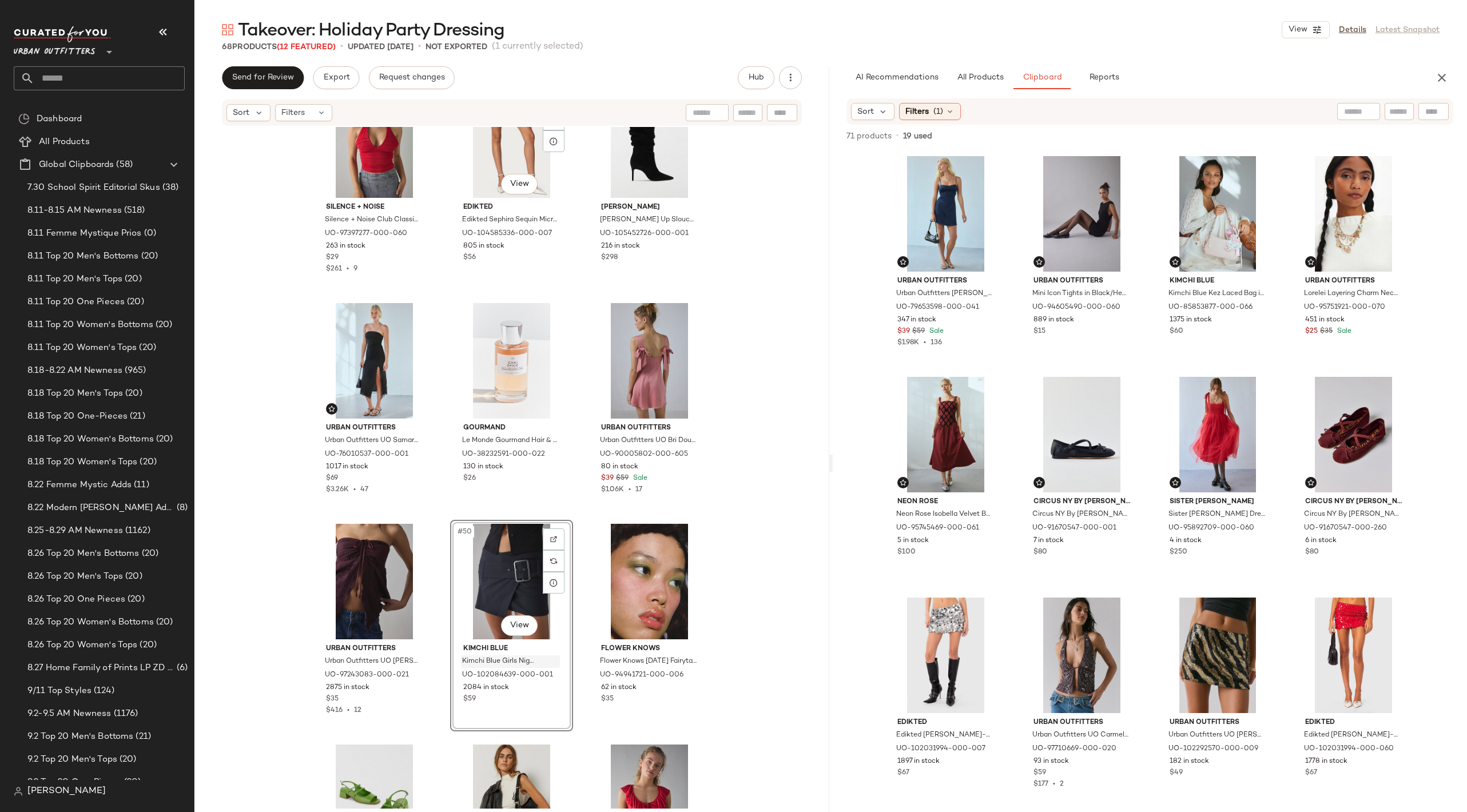
scroll to position [3282, 0]
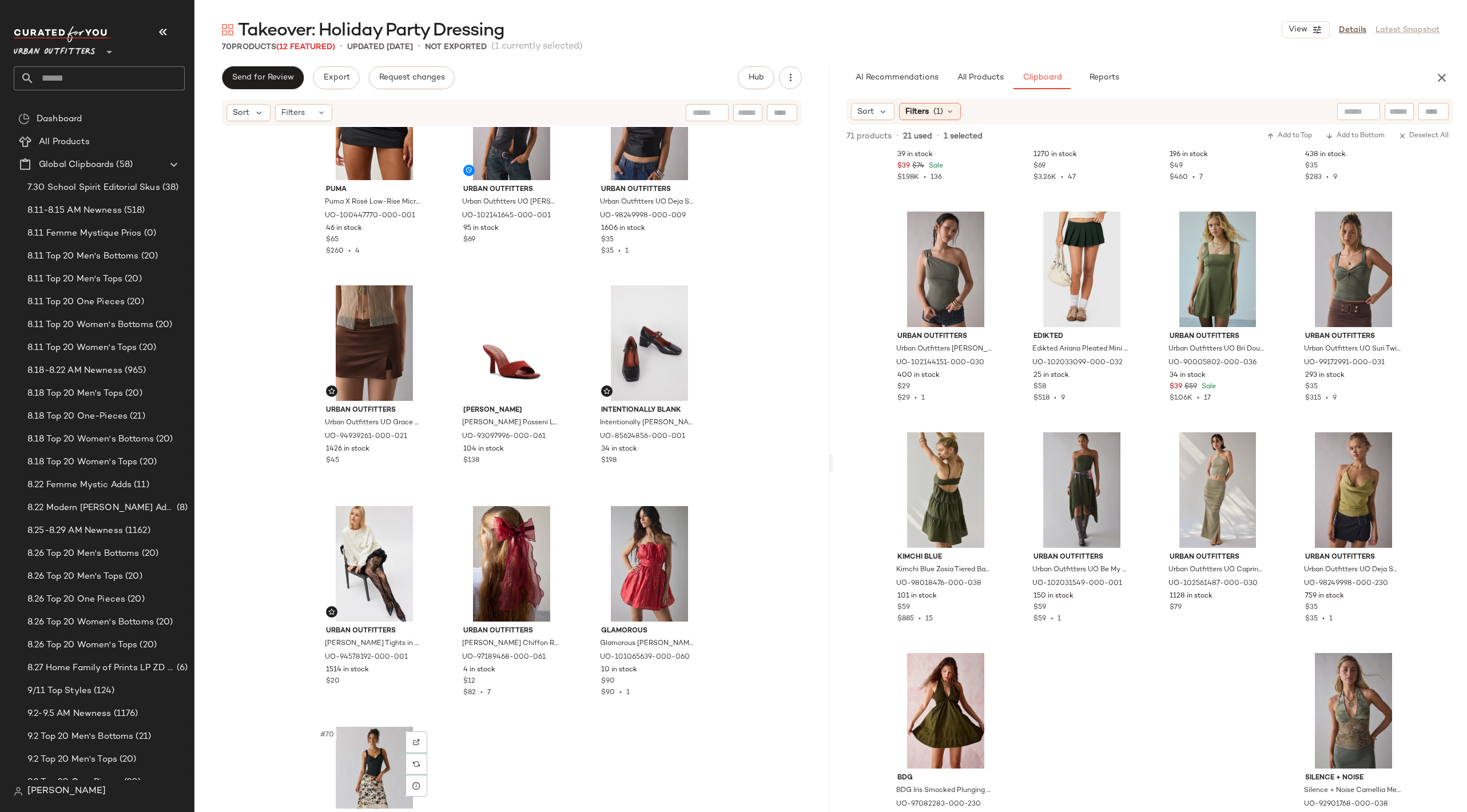
scroll to position [4480, 0]
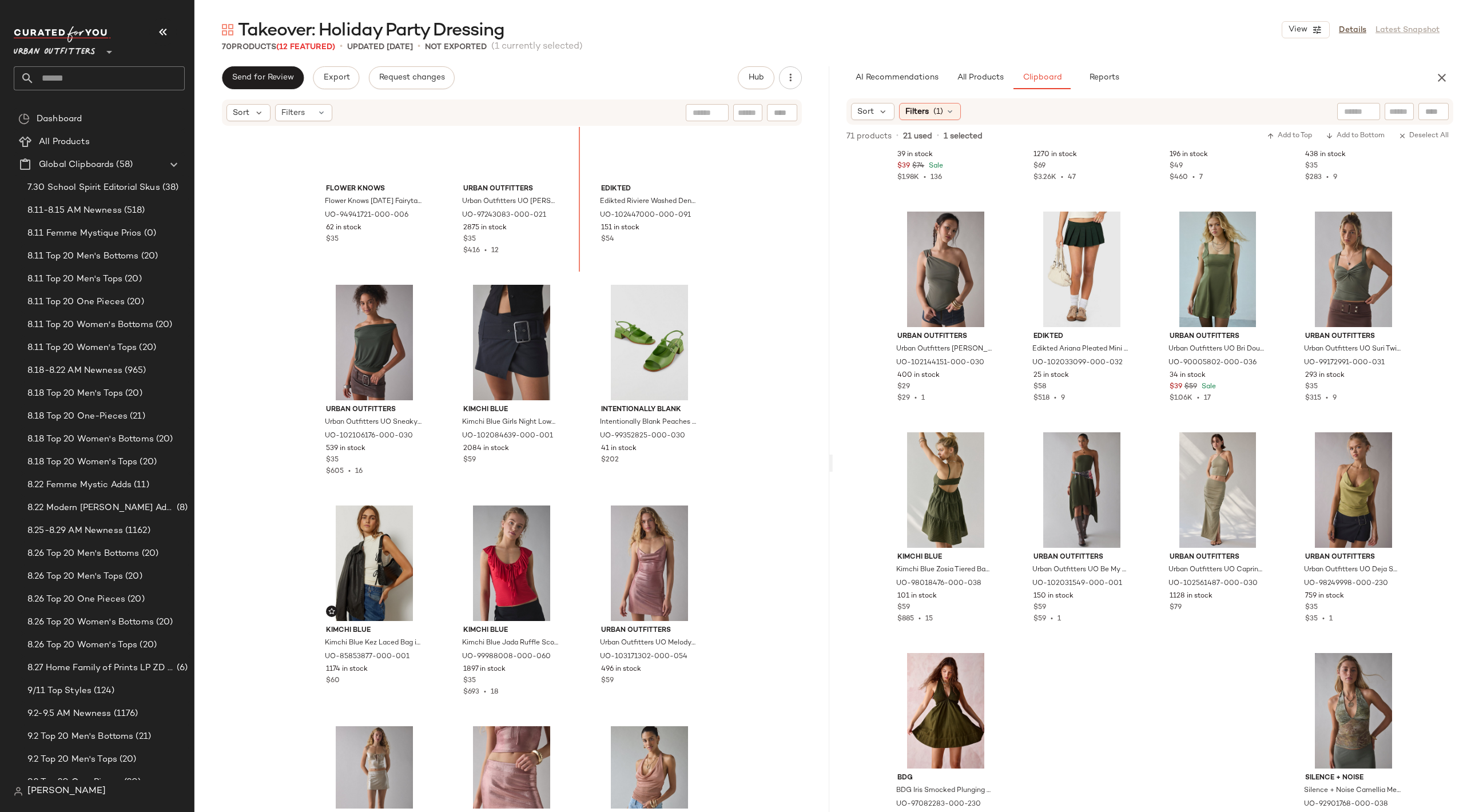
scroll to position [3604, 0]
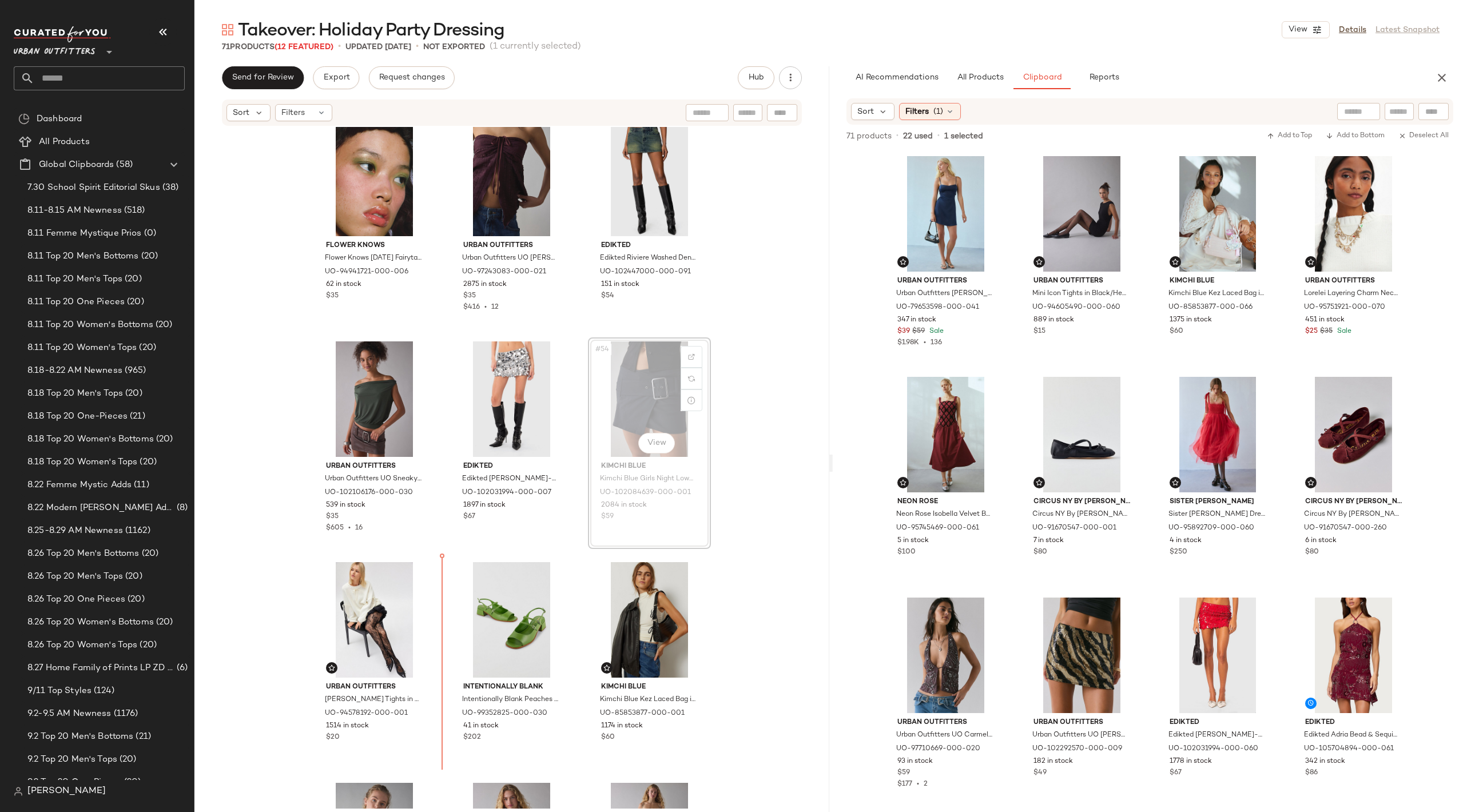
scroll to position [3591, 0]
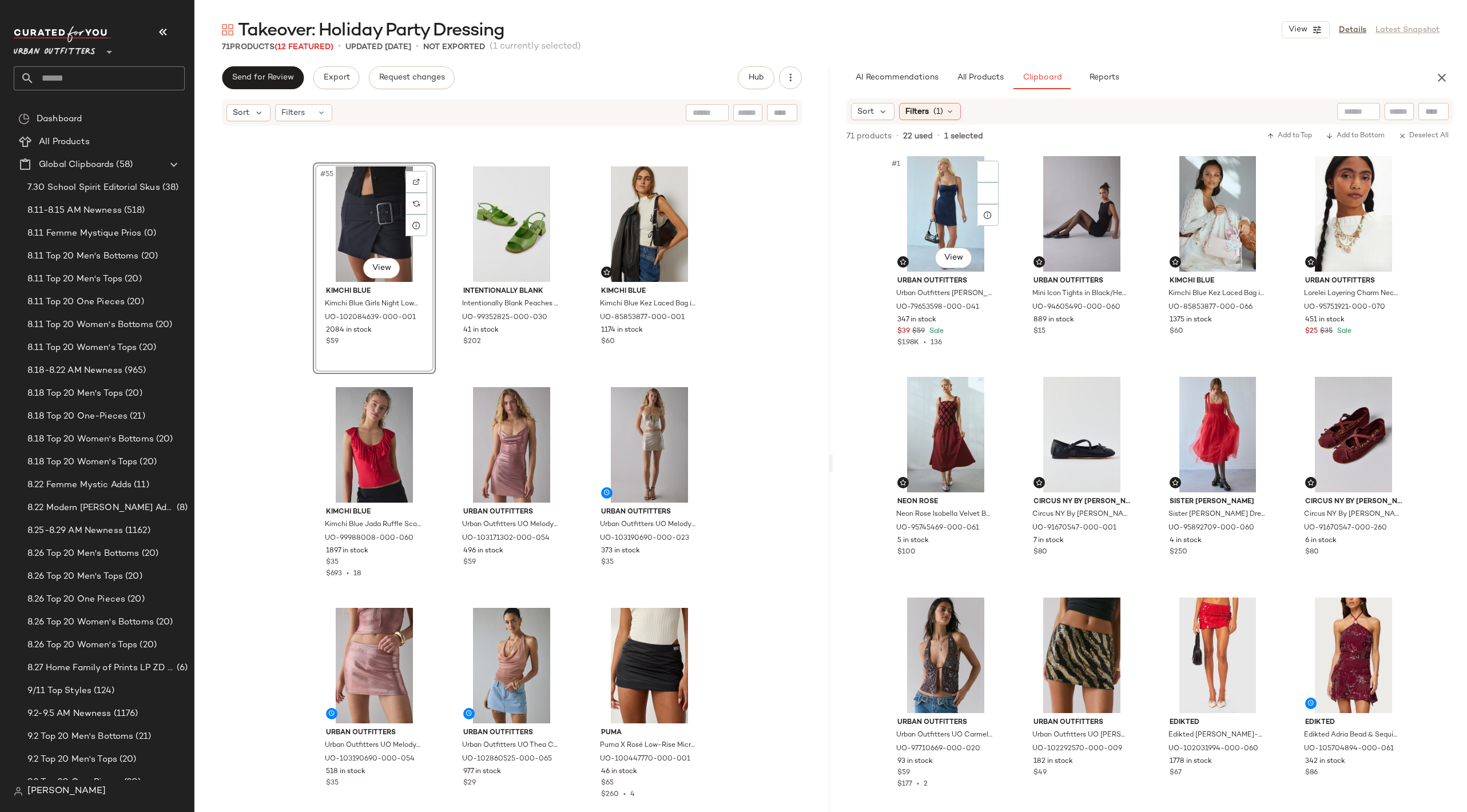
scroll to position [2, 0]
click at [620, 599] on div "#55 View Kimchi Blue Kimchi Blue Girls Night Low-Rise Belted Wrap Micro Mini Sk…" at bounding box center [512, 468] width 635 height 681
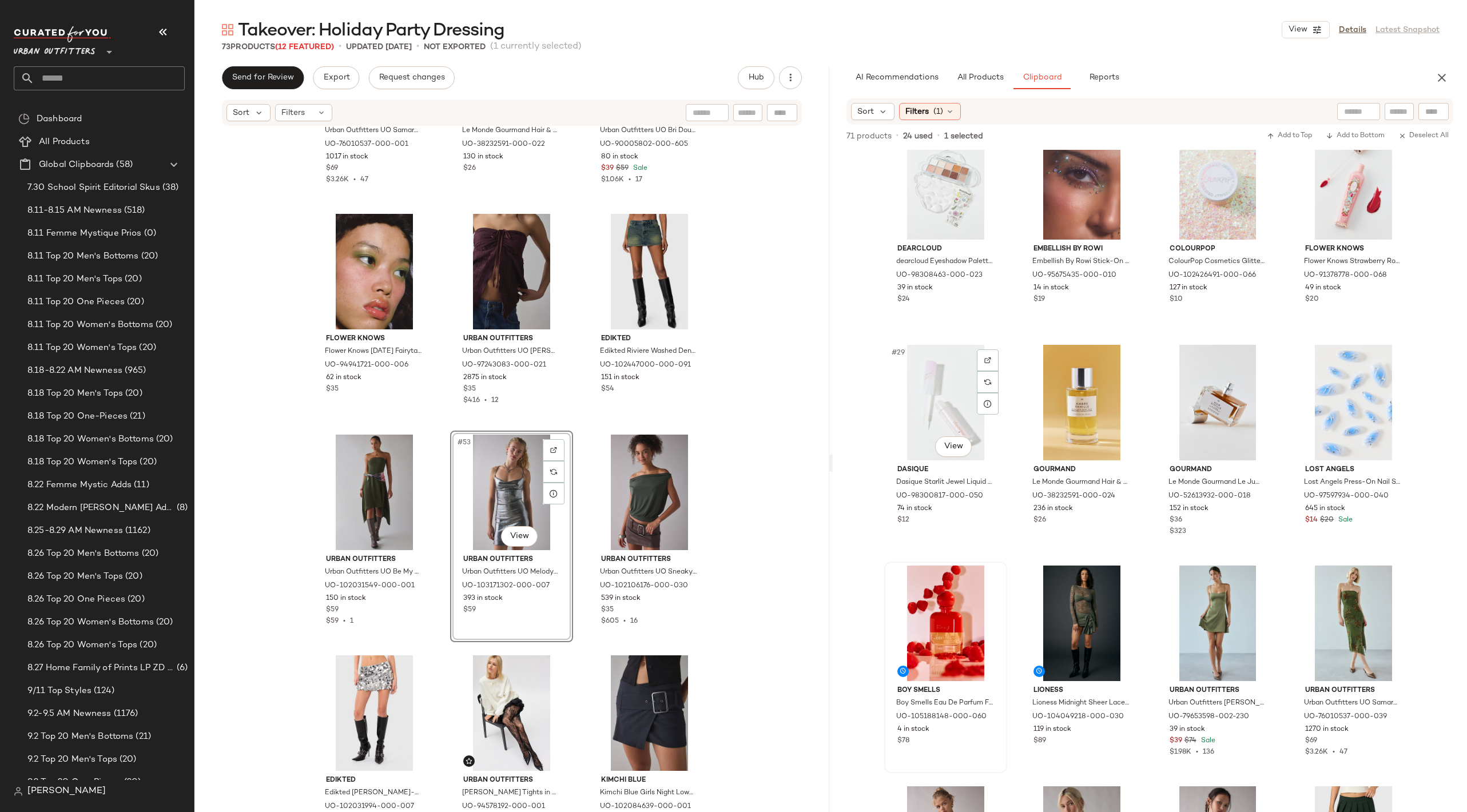
scroll to position [1309, 0]
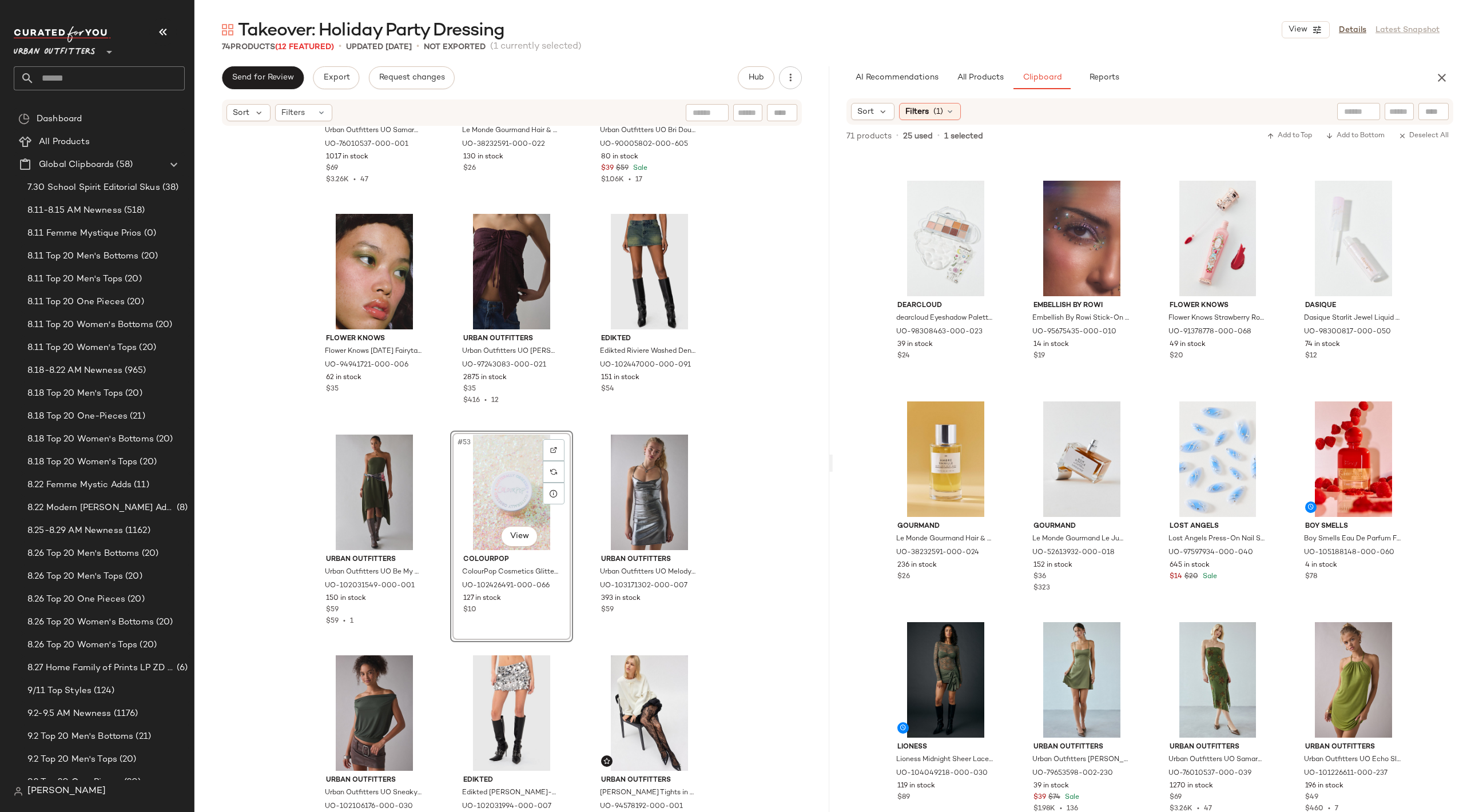
click at [494, 504] on div "#53 View" at bounding box center [511, 493] width 115 height 116
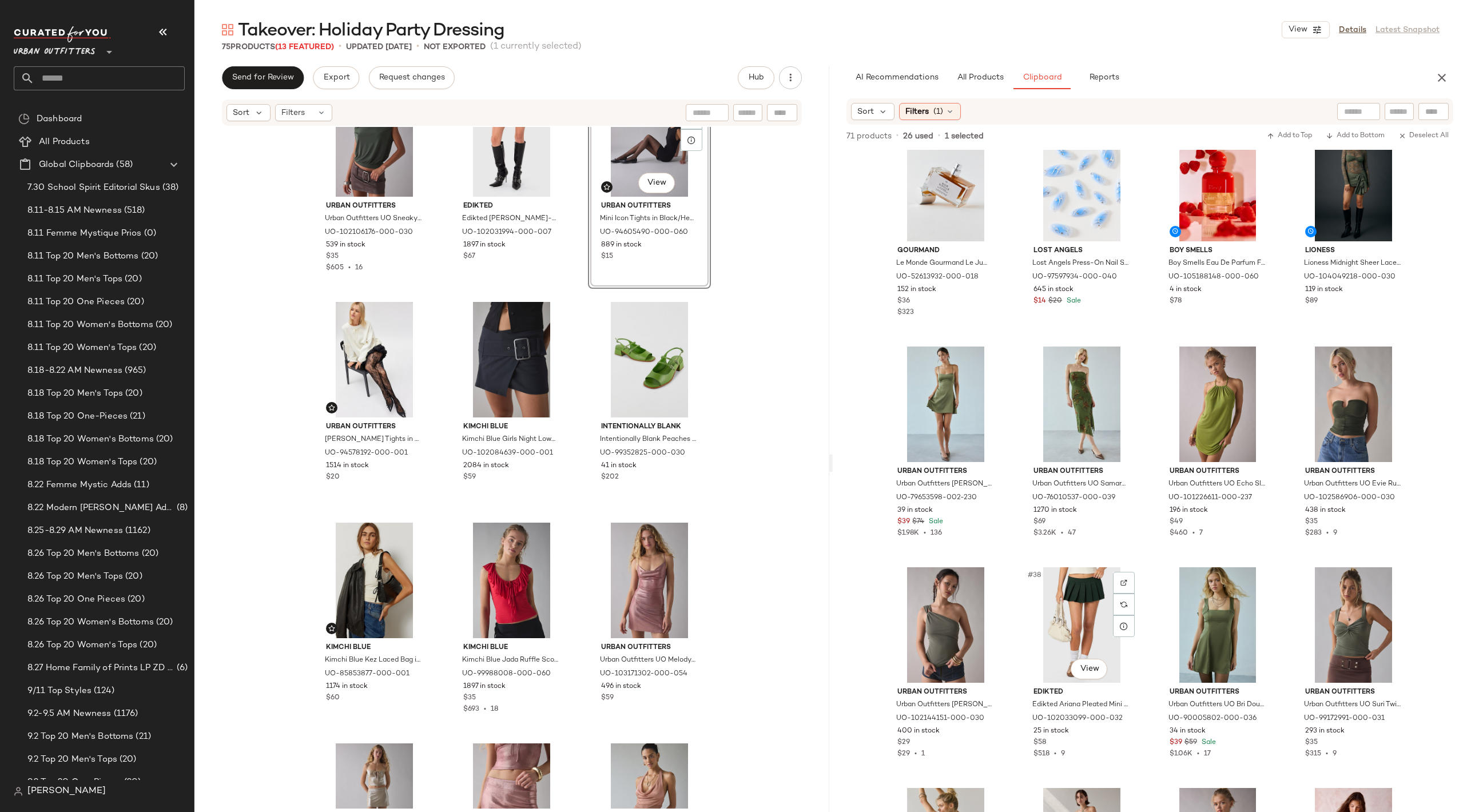
scroll to position [1645, 0]
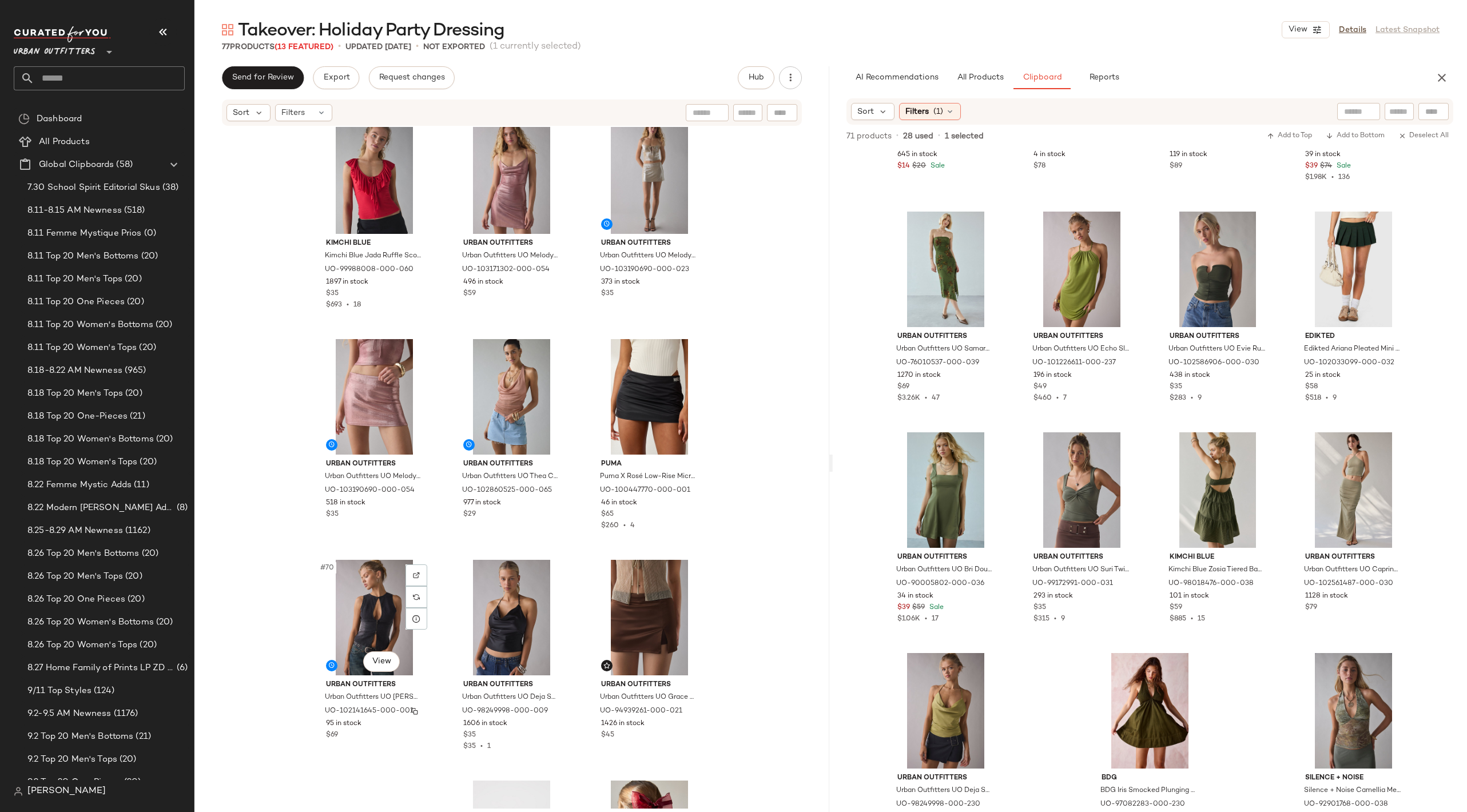
scroll to position [4607, 0]
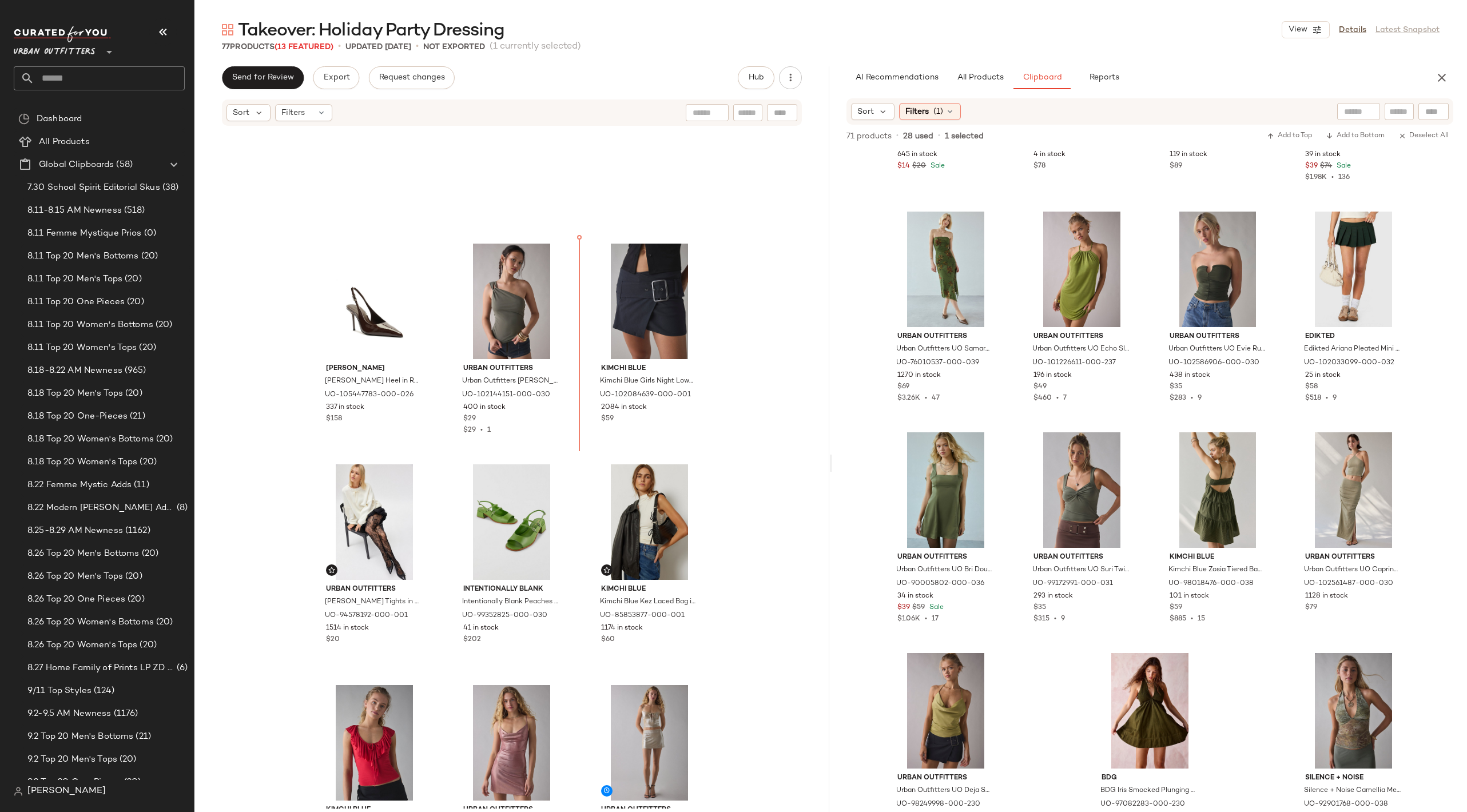
scroll to position [4070, 0]
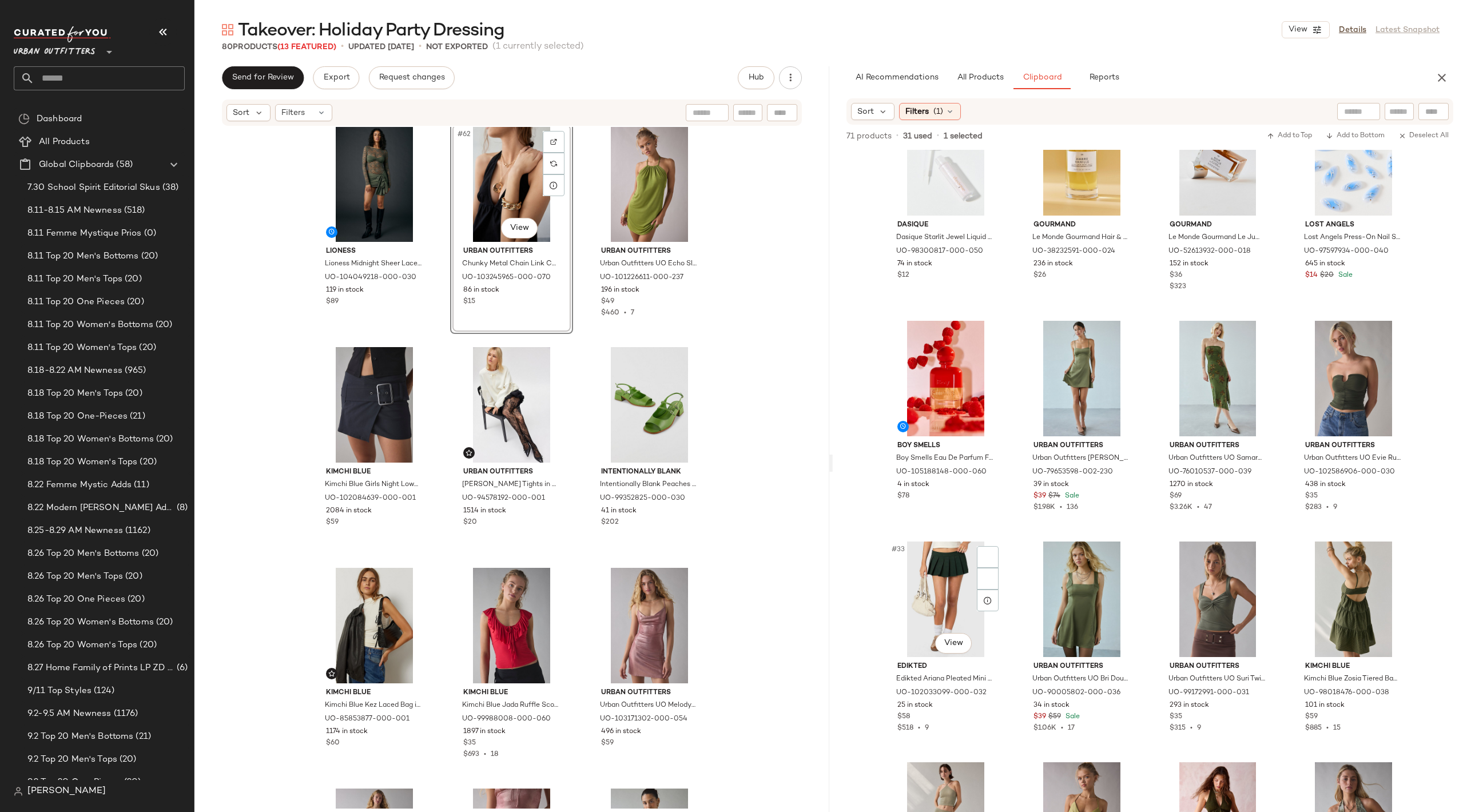
scroll to position [1499, 0]
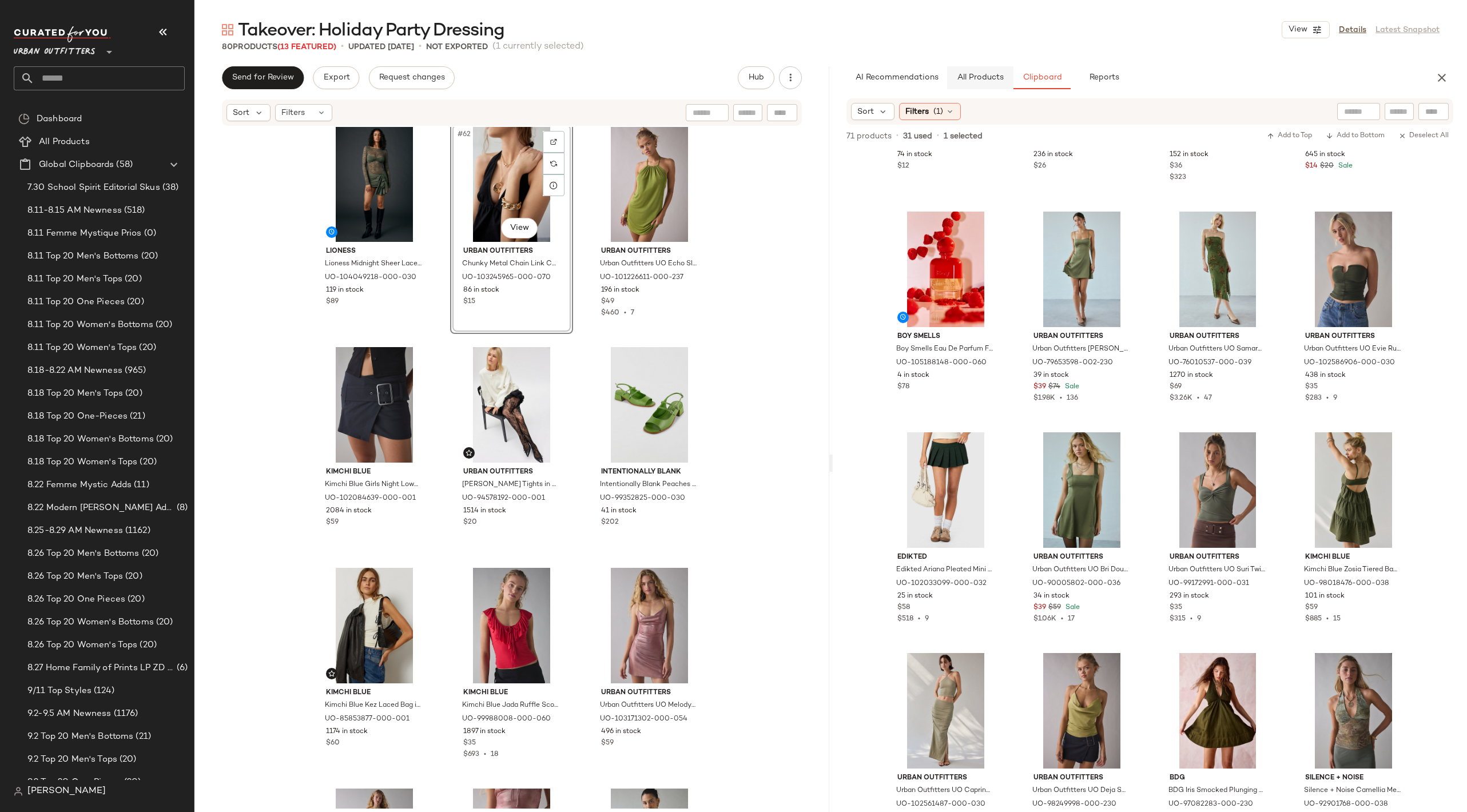
click at [971, 80] on span "All Products" at bounding box center [980, 78] width 47 height 10
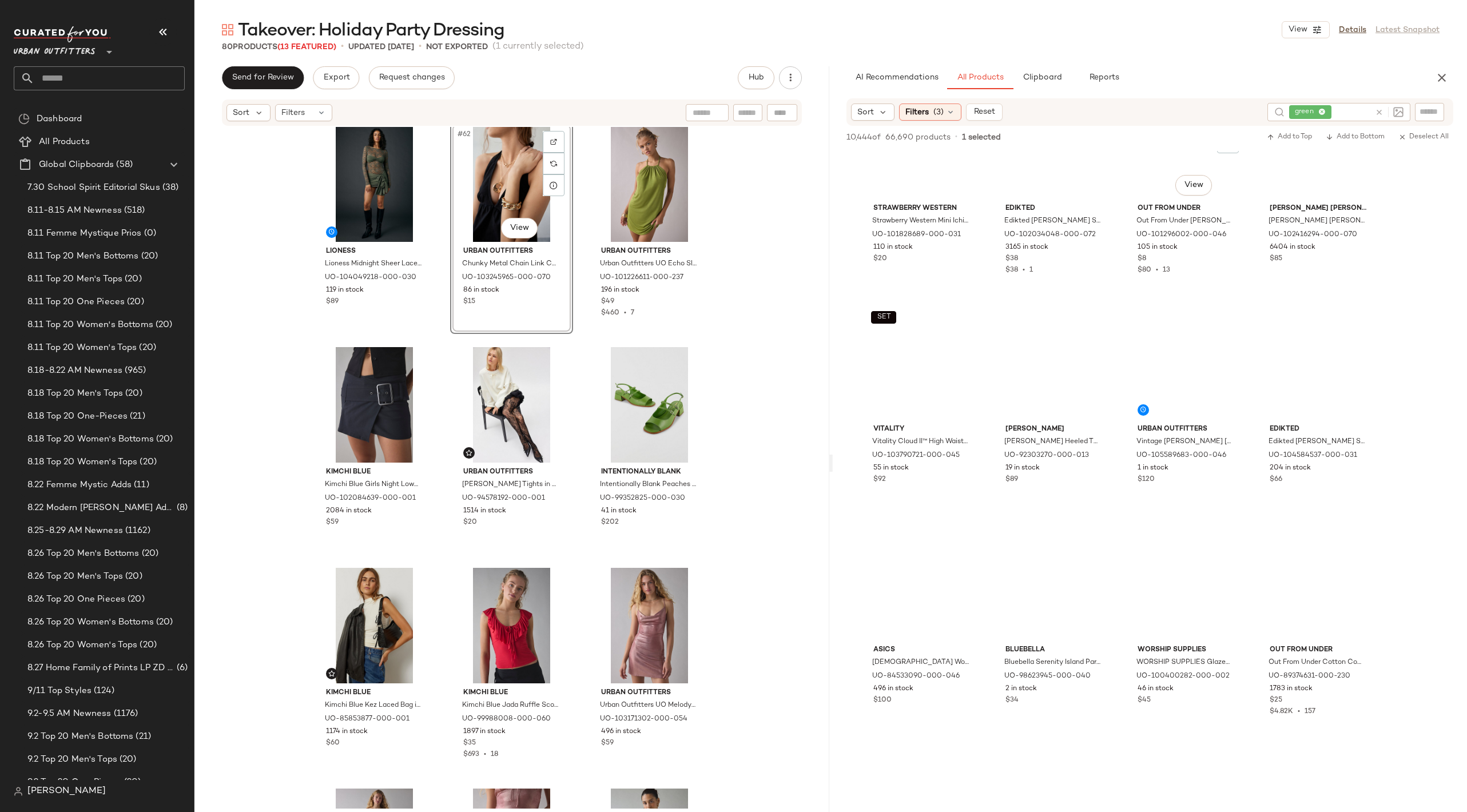
scroll to position [52086, 0]
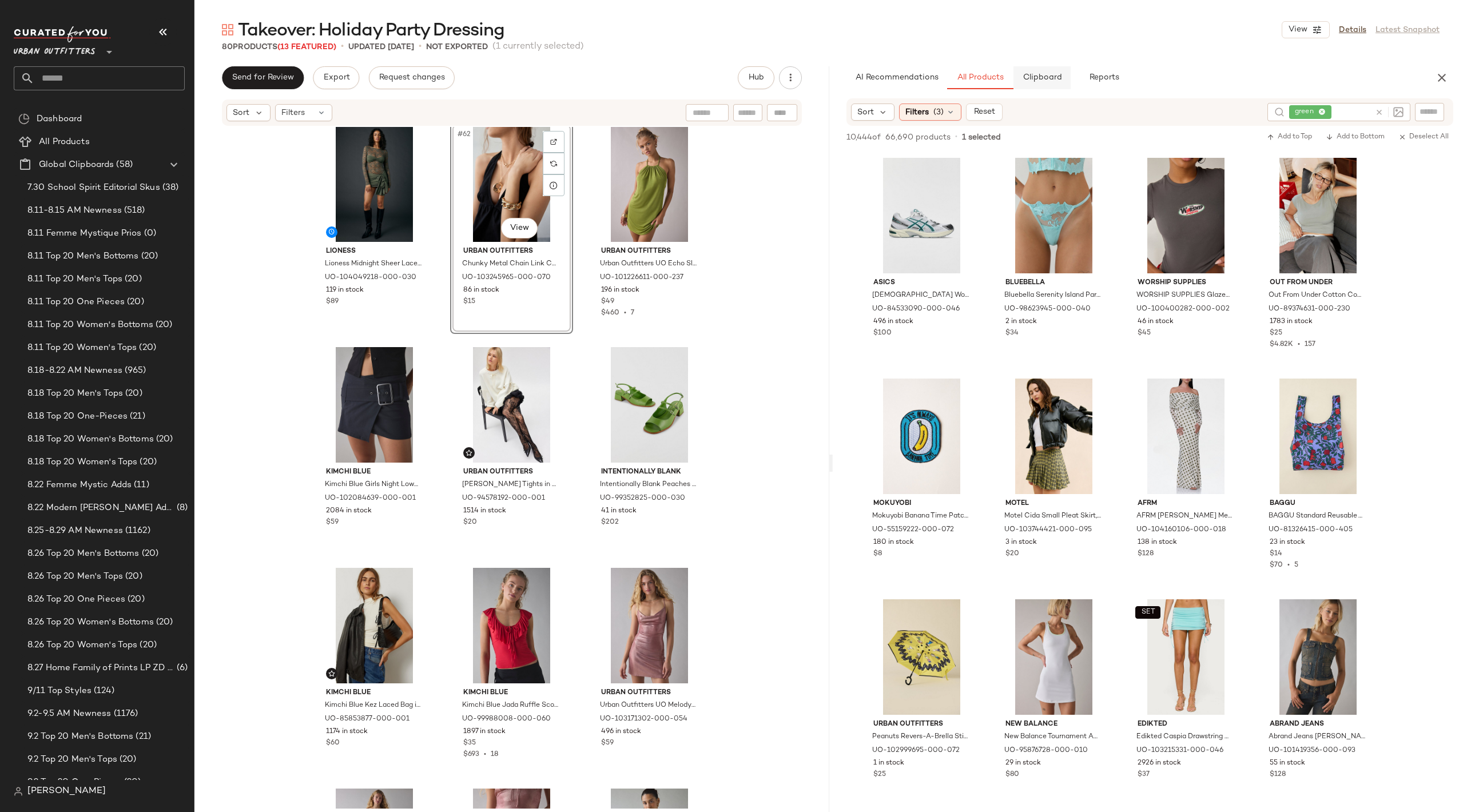
click at [1040, 78] on span "Clipboard" at bounding box center [1042, 78] width 40 height 10
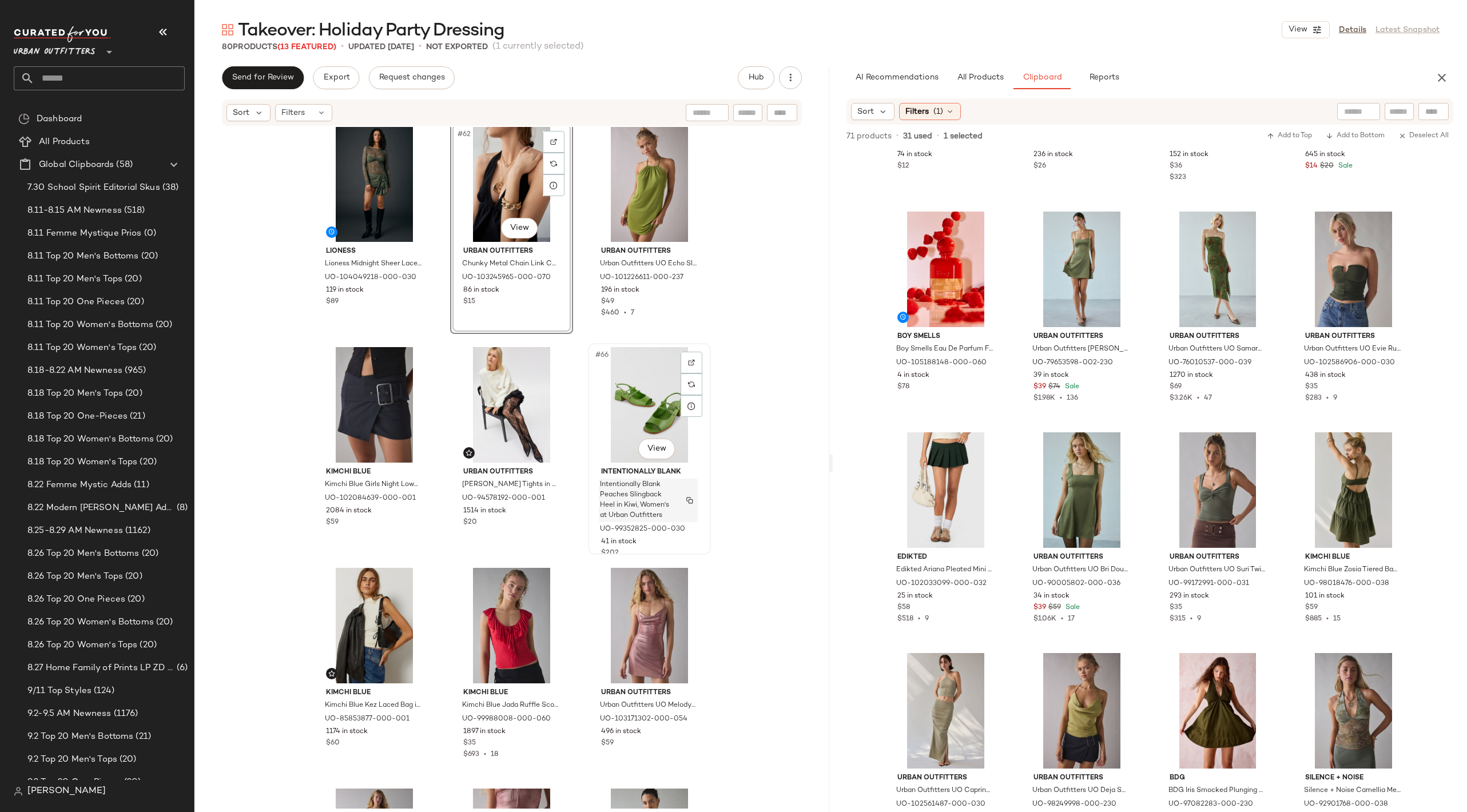
scroll to position [4427, 0]
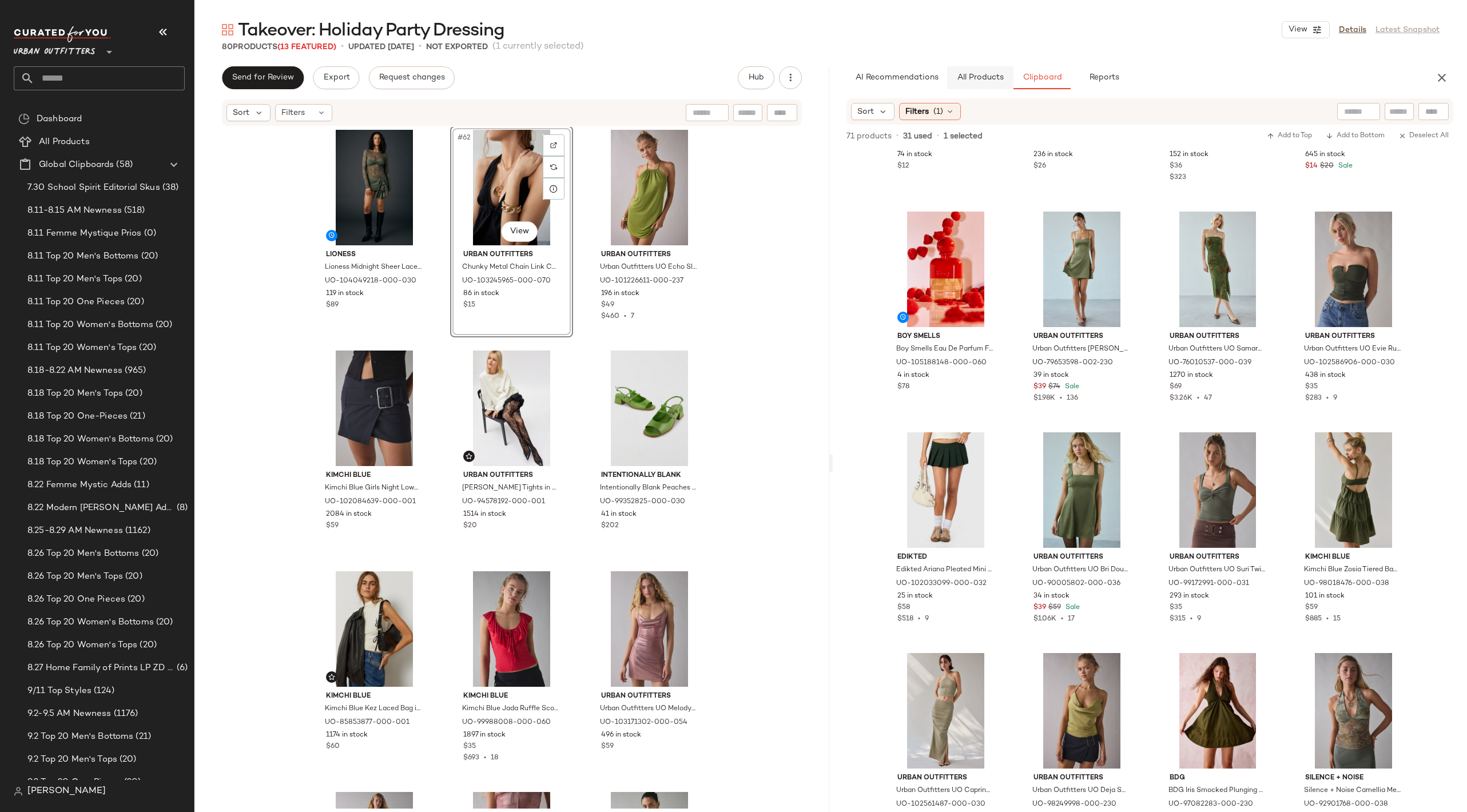
click at [970, 76] on span "All Products" at bounding box center [980, 78] width 47 height 10
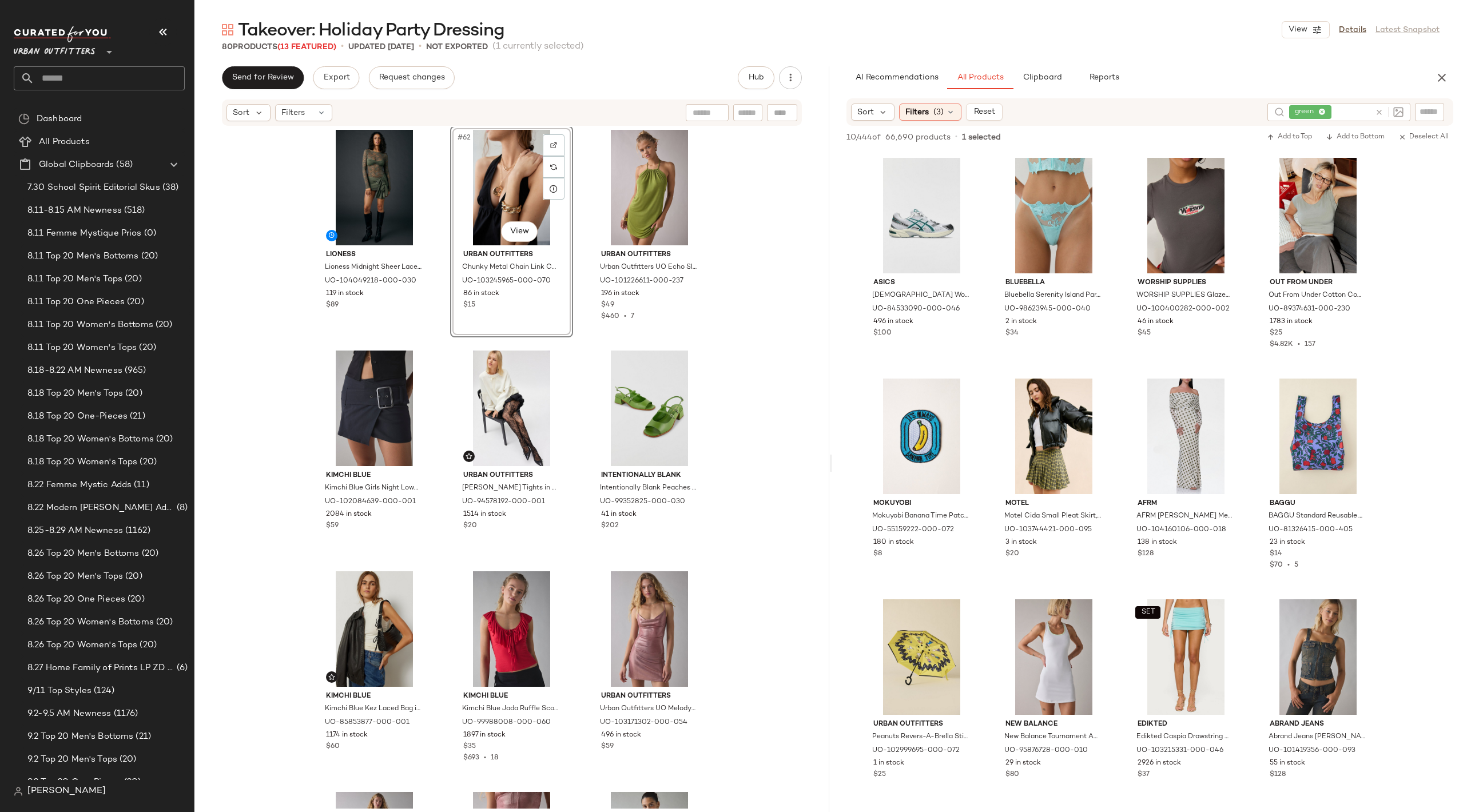
scroll to position [52086, 0]
click at [1383, 111] on icon at bounding box center [1380, 112] width 9 height 9
click at [1426, 112] on input "Filter" at bounding box center [1391, 112] width 97 height 12
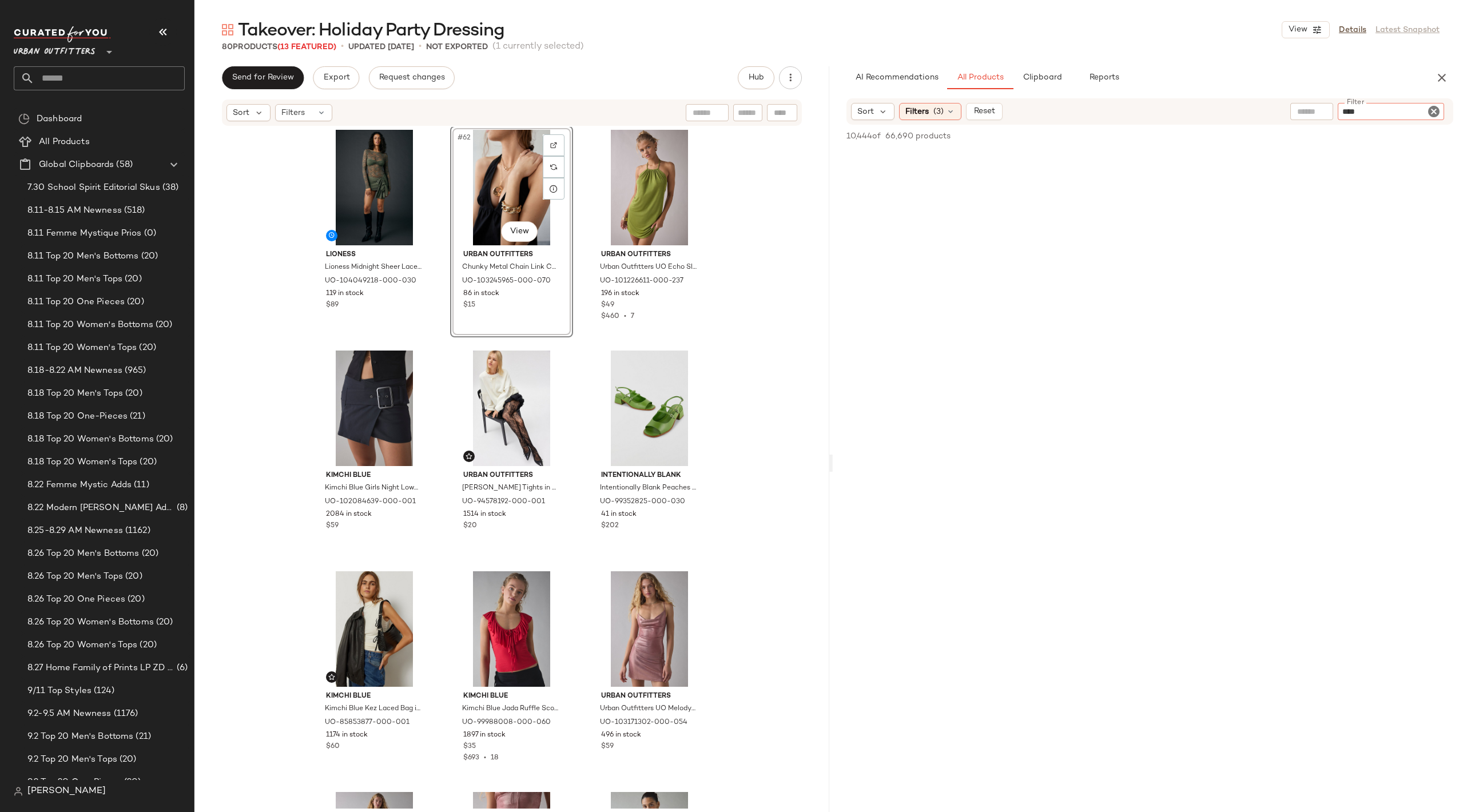
type input "*****"
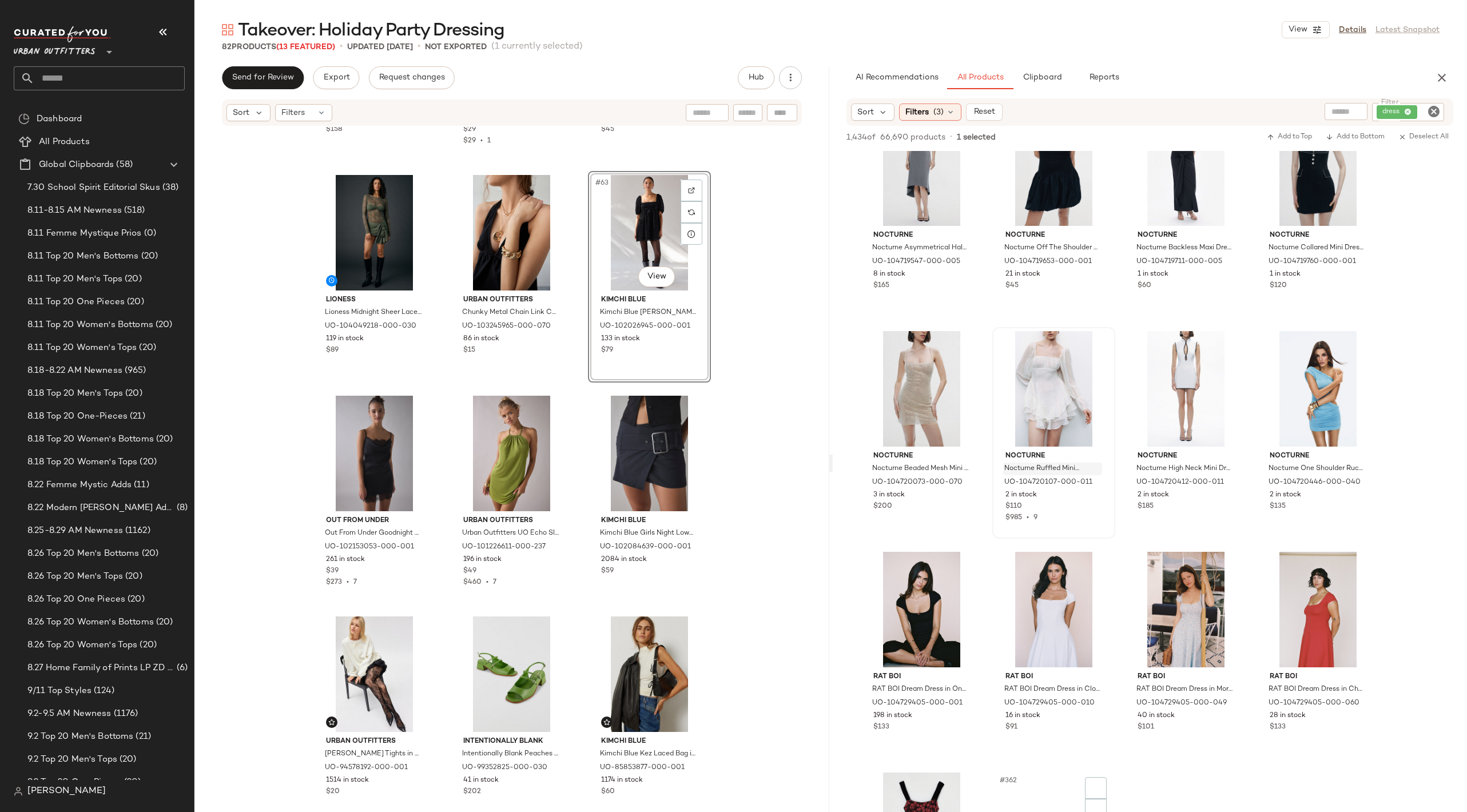
scroll to position [6393, 0]
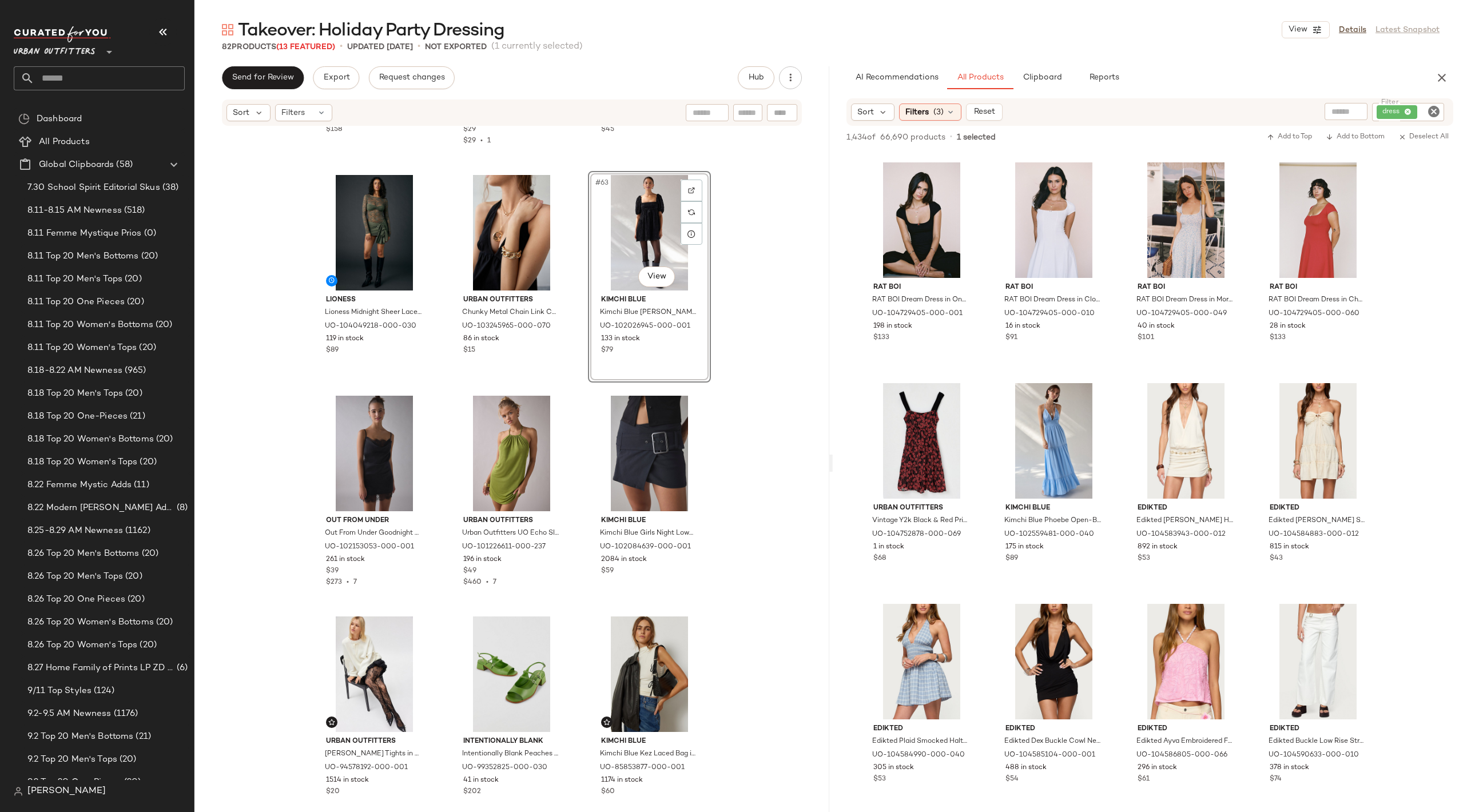
click at [80, 84] on input "text" at bounding box center [110, 79] width 151 height 24
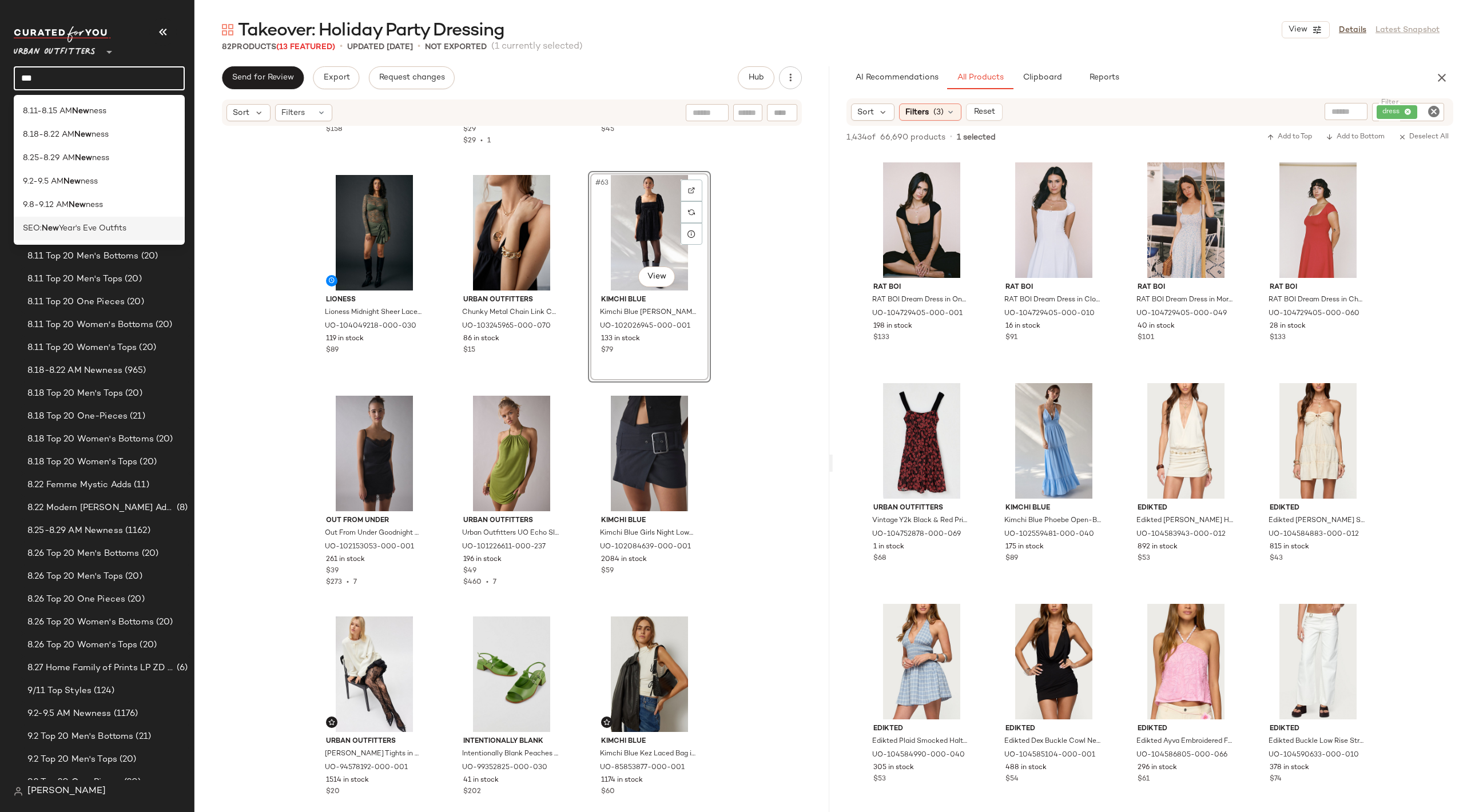
type input "***"
click at [80, 236] on div "SEO: New Year's Eve Outfits" at bounding box center [99, 228] width 171 height 23
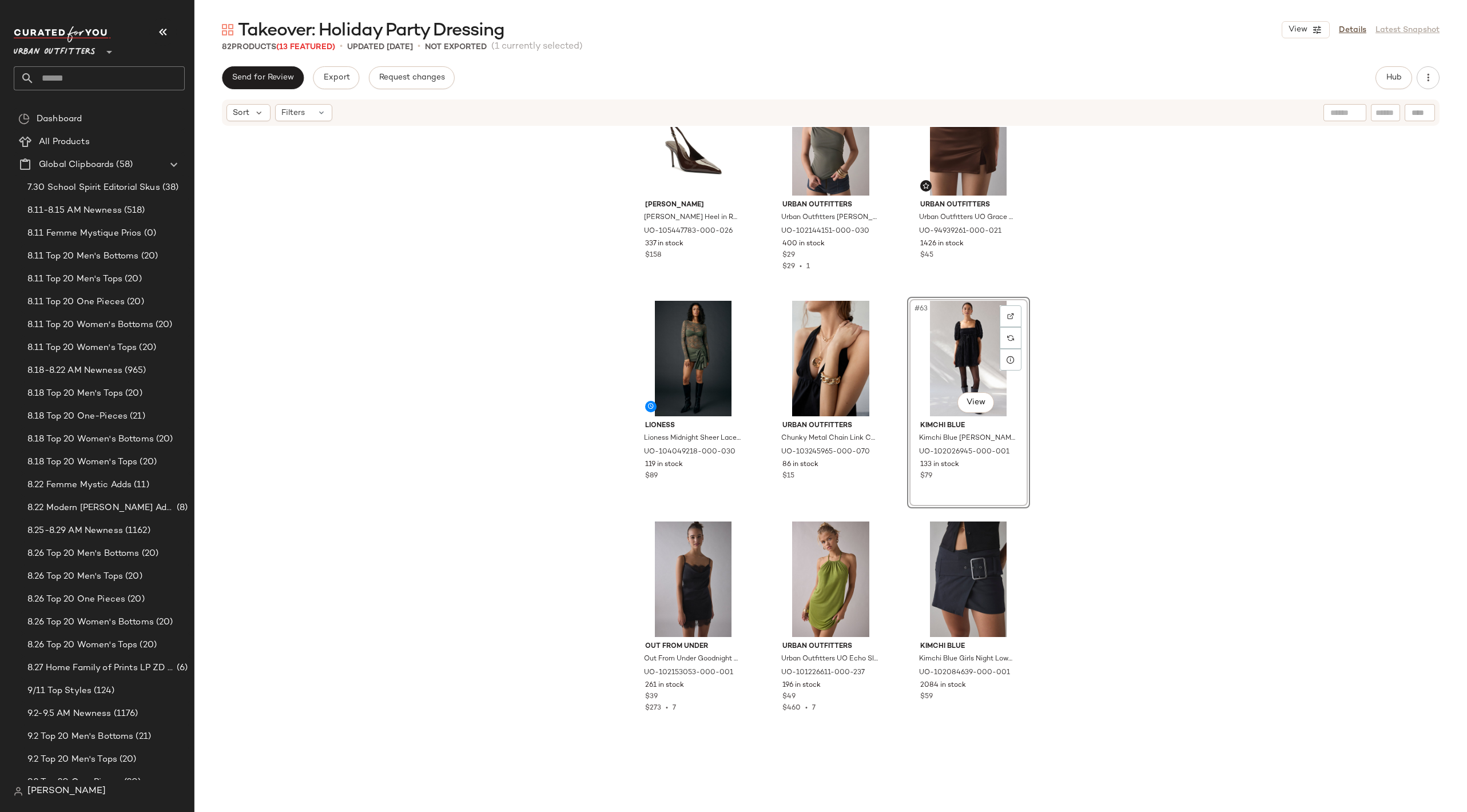
scroll to position [4305, 0]
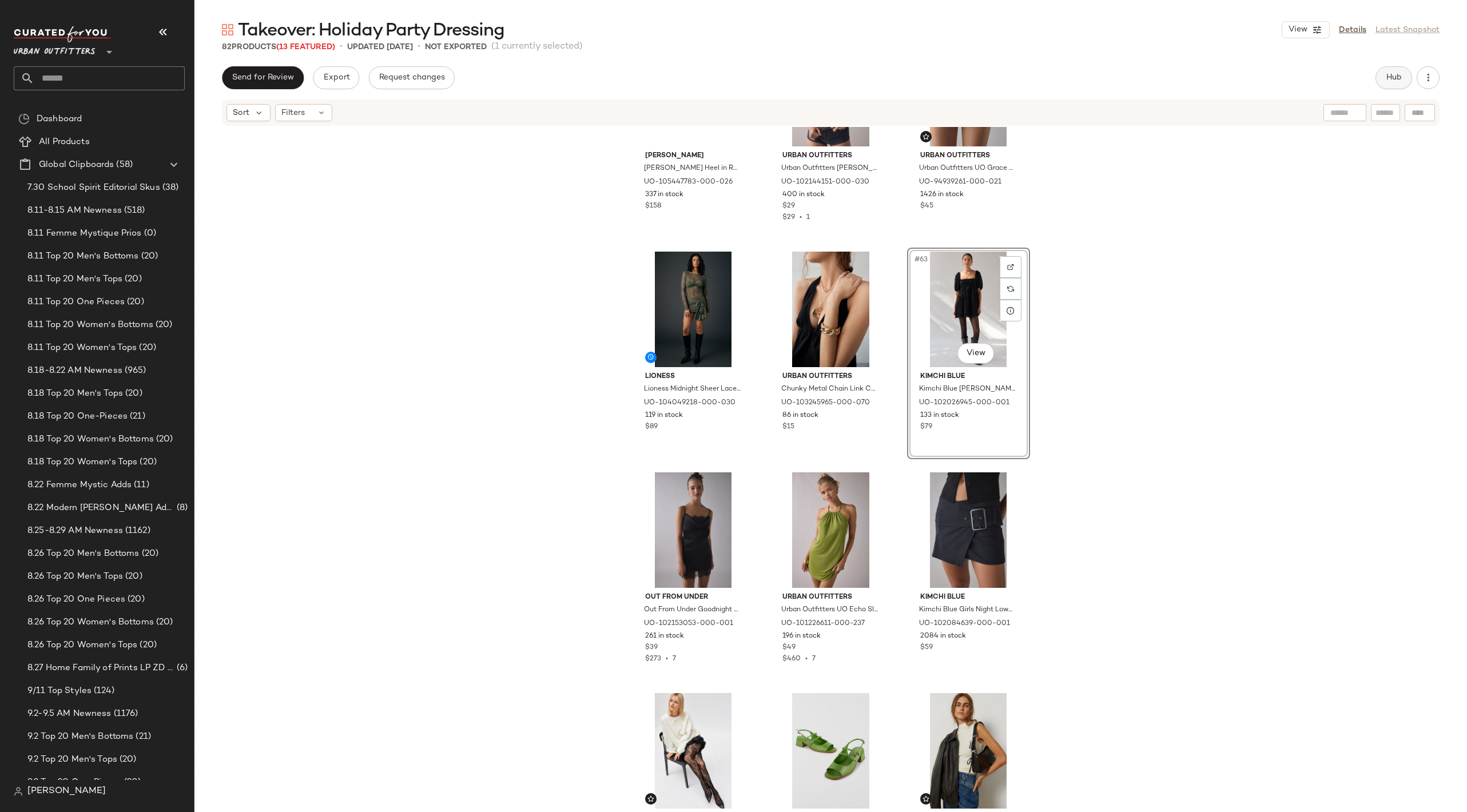
click at [1394, 75] on span "Hub" at bounding box center [1393, 78] width 16 height 10
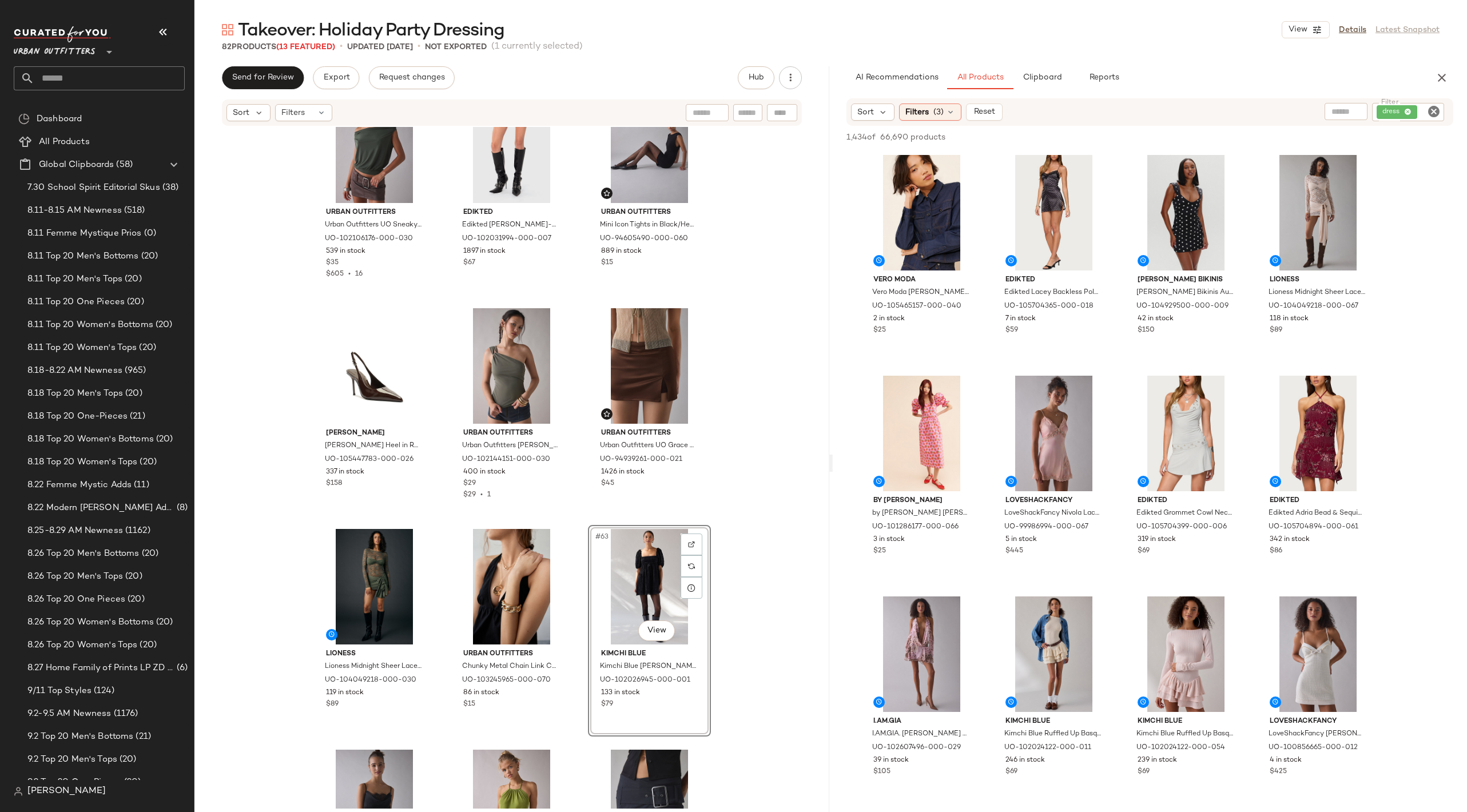
scroll to position [4038, 0]
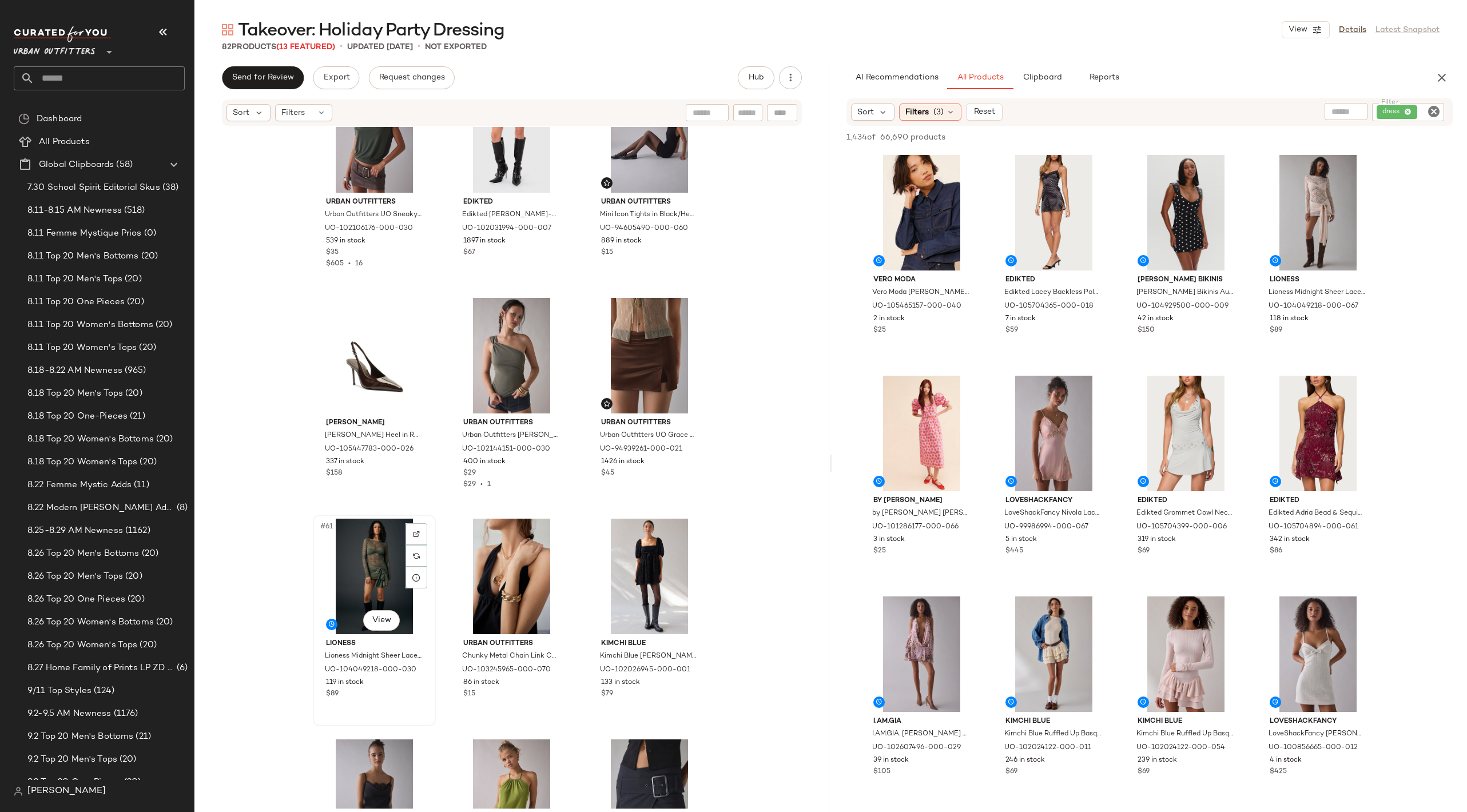
click at [338, 564] on div "#61 View" at bounding box center [374, 577] width 115 height 116
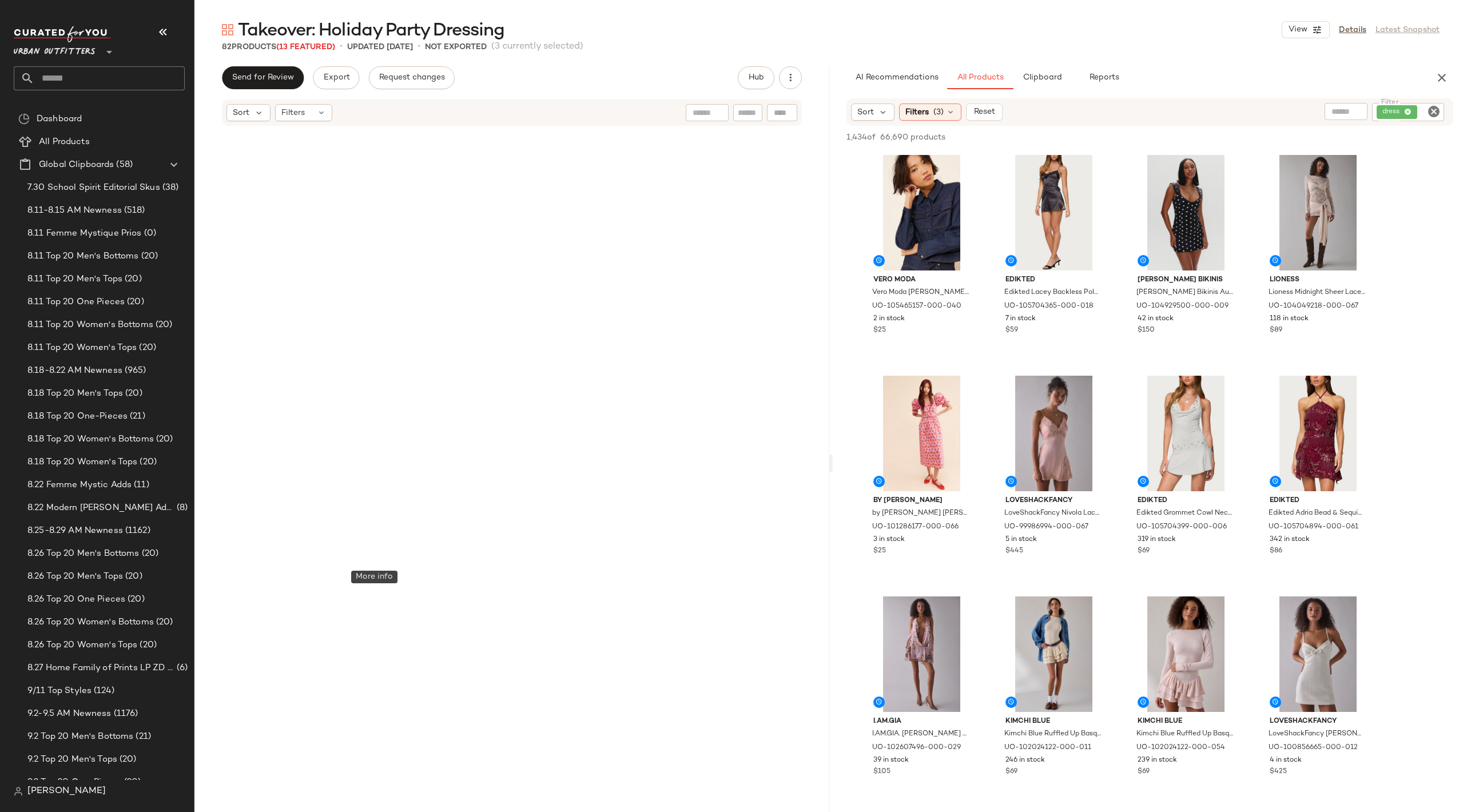
scroll to position [4038, 0]
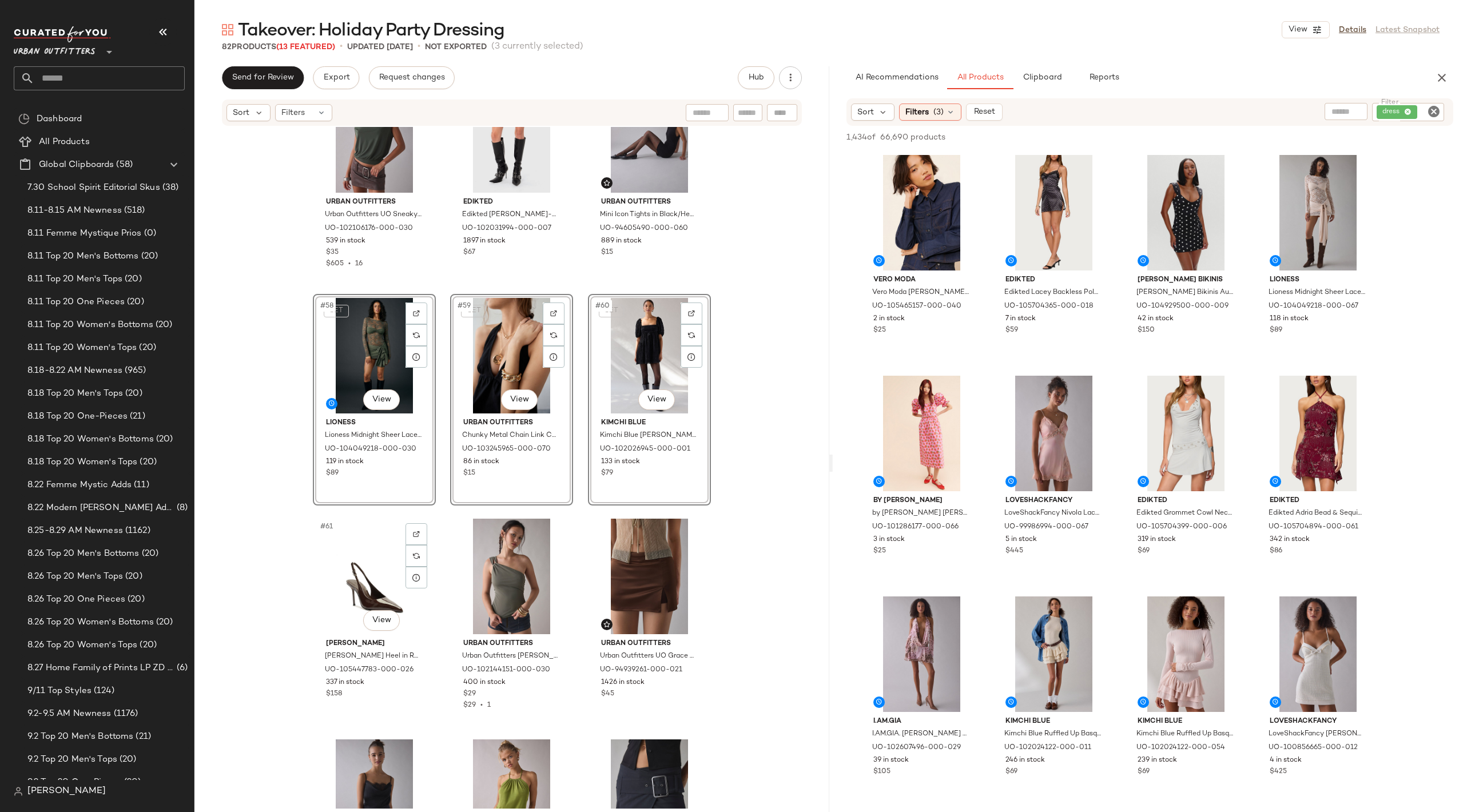
click at [298, 537] on div "Urban Outfitters Urban Outfitters UO Be My World Strapless Asymmetrical Hanky H…" at bounding box center [512, 468] width 635 height 681
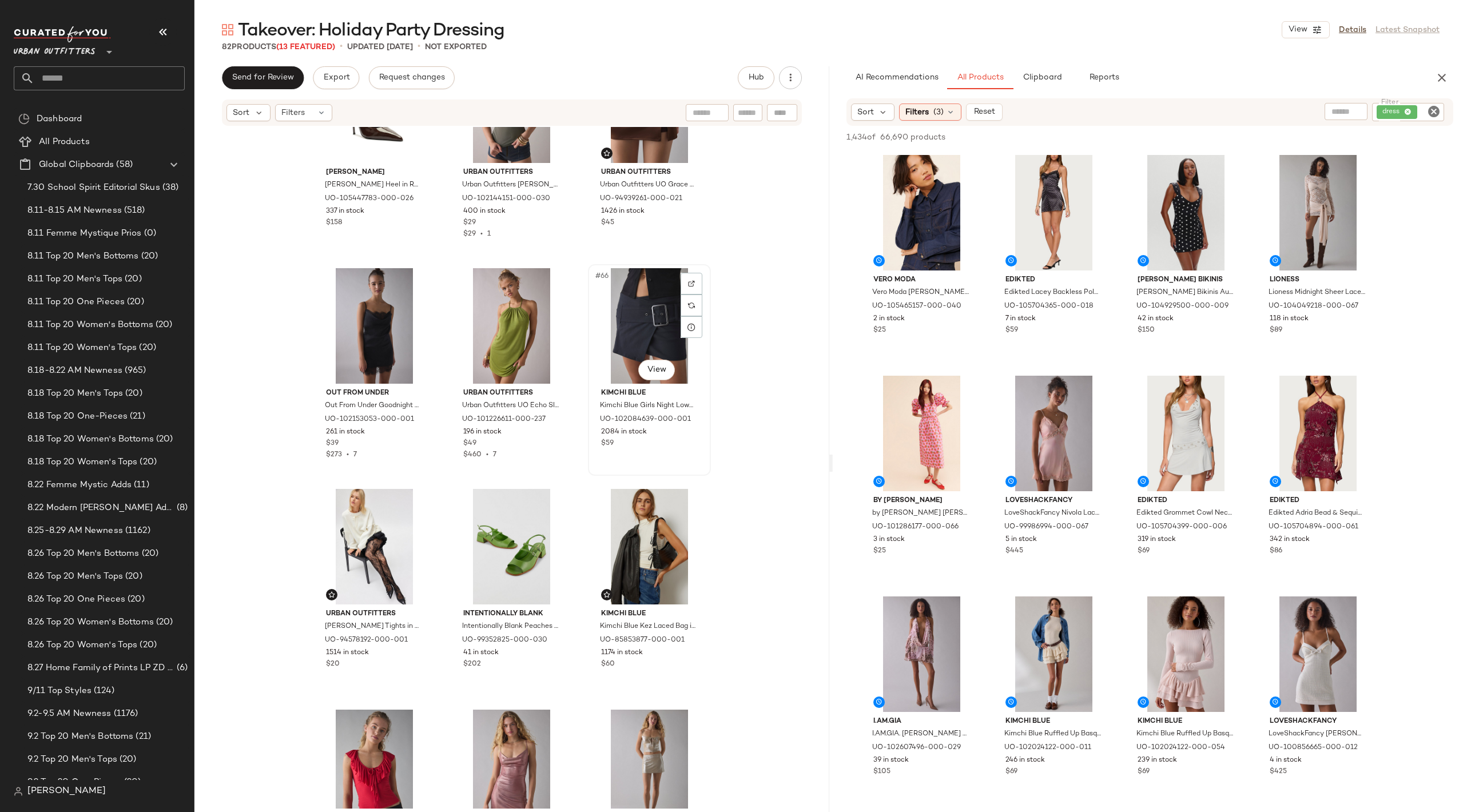
scroll to position [4513, 0]
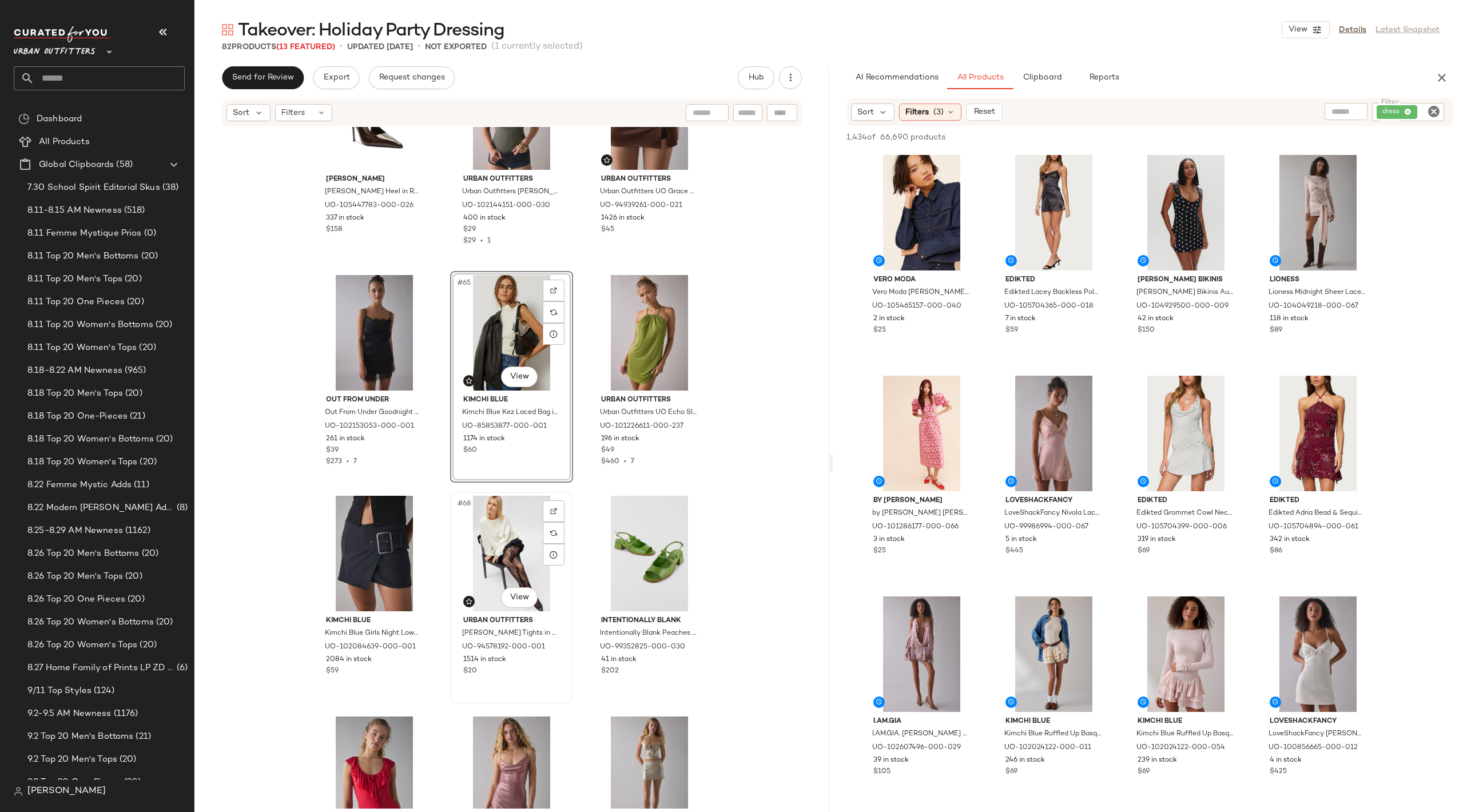
scroll to position [4501, 0]
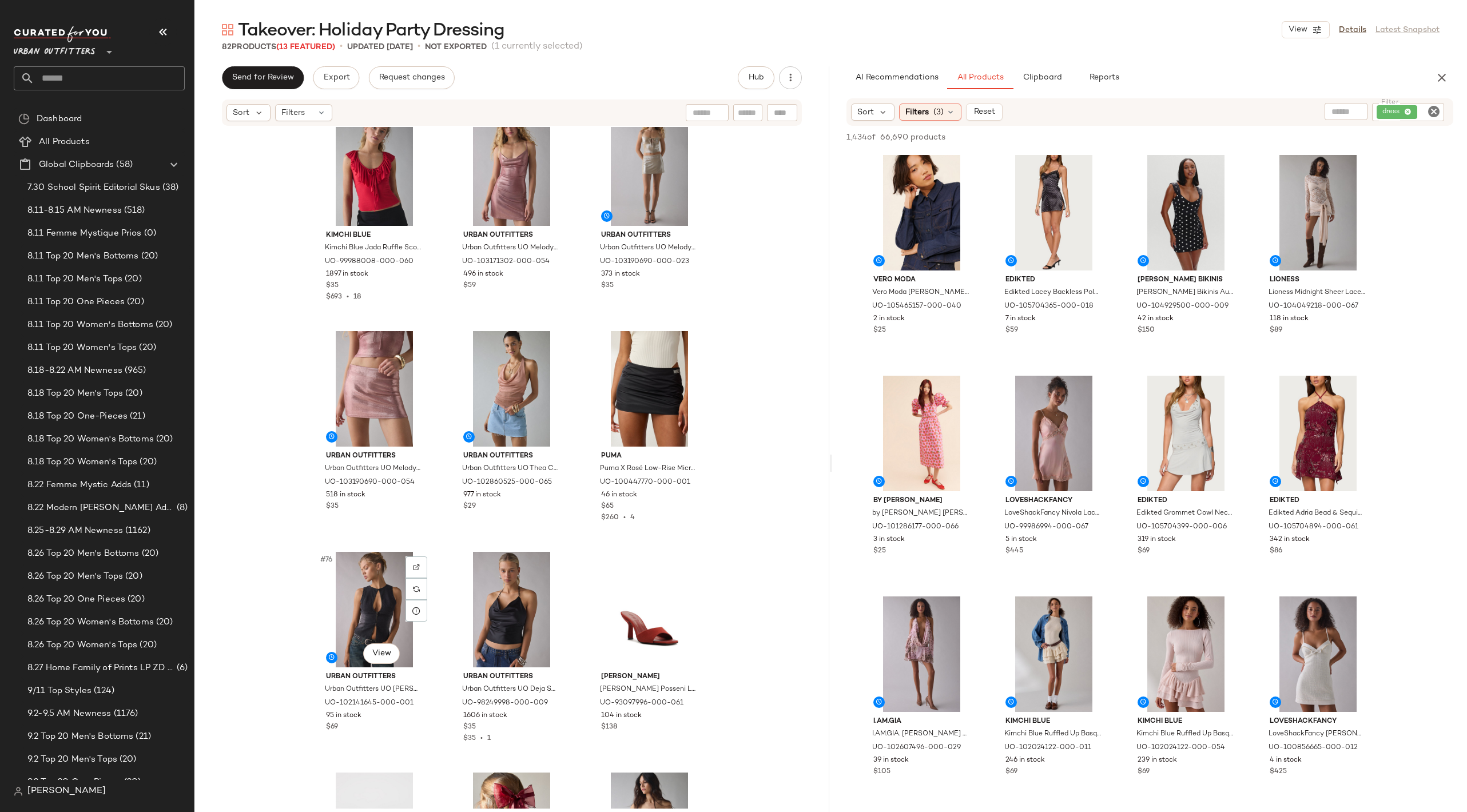
scroll to position [5107, 0]
click at [1041, 76] on span "Clipboard" at bounding box center [1042, 78] width 40 height 10
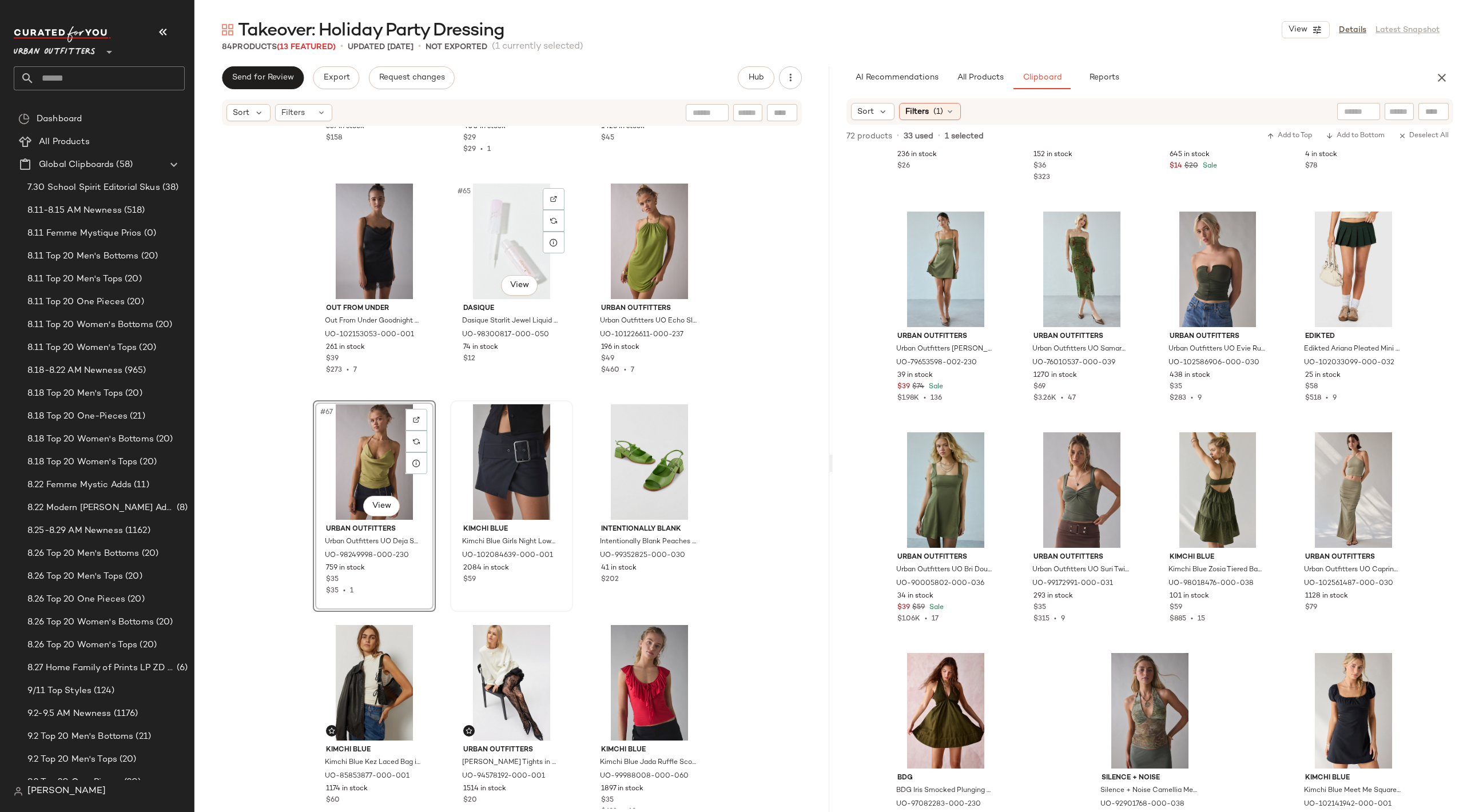
scroll to position [4738, 0]
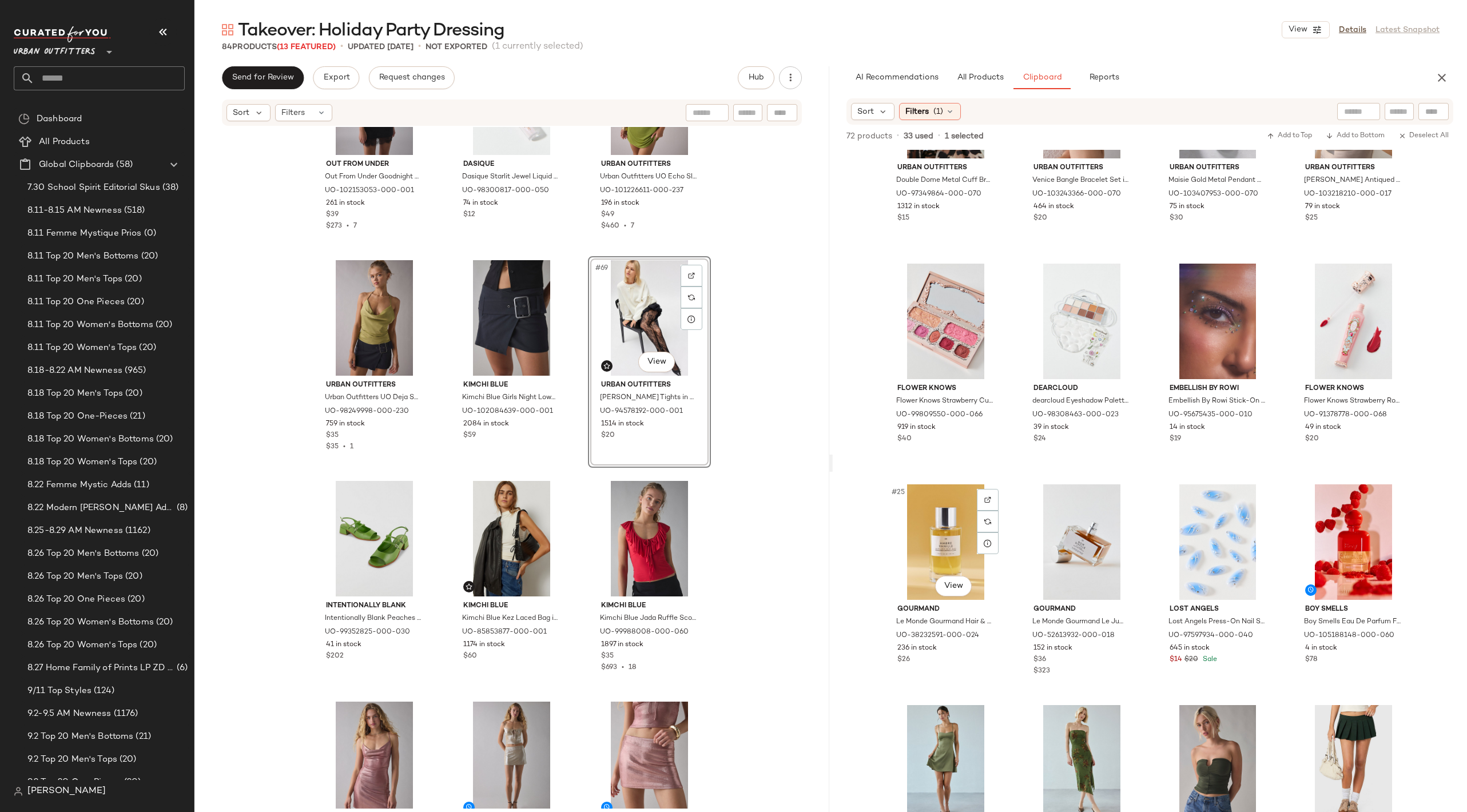
scroll to position [1205, 0]
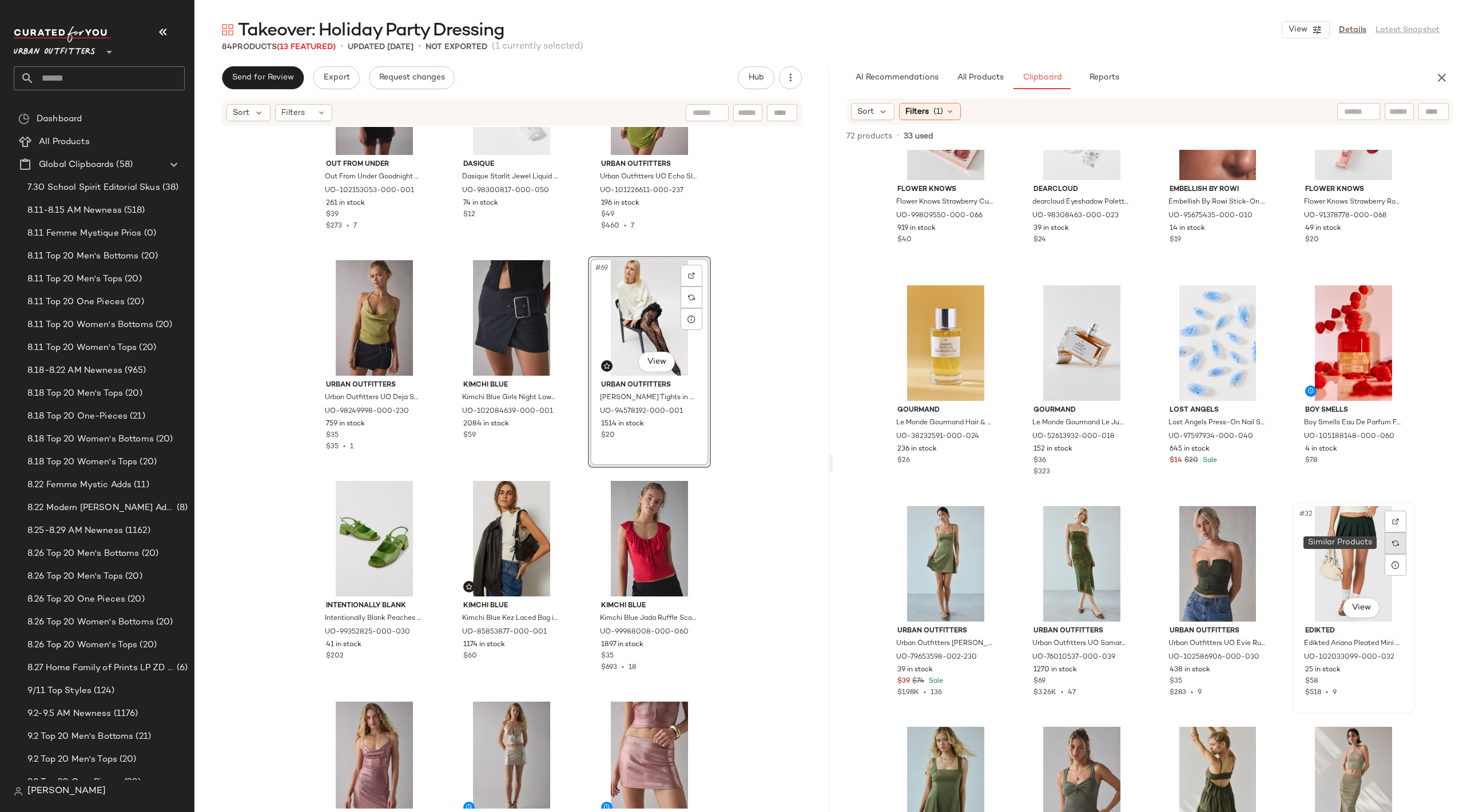
click at [1393, 546] on img at bounding box center [1395, 543] width 7 height 7
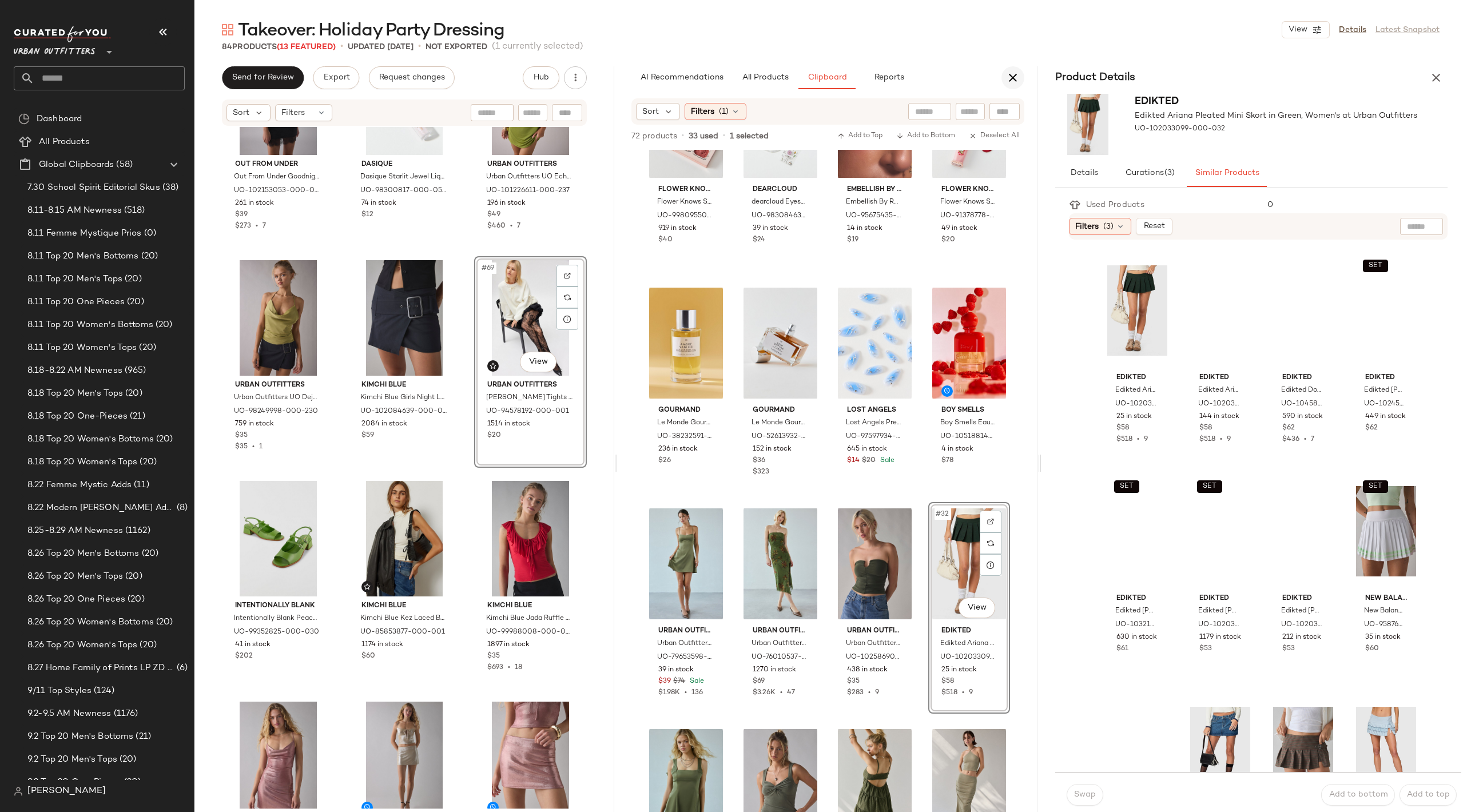
click at [1002, 75] on button "button" at bounding box center [1013, 78] width 22 height 22
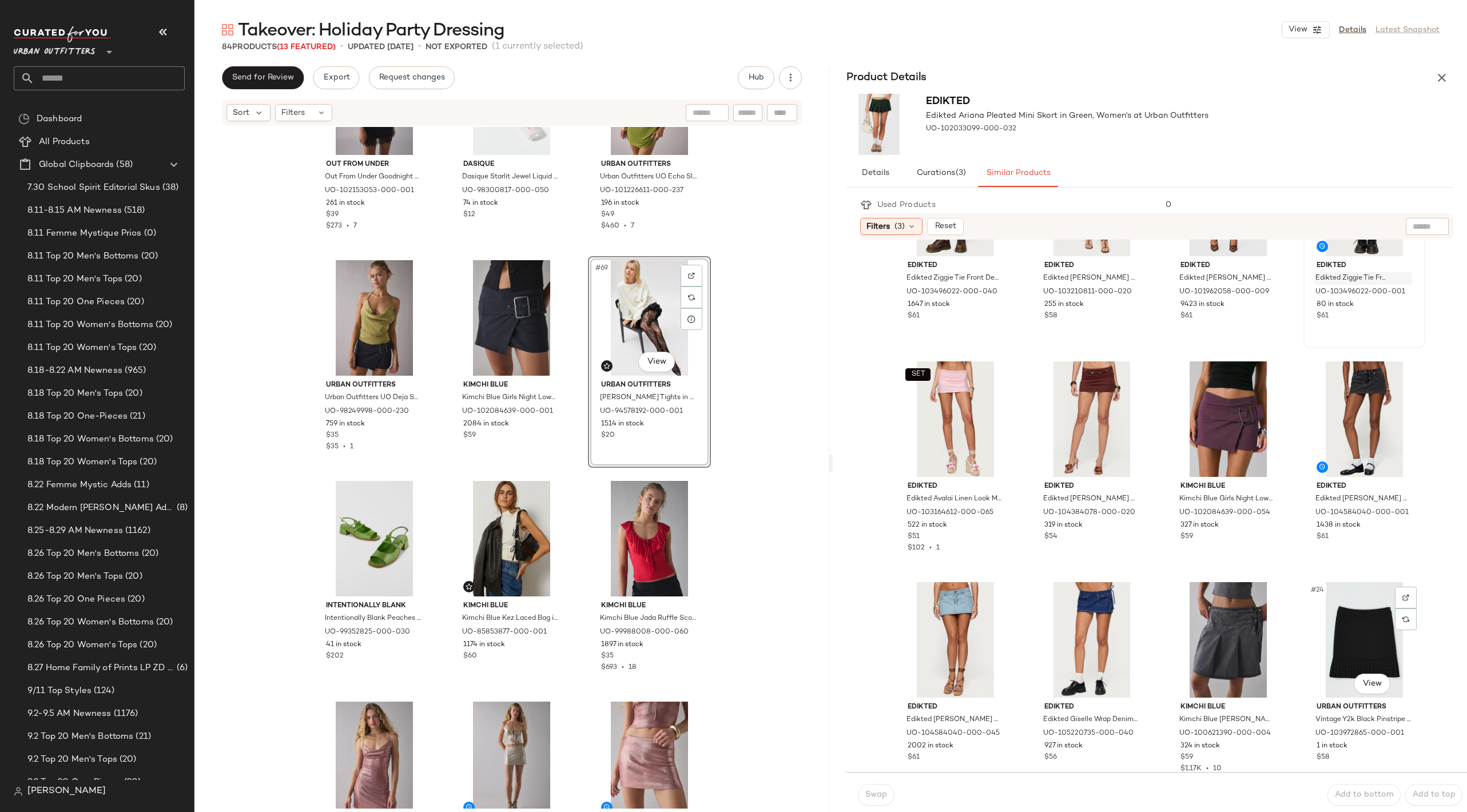
scroll to position [712, 0]
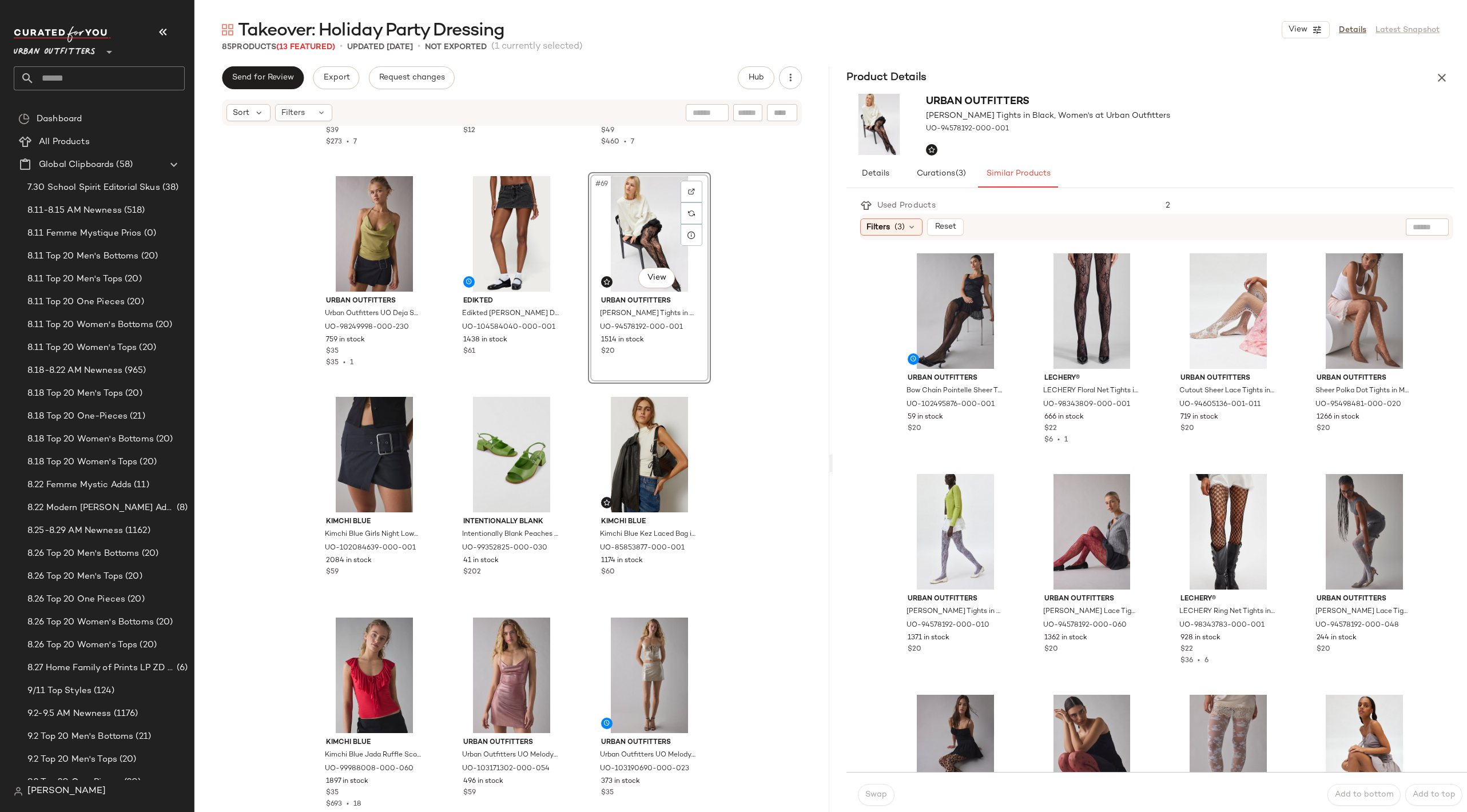
scroll to position [4804, 0]
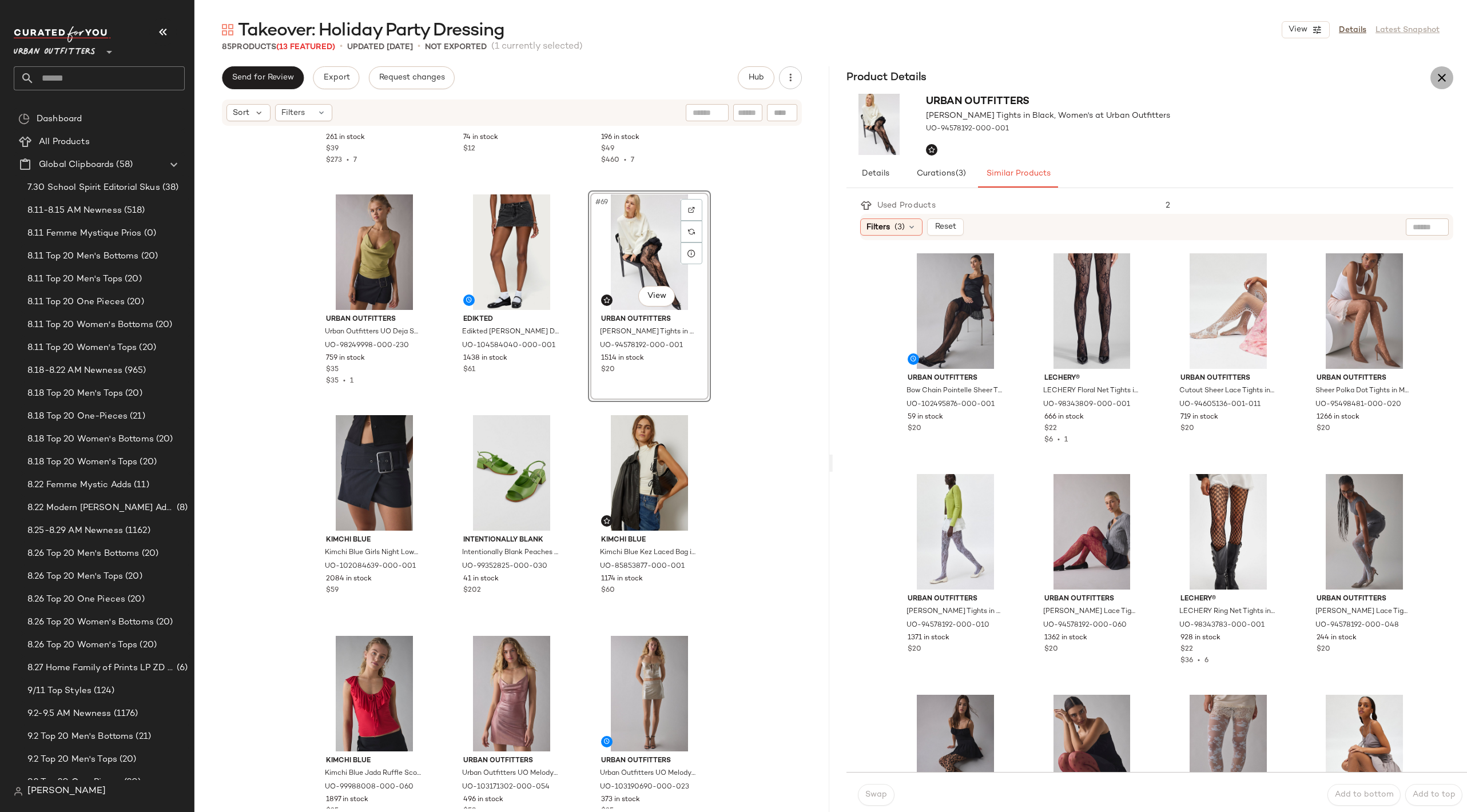
click at [1436, 80] on icon "button" at bounding box center [1442, 78] width 14 height 14
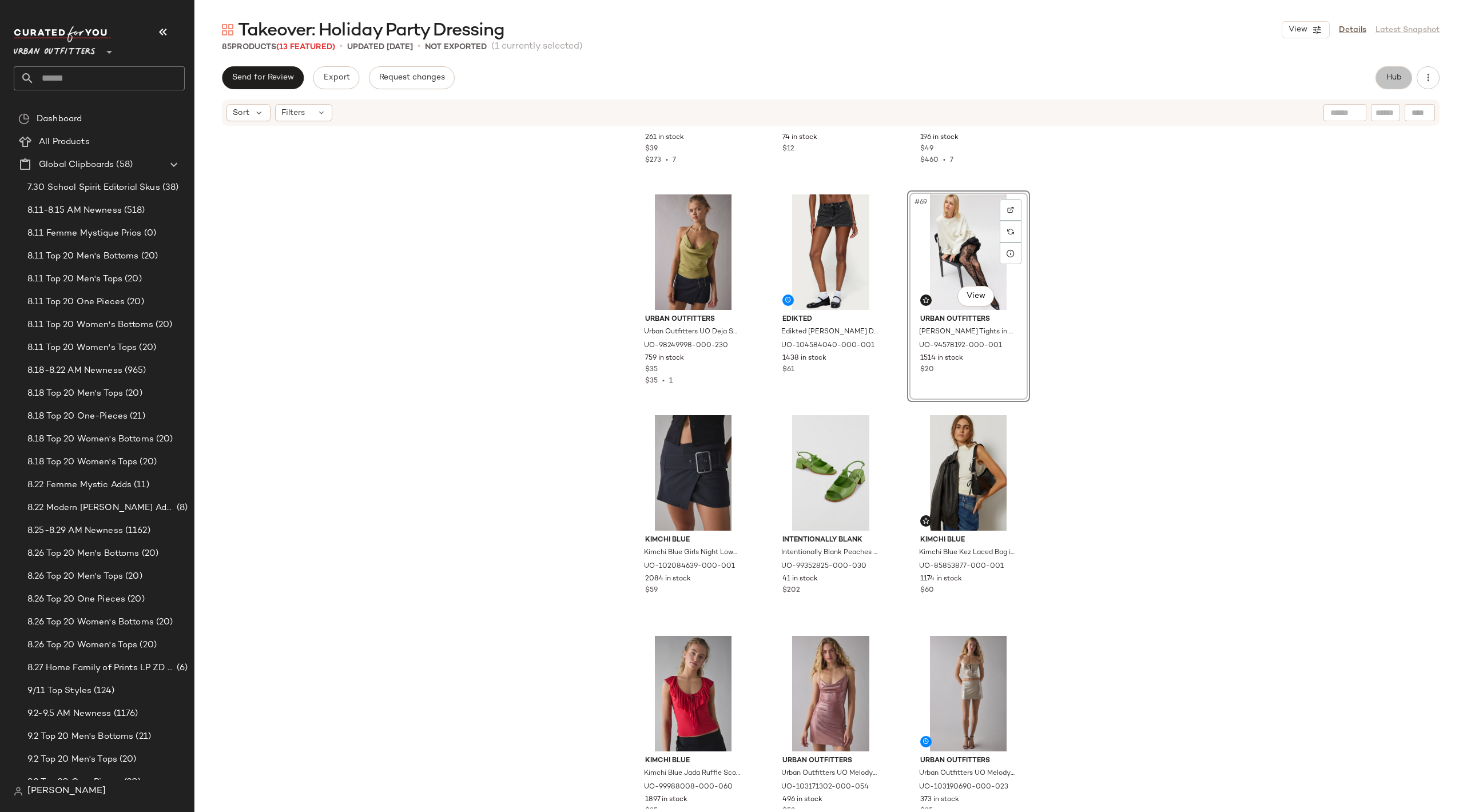
click at [1400, 86] on button "Hub" at bounding box center [1393, 78] width 36 height 22
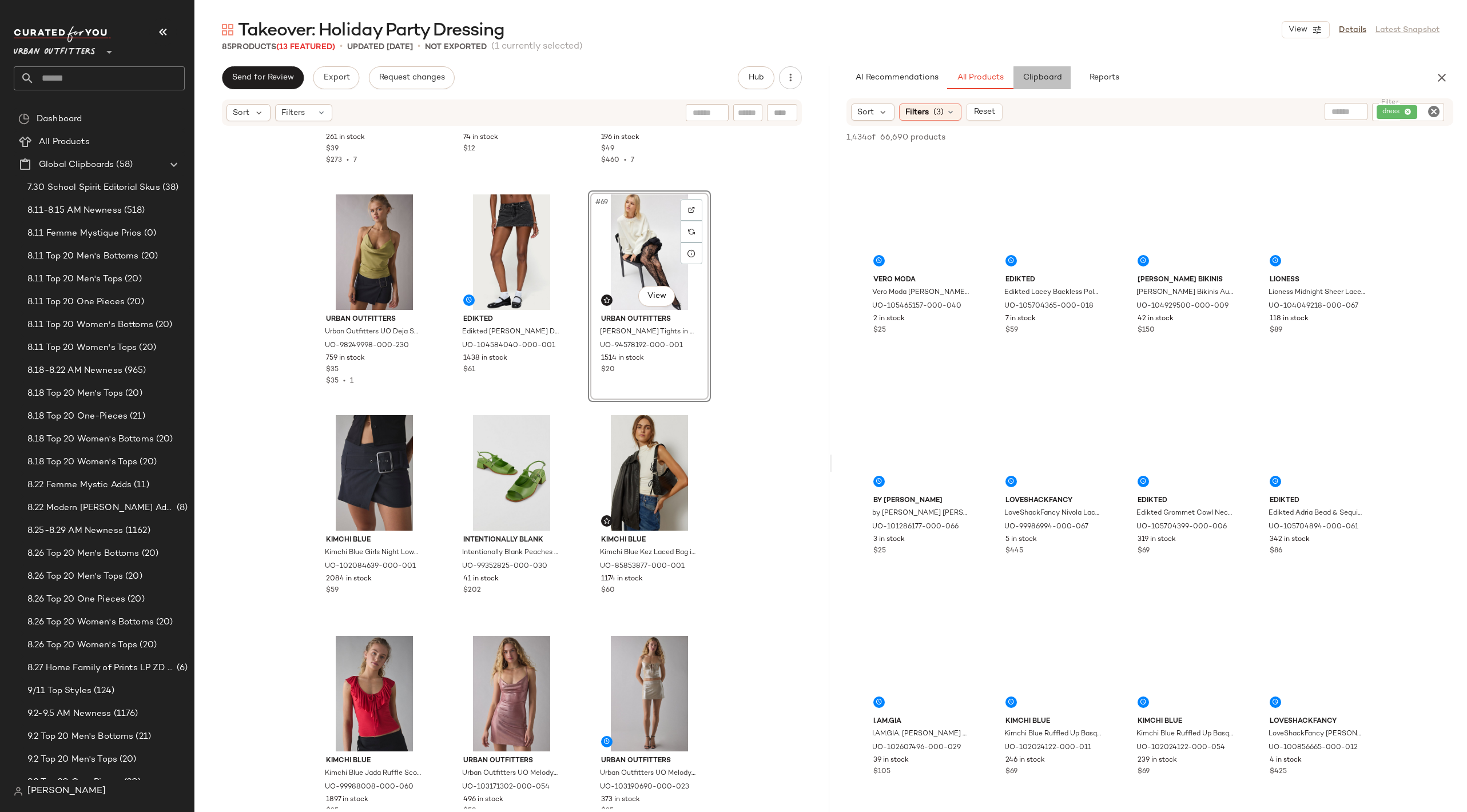
click at [1041, 73] on button "Clipboard" at bounding box center [1042, 78] width 57 height 22
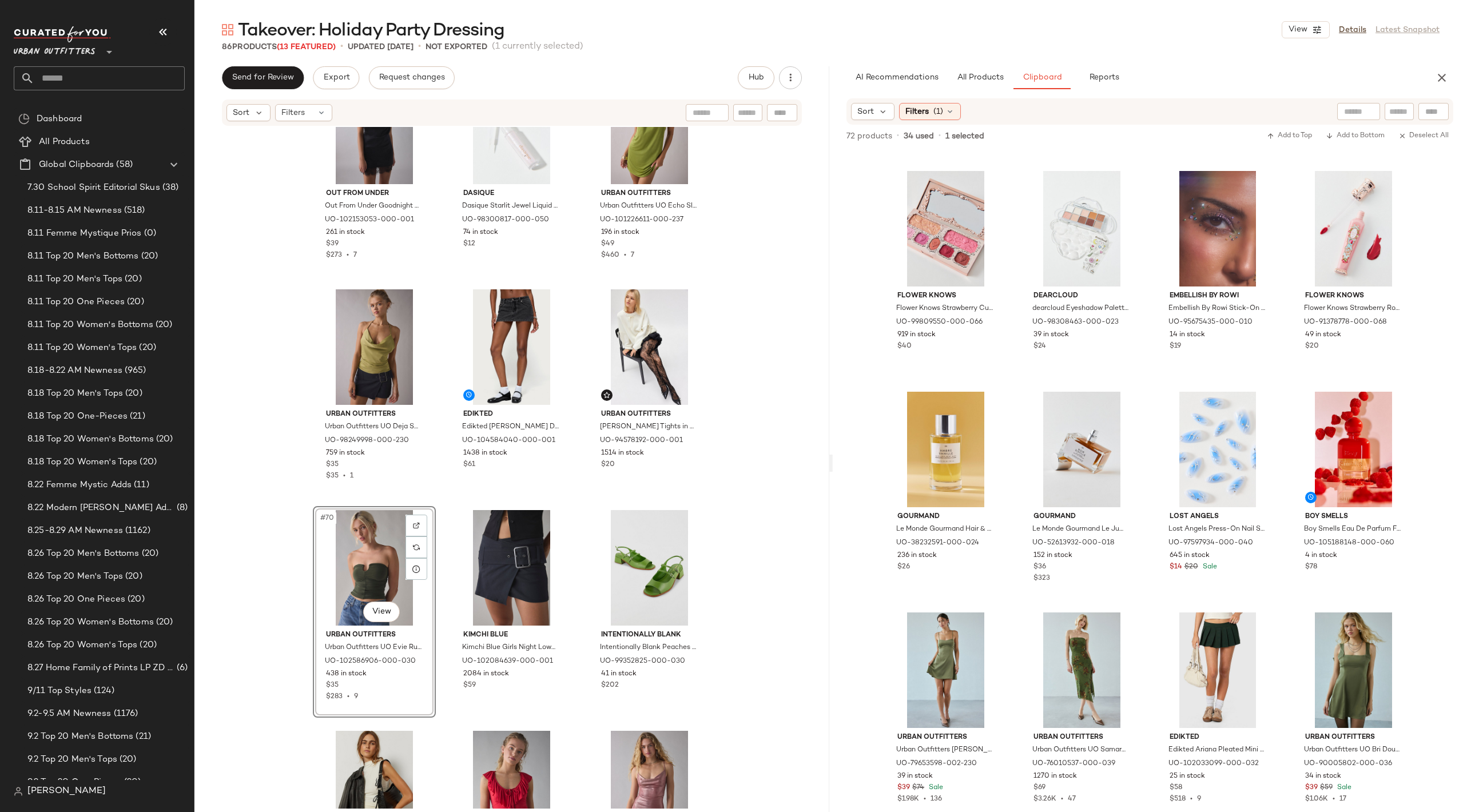
scroll to position [1499, 0]
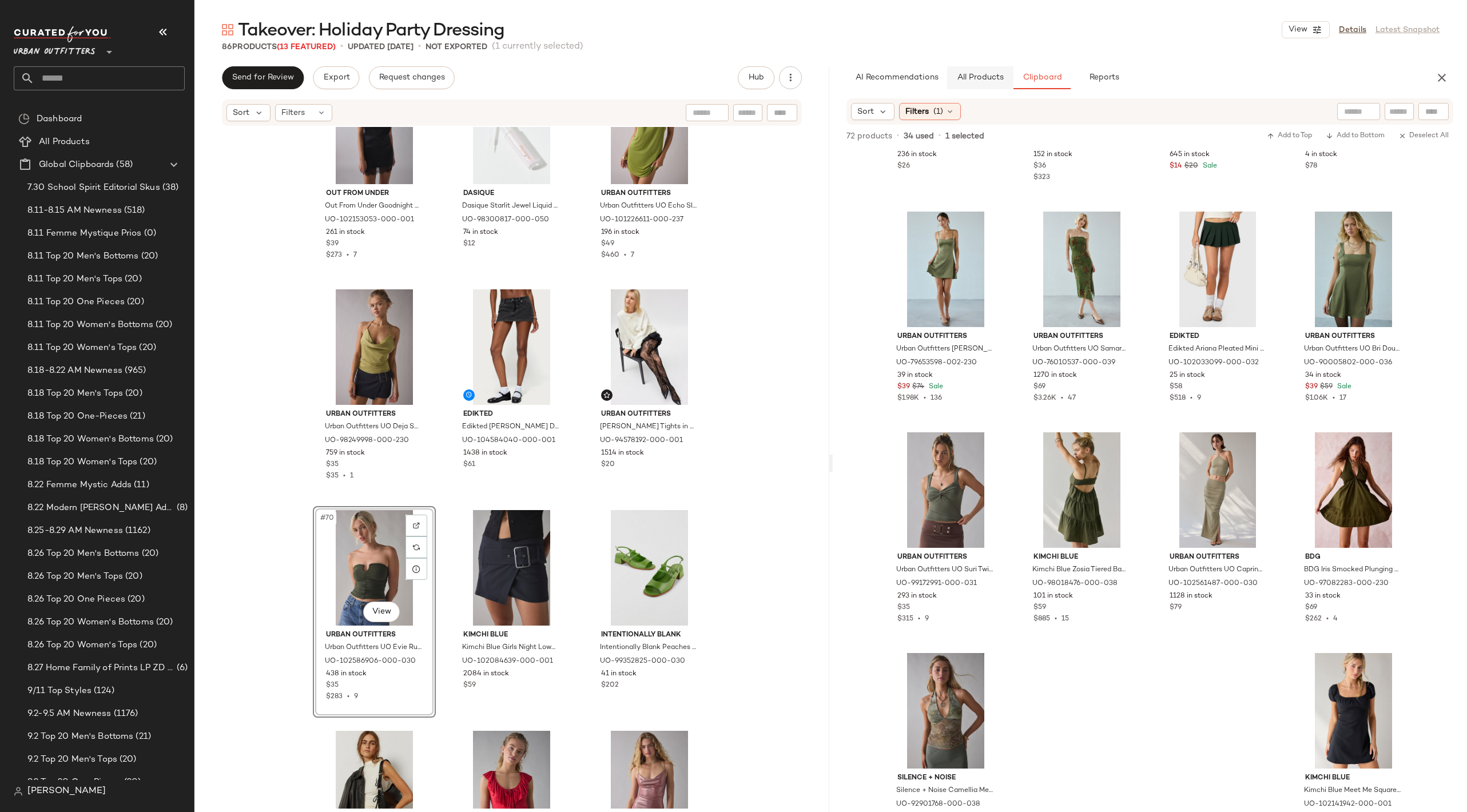
click at [990, 76] on span "All Products" at bounding box center [980, 78] width 47 height 10
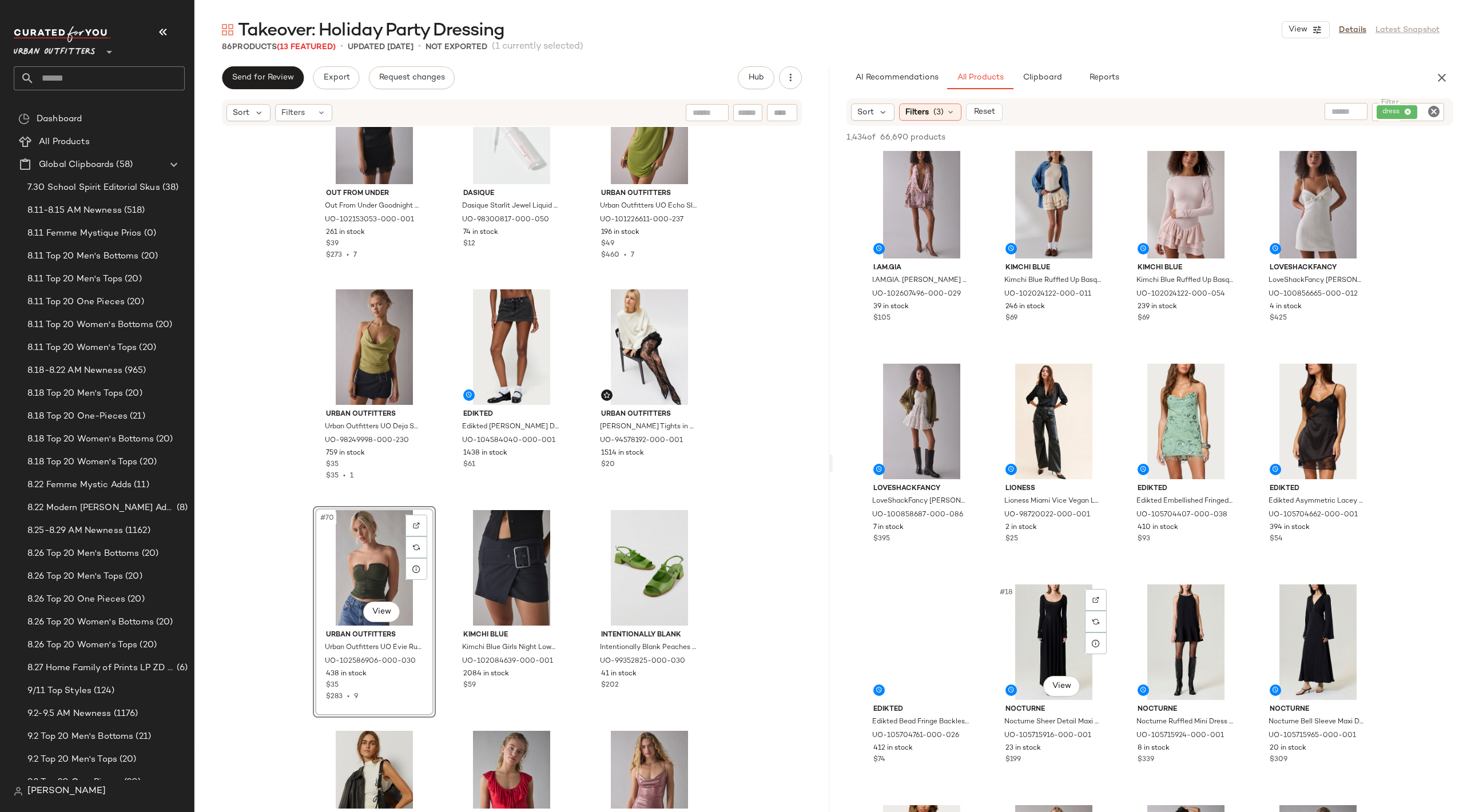
scroll to position [980, 0]
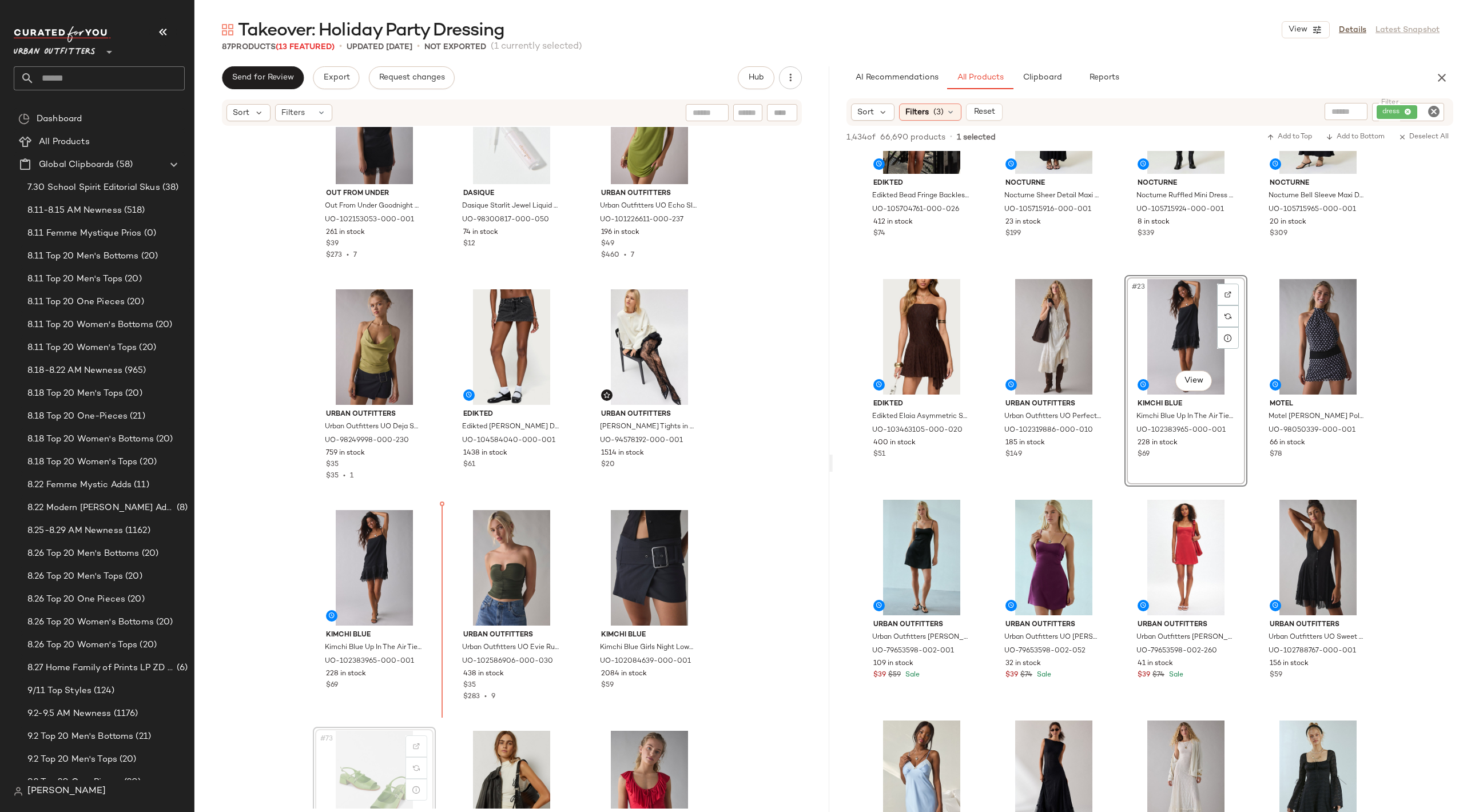
scroll to position [4709, 0]
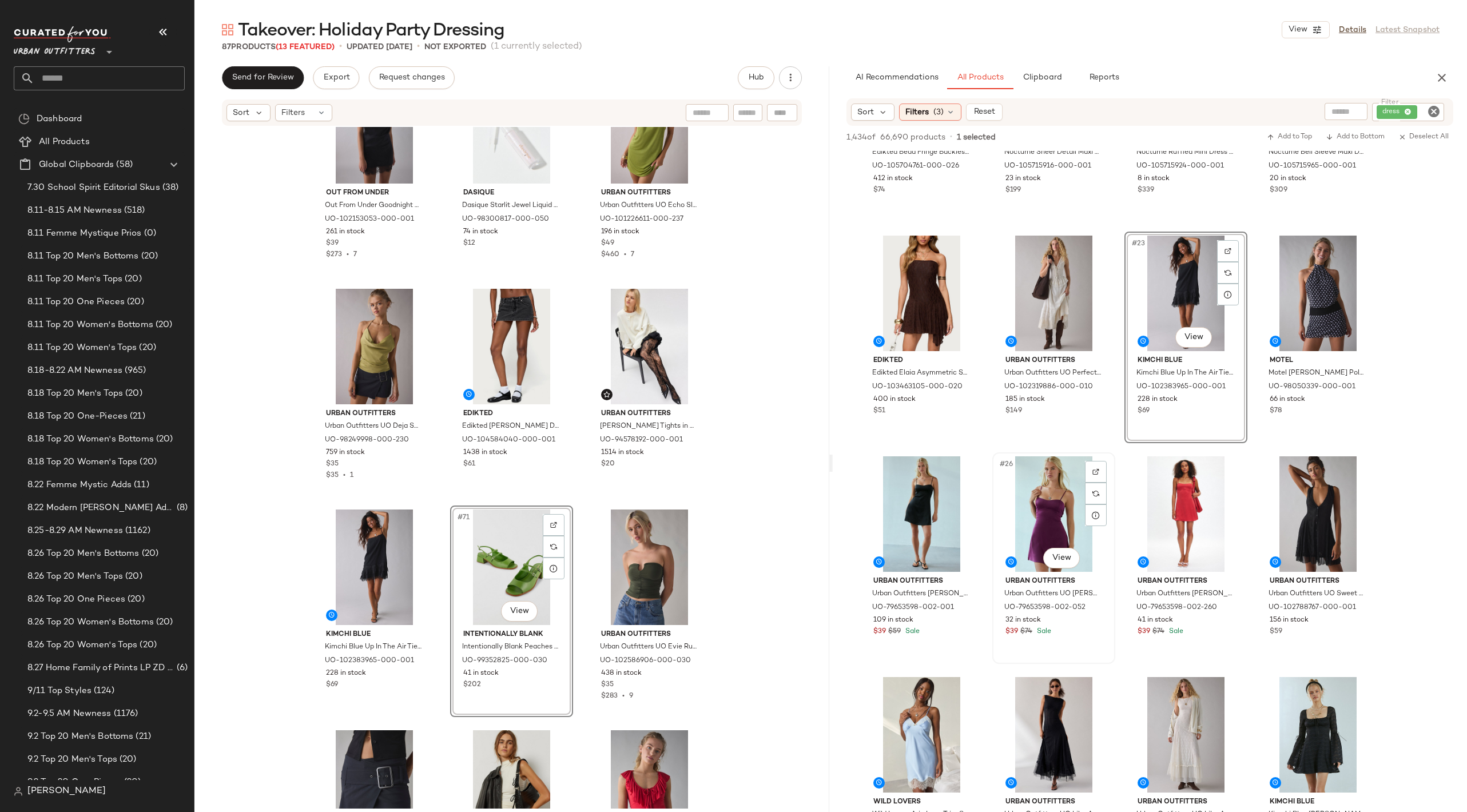
scroll to position [1026, 0]
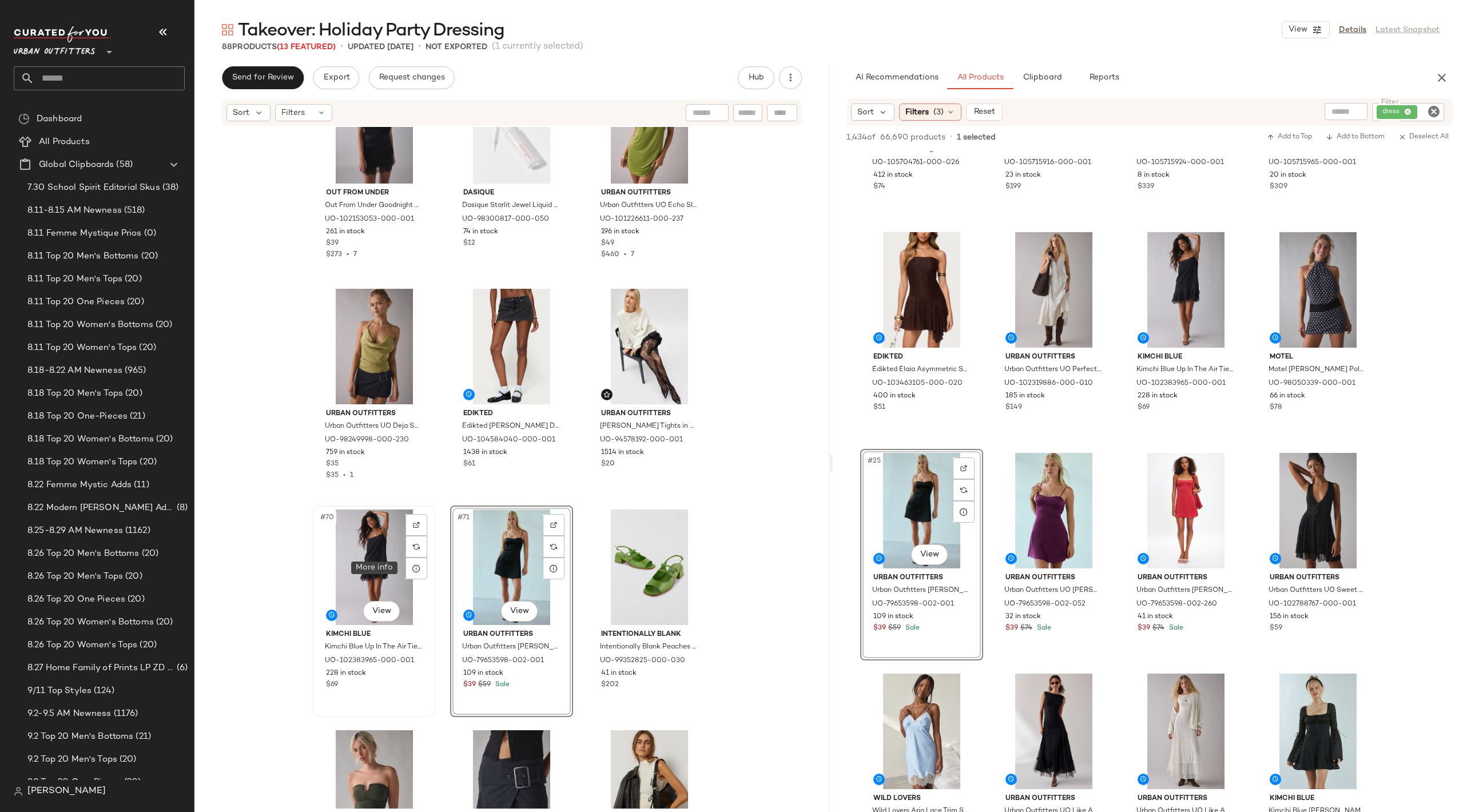
click at [368, 565] on div "#70 View" at bounding box center [374, 567] width 115 height 116
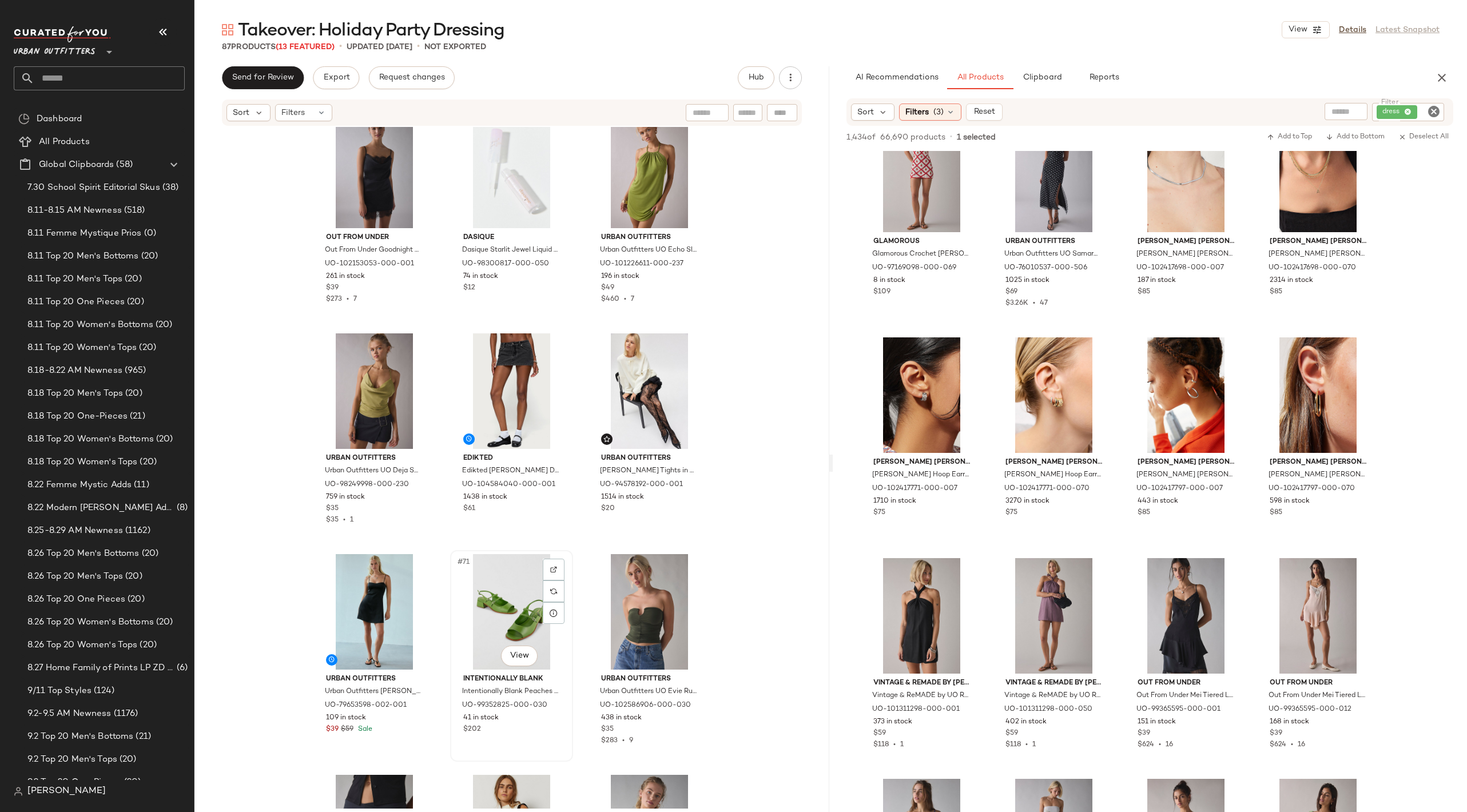
scroll to position [4576, 0]
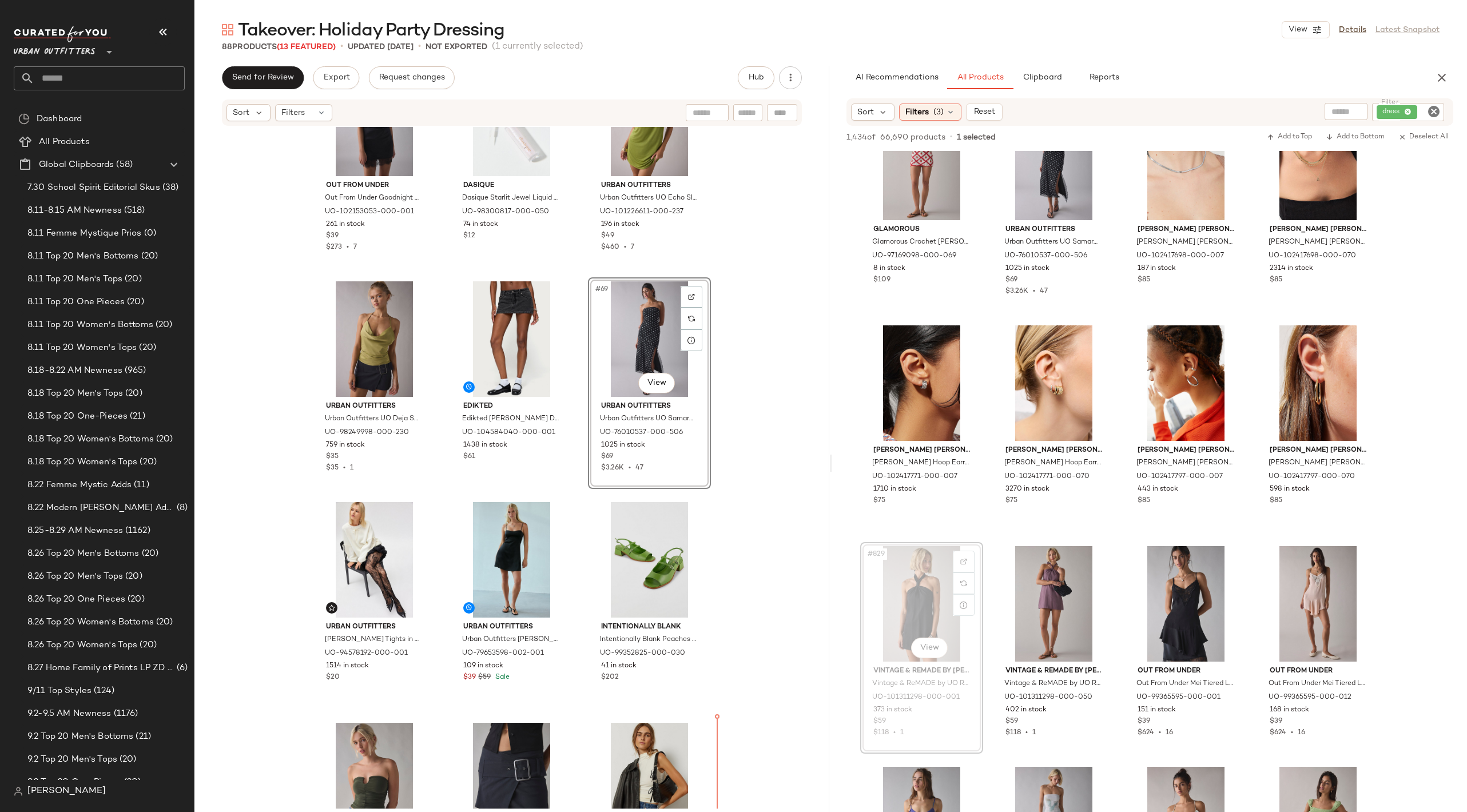
scroll to position [4717, 0]
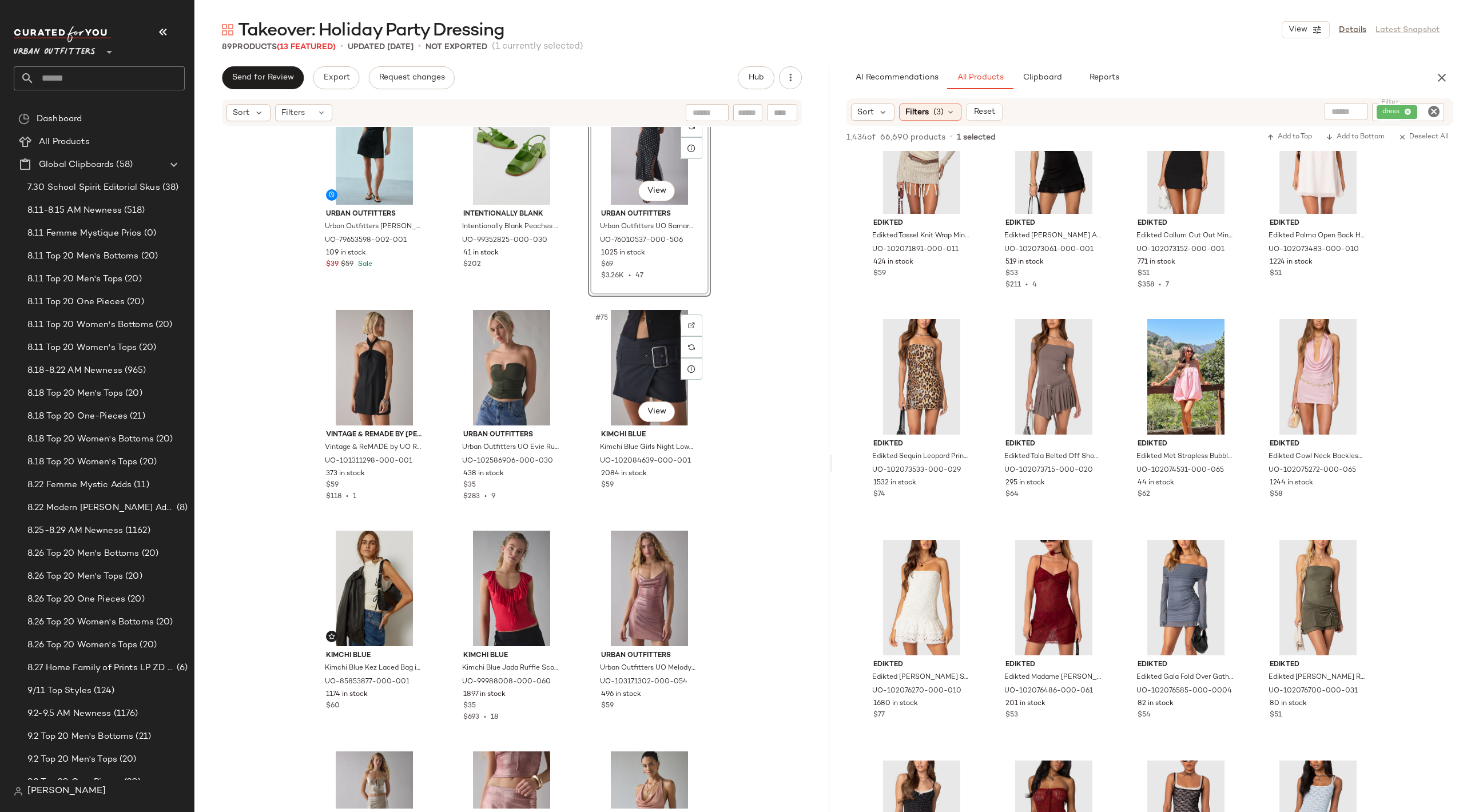
scroll to position [5131, 0]
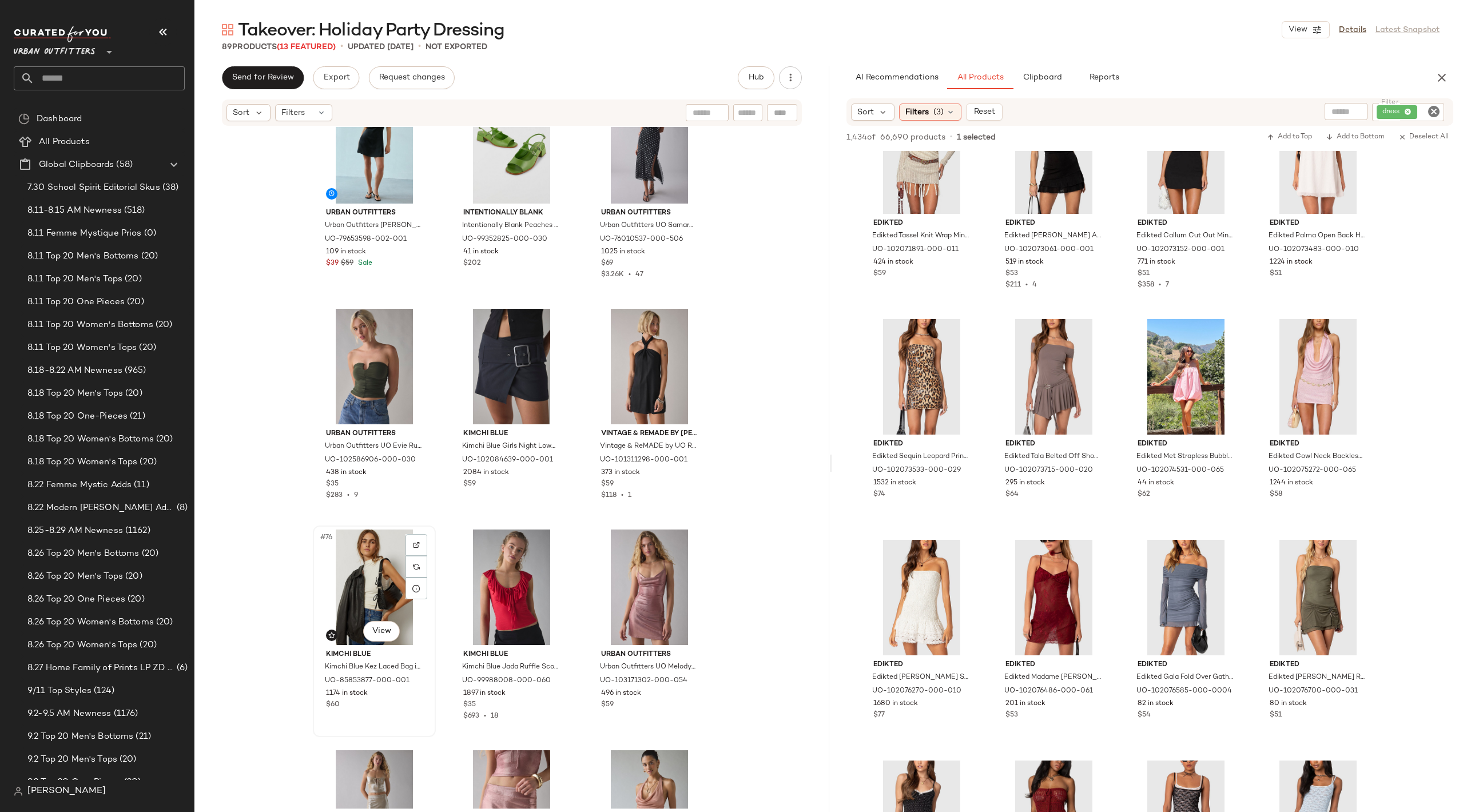
scroll to position [5131, 0]
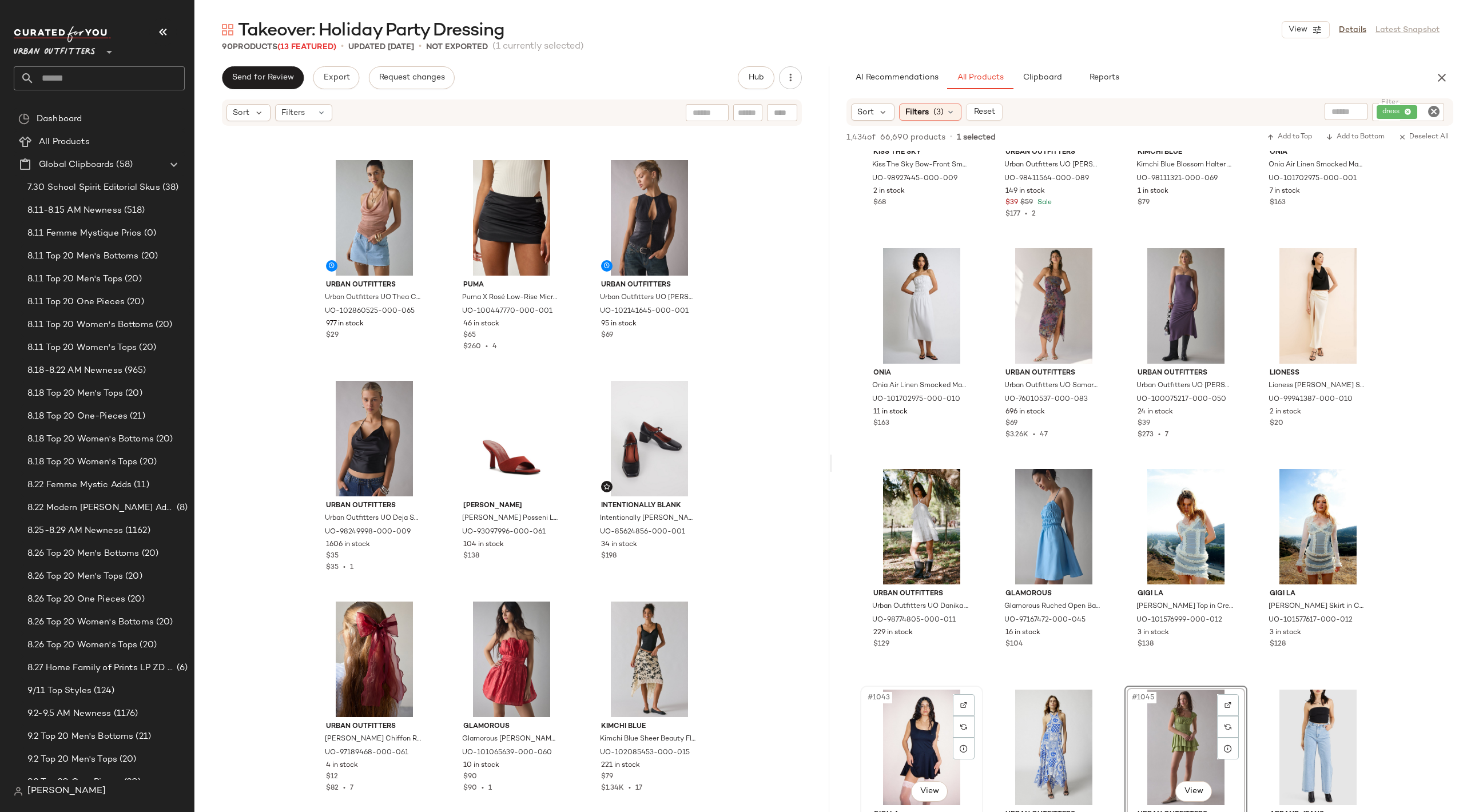
scroll to position [56541, 0]
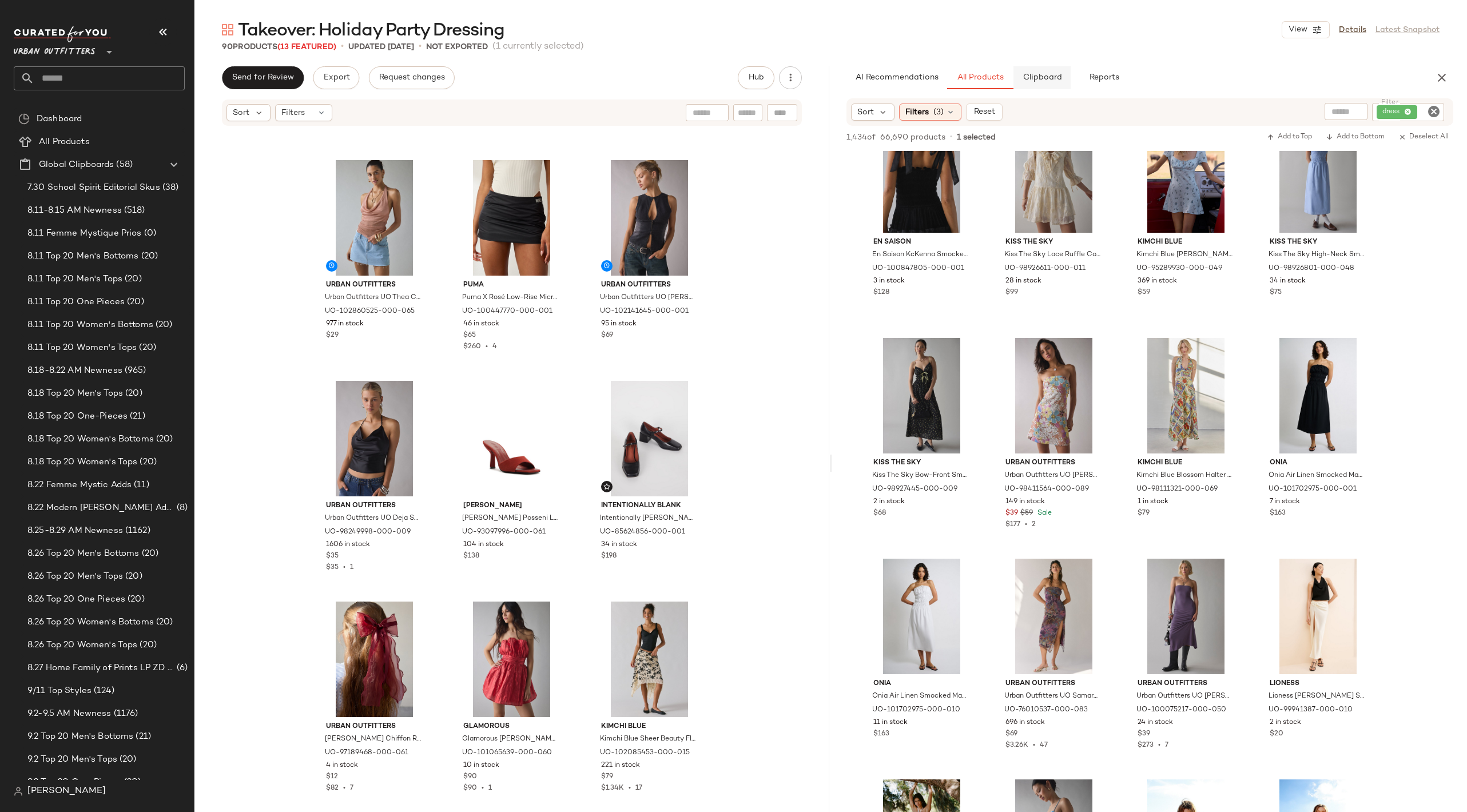
click at [1052, 79] on span "Clipboard" at bounding box center [1042, 78] width 40 height 10
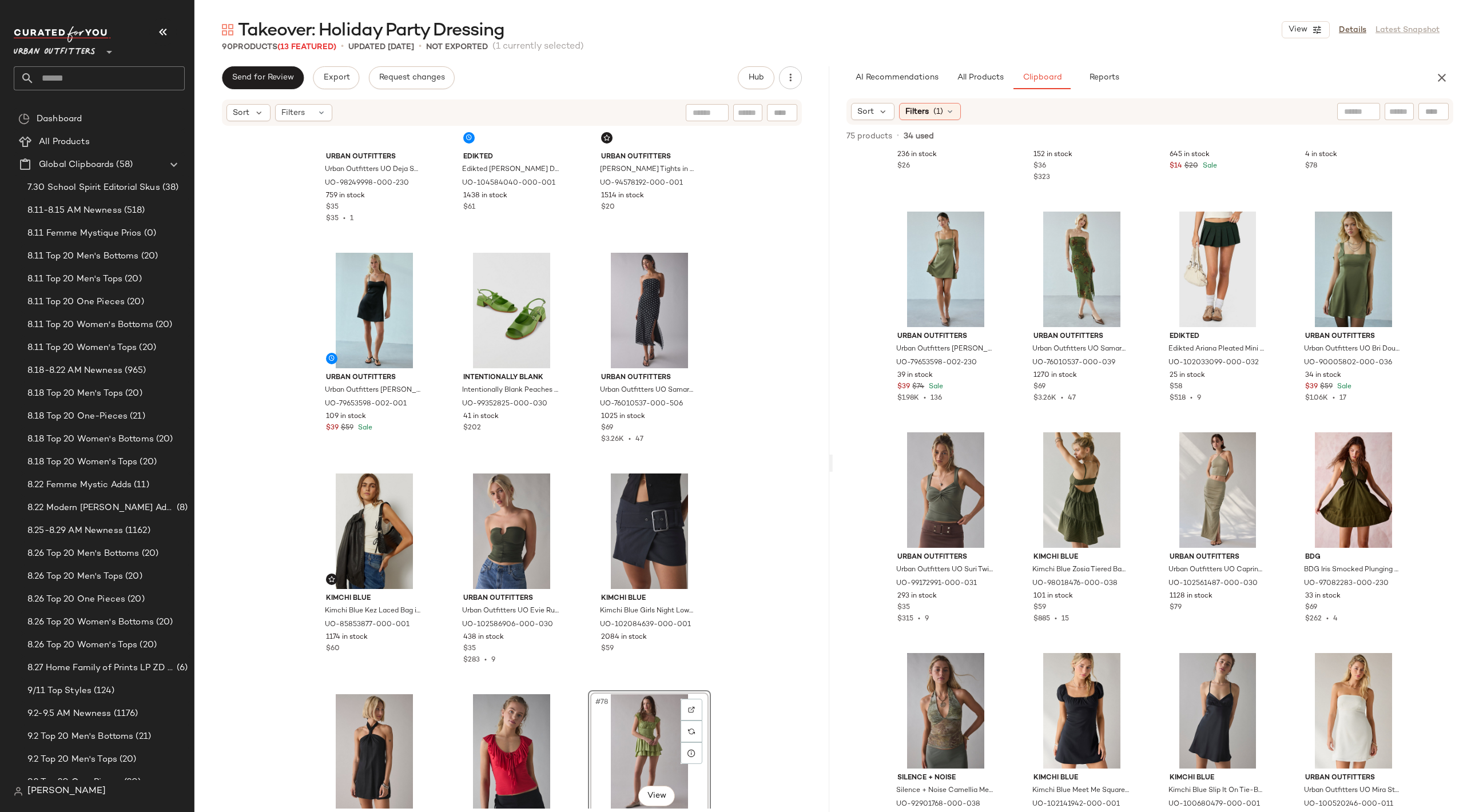
scroll to position [4850, 0]
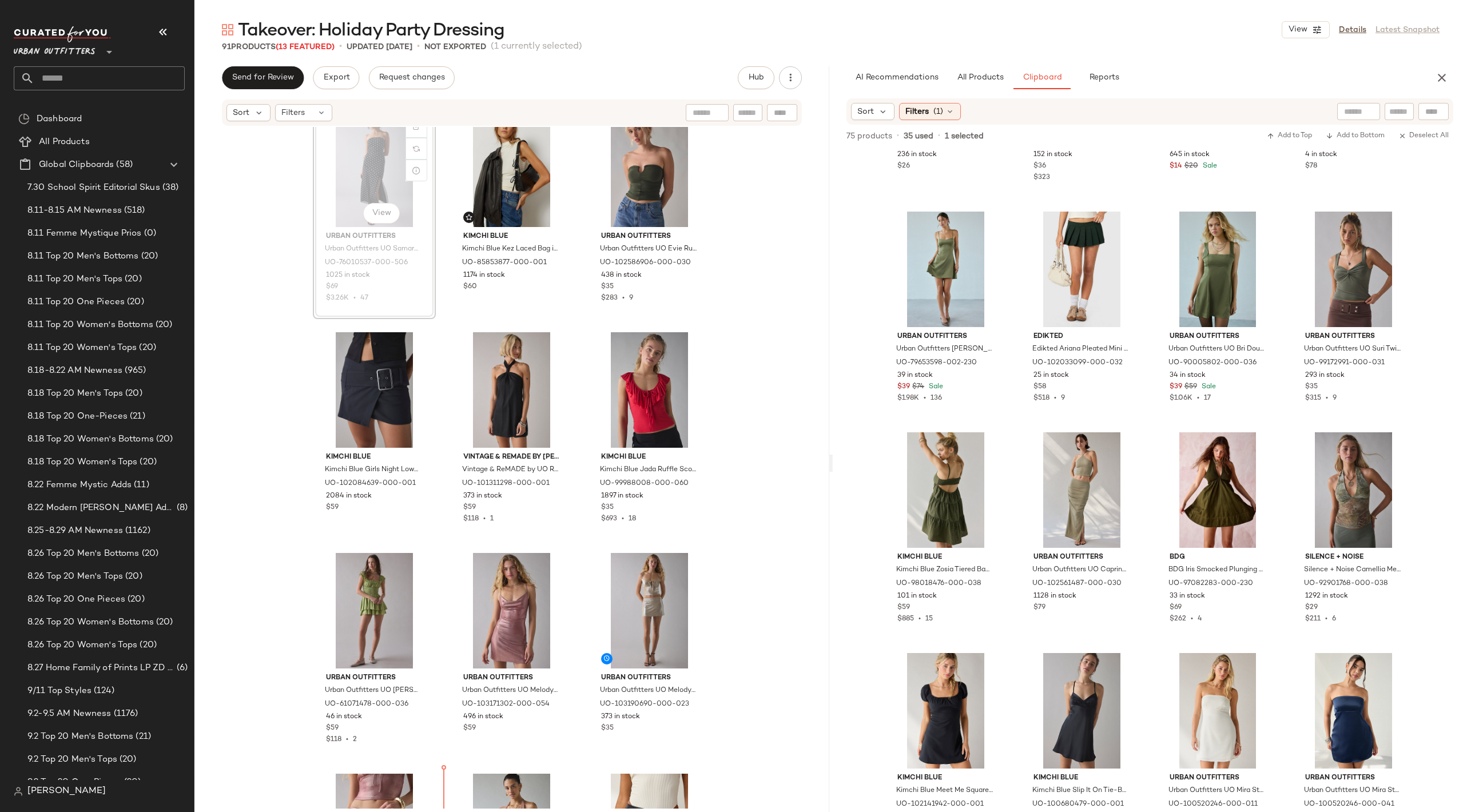
scroll to position [5374, 0]
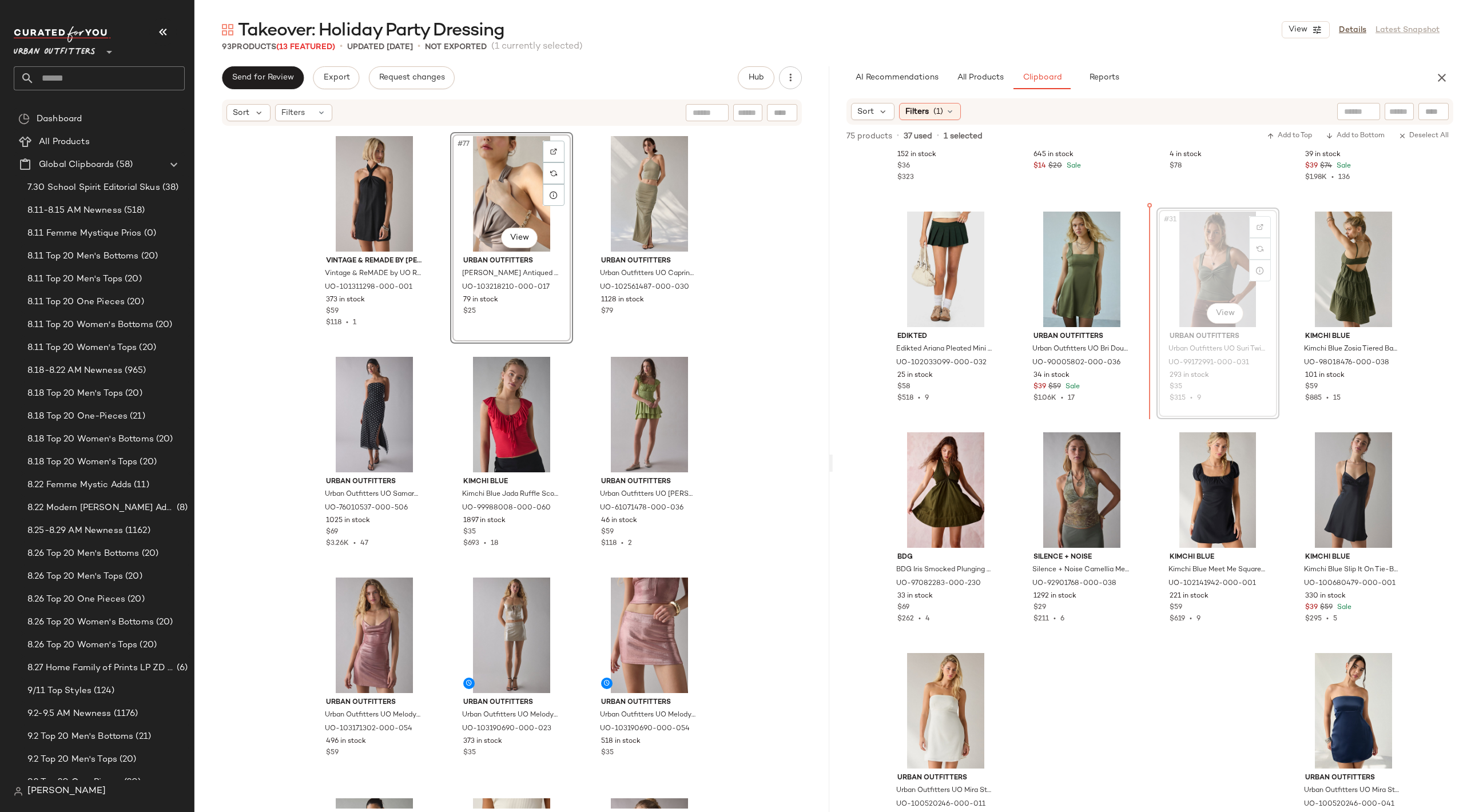
scroll to position [1498, 0]
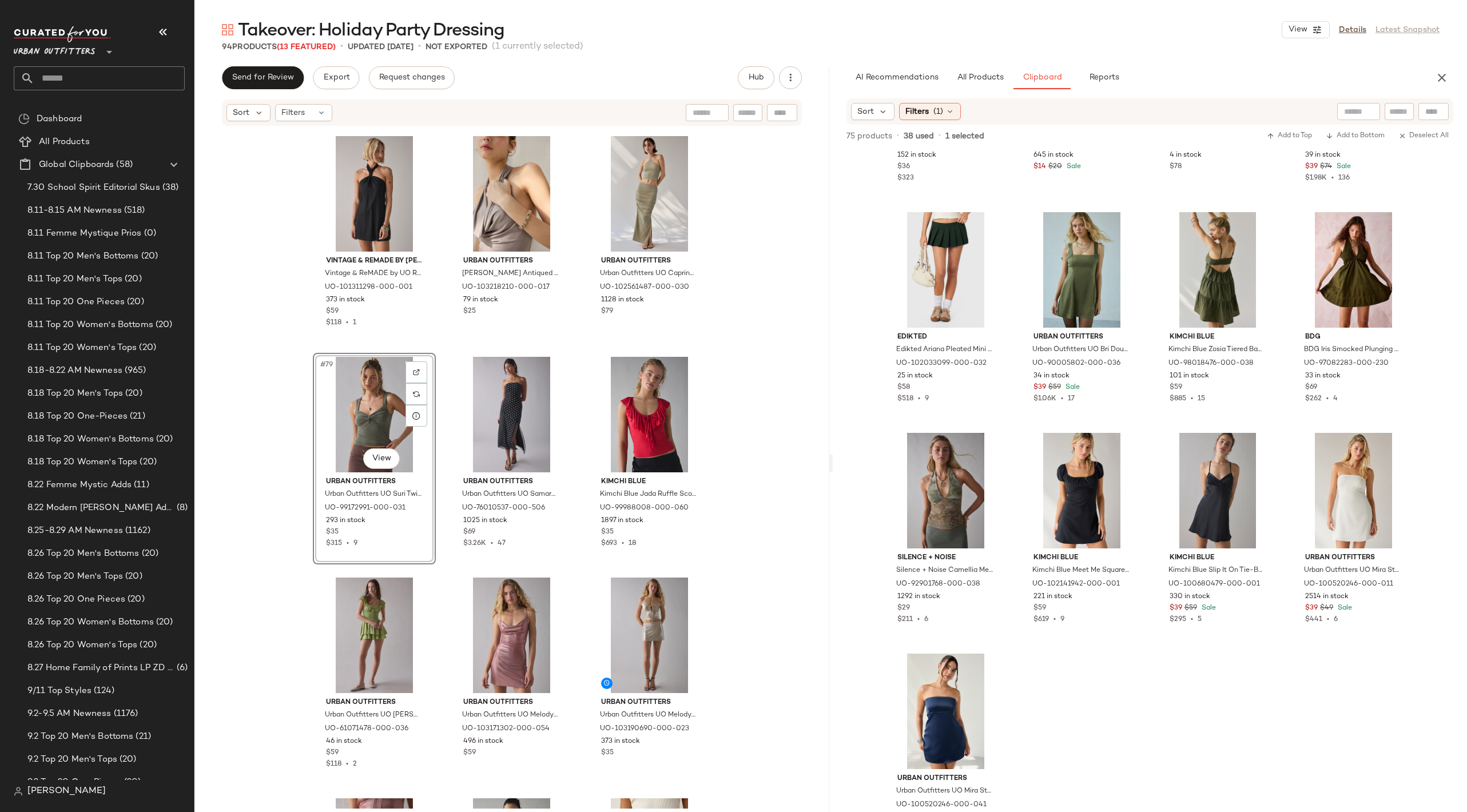
click at [381, 422] on div "#79 View" at bounding box center [374, 415] width 115 height 116
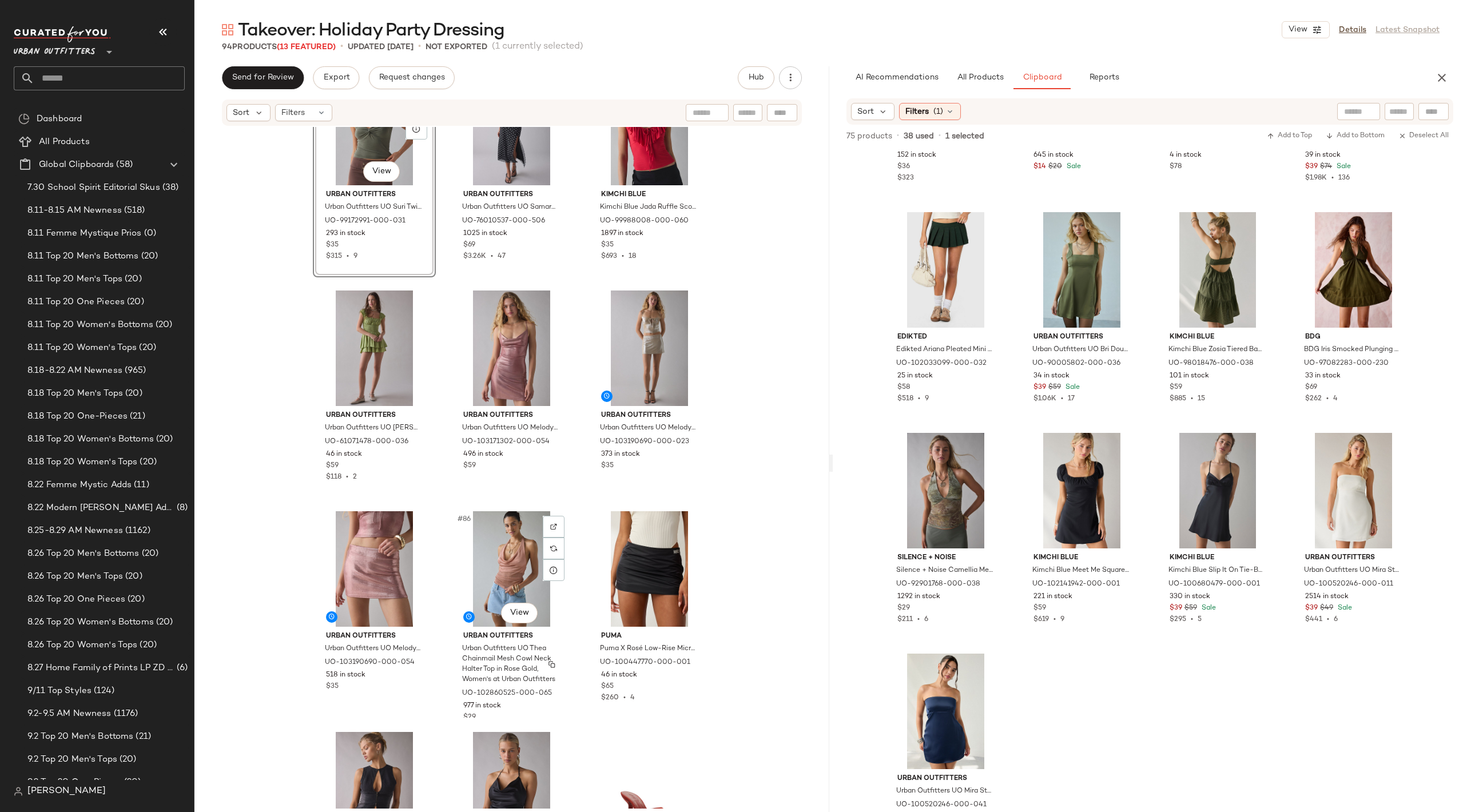
scroll to position [5813, 0]
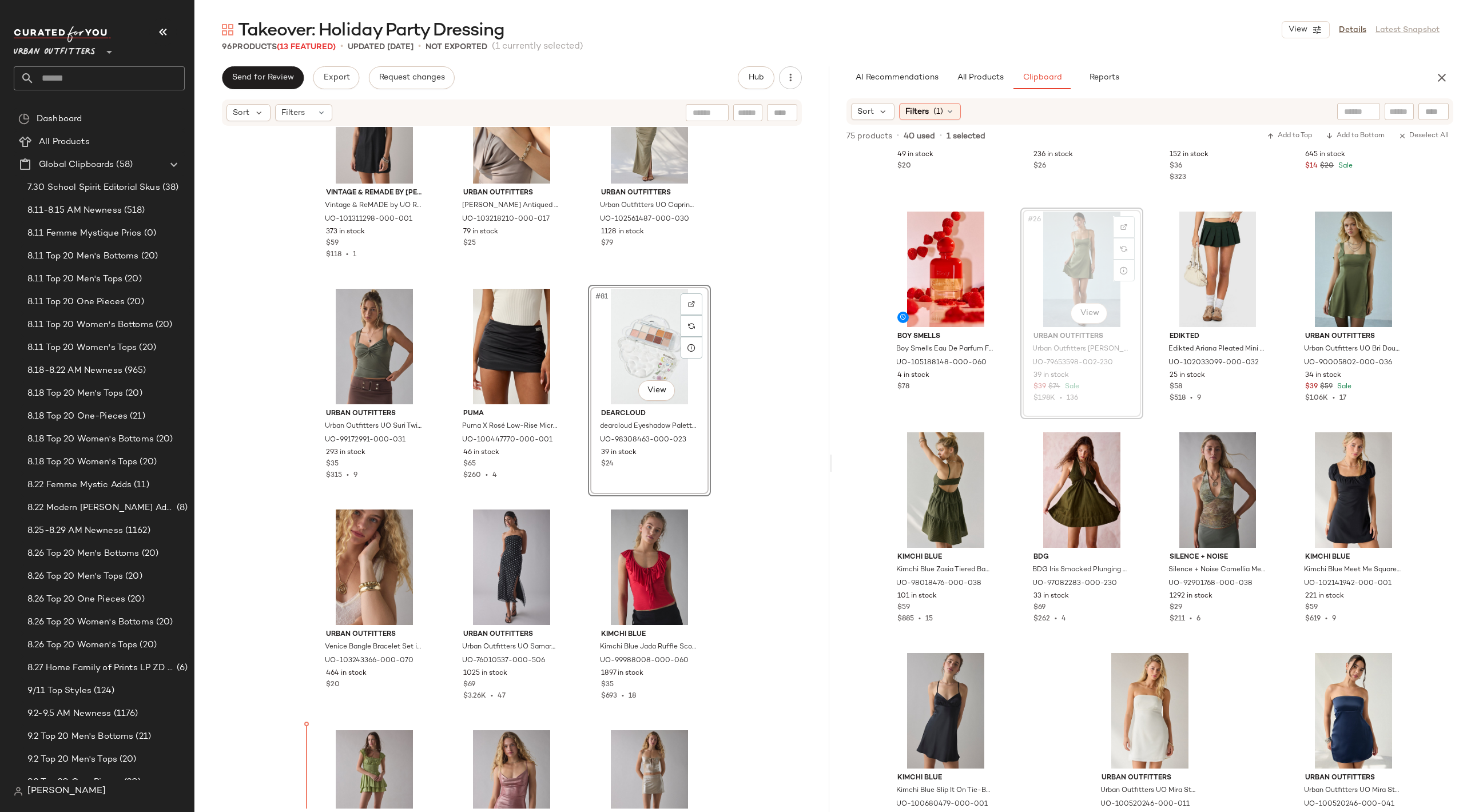
scroll to position [5624, 0]
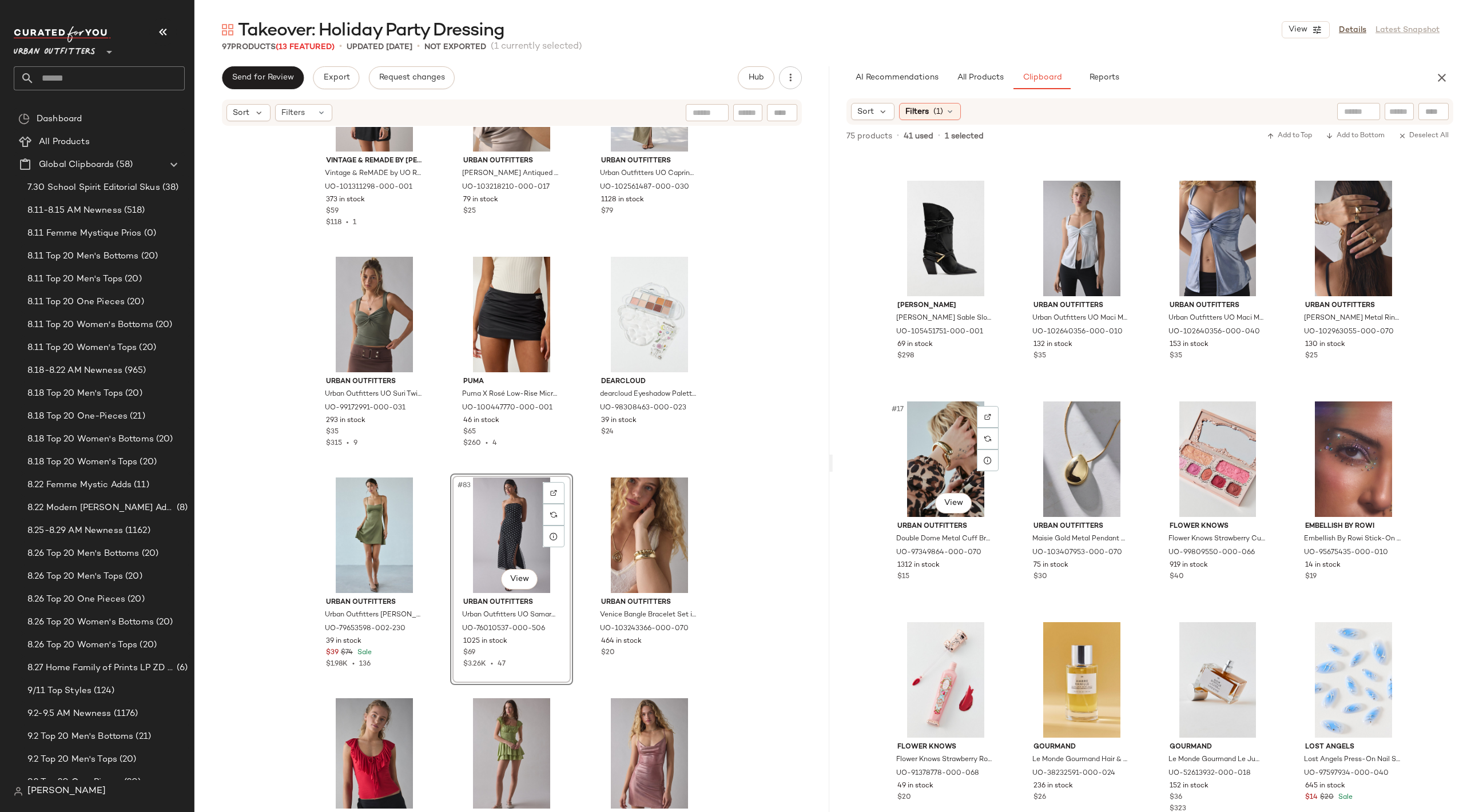
scroll to position [626, 0]
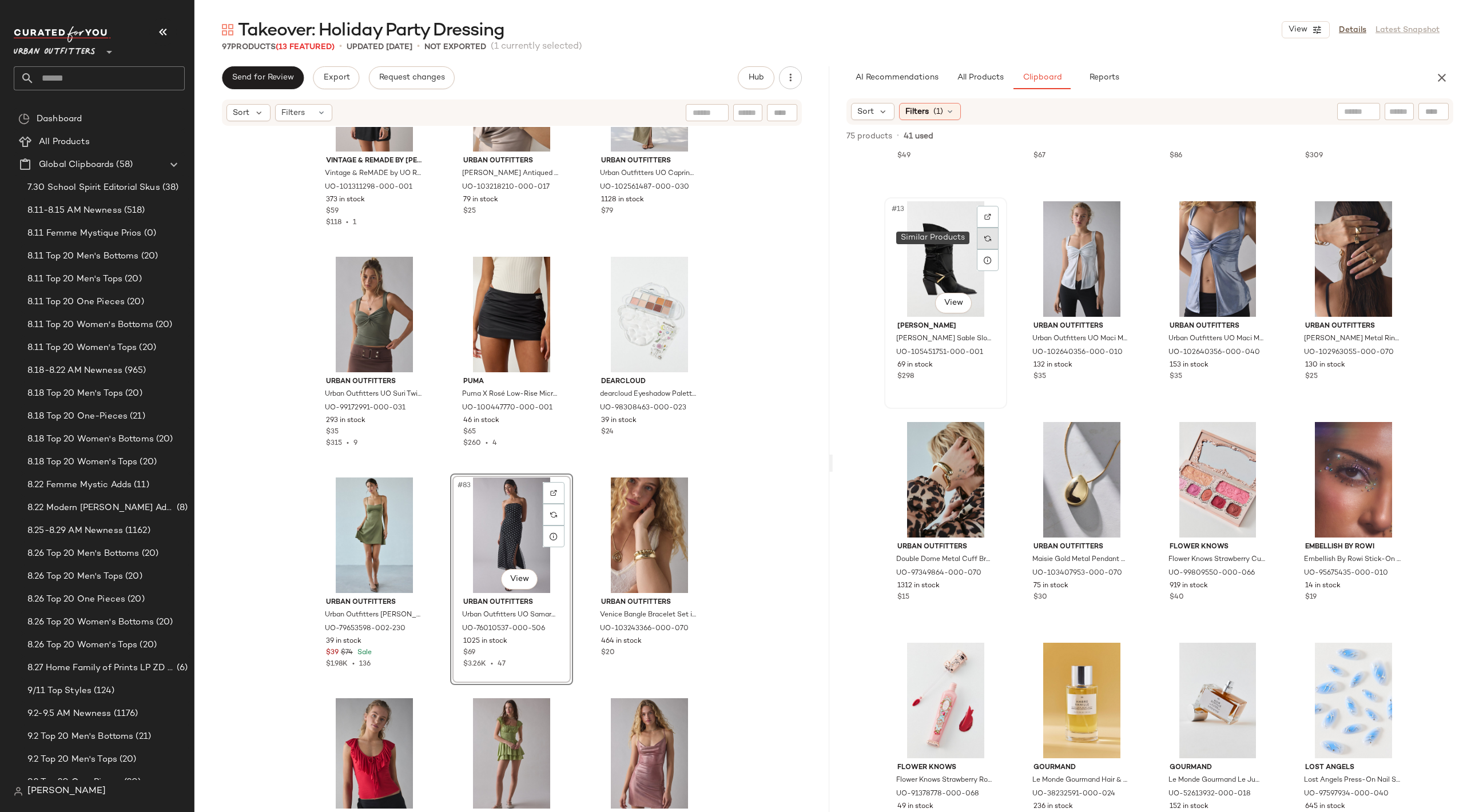
click at [985, 237] on img at bounding box center [988, 239] width 7 height 7
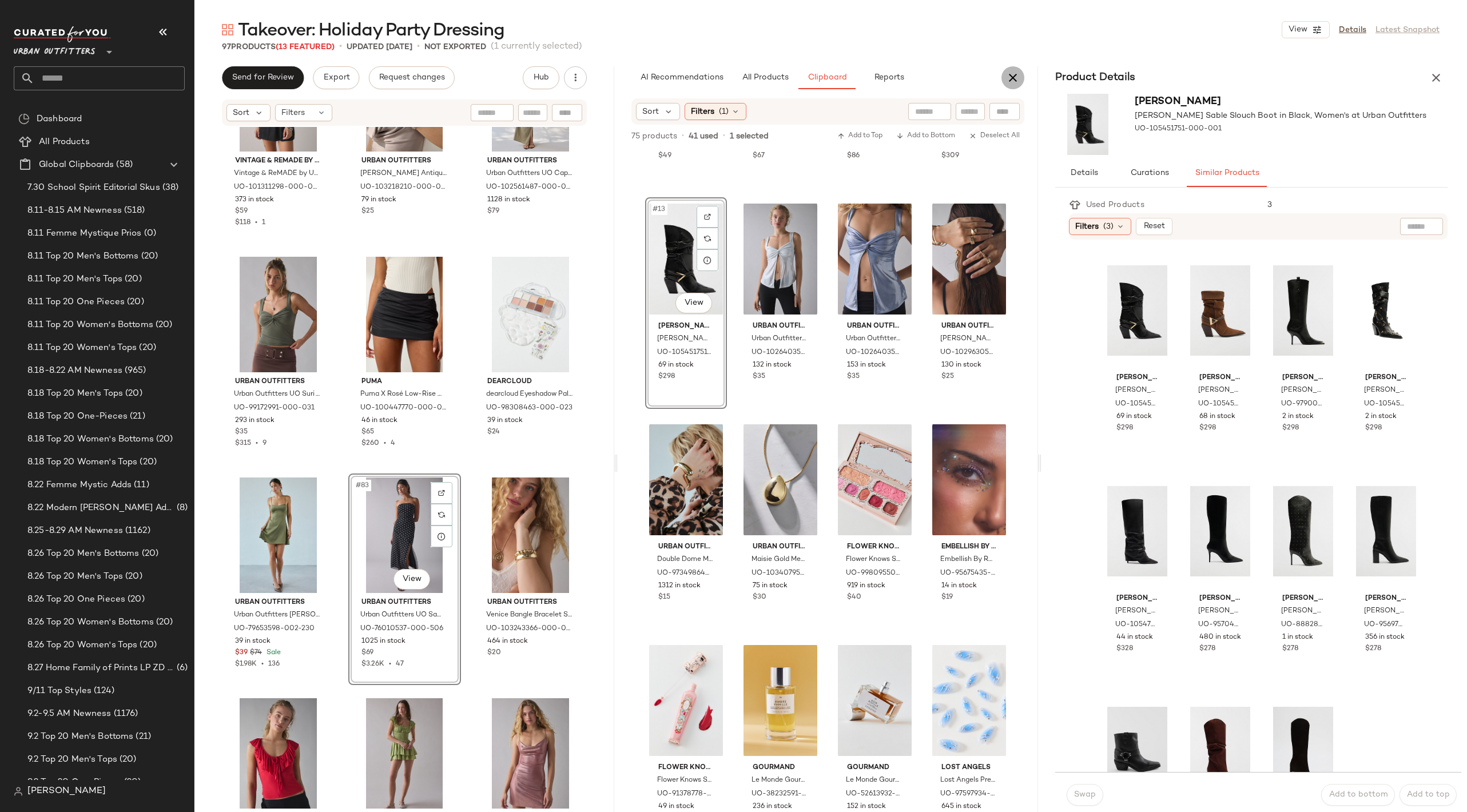
click at [1012, 83] on icon "button" at bounding box center [1013, 78] width 14 height 14
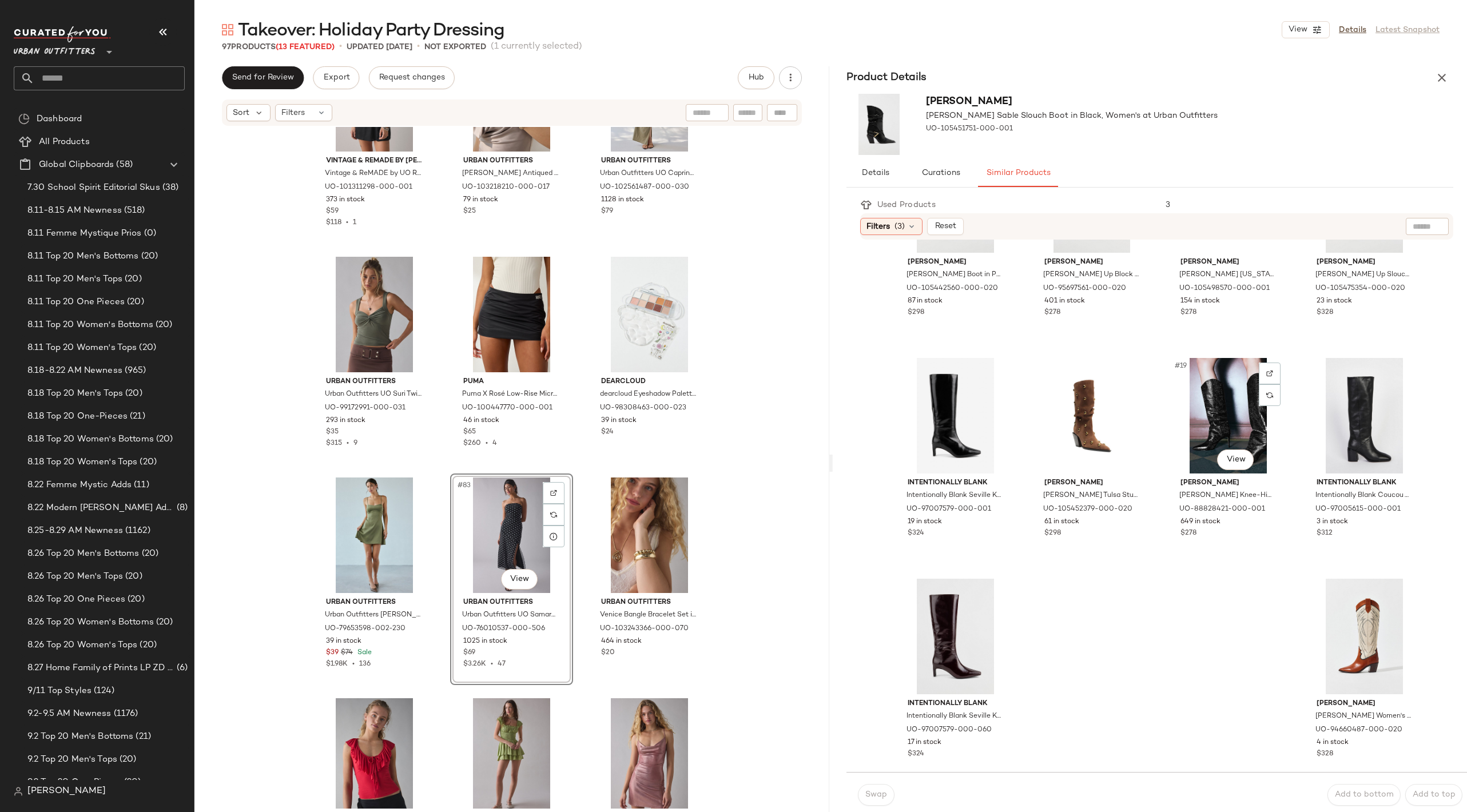
scroll to position [0, 0]
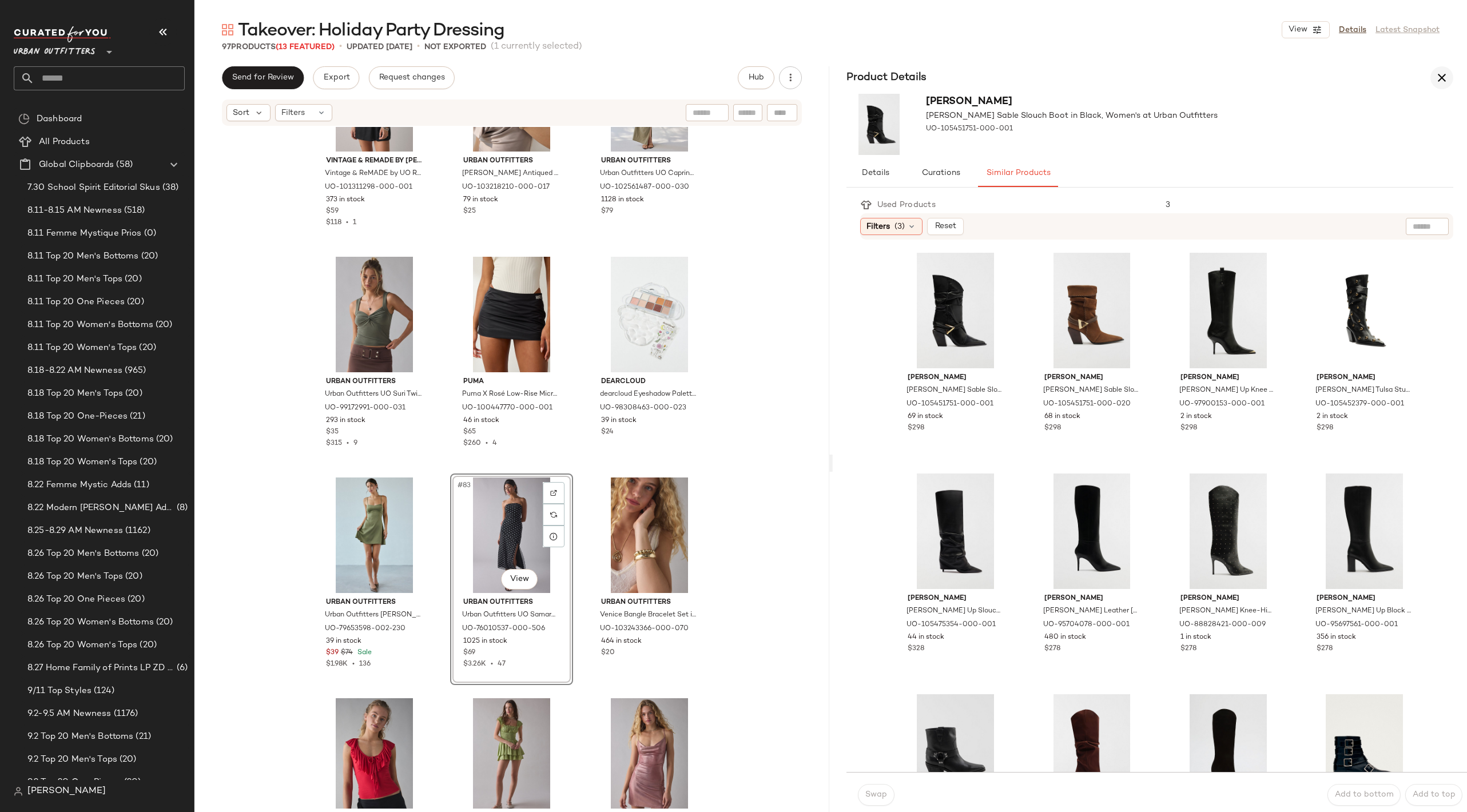
click at [1444, 86] on button "button" at bounding box center [1442, 78] width 22 height 22
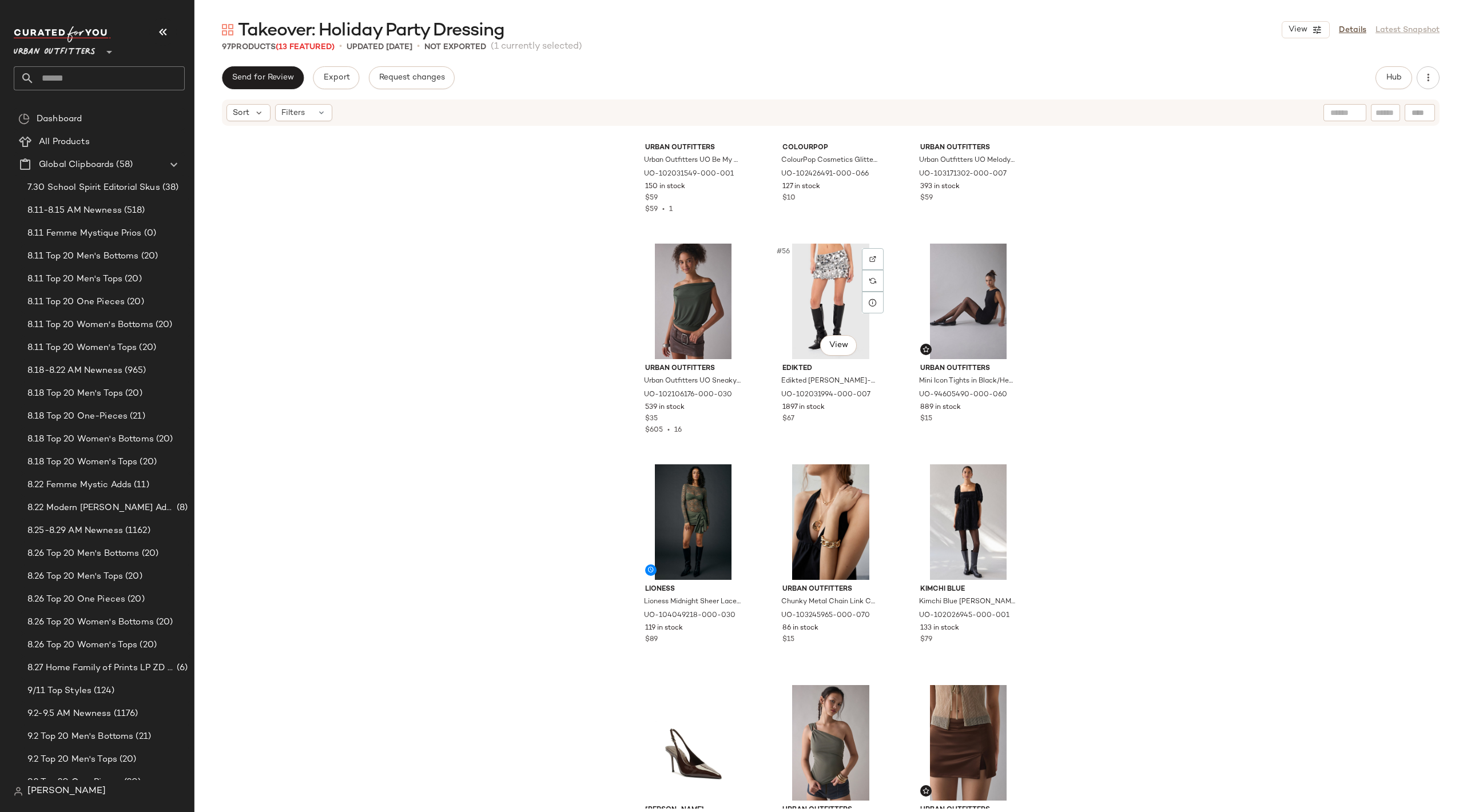
scroll to position [3868, 0]
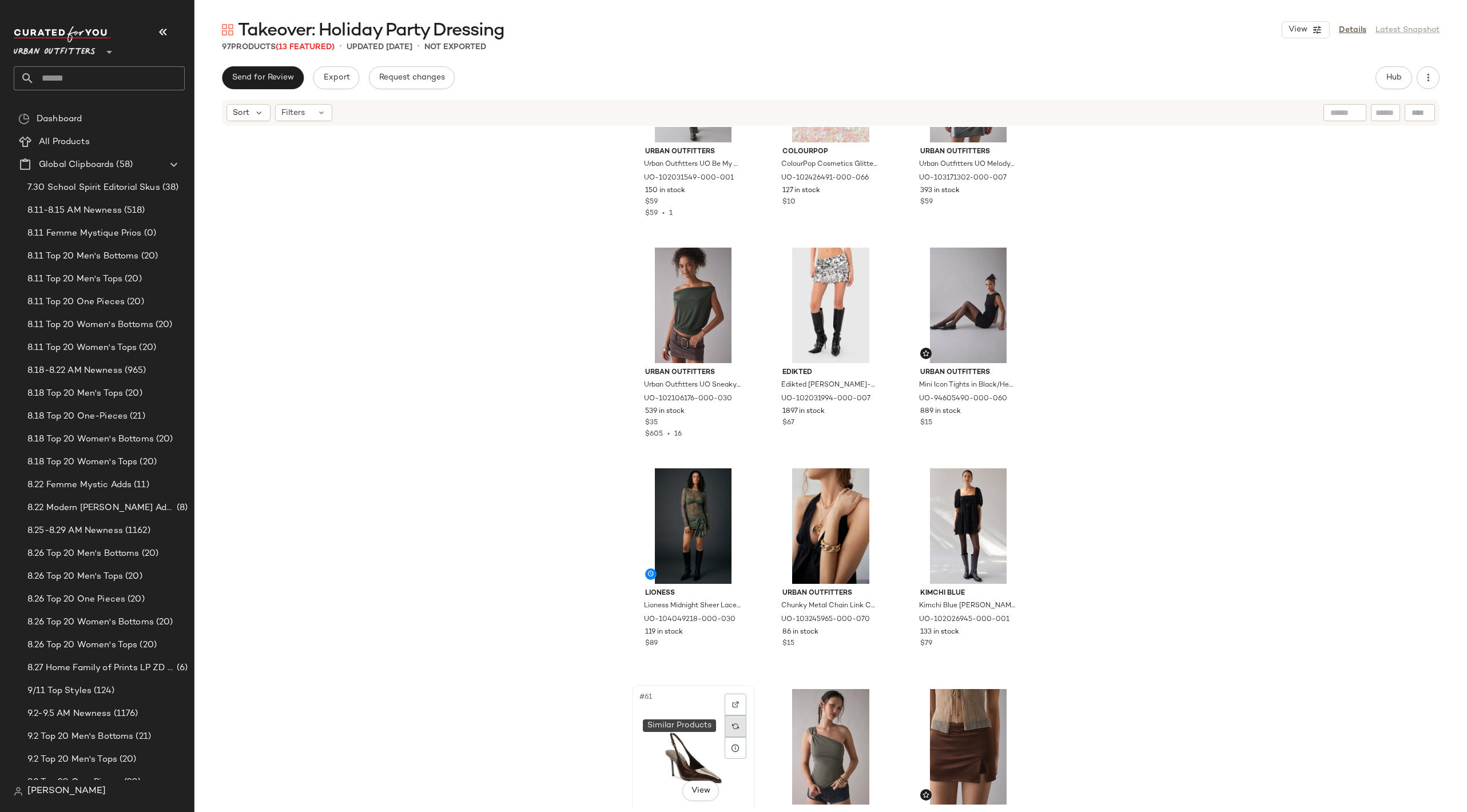
click at [728, 720] on div at bounding box center [735, 726] width 22 height 22
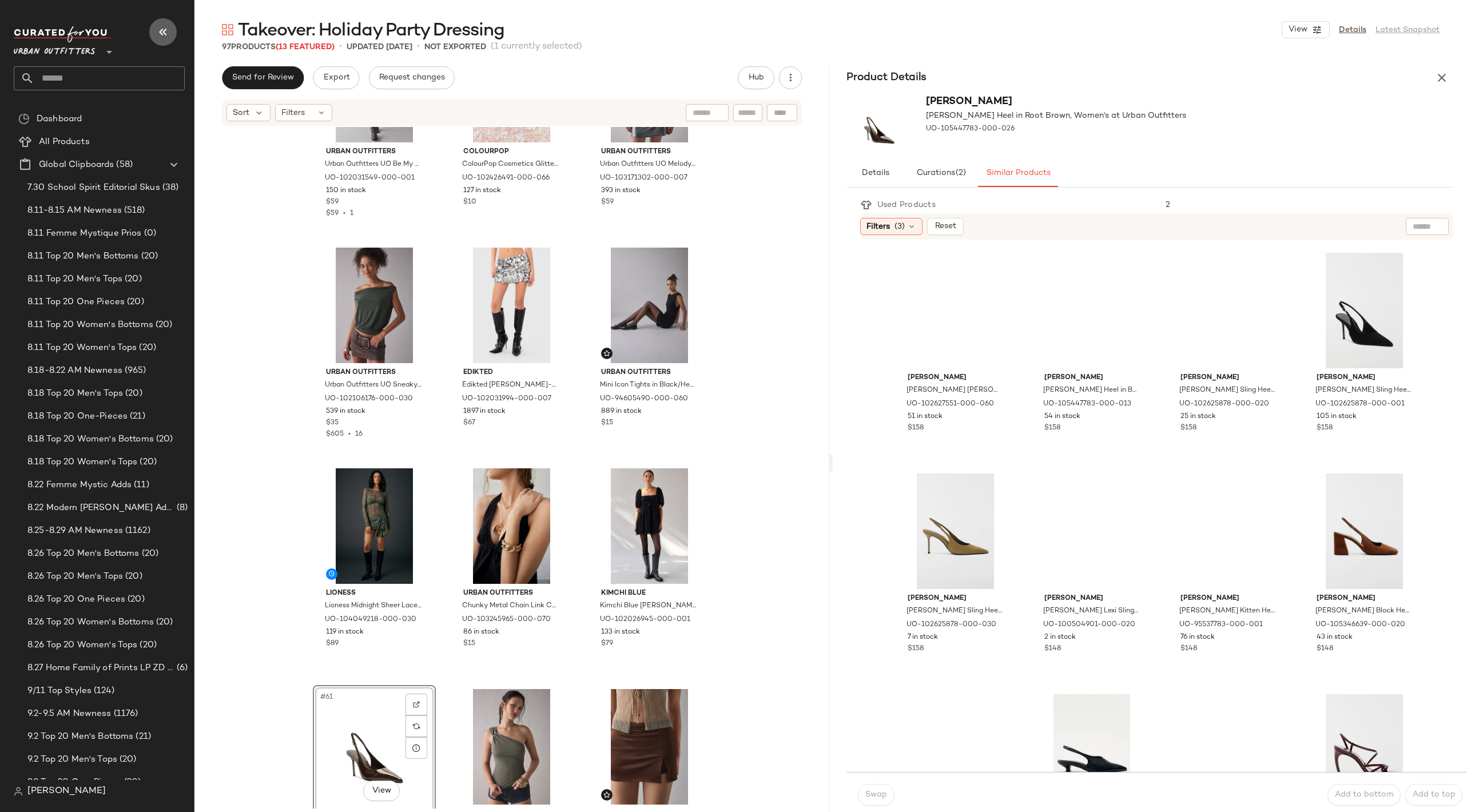
click at [164, 32] on icon "button" at bounding box center [163, 32] width 14 height 14
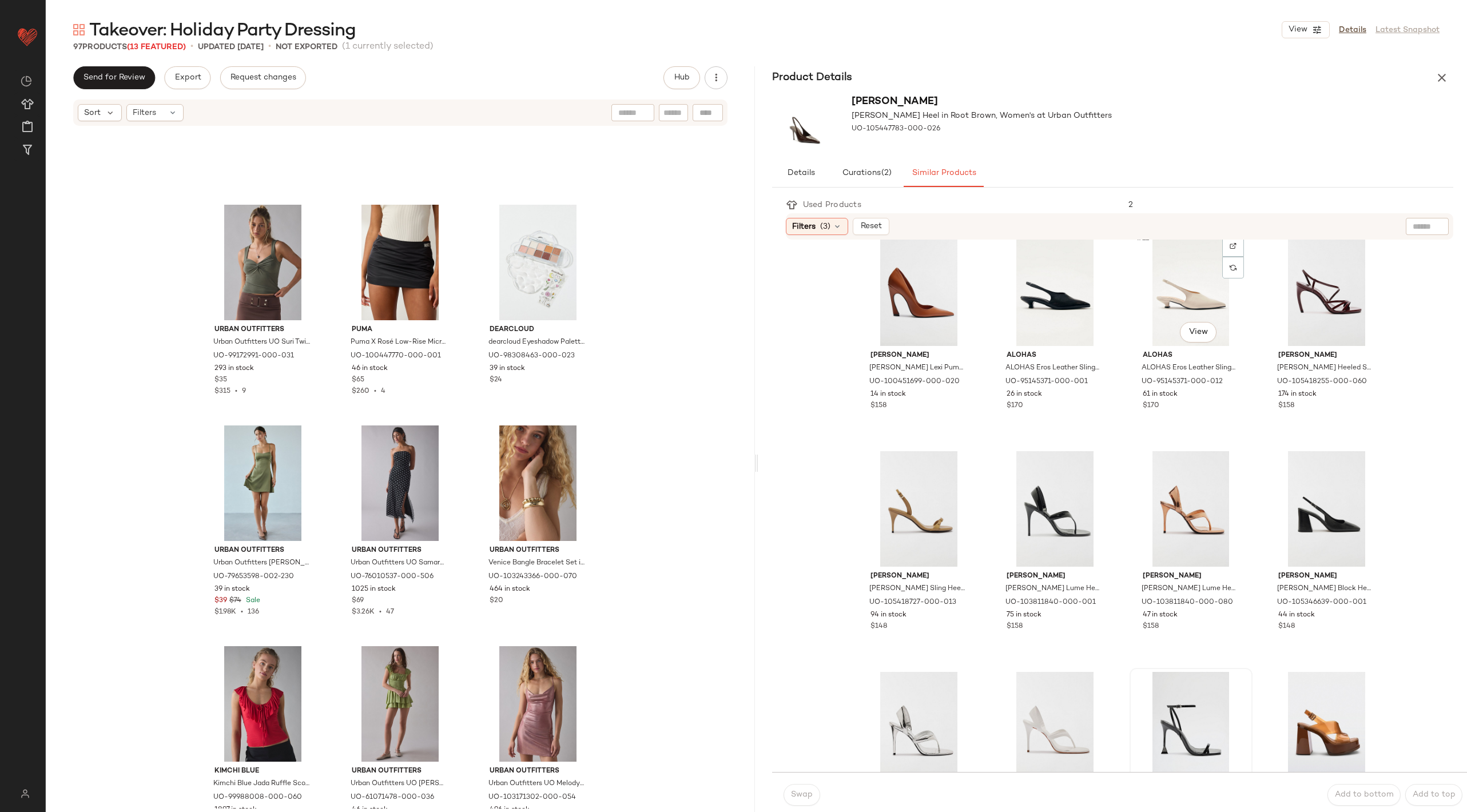
scroll to position [460, 0]
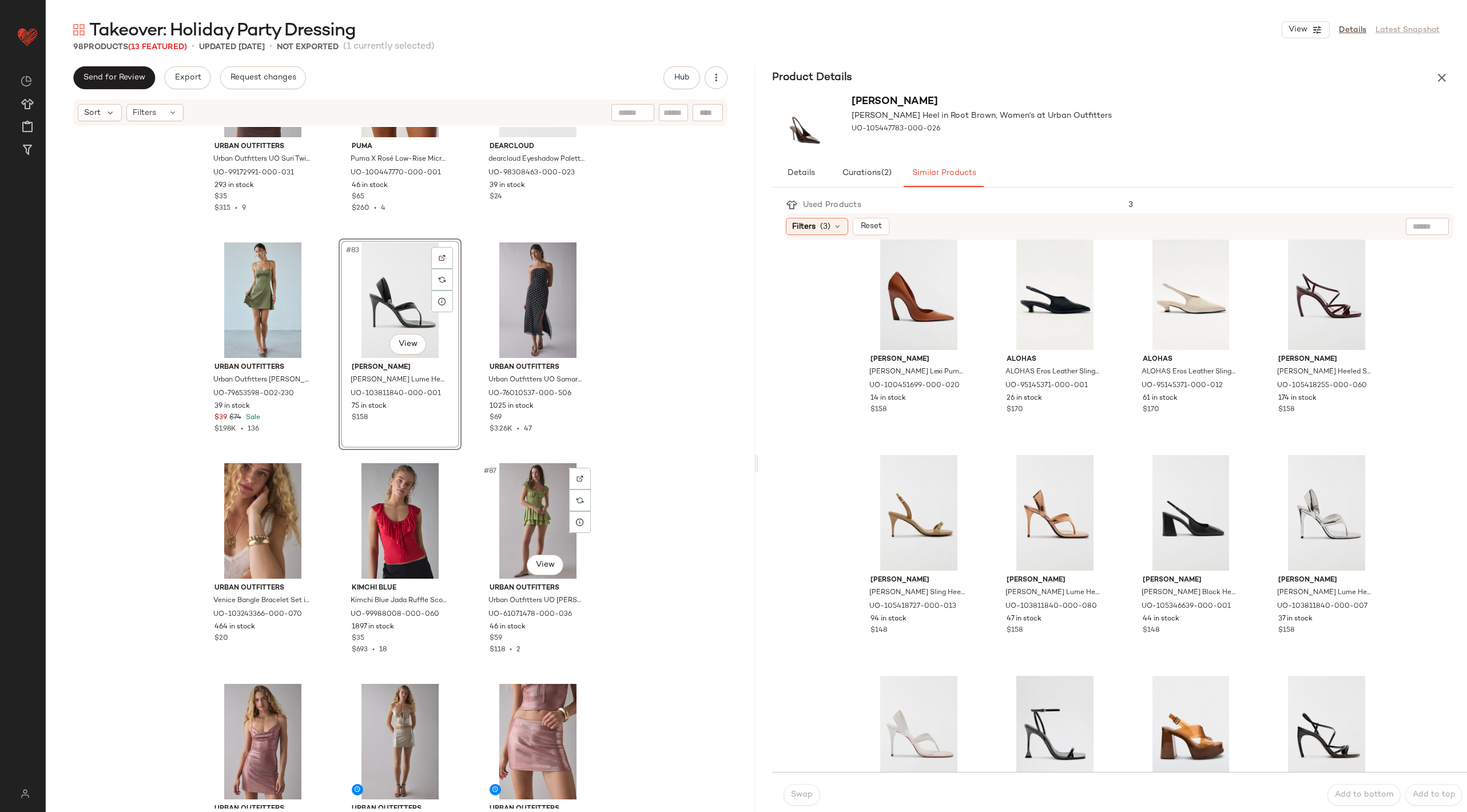
scroll to position [5860, 0]
click at [1443, 80] on icon "button" at bounding box center [1442, 78] width 14 height 14
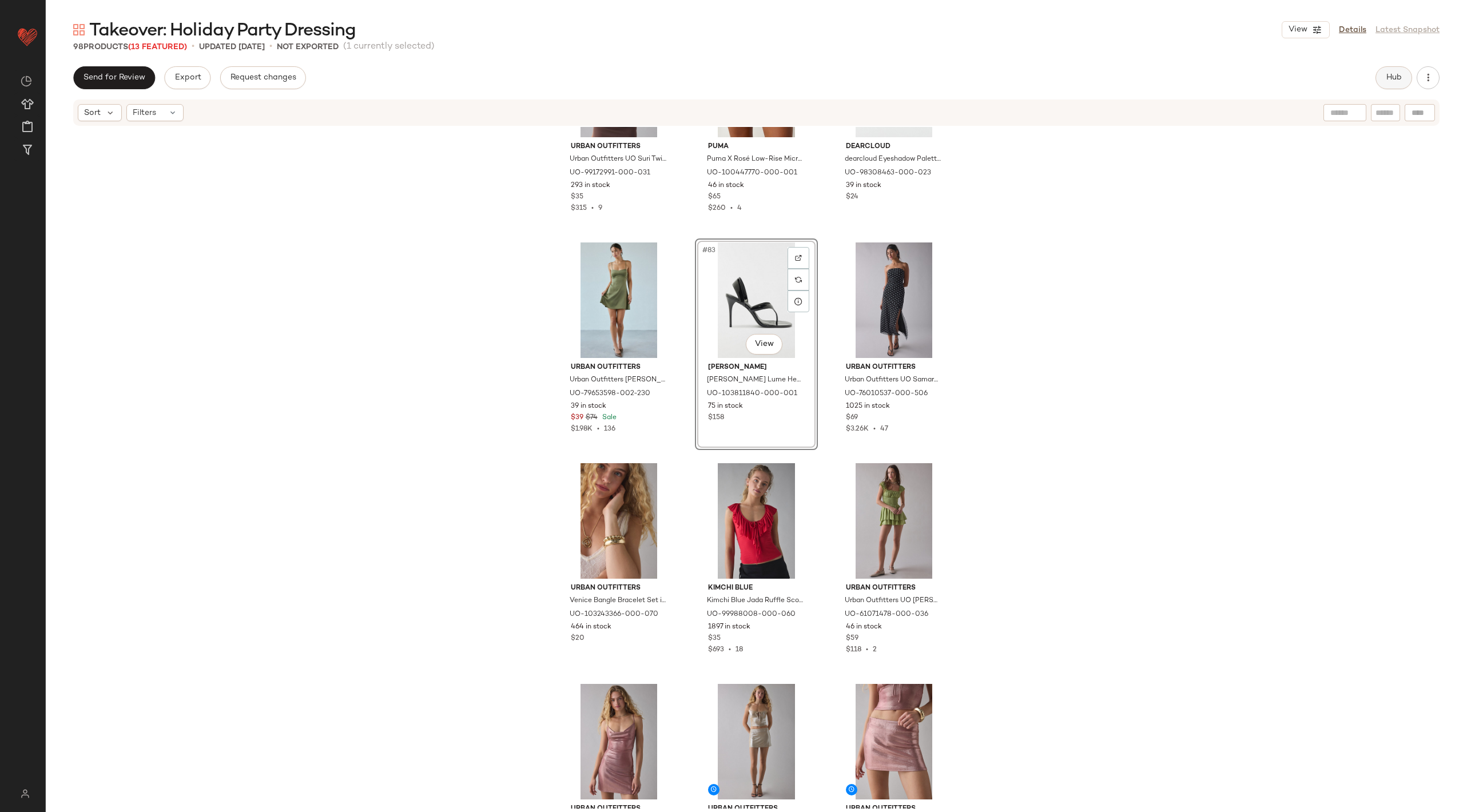
click at [1393, 86] on button "Hub" at bounding box center [1393, 78] width 36 height 22
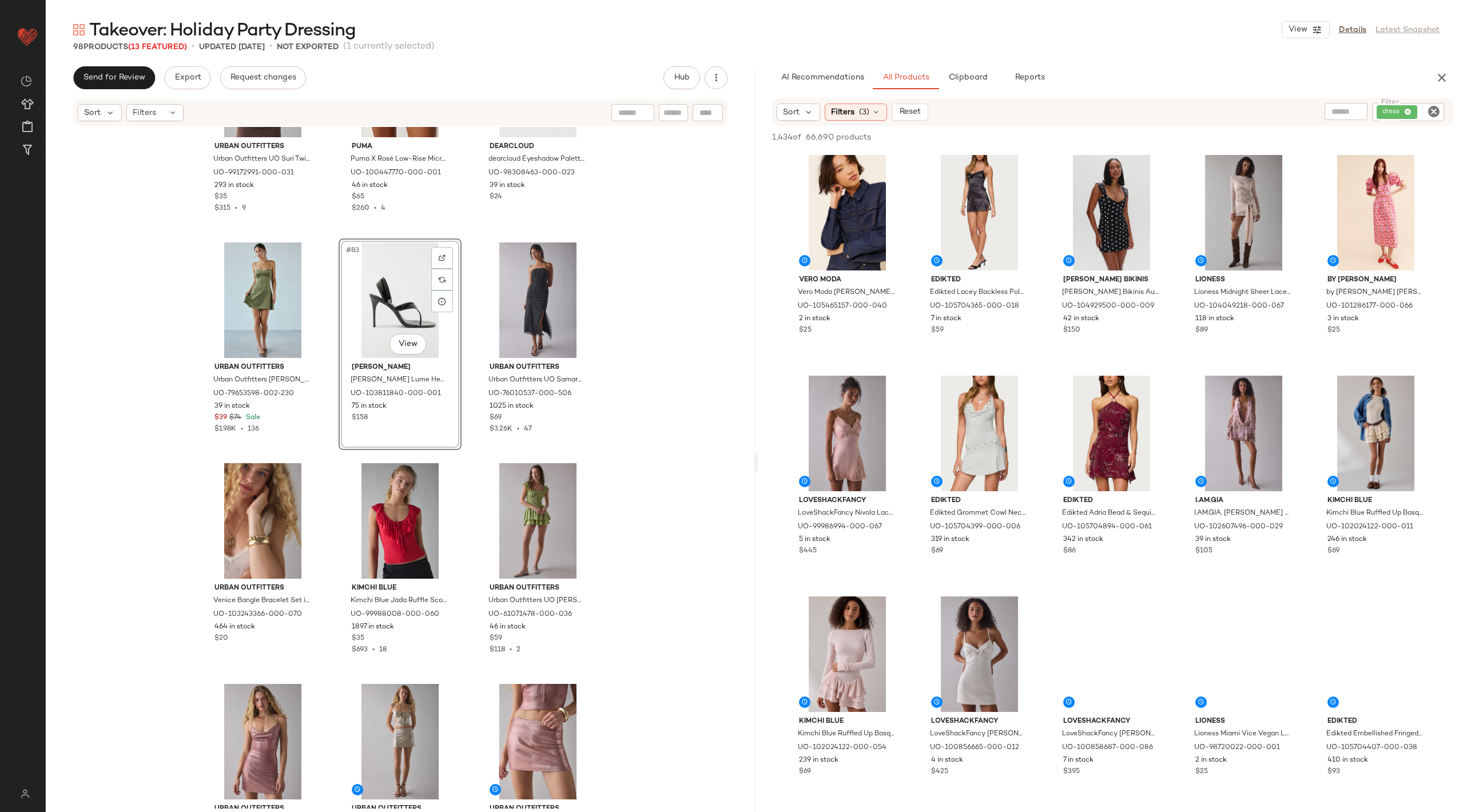
click at [1438, 110] on icon "Clear Filter" at bounding box center [1434, 112] width 14 height 14
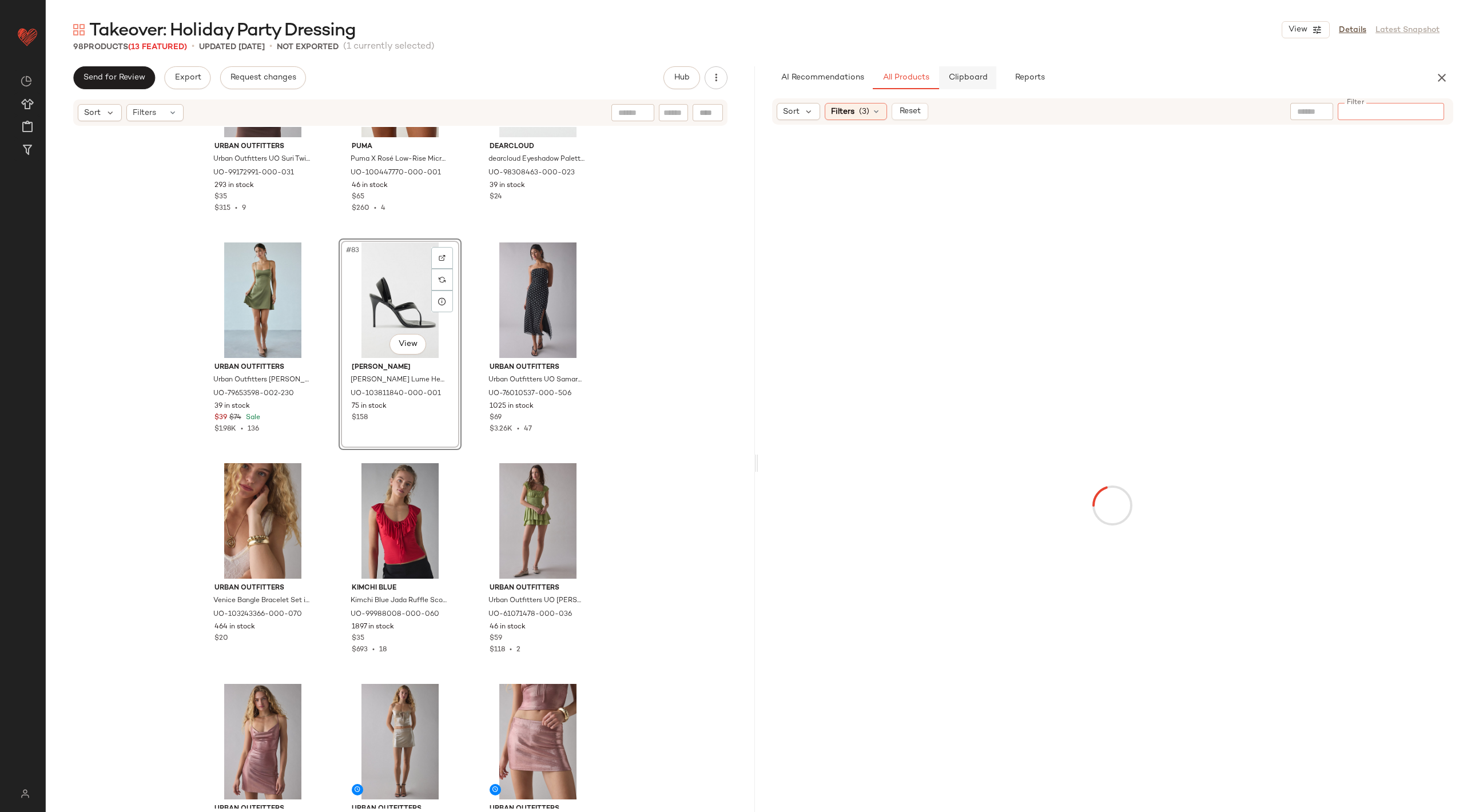
click at [967, 78] on span "Clipboard" at bounding box center [968, 78] width 40 height 10
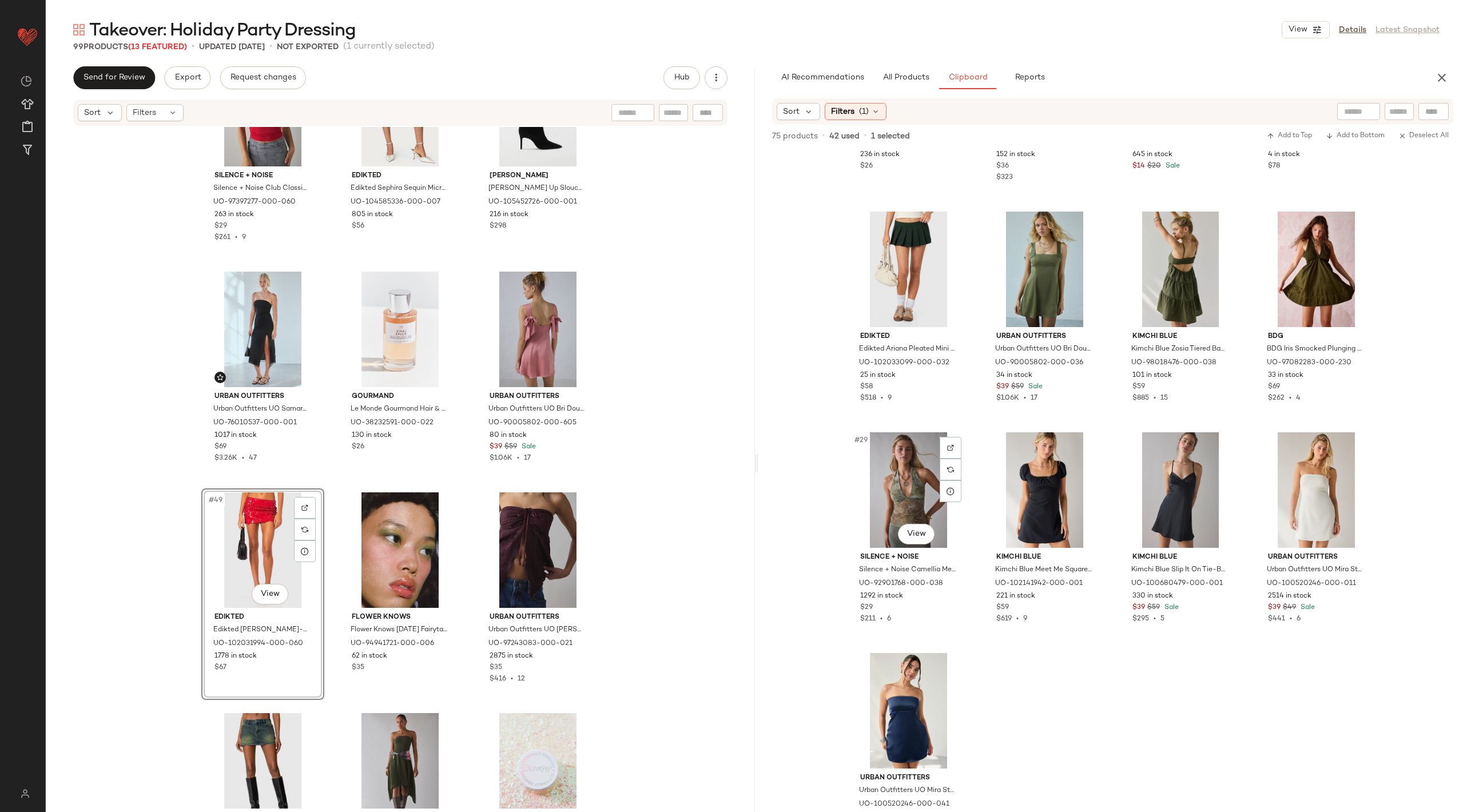
scroll to position [1266, 0]
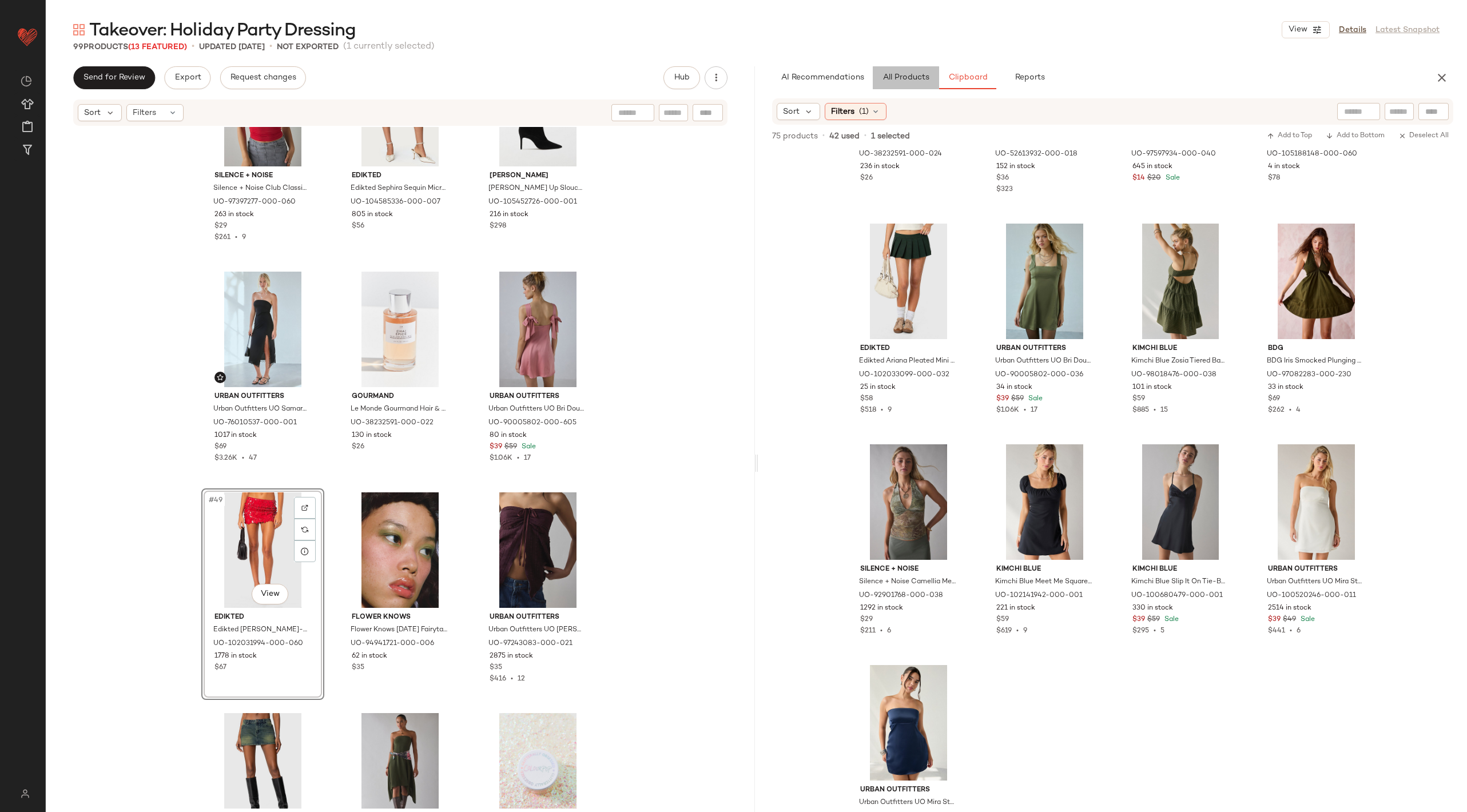
click at [887, 86] on button "All Products" at bounding box center [906, 78] width 67 height 22
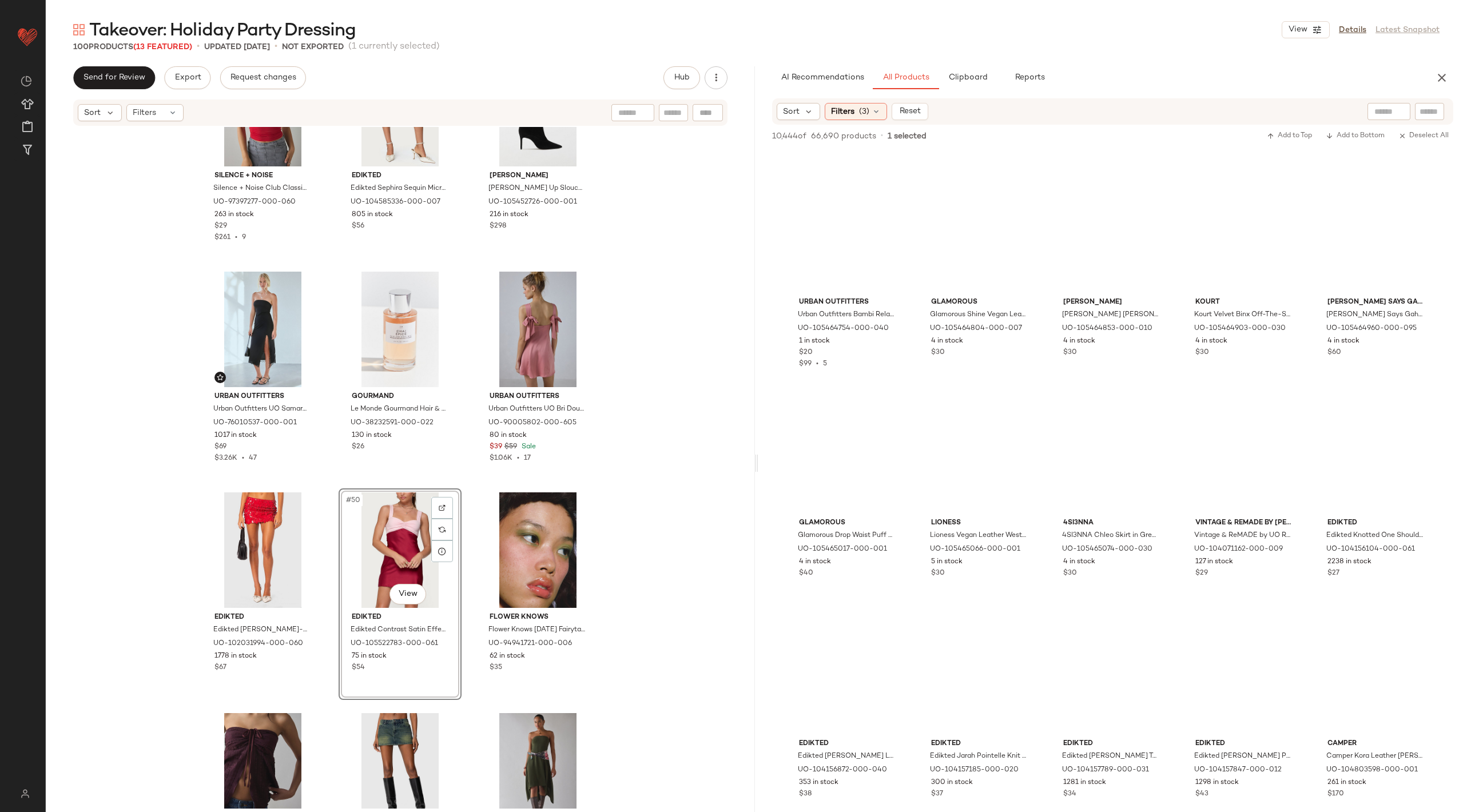
scroll to position [35953, 0]
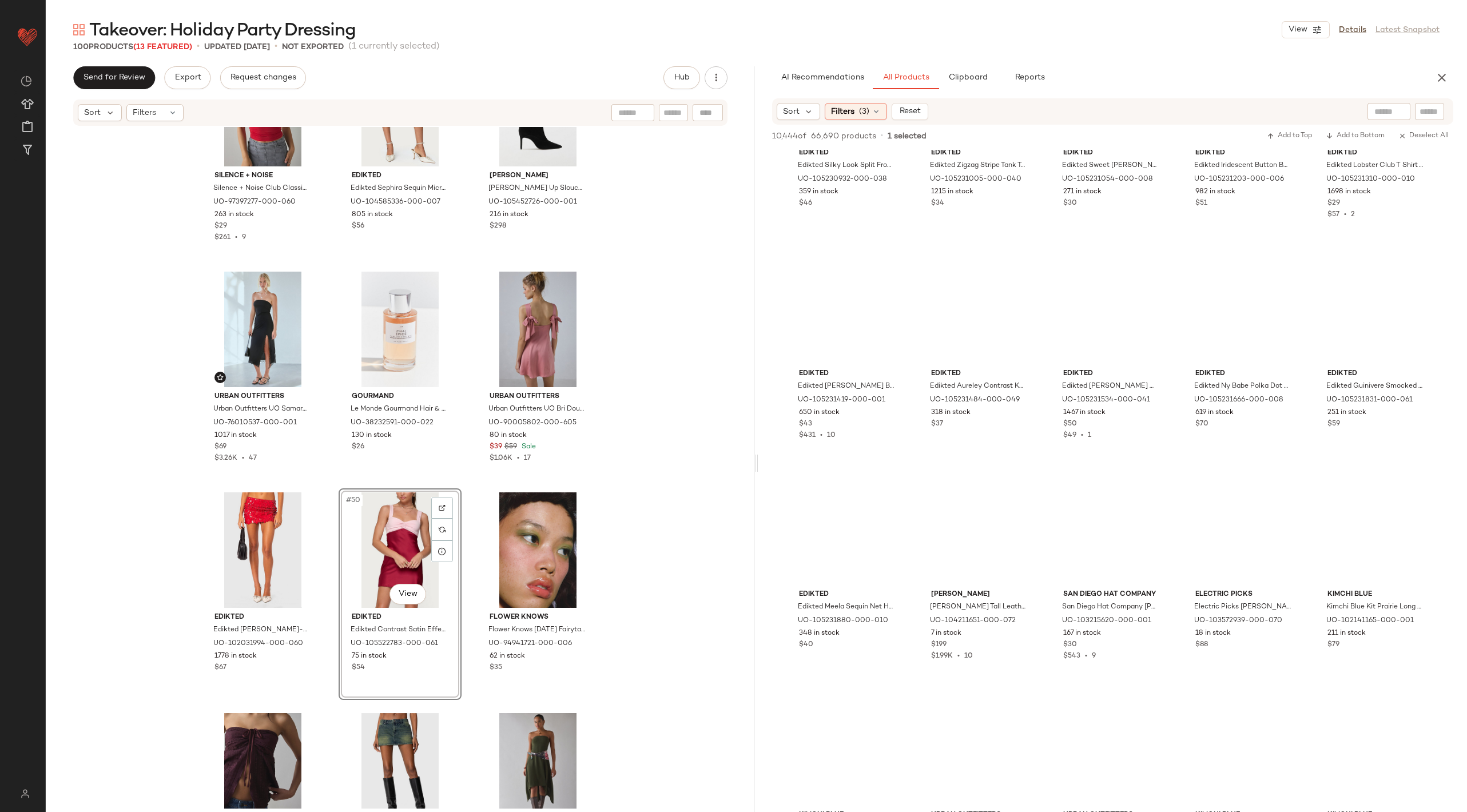
scroll to position [58615, 0]
click at [1379, 114] on input "text" at bounding box center [1389, 112] width 29 height 12
type input "**********"
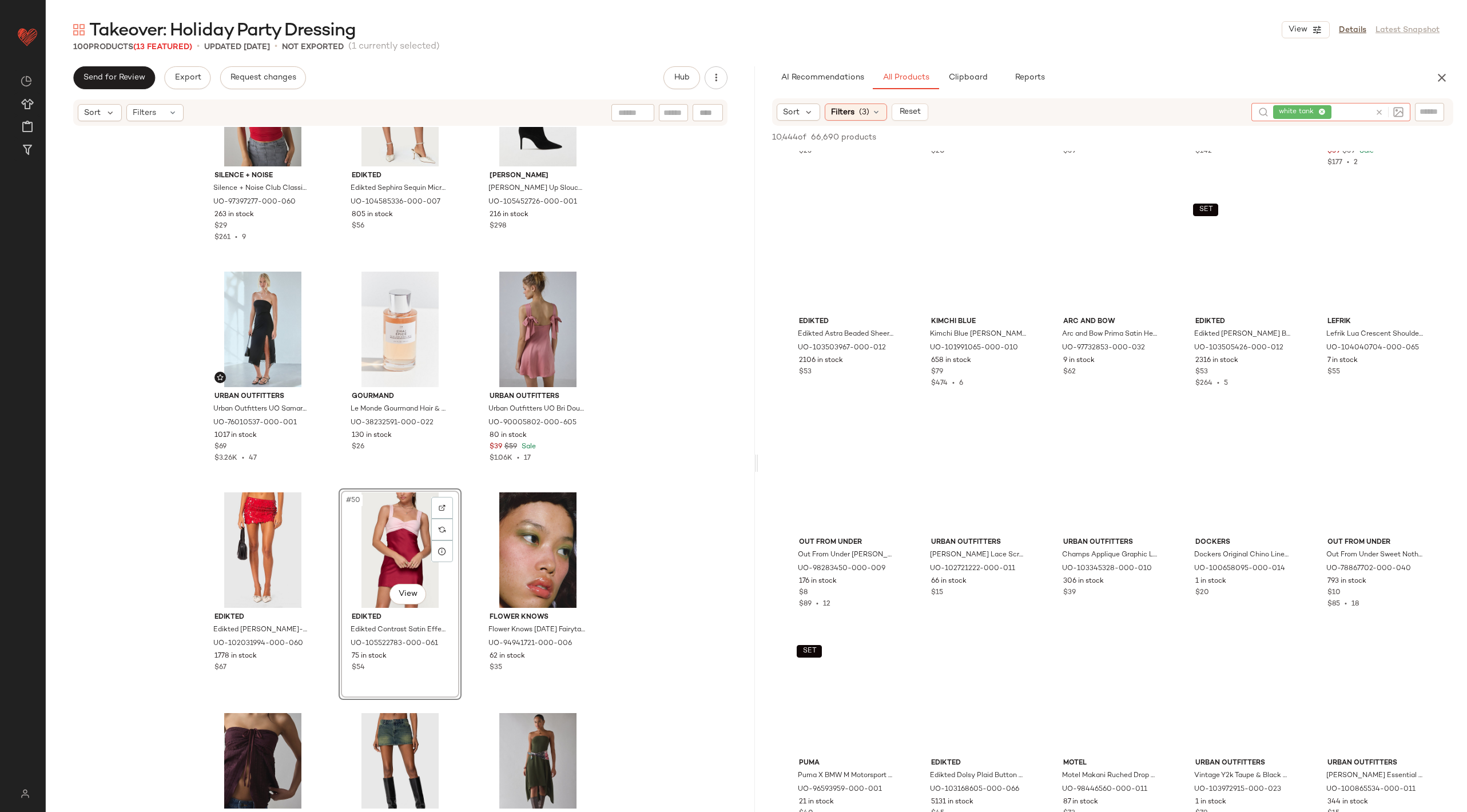
scroll to position [44542, 0]
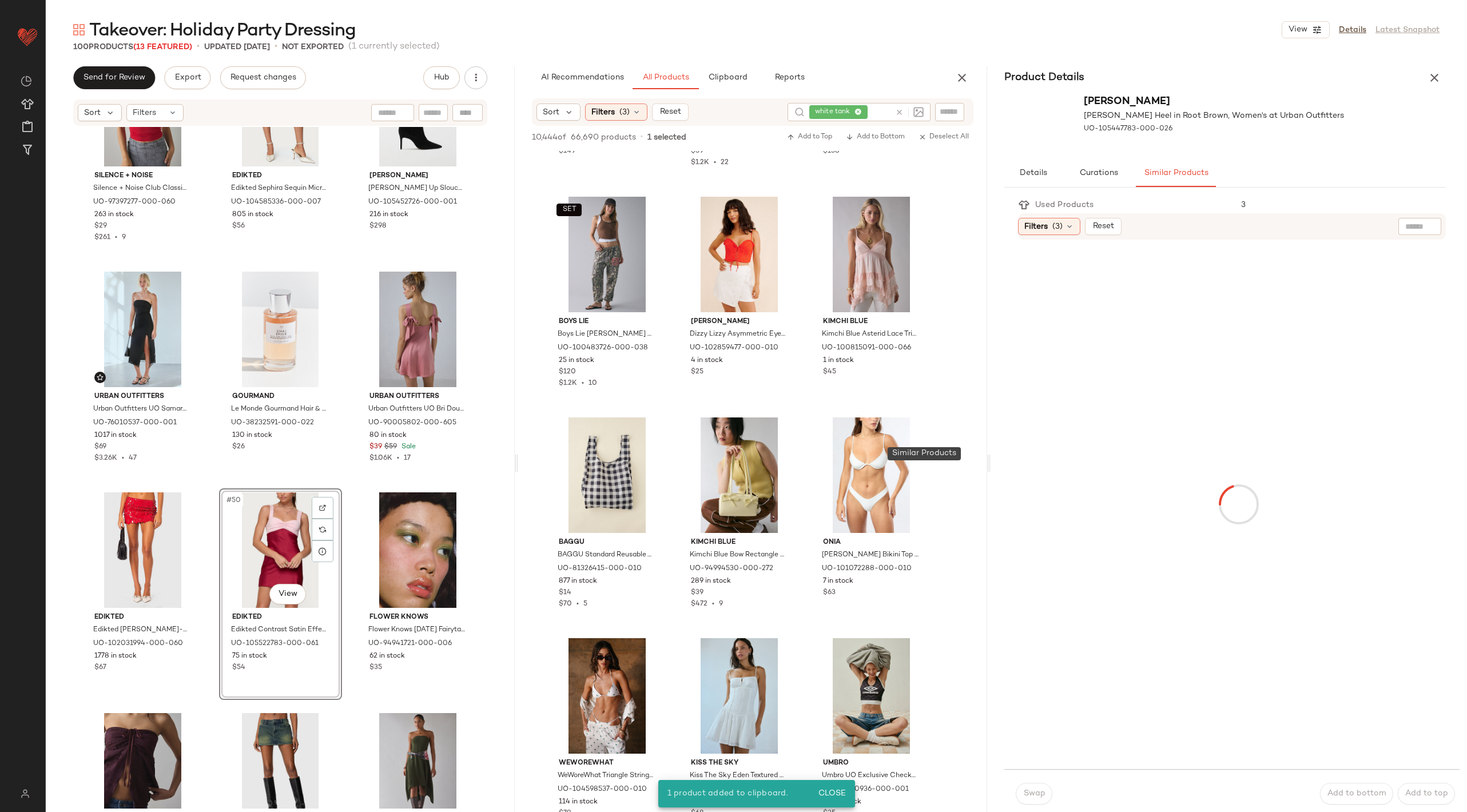
scroll to position [48074, 0]
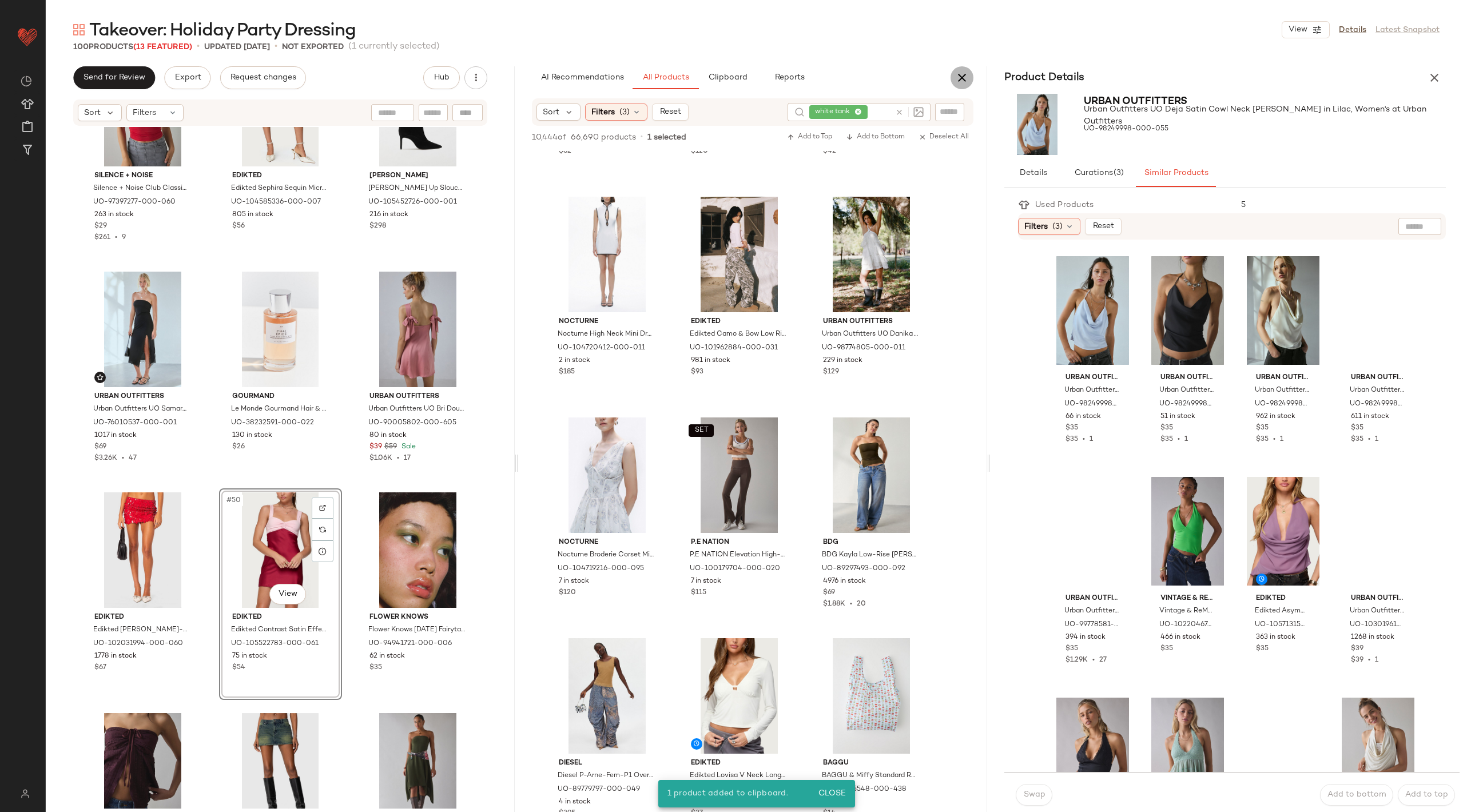
click at [964, 74] on icon "button" at bounding box center [962, 78] width 14 height 14
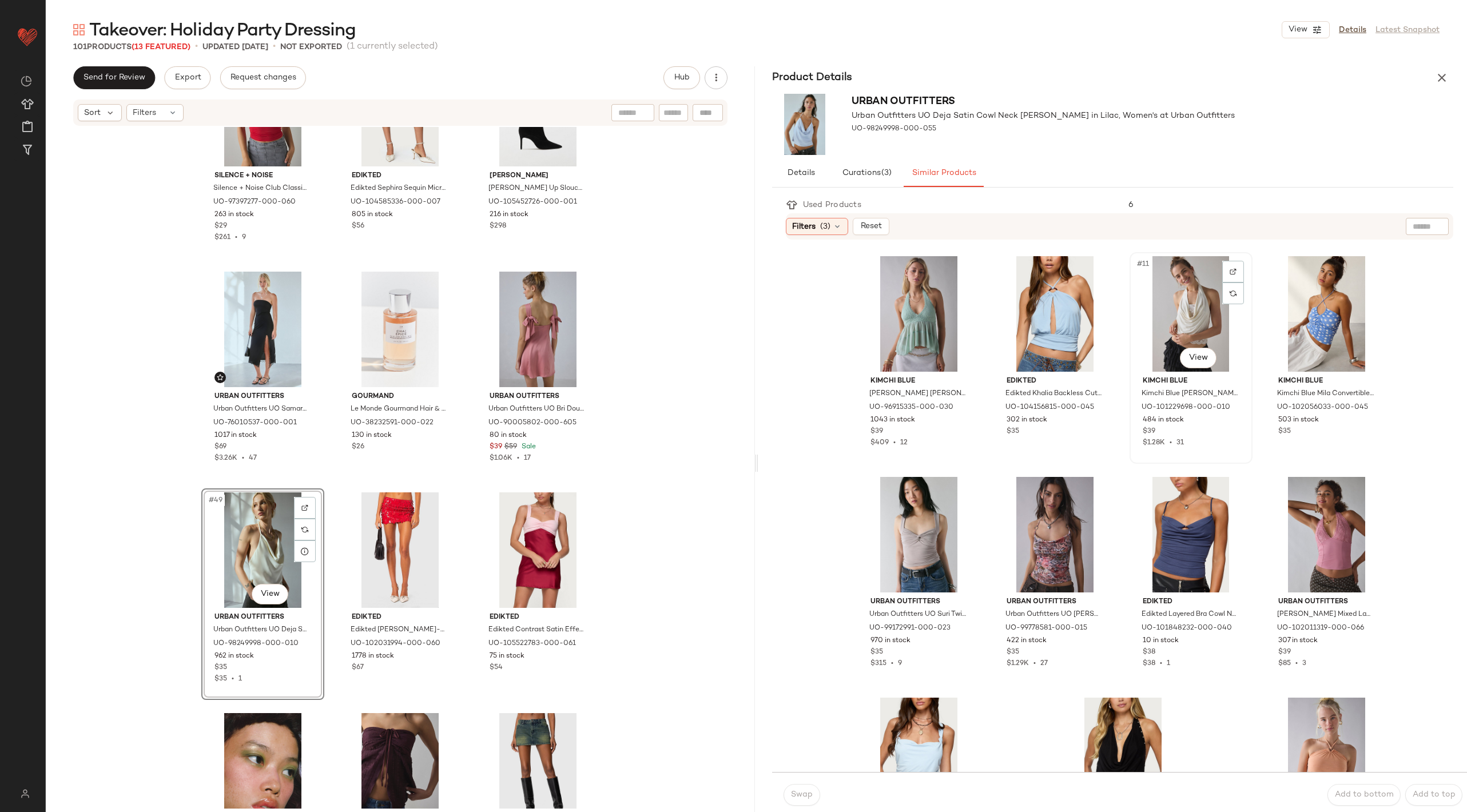
scroll to position [570, 0]
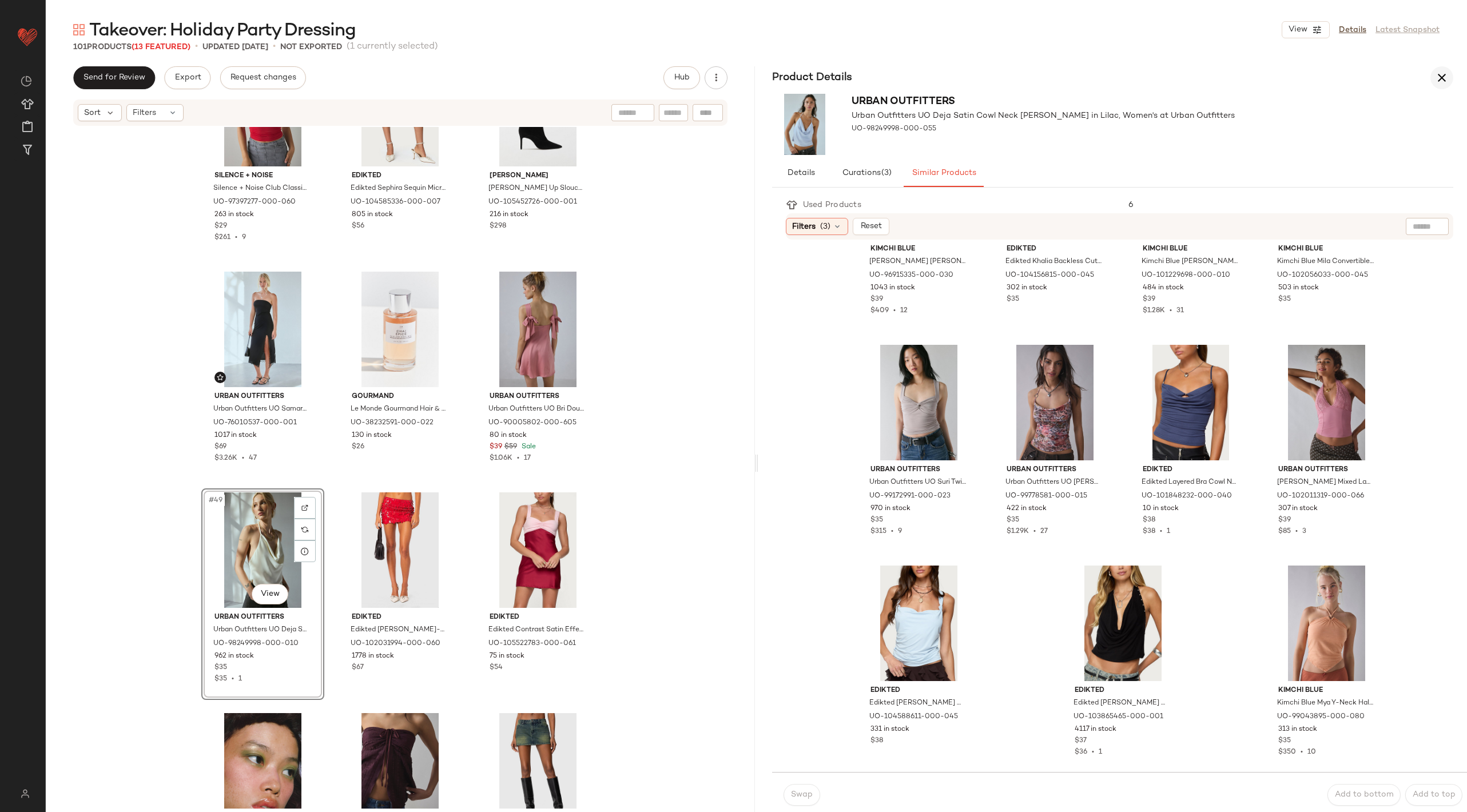
click at [1446, 71] on icon "button" at bounding box center [1442, 78] width 14 height 14
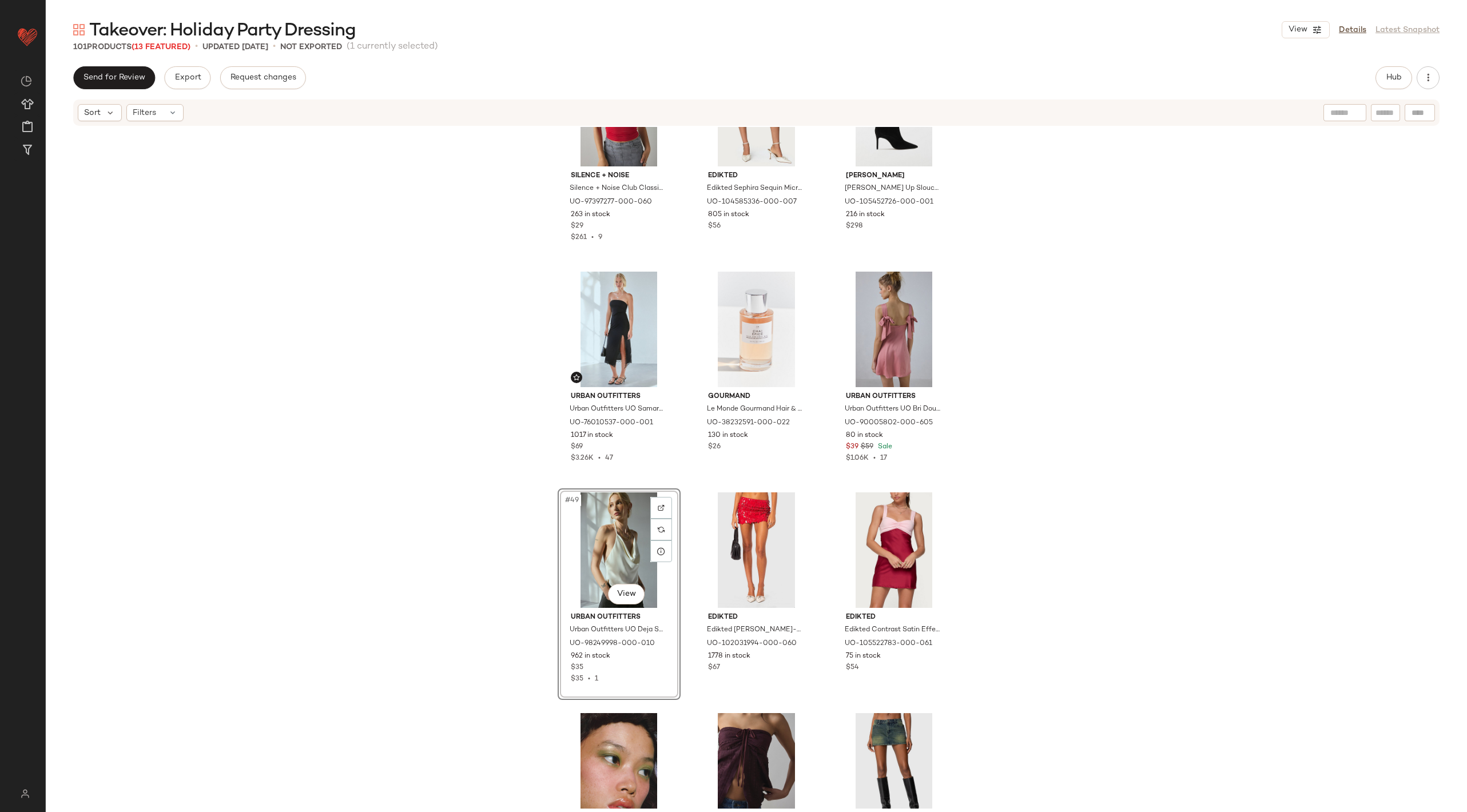
click at [1379, 88] on div "Hub" at bounding box center [1393, 78] width 36 height 22
click at [1393, 82] on span "Hub" at bounding box center [1393, 78] width 16 height 10
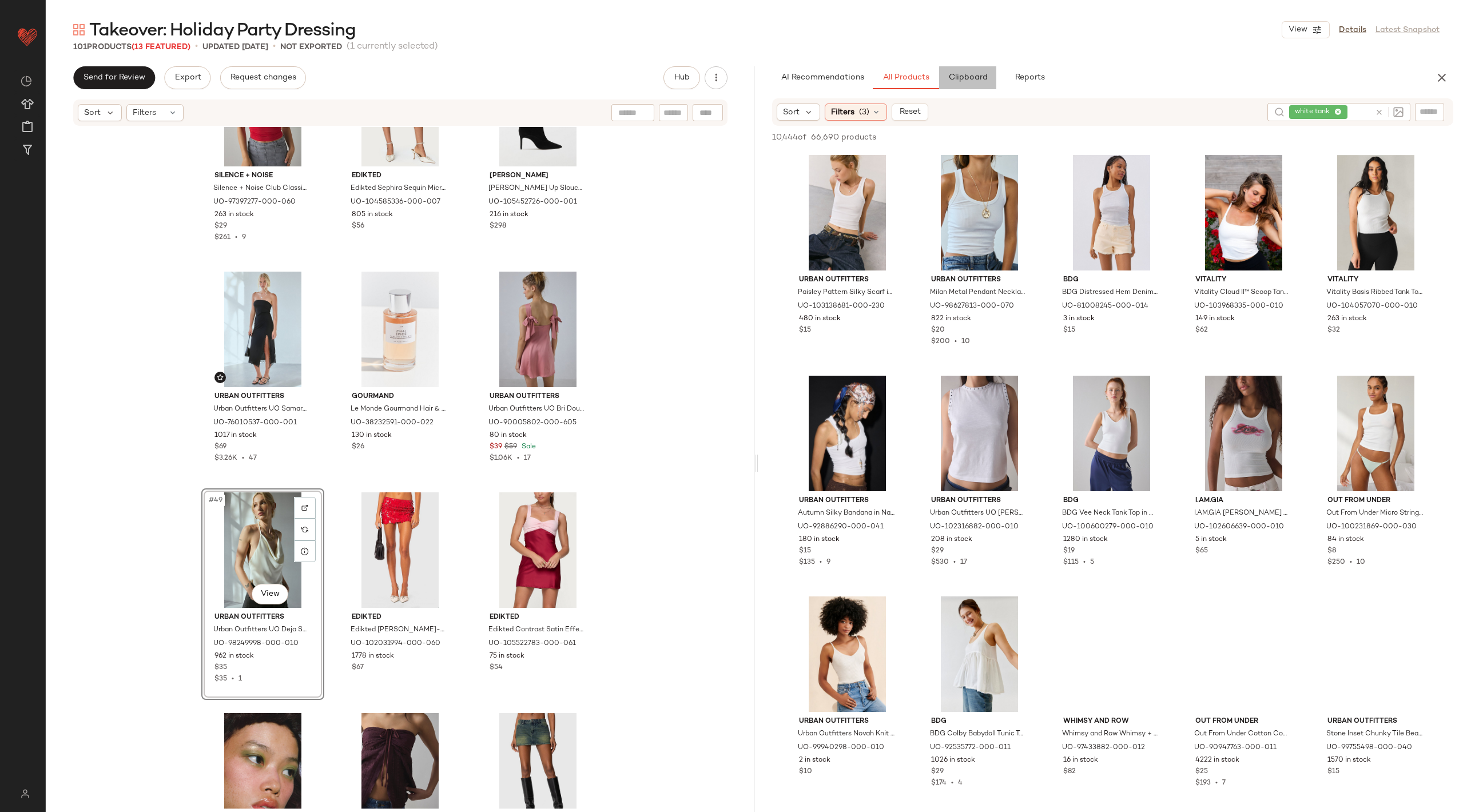
click at [974, 77] on span "Clipboard" at bounding box center [968, 78] width 40 height 10
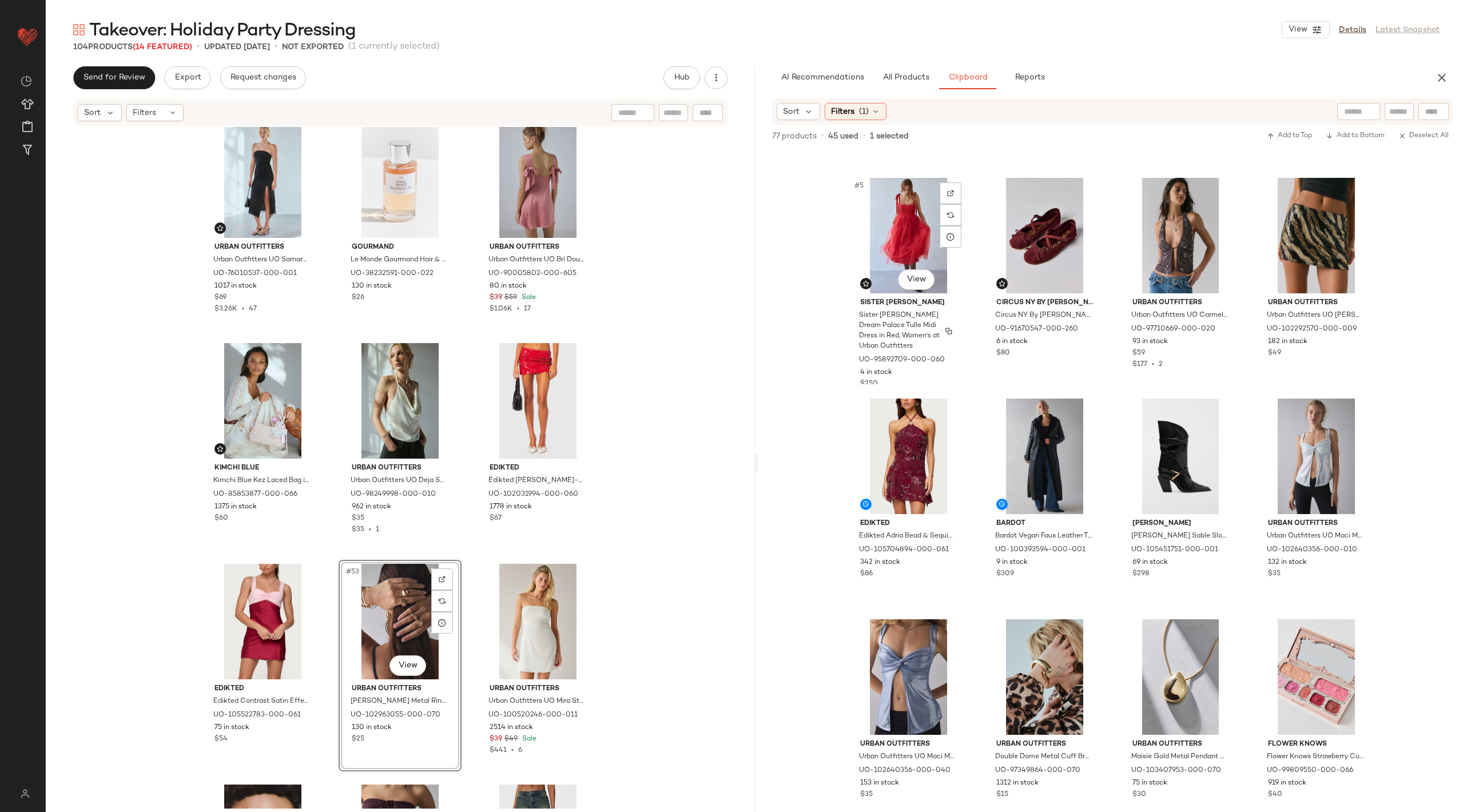
scroll to position [264, 0]
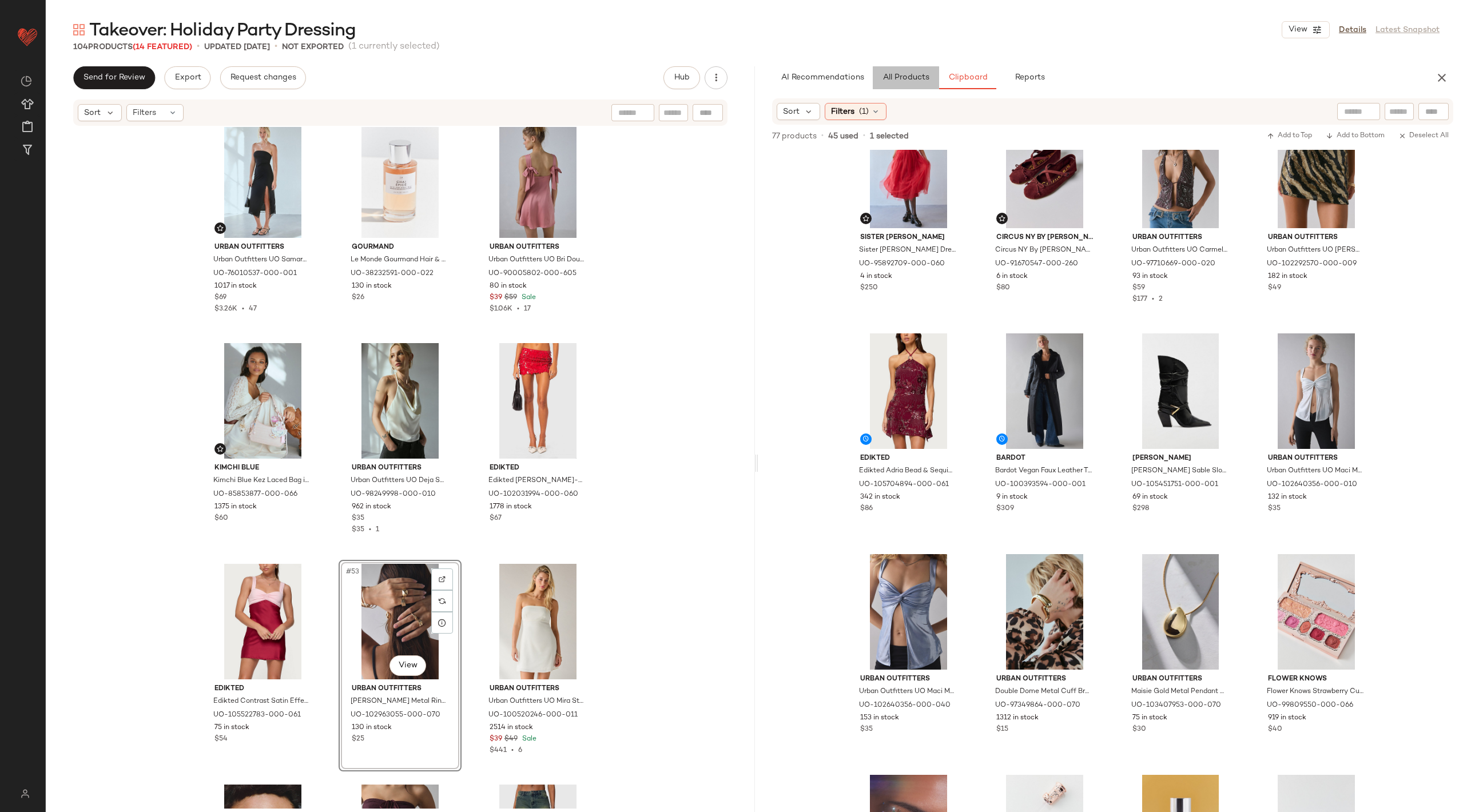
click at [898, 75] on span "All Products" at bounding box center [906, 78] width 47 height 10
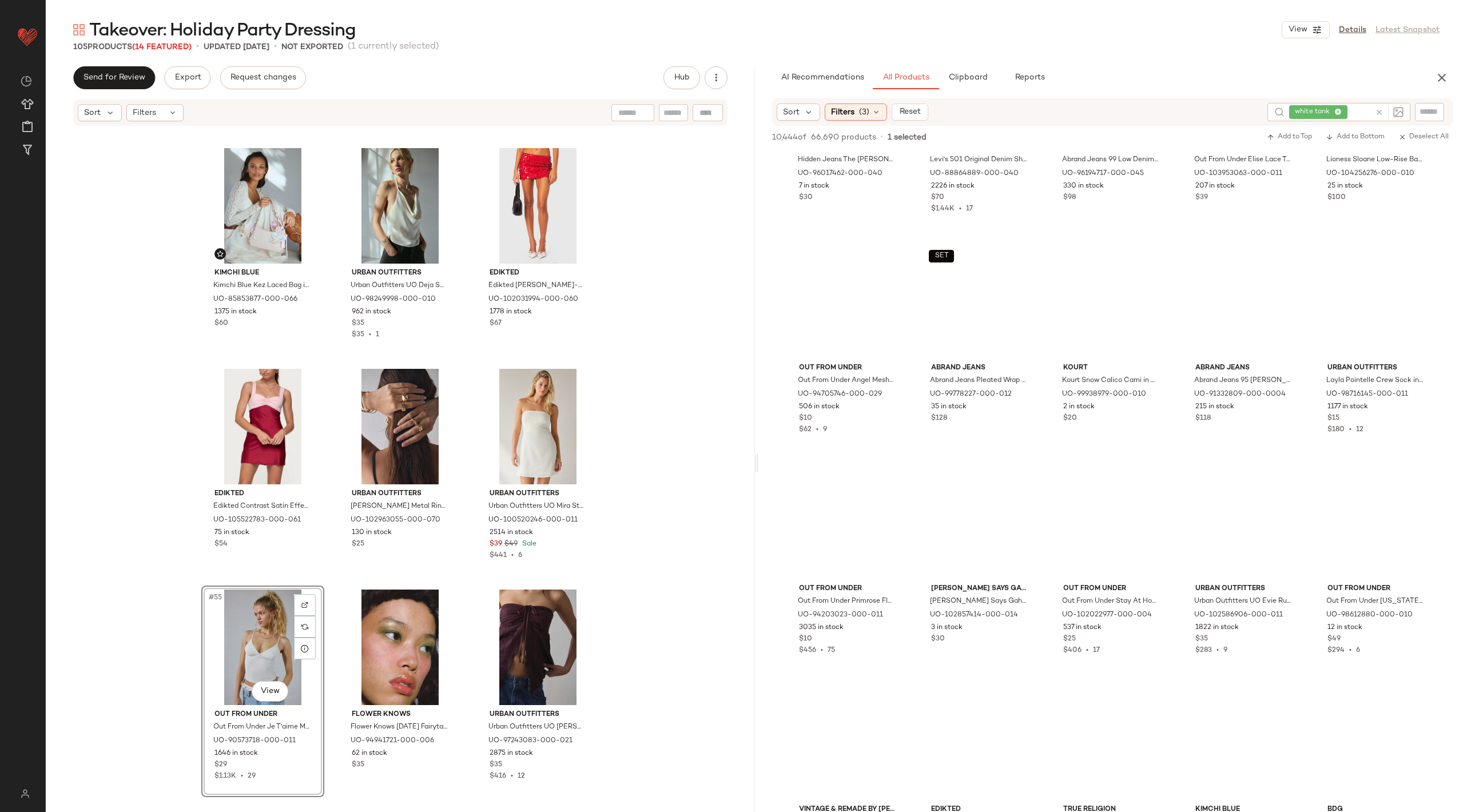
scroll to position [5083, 0]
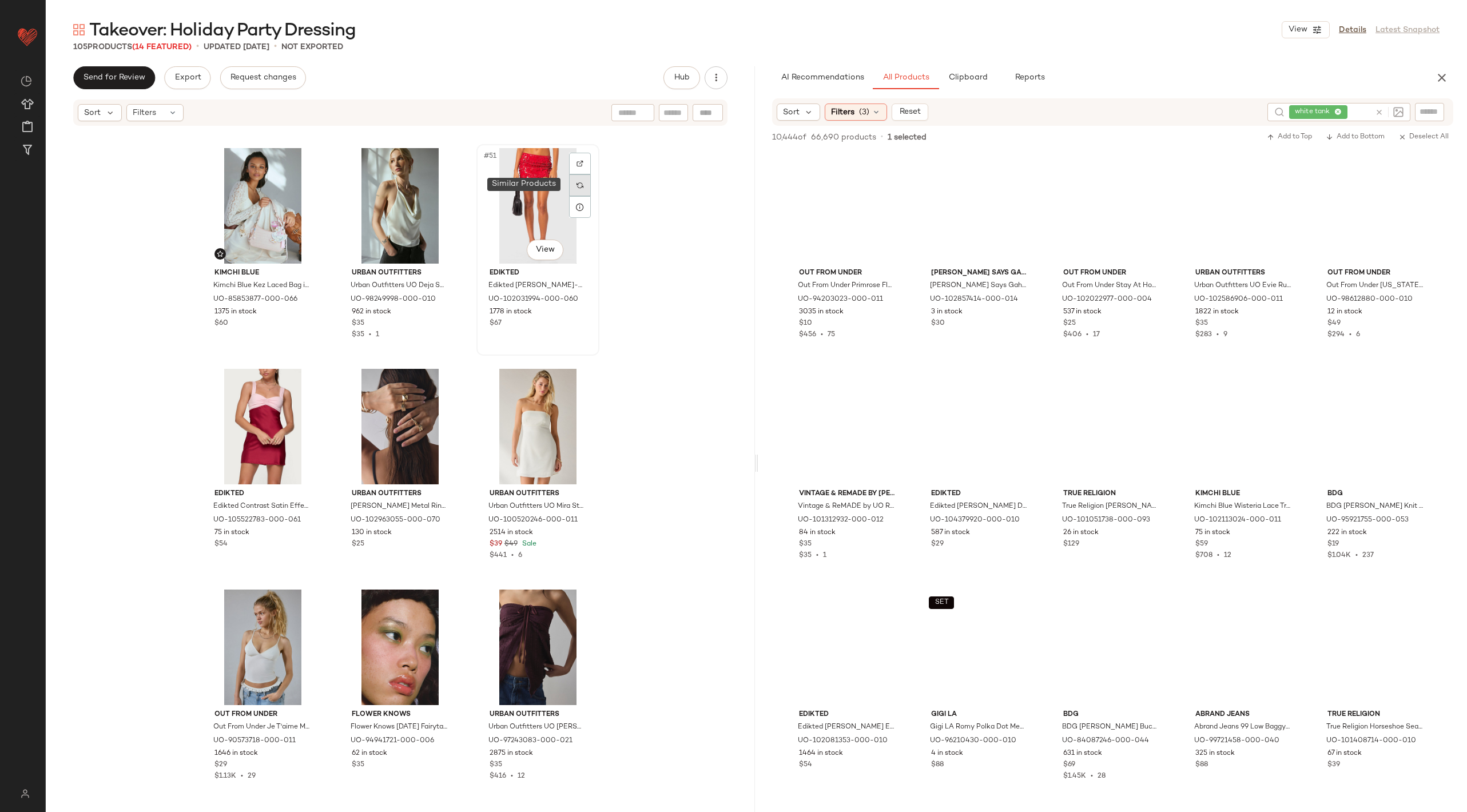
click at [579, 185] on img at bounding box center [580, 185] width 7 height 7
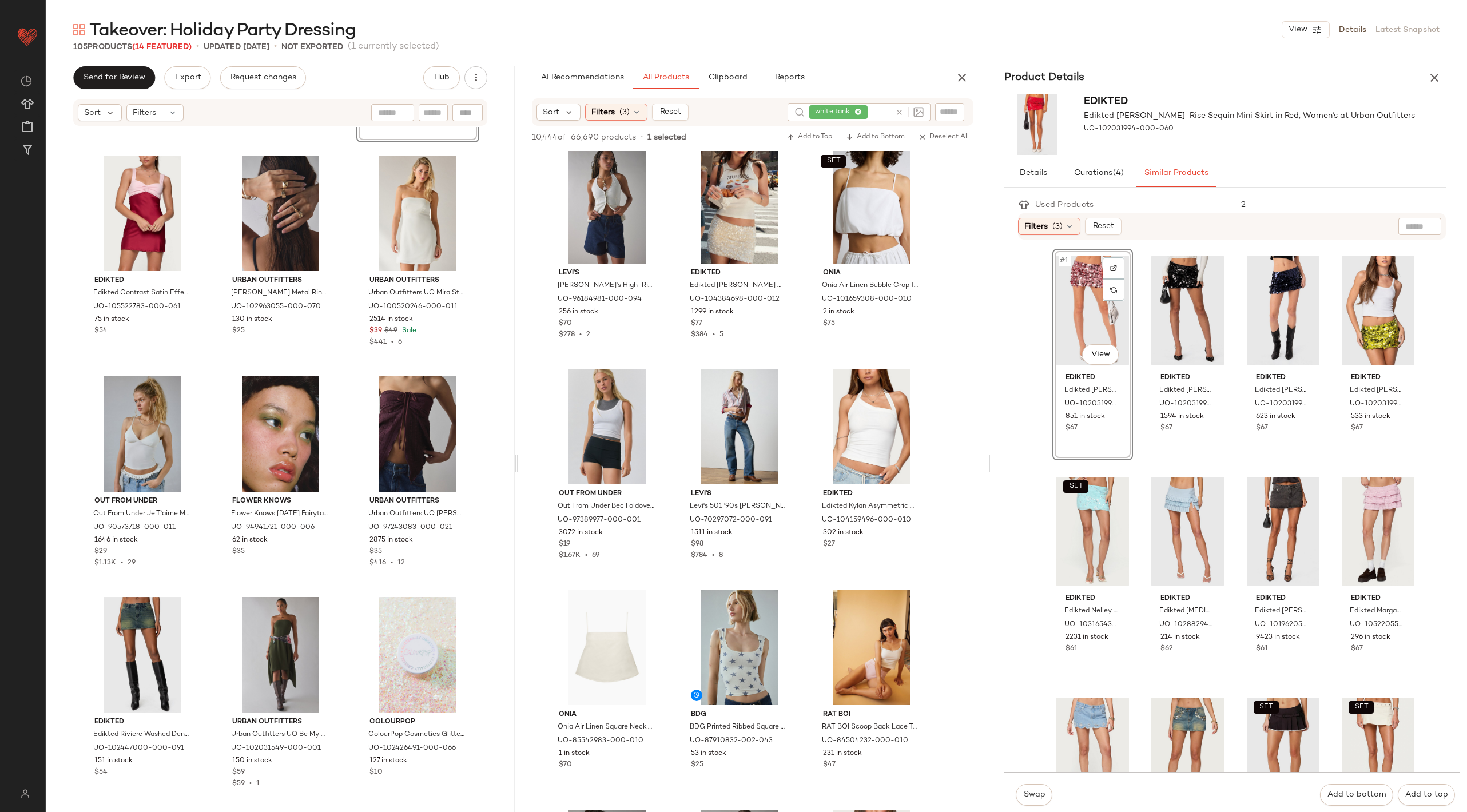
scroll to position [3537, 0]
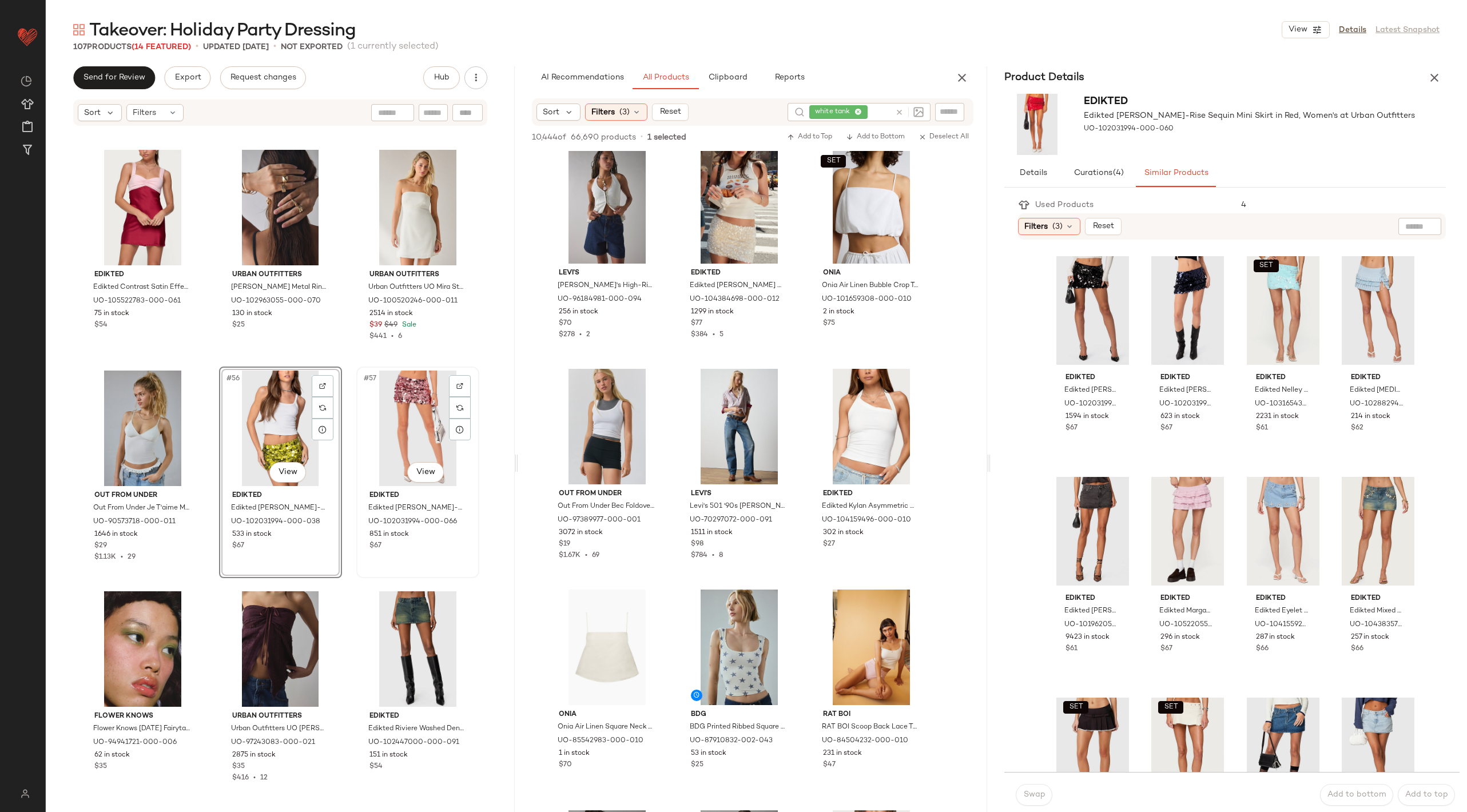
click at [407, 377] on div "#57 View" at bounding box center [418, 428] width 115 height 116
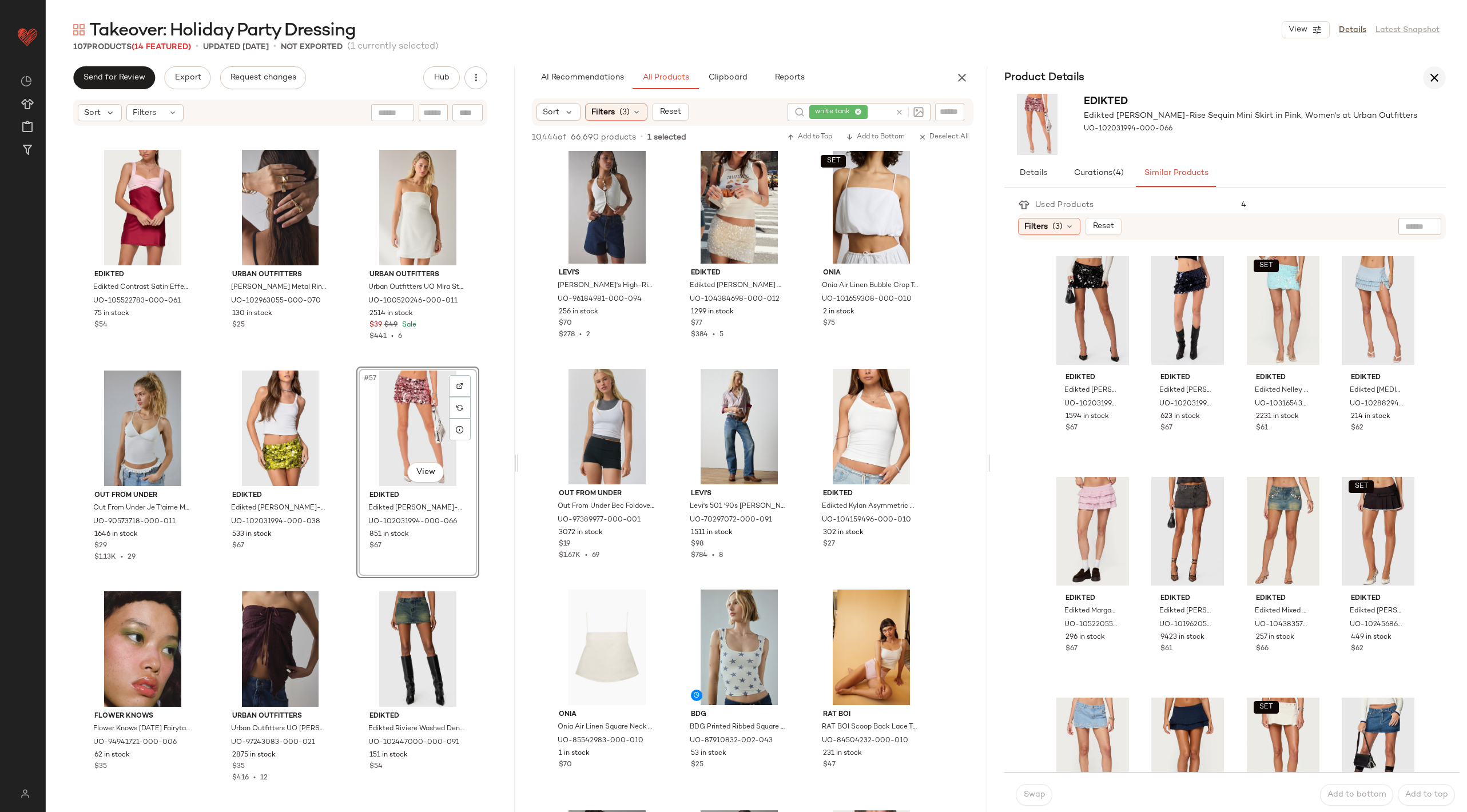
click at [1438, 76] on icon "button" at bounding box center [1434, 78] width 14 height 14
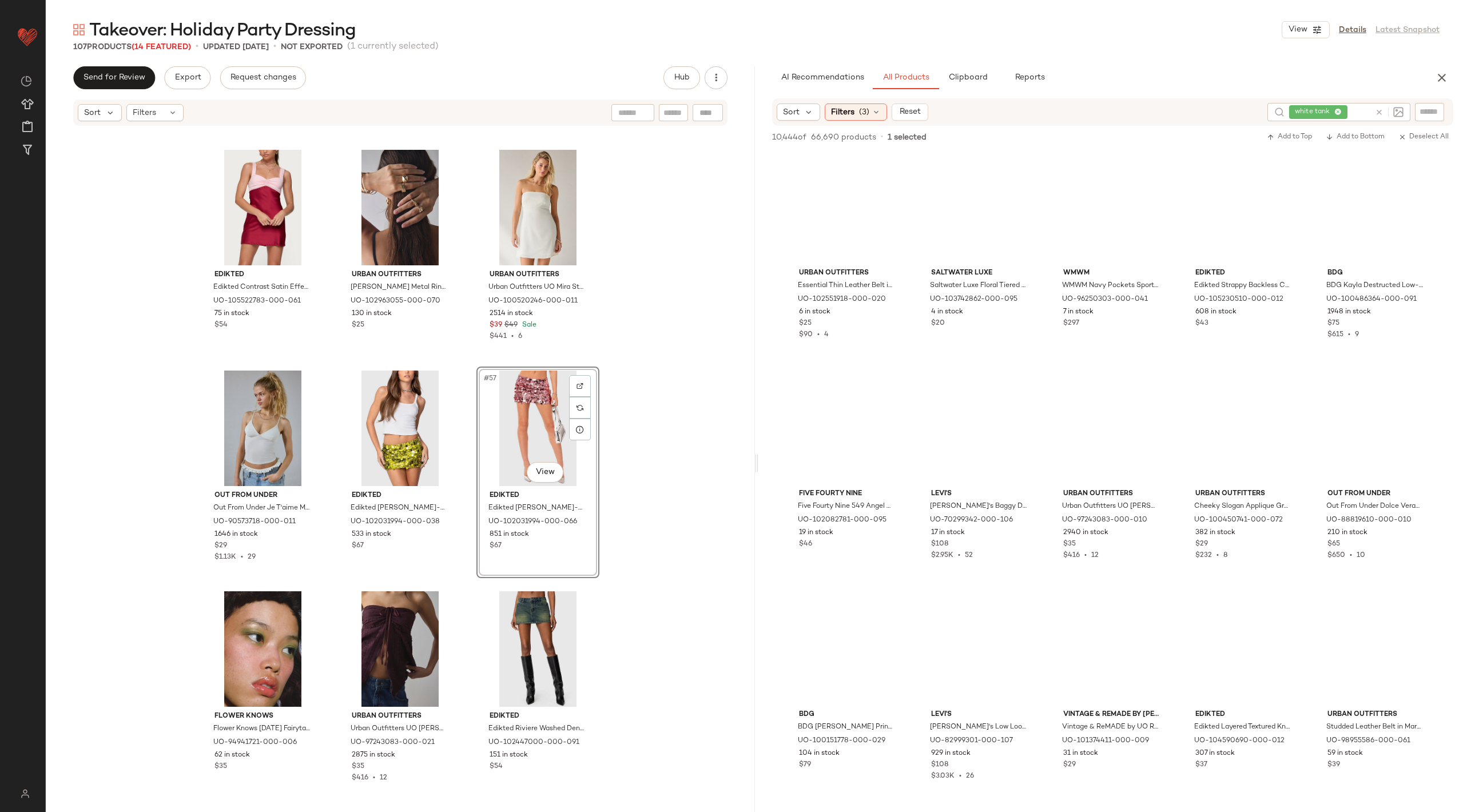
scroll to position [5083, 0]
click at [540, 427] on div "#57 View" at bounding box center [537, 428] width 115 height 116
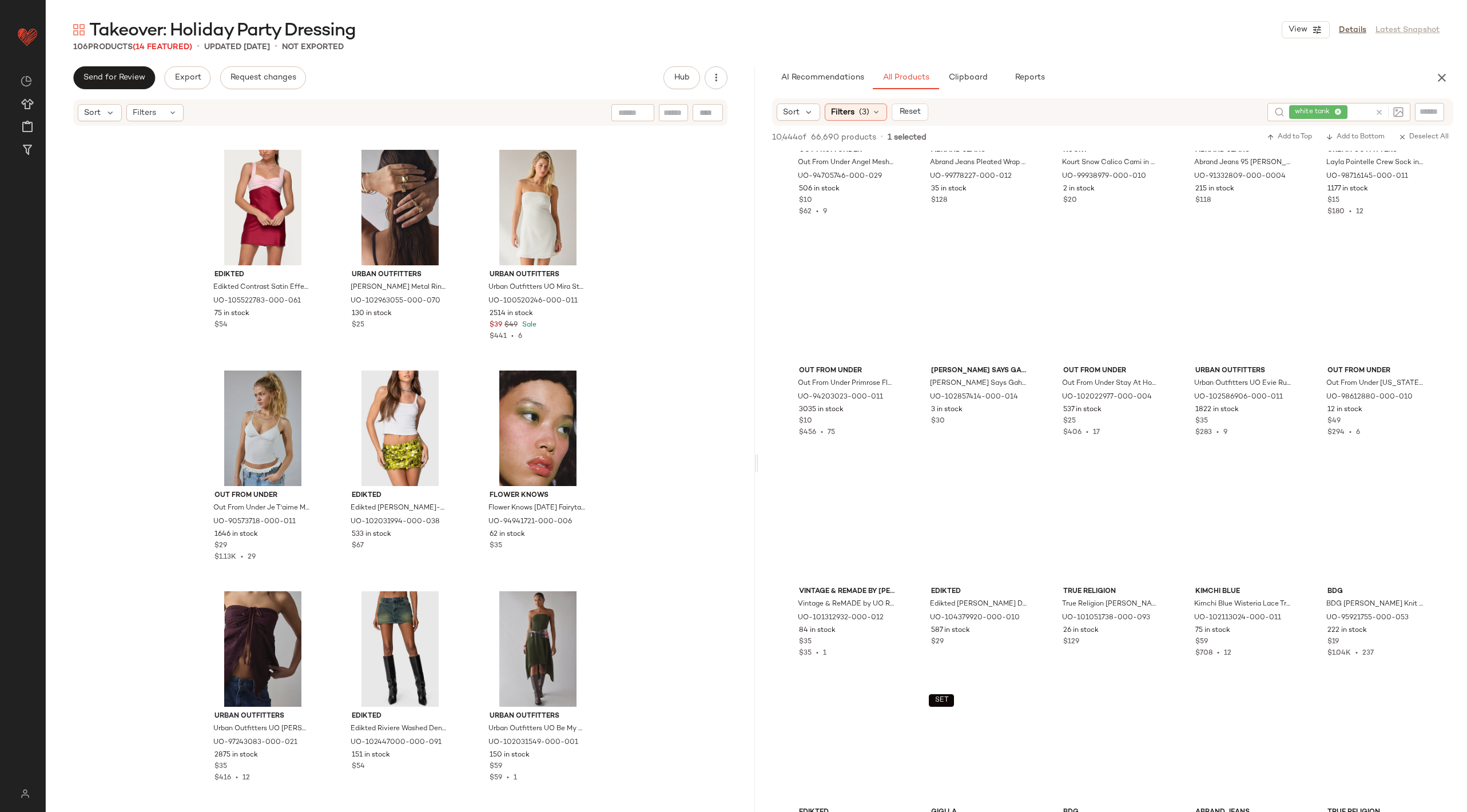
scroll to position [5594, 0]
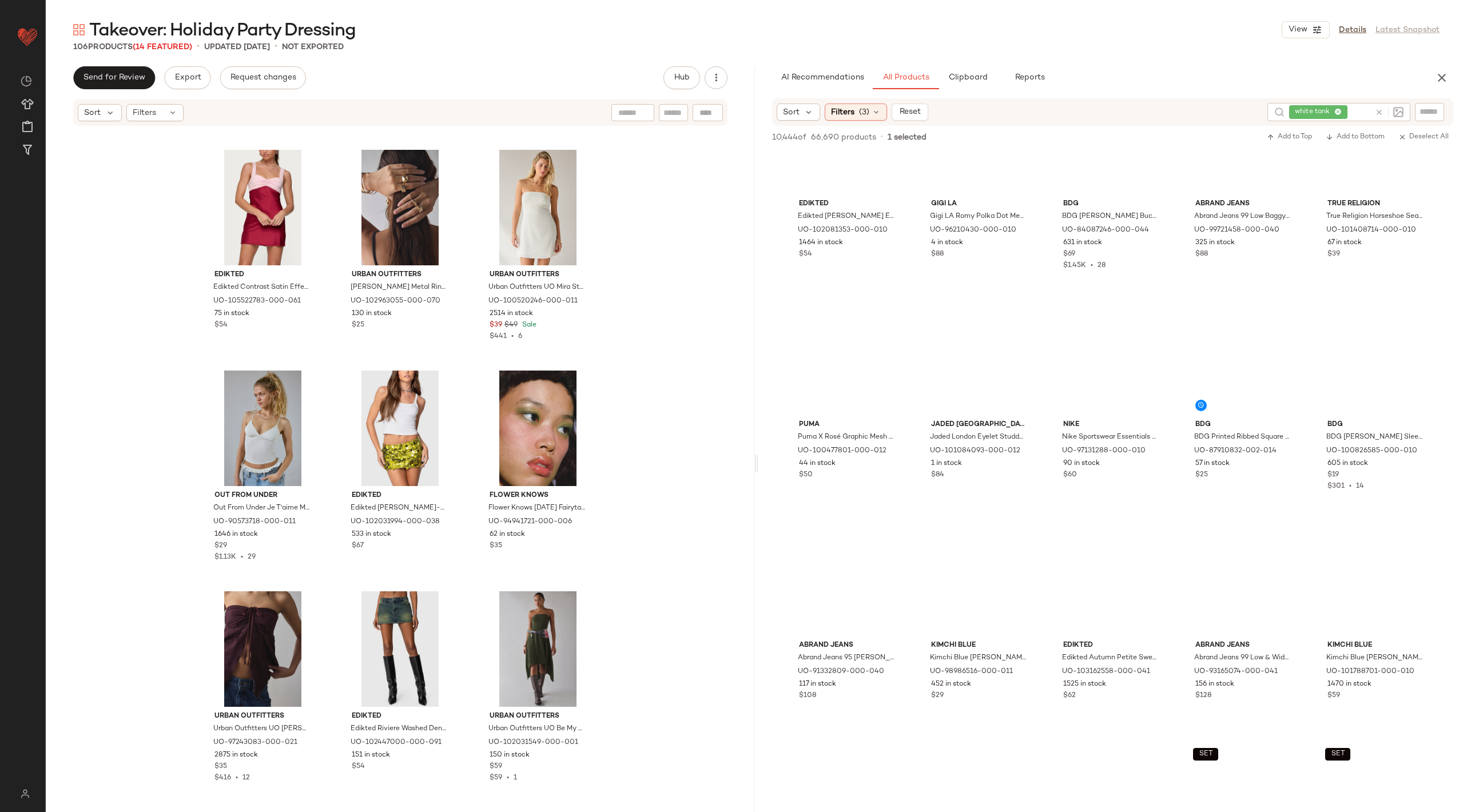
click at [967, 65] on div "Takeover: Holiday Party Dressing View Details Latest Snapshot 106 Products (14 …" at bounding box center [756, 415] width 1421 height 794
click at [977, 86] on button "Clipboard" at bounding box center [968, 78] width 57 height 22
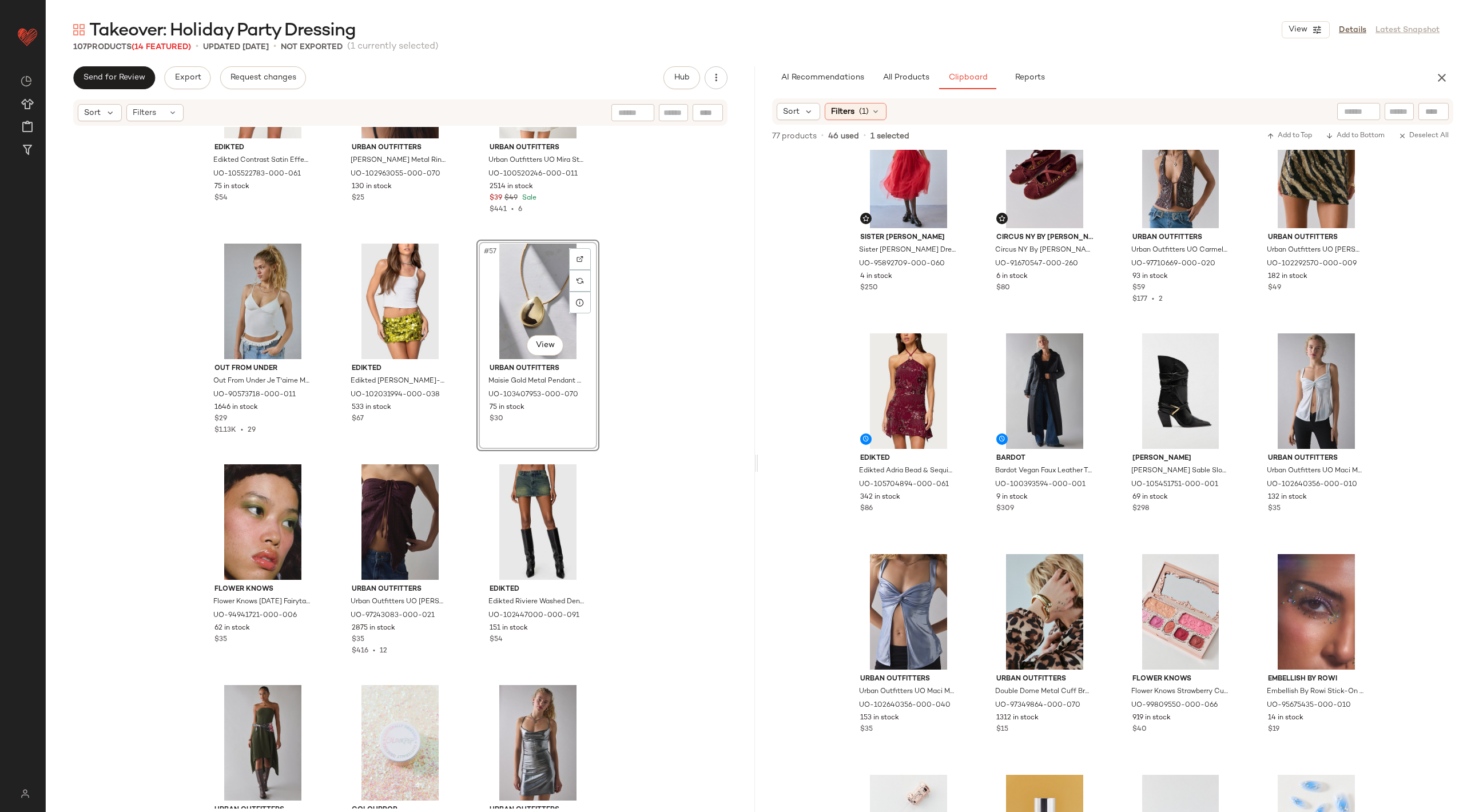
scroll to position [3871, 0]
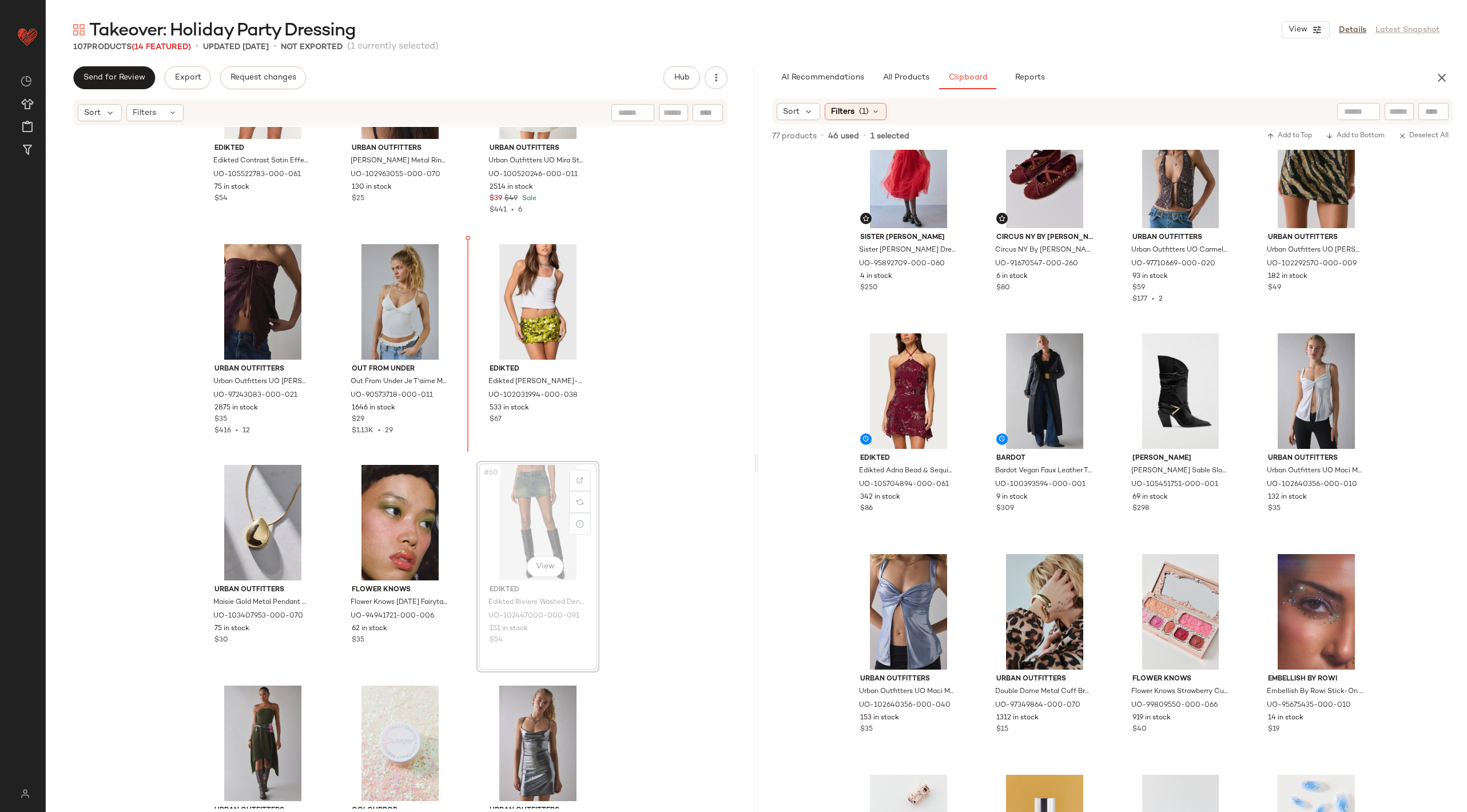
scroll to position [3871, 0]
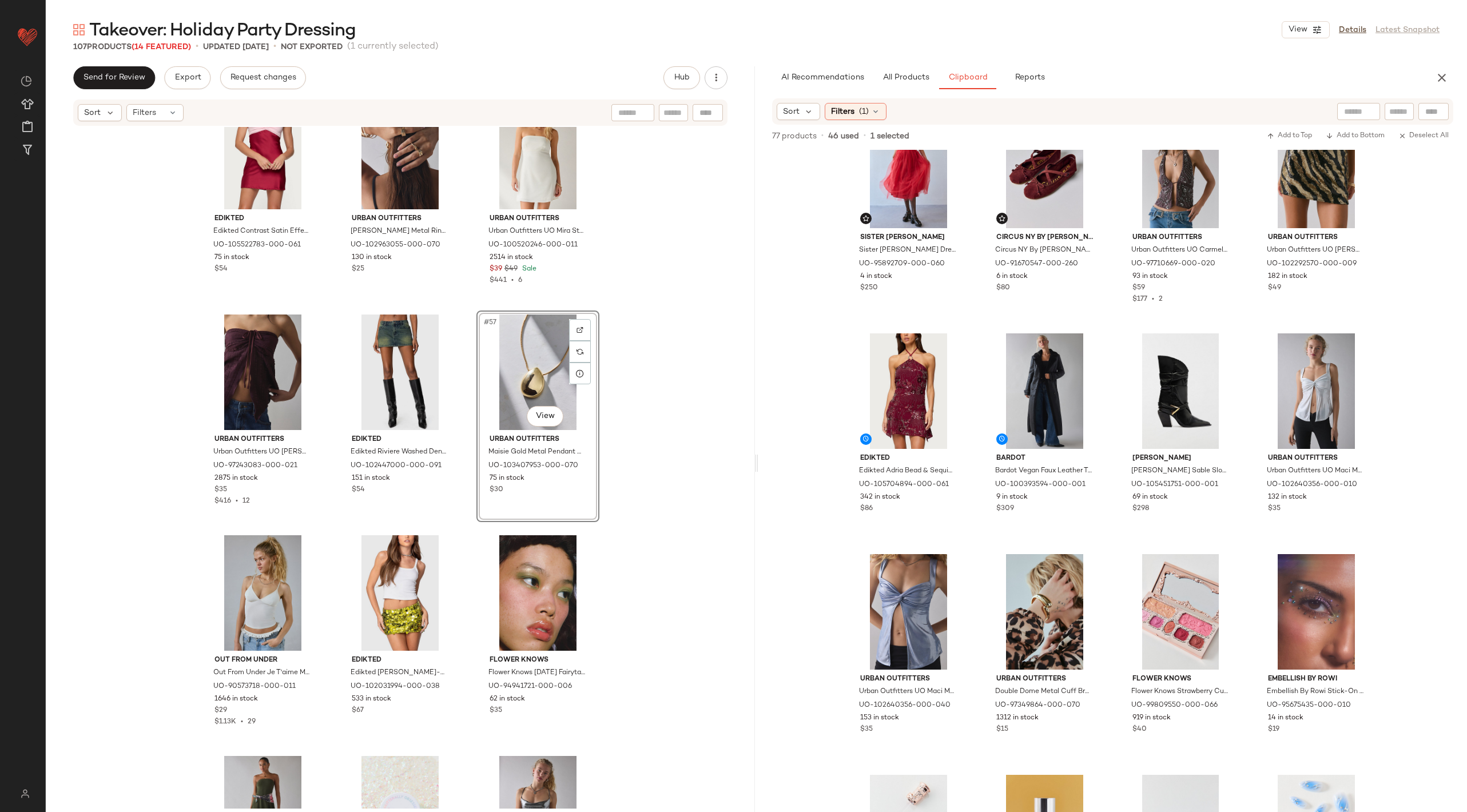
scroll to position [3876, 0]
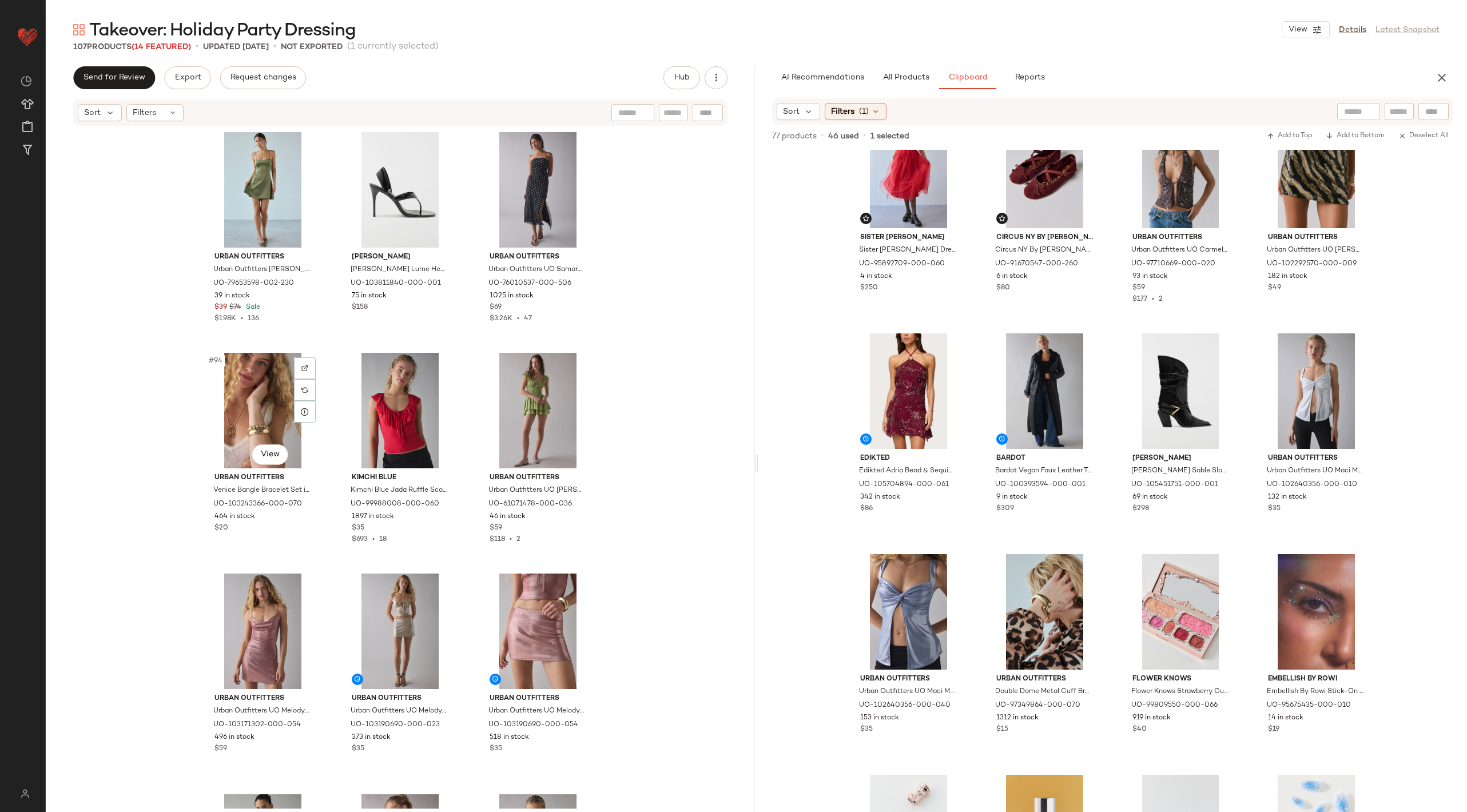
scroll to position [6676, 0]
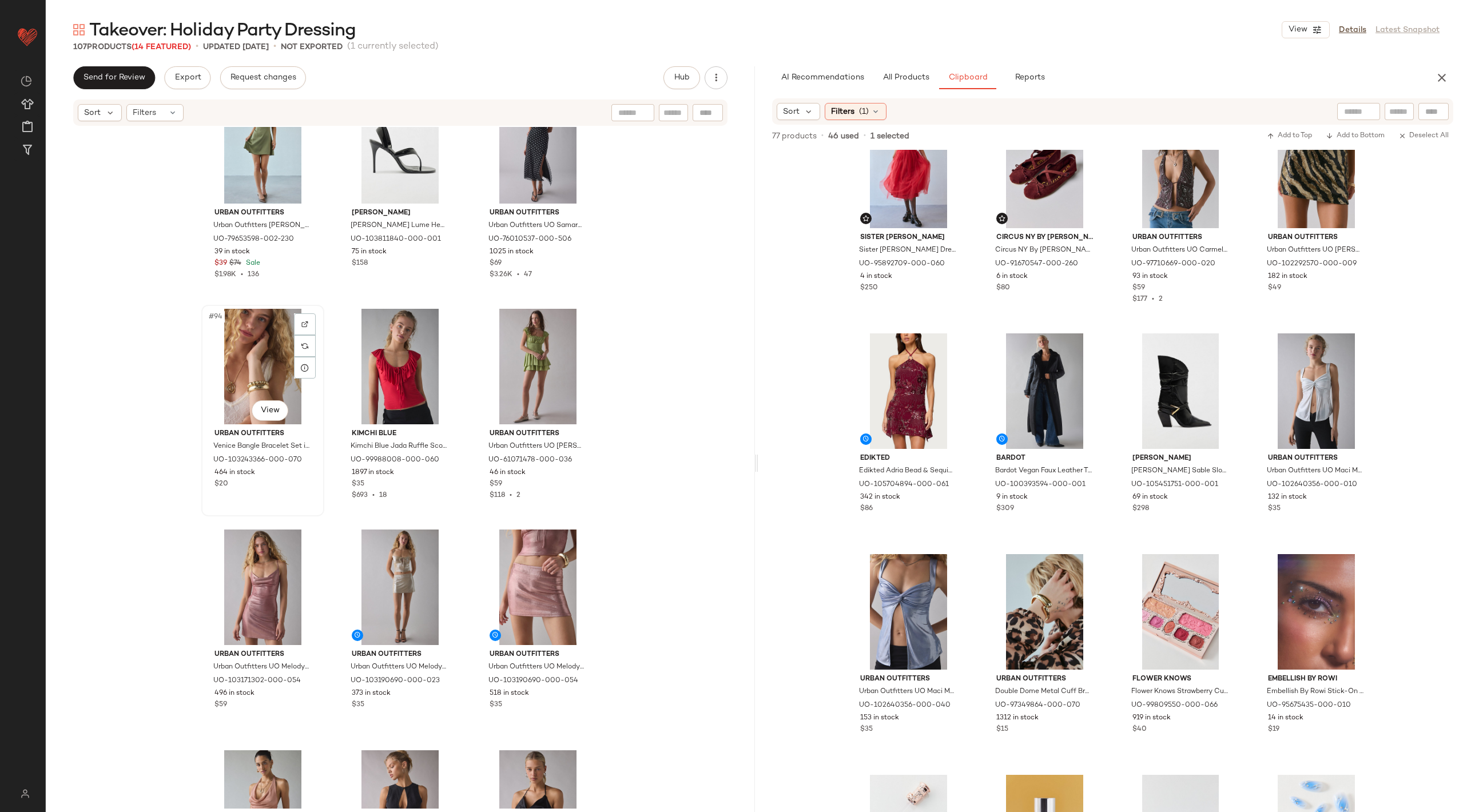
click at [253, 324] on div "#94 View" at bounding box center [262, 367] width 115 height 116
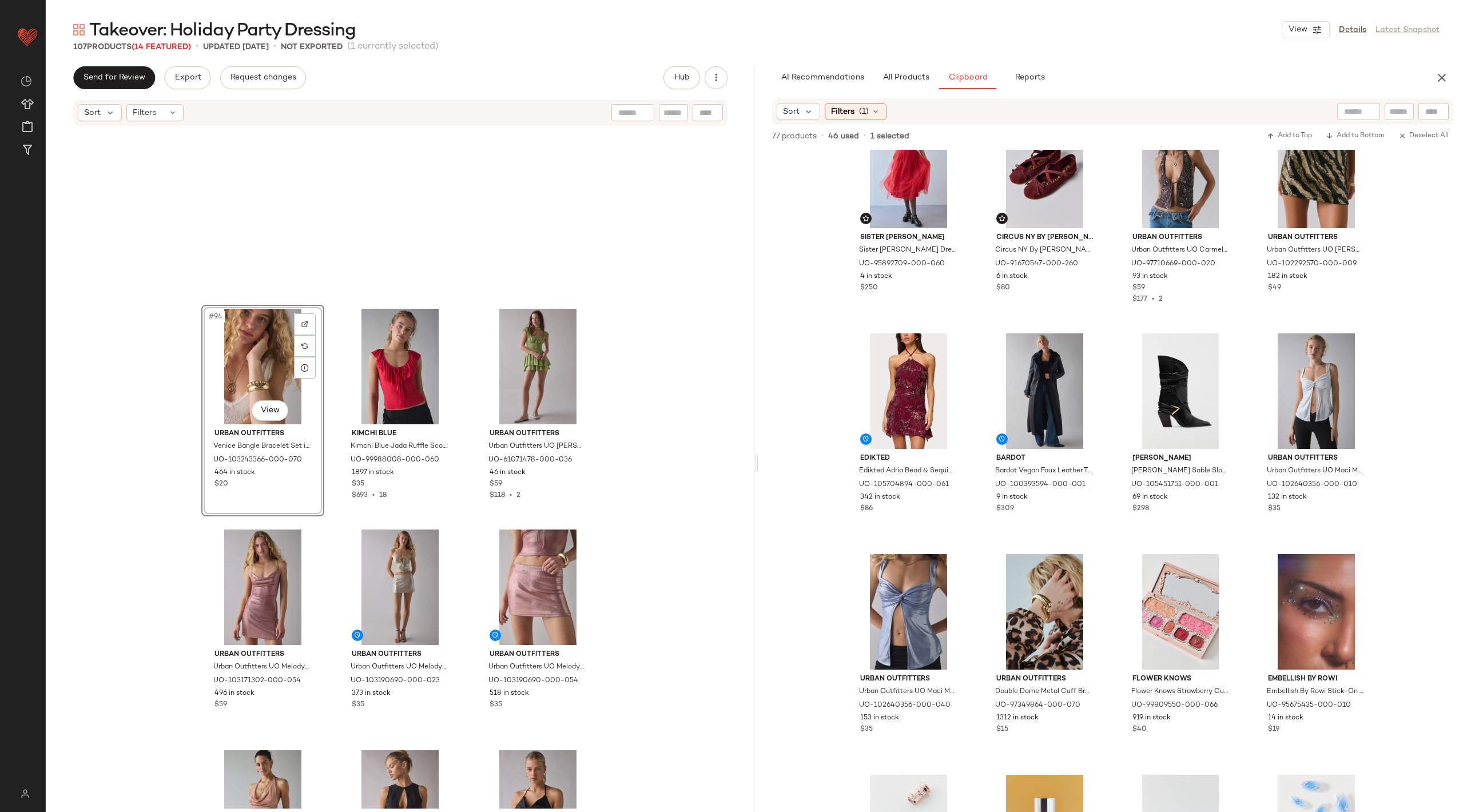
scroll to position [7266, 0]
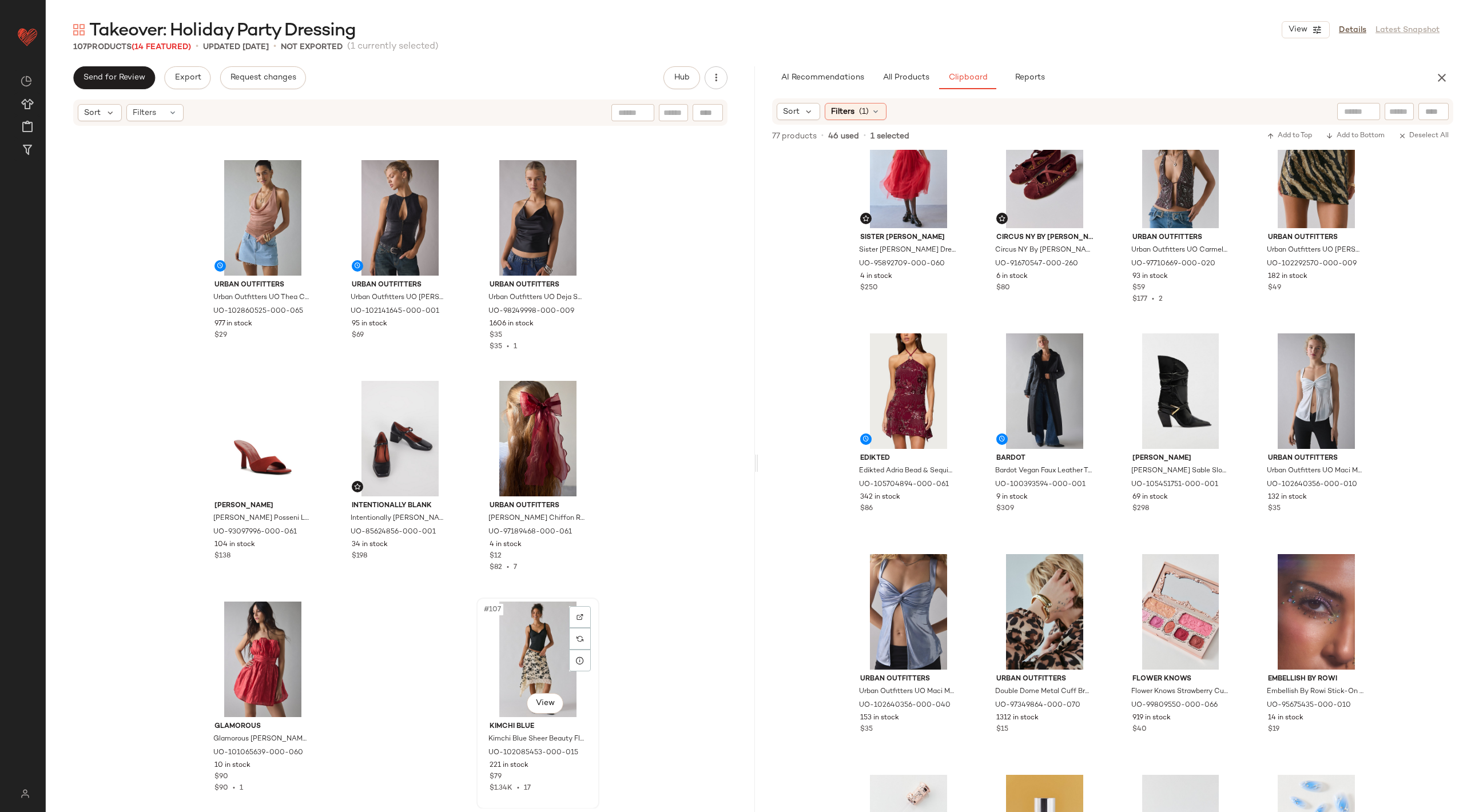
click at [509, 646] on div "#107 View" at bounding box center [537, 660] width 115 height 116
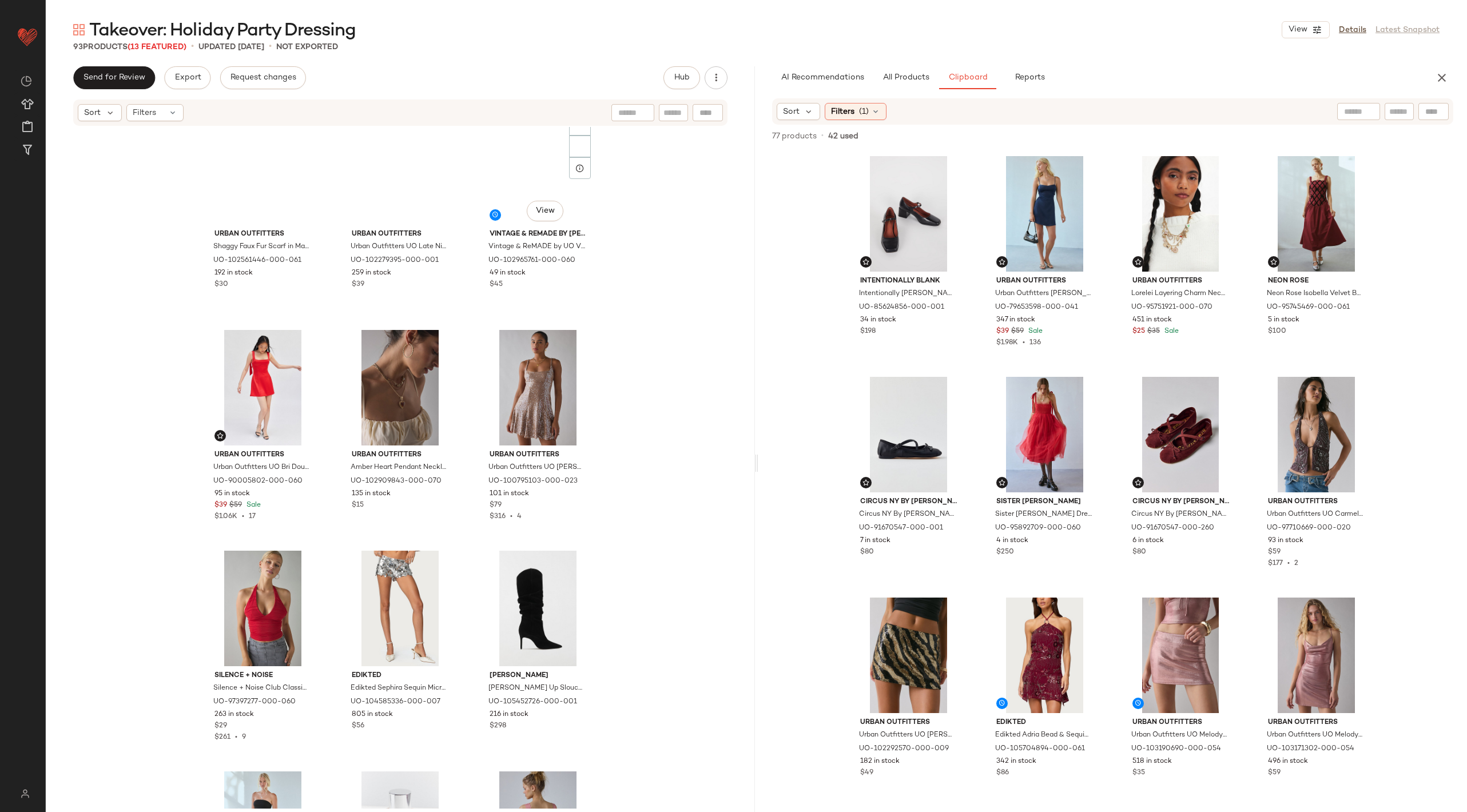
scroll to position [2501, 0]
